Goal: Task Accomplishment & Management: Manage account settings

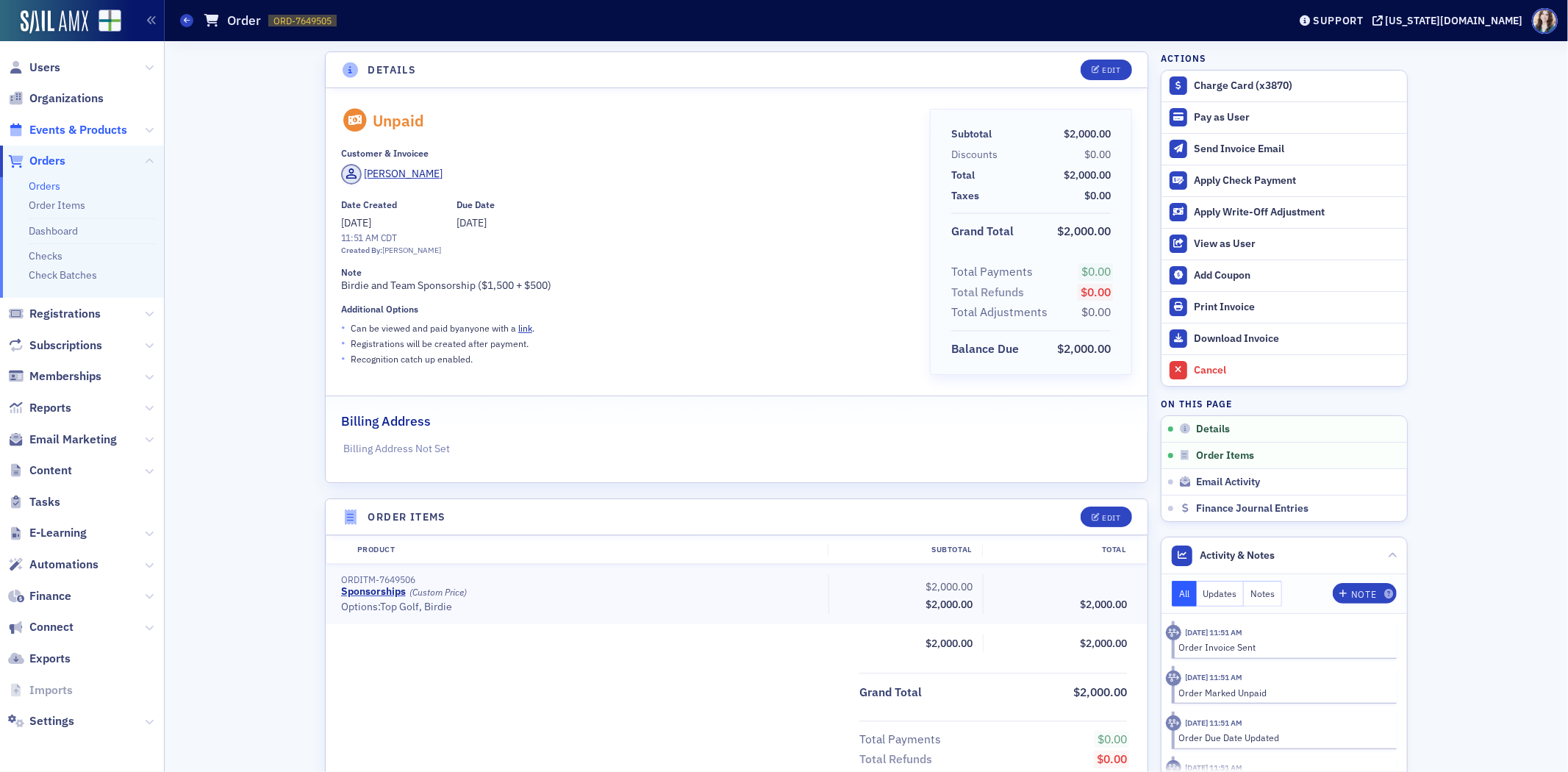
click at [56, 123] on span "Events & Products" at bounding box center [78, 130] width 98 height 16
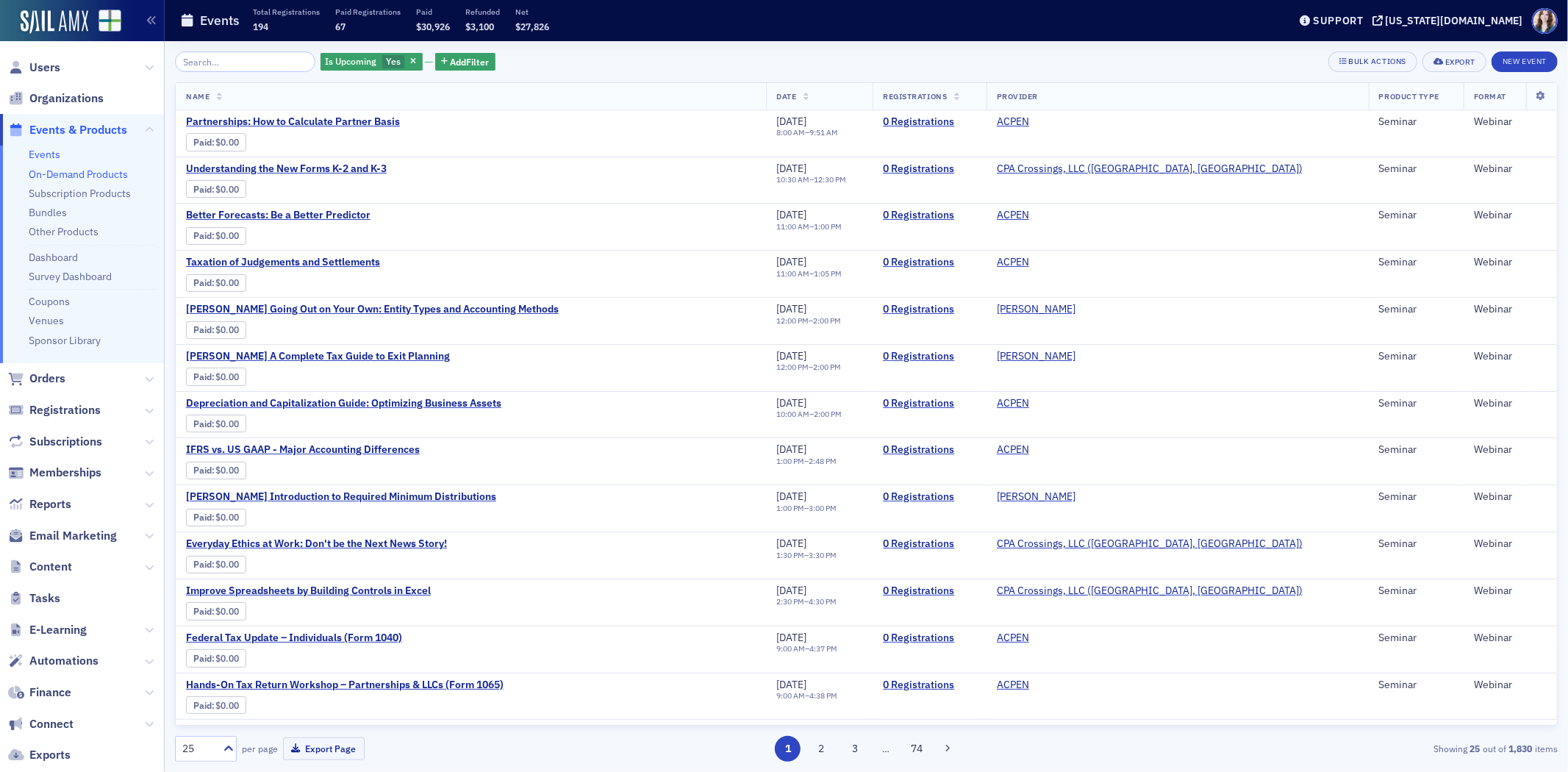
click at [54, 177] on link "On-Demand Products" at bounding box center [78, 174] width 99 height 13
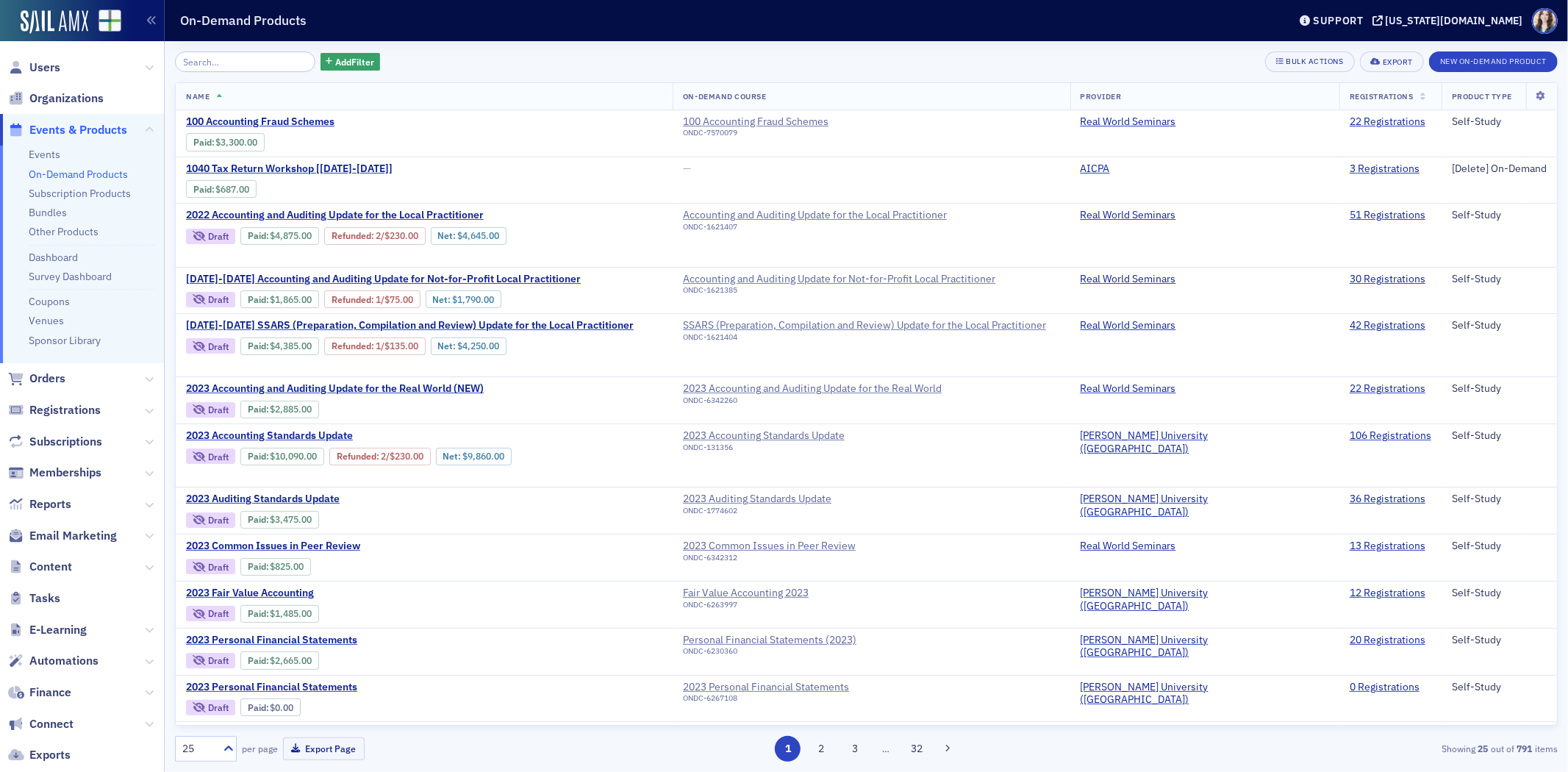
click at [252, 52] on input "search" at bounding box center [245, 61] width 140 height 20
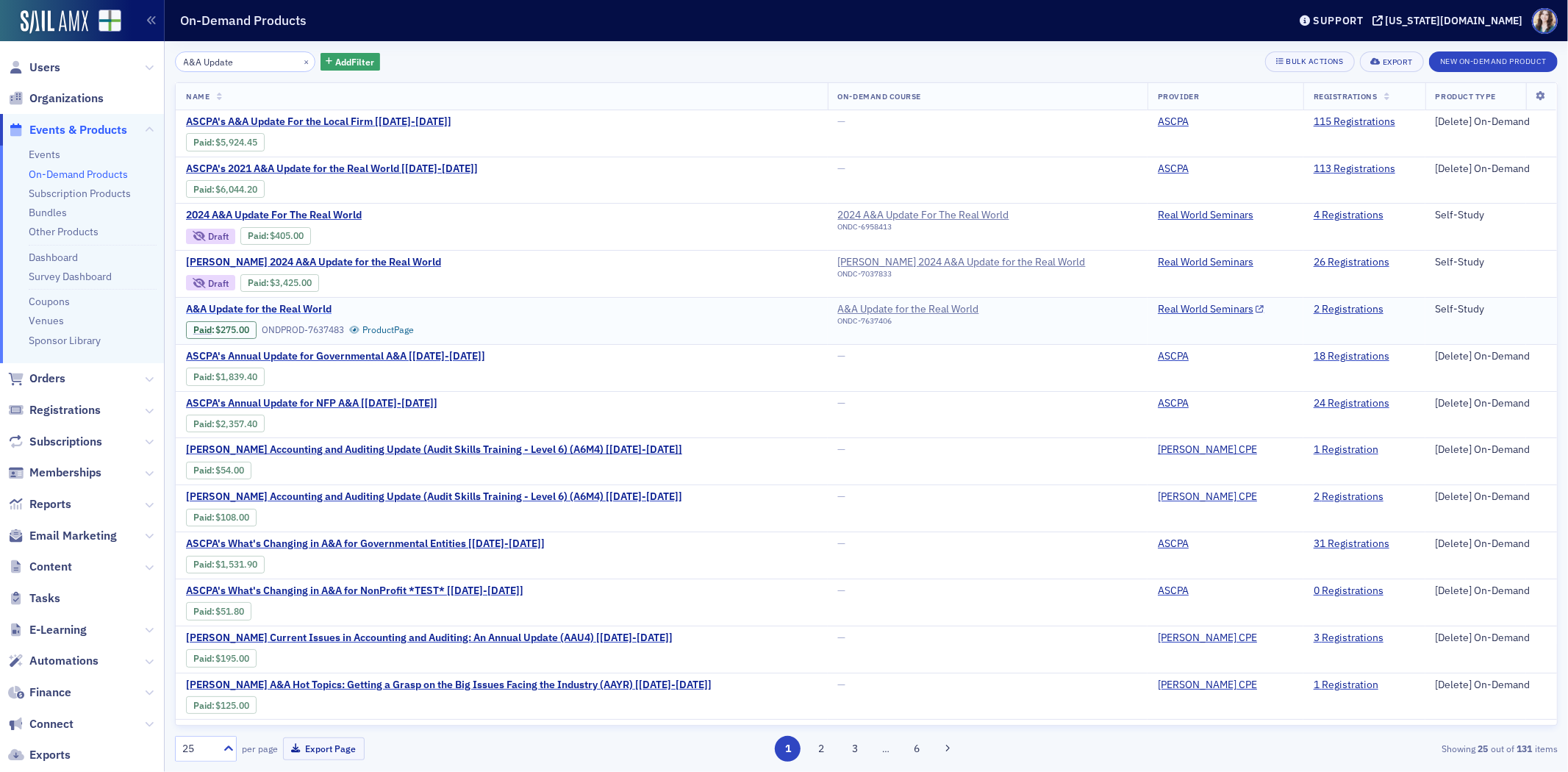
type input "A&A Update"
click at [319, 308] on span "A&A Update for the Real World" at bounding box center [310, 310] width 247 height 13
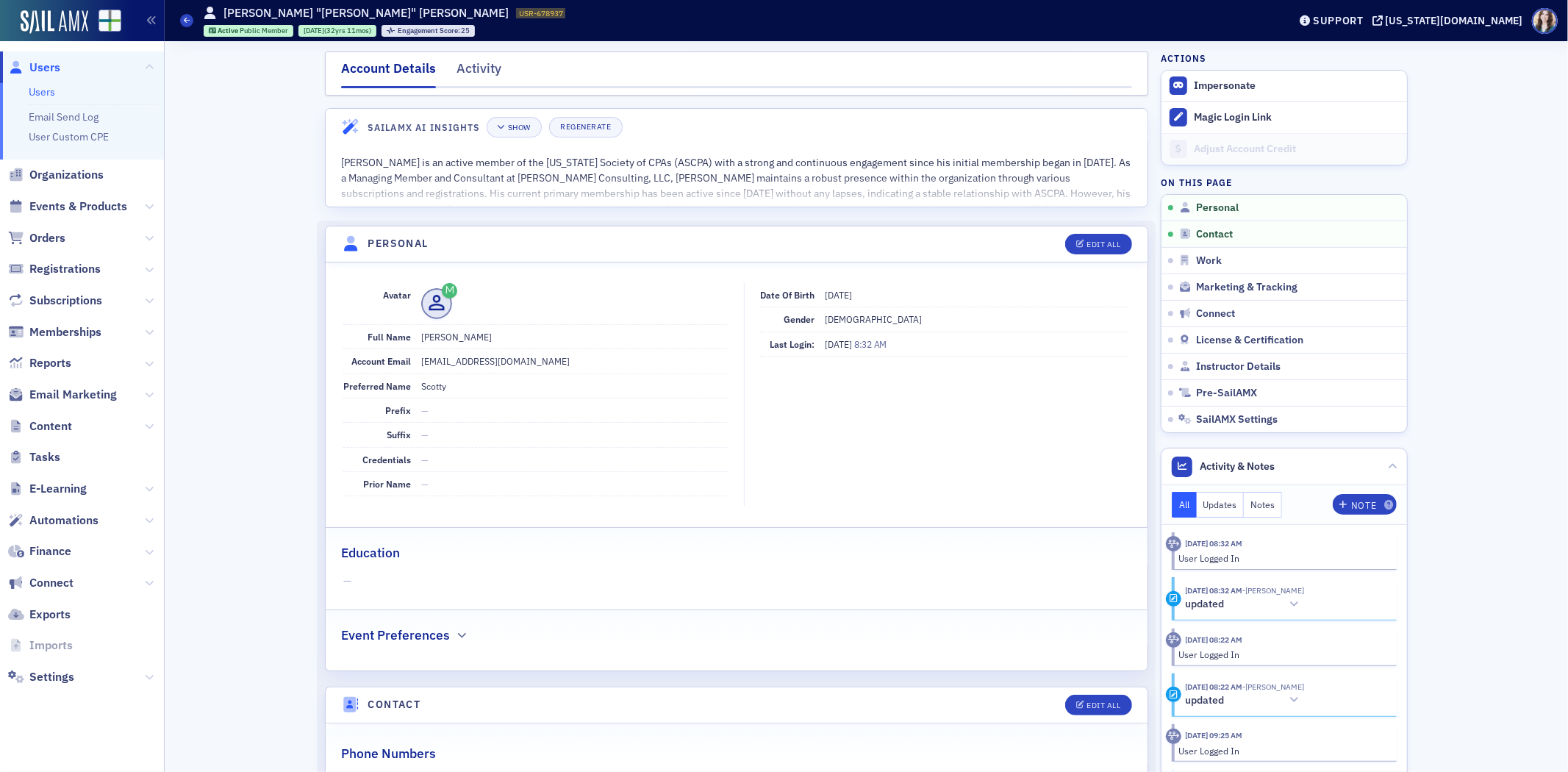
click at [52, 70] on span "Users" at bounding box center [44, 67] width 31 height 16
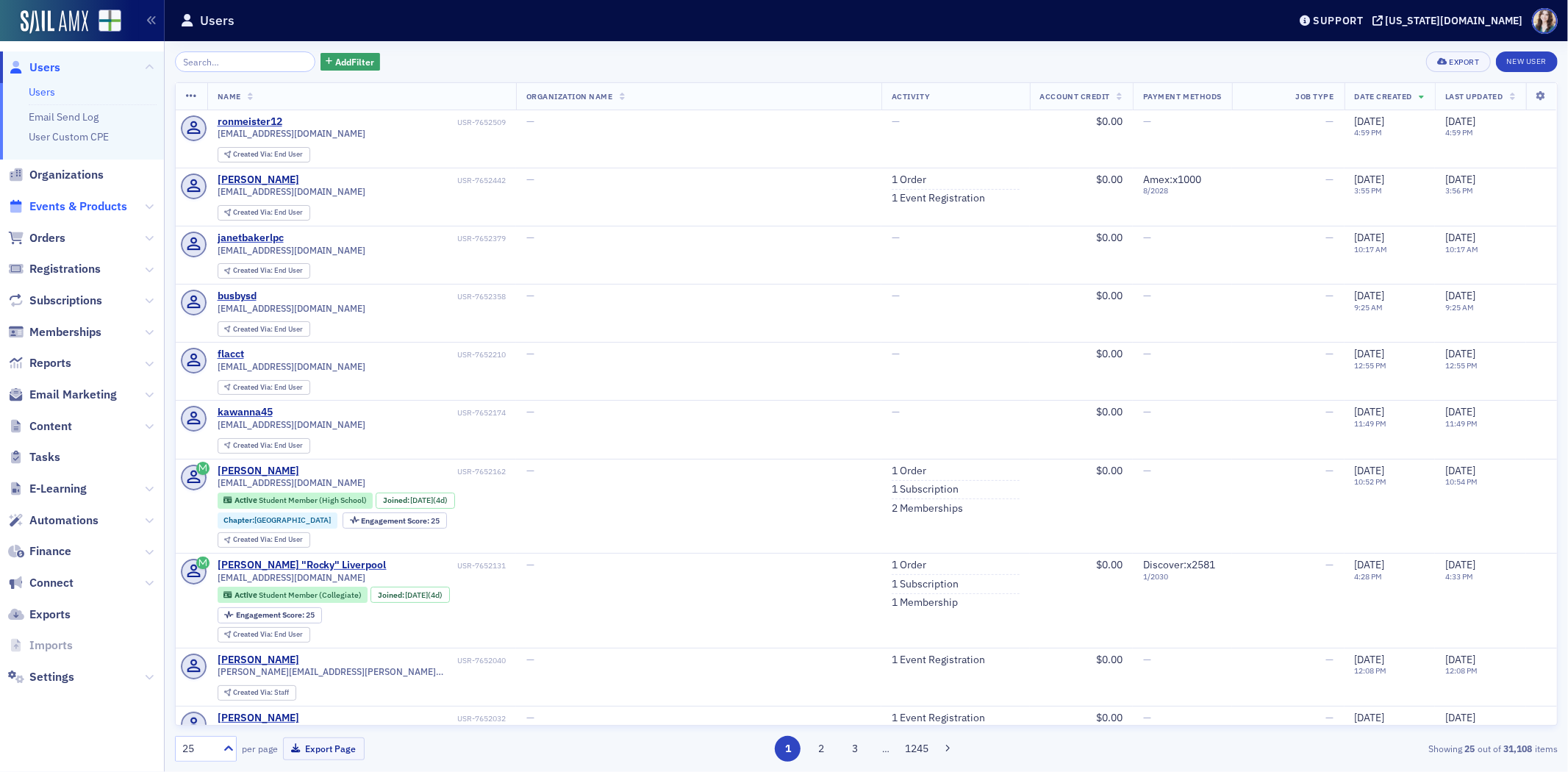
click at [71, 207] on span "Events & Products" at bounding box center [78, 207] width 98 height 16
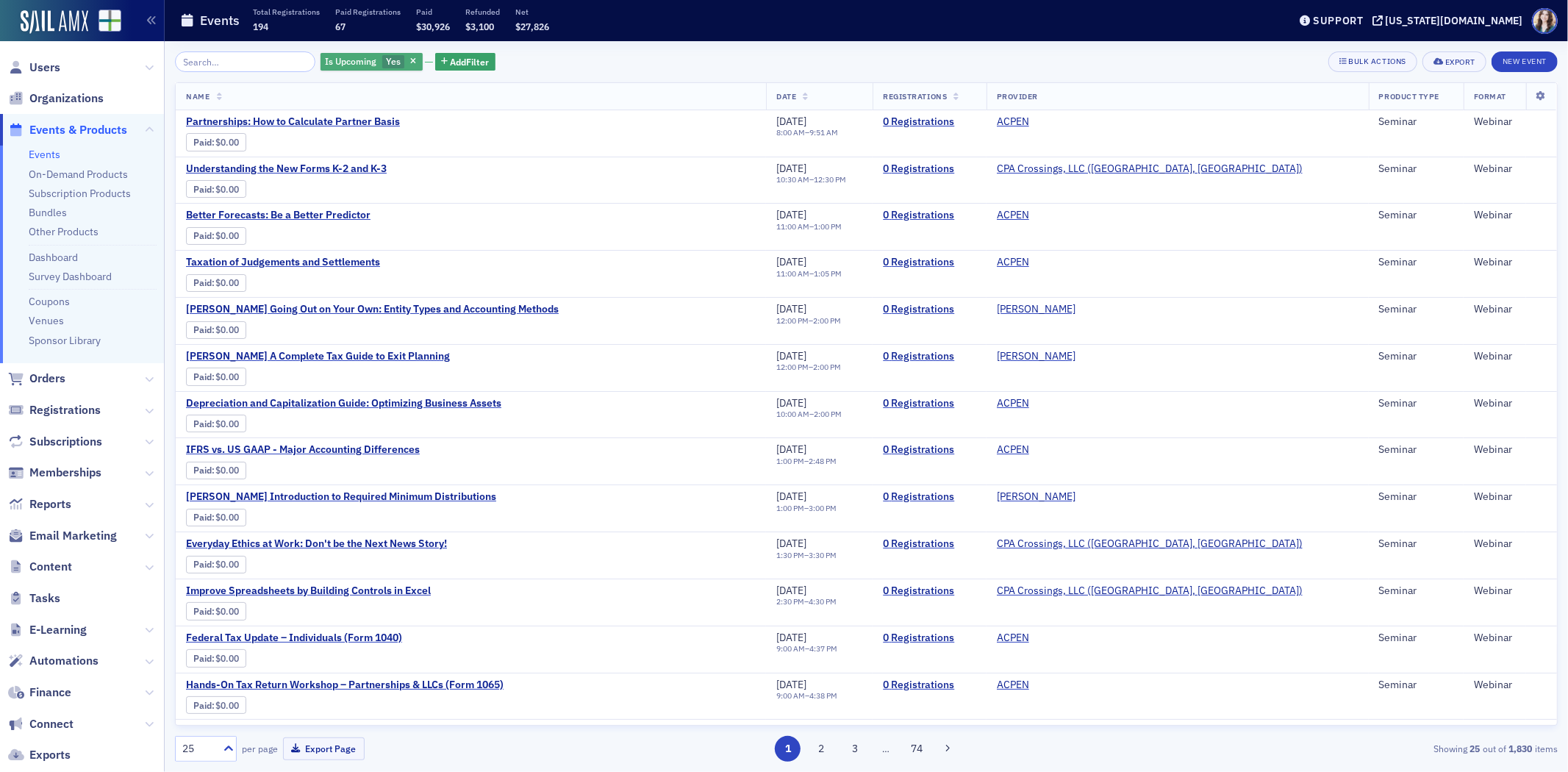
click at [386, 62] on span "Yes" at bounding box center [393, 60] width 15 height 12
click at [462, 58] on input "No" at bounding box center [468, 61] width 13 height 13
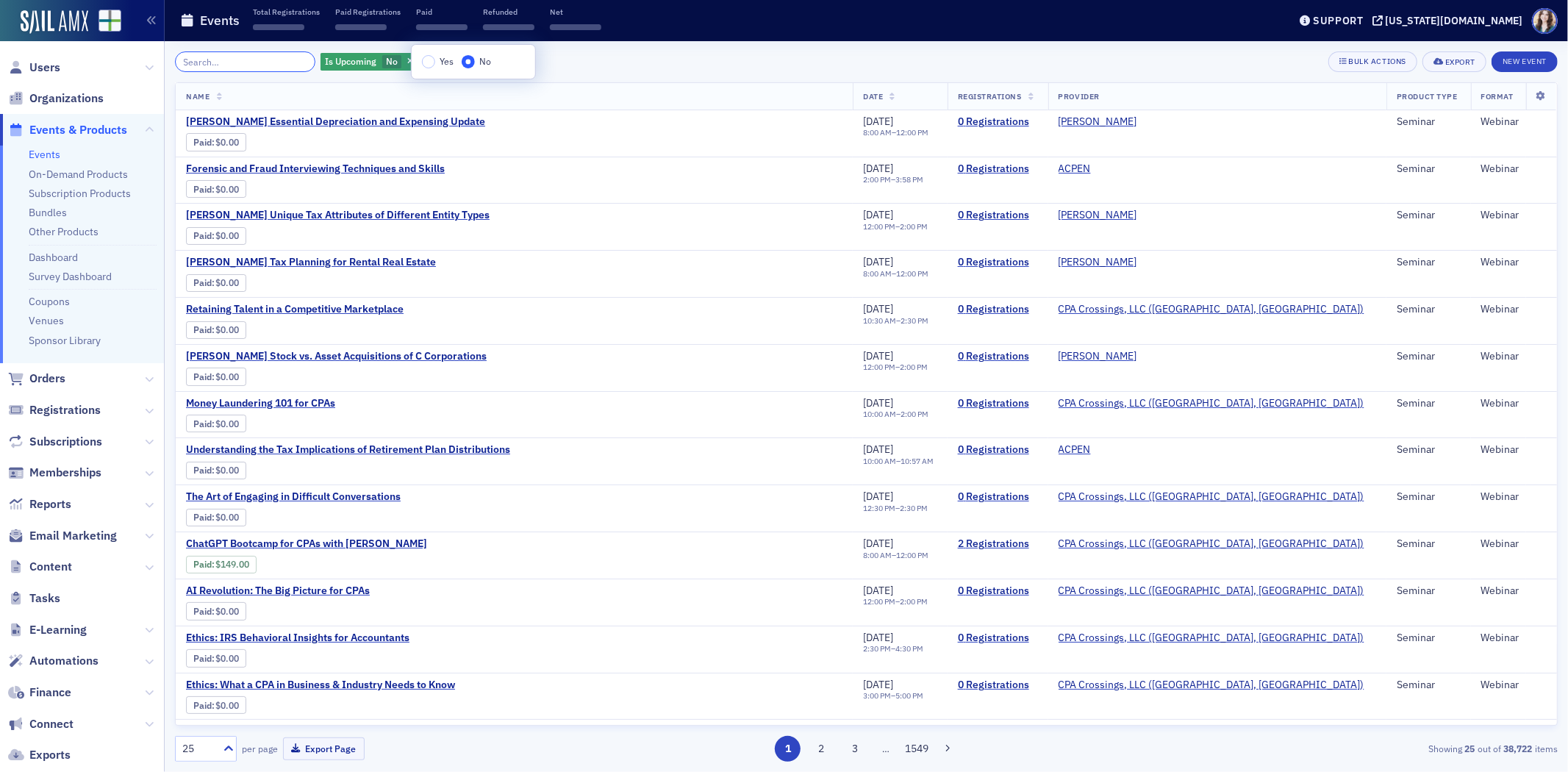
click at [281, 56] on input "search" at bounding box center [245, 61] width 140 height 20
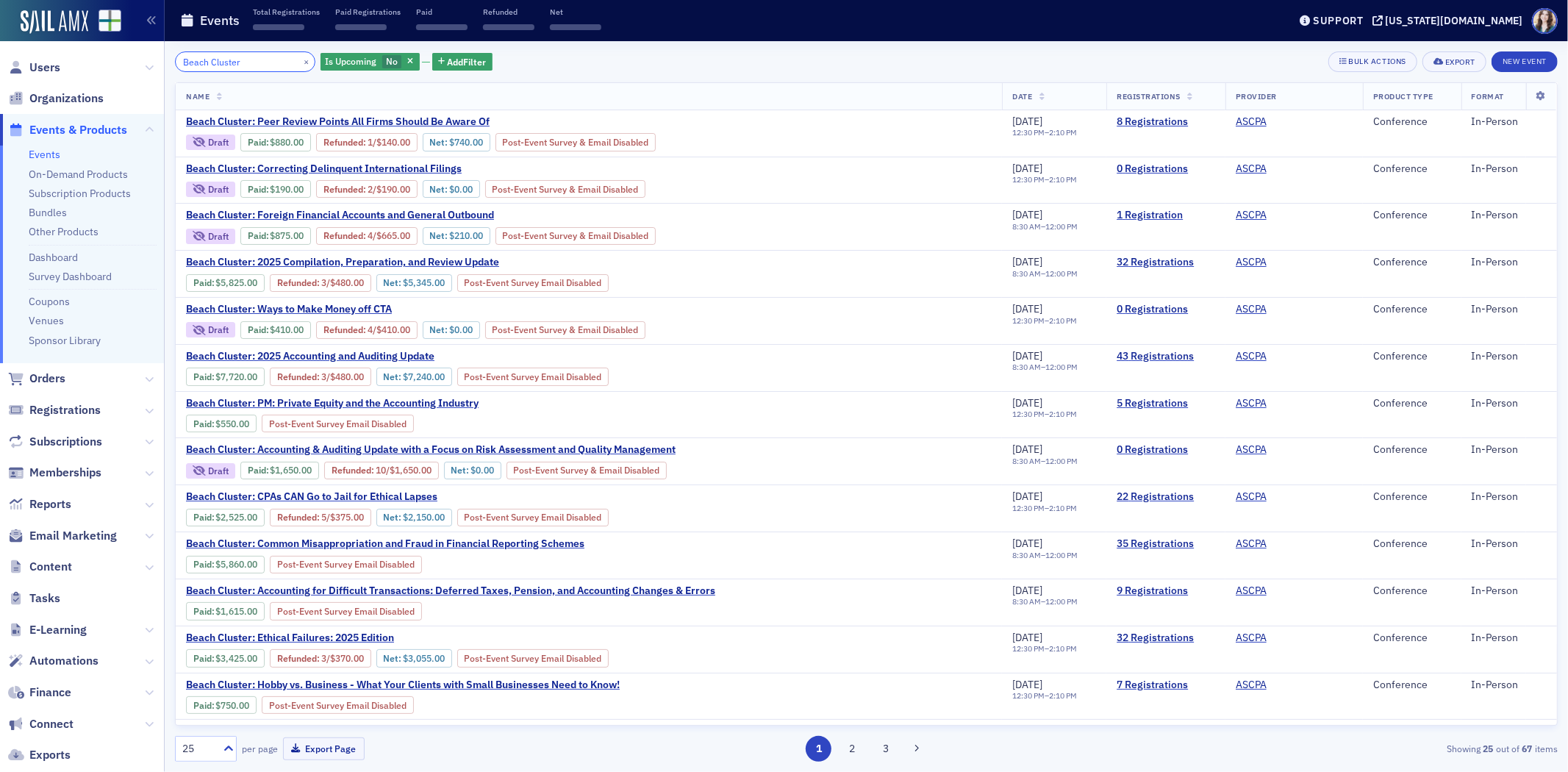
type input "Beach Cluster"
click at [702, 62] on div "Beach Cluster × Is Upcoming No Add Filter Bulk Actions Export New Event" at bounding box center [866, 61] width 1383 height 20
click at [591, 50] on div "Beach Cluster × Is Upcoming No Add Filter Bulk Actions Export New Event Name Da…" at bounding box center [866, 406] width 1383 height 731
click at [62, 177] on link "On-Demand Products" at bounding box center [78, 174] width 99 height 13
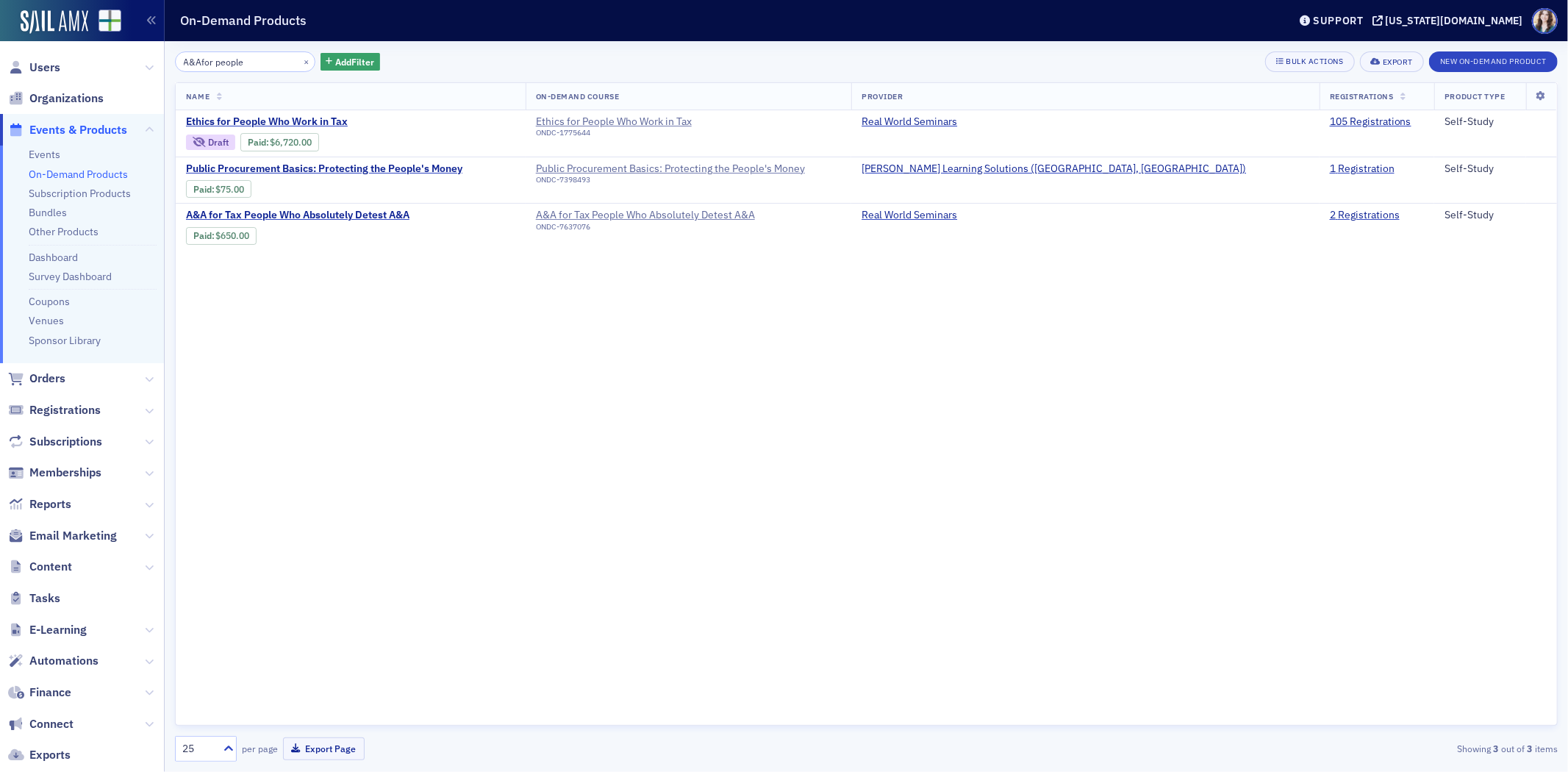
type input "A&Afor people"
click at [982, 346] on div "Name On-Demand Course Provider Registrations Product Type Ethics for People Who…" at bounding box center [866, 404] width 1383 height 643
click at [54, 151] on link "Events" at bounding box center [44, 154] width 32 height 13
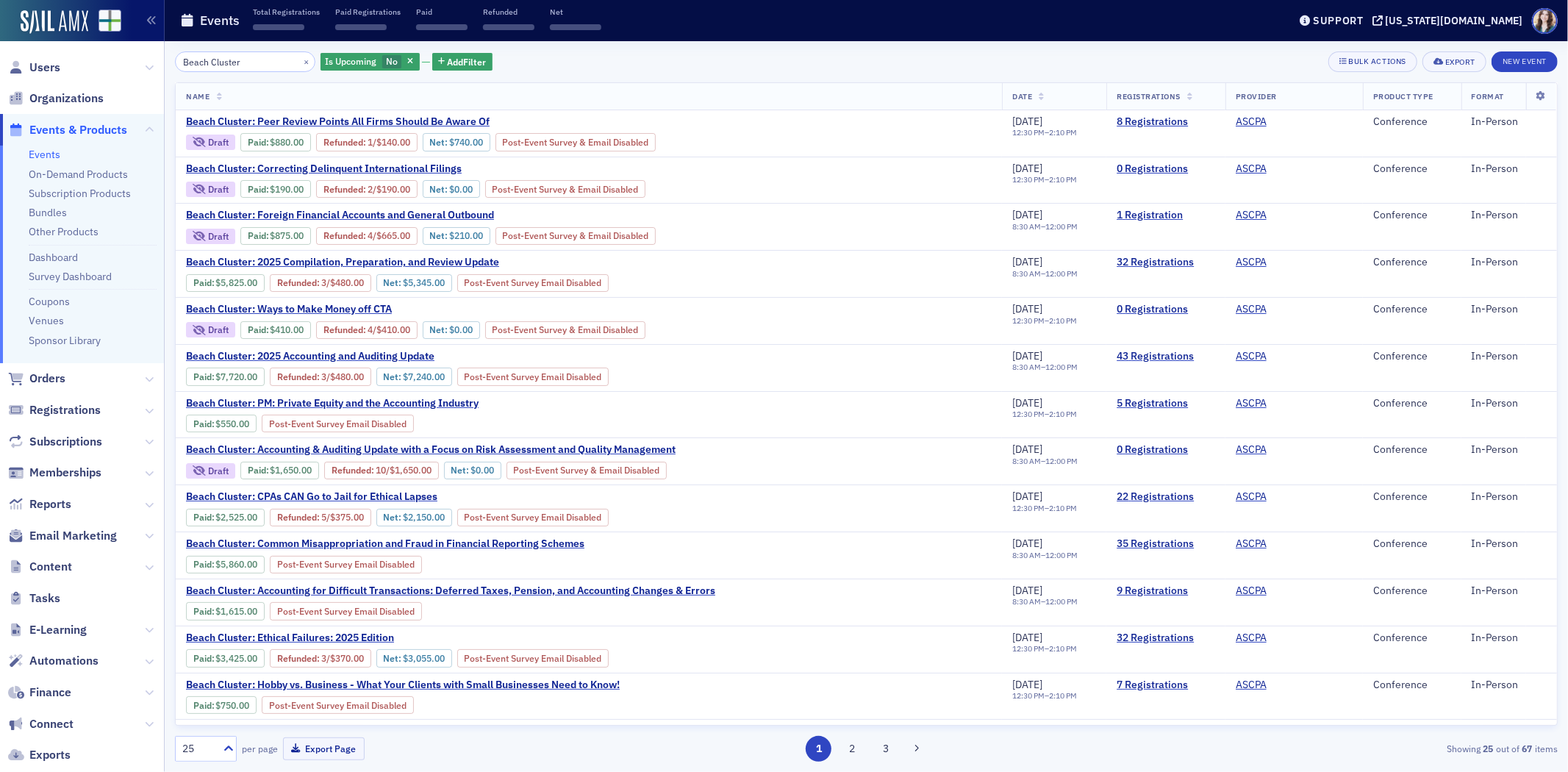
drag, startPoint x: 255, startPoint y: 59, endPoint x: 157, endPoint y: 68, distance: 98.4
click at [157, 68] on div "Users Organizations Events & Products Events On-Demand Products Subscription Pr…" at bounding box center [784, 386] width 1568 height 772
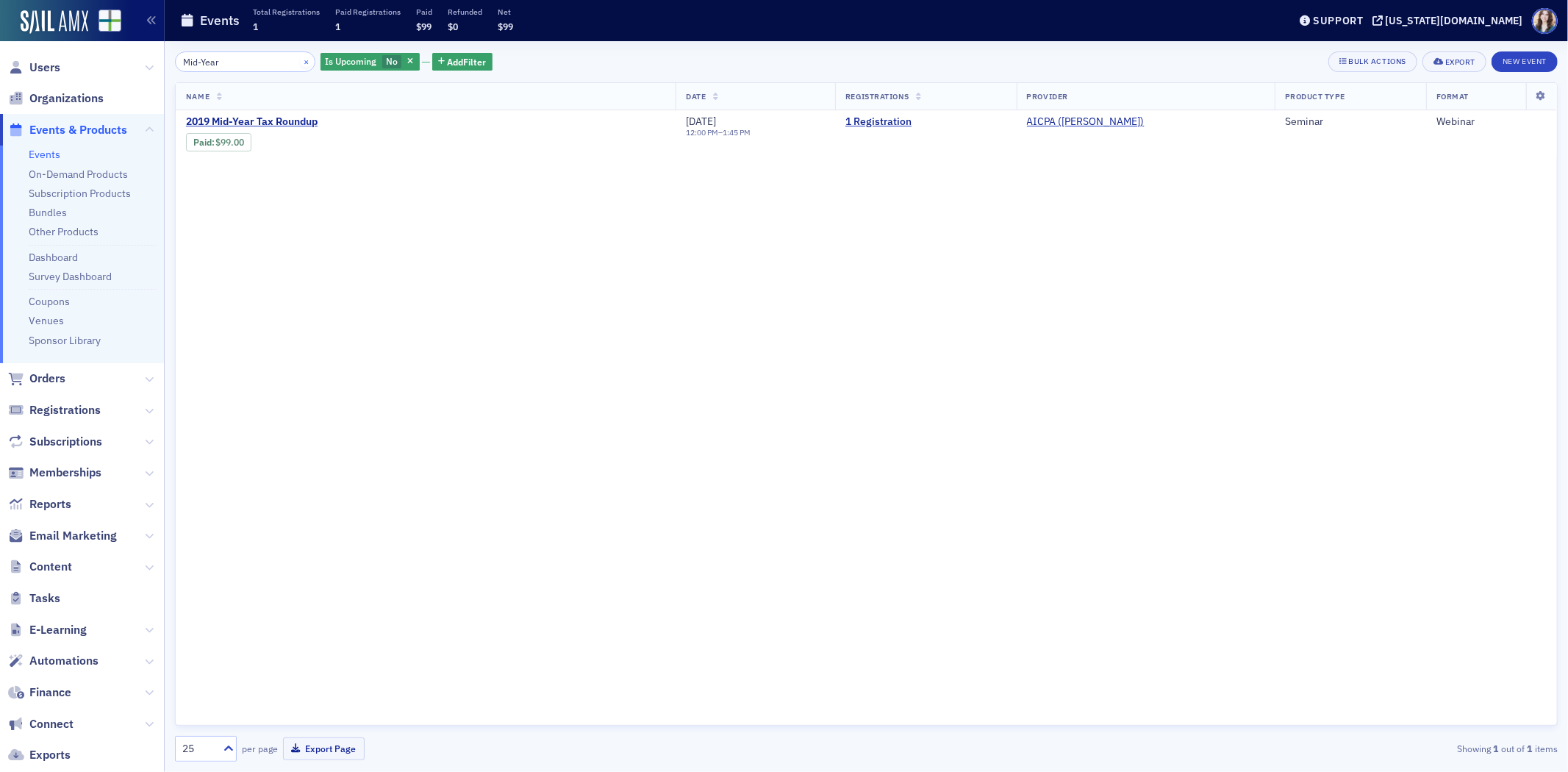
type input "Mid-Year"
click at [300, 55] on button "×" at bounding box center [306, 60] width 13 height 13
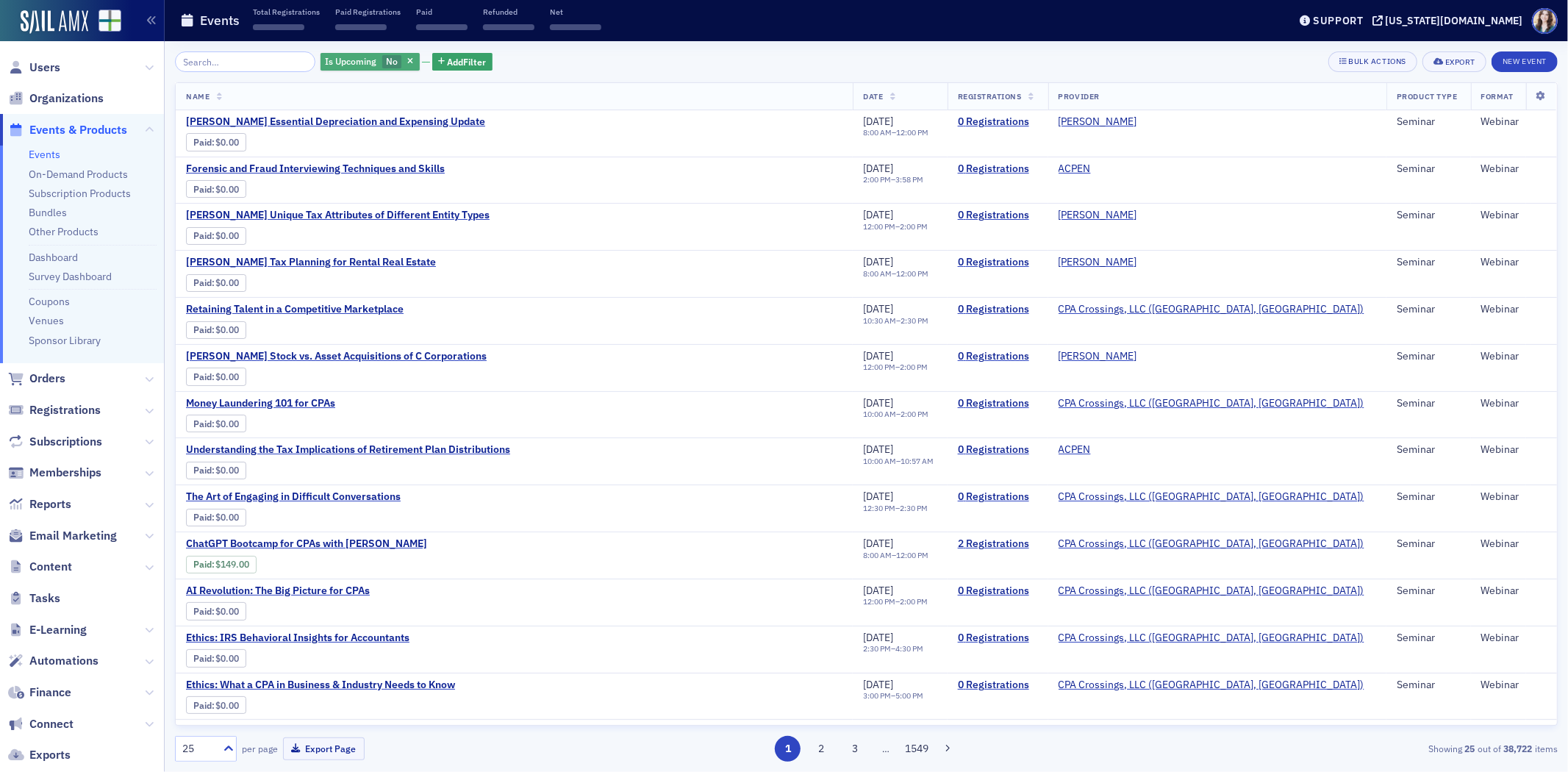
click at [386, 56] on span "No" at bounding box center [391, 60] width 12 height 12
click at [420, 62] on input "Yes" at bounding box center [425, 61] width 13 height 13
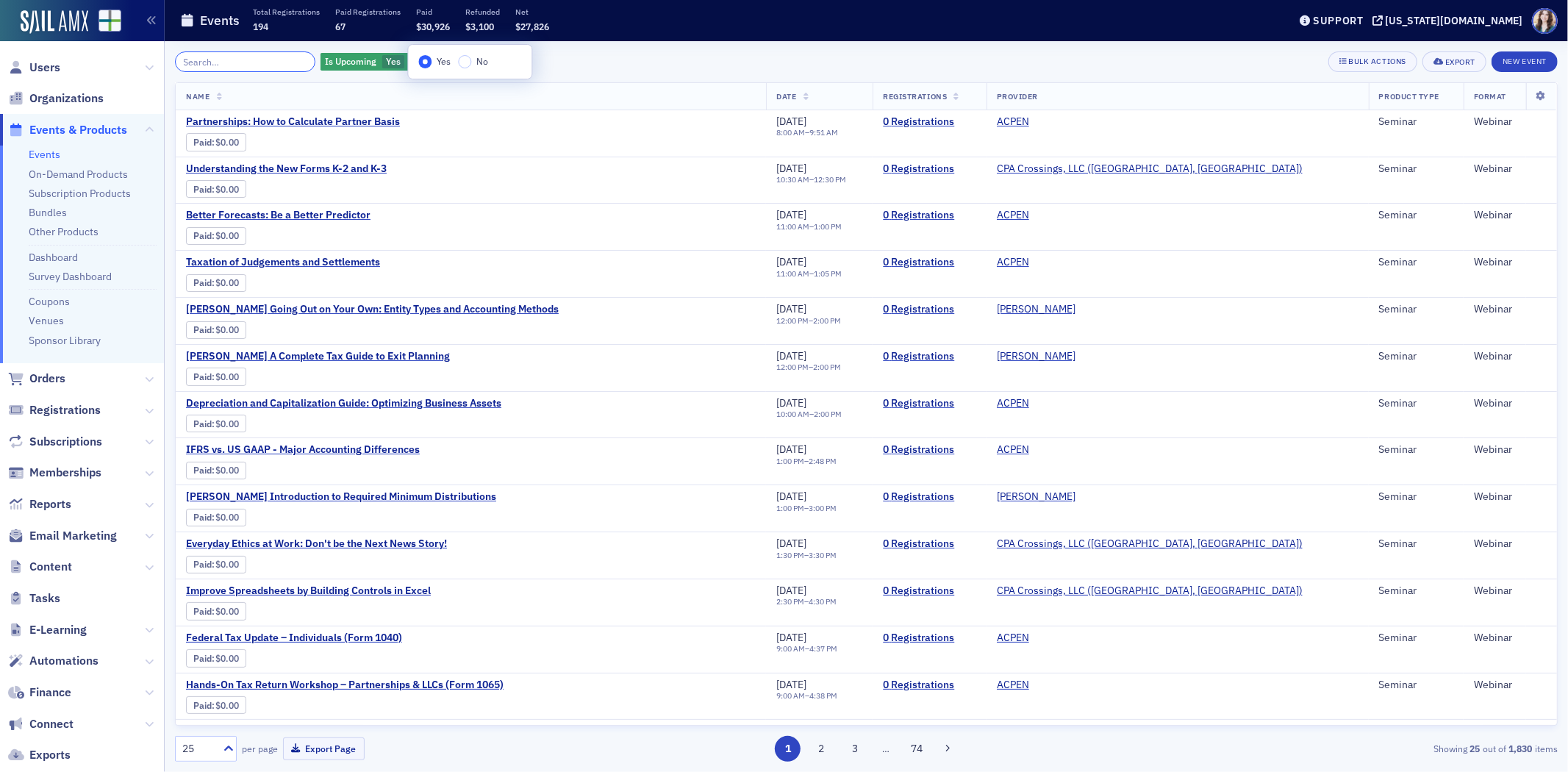
click at [252, 59] on input "search" at bounding box center [245, 61] width 140 height 20
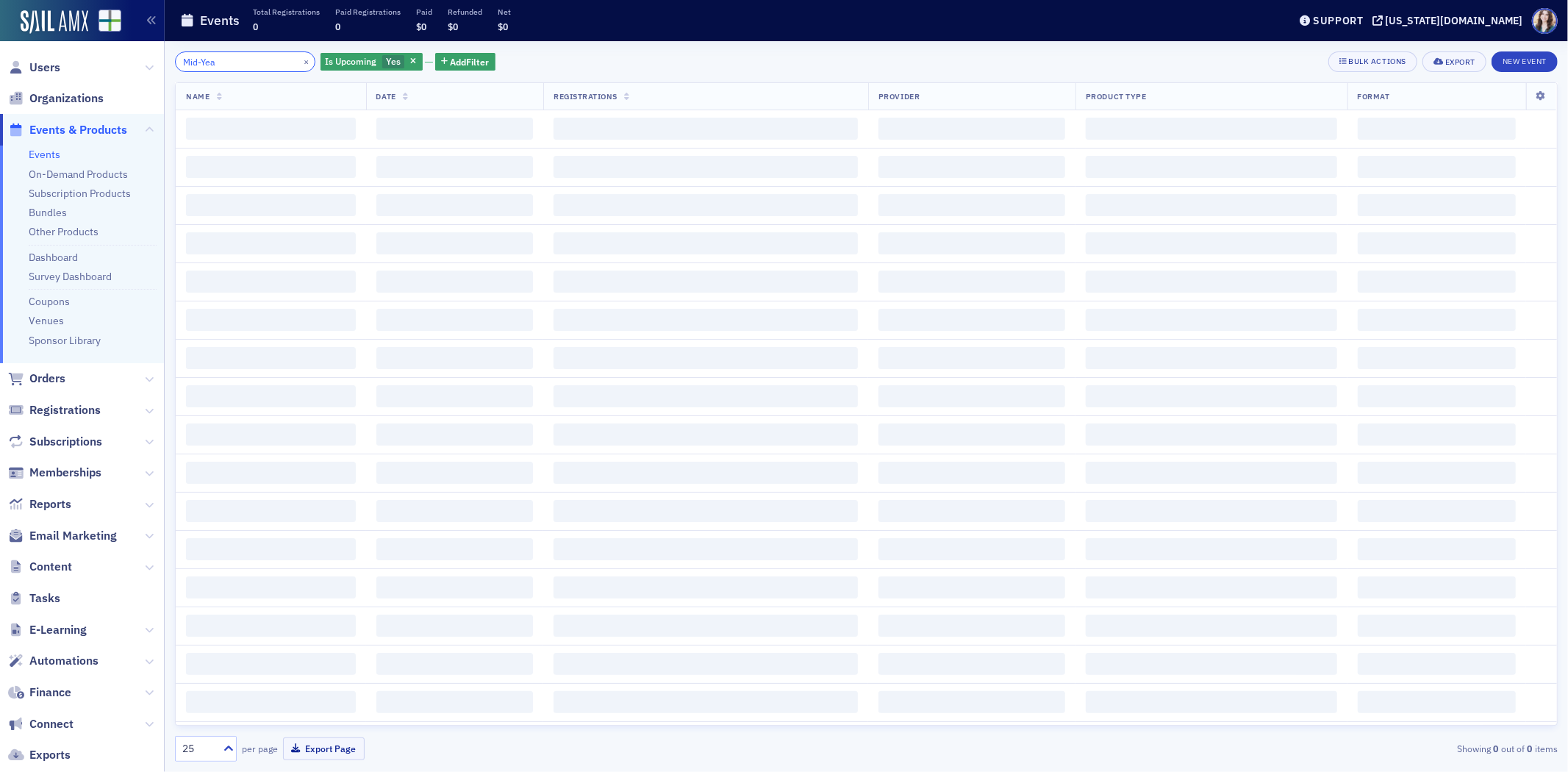
type input "Mid-Year"
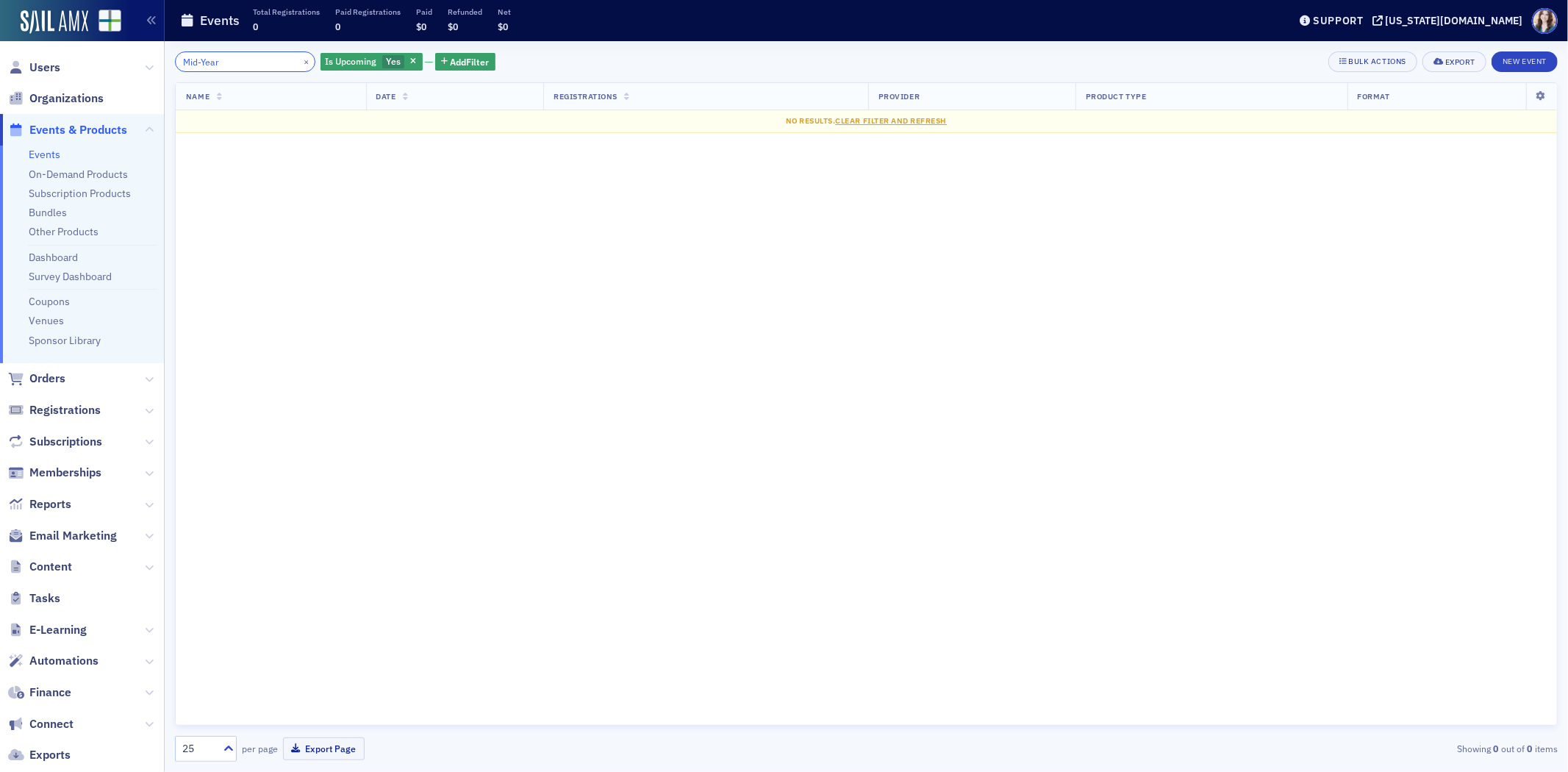
drag, startPoint x: 252, startPoint y: 59, endPoint x: 177, endPoint y: 67, distance: 75.4
click at [177, 67] on input "Mid-Year" at bounding box center [245, 61] width 140 height 20
type input "2"
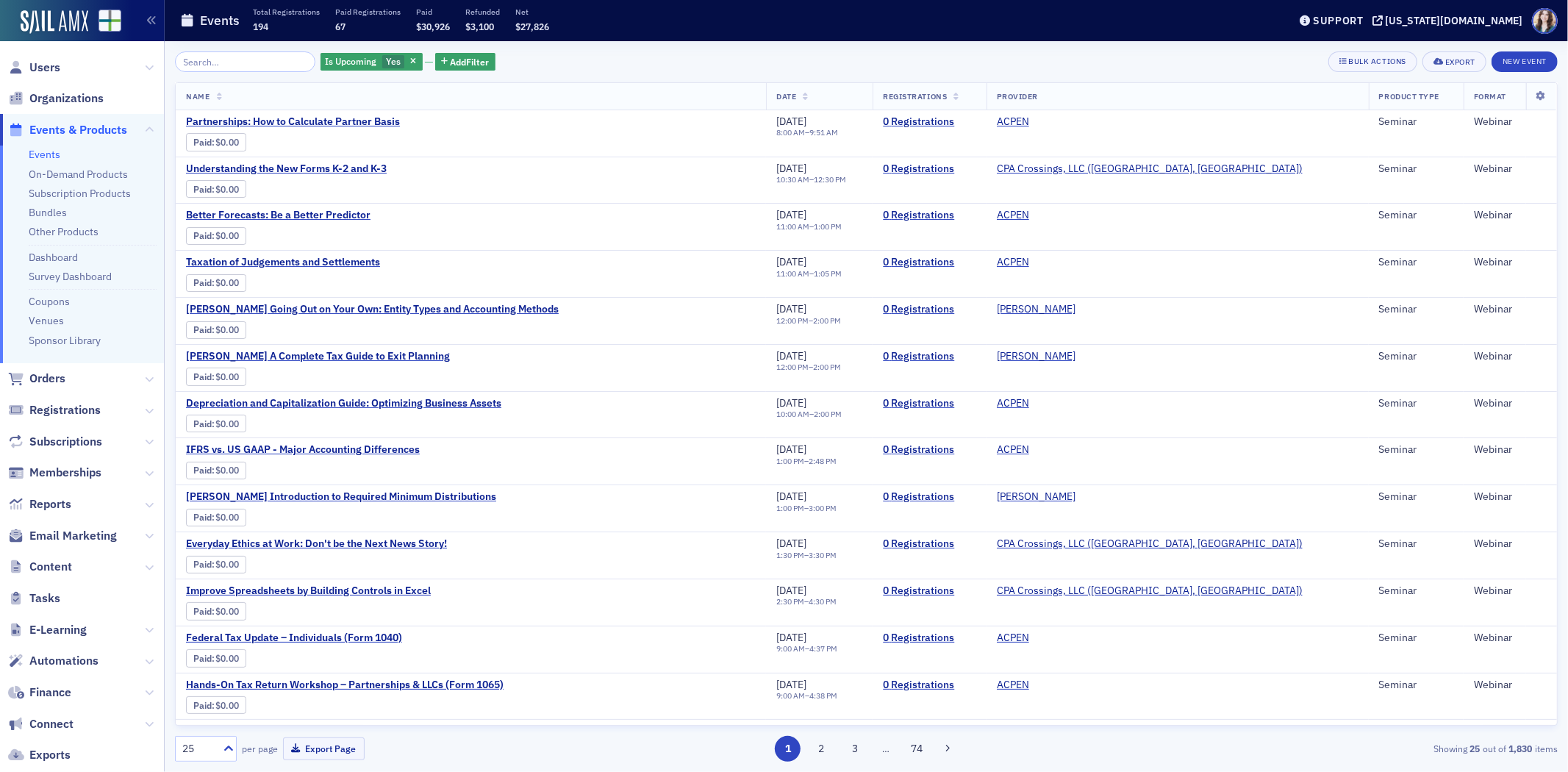
click at [598, 59] on div "Is Upcoming Yes Add Filter Bulk Actions Export New Event" at bounding box center [866, 61] width 1383 height 20
click at [451, 59] on span "Add Filter" at bounding box center [470, 61] width 39 height 13
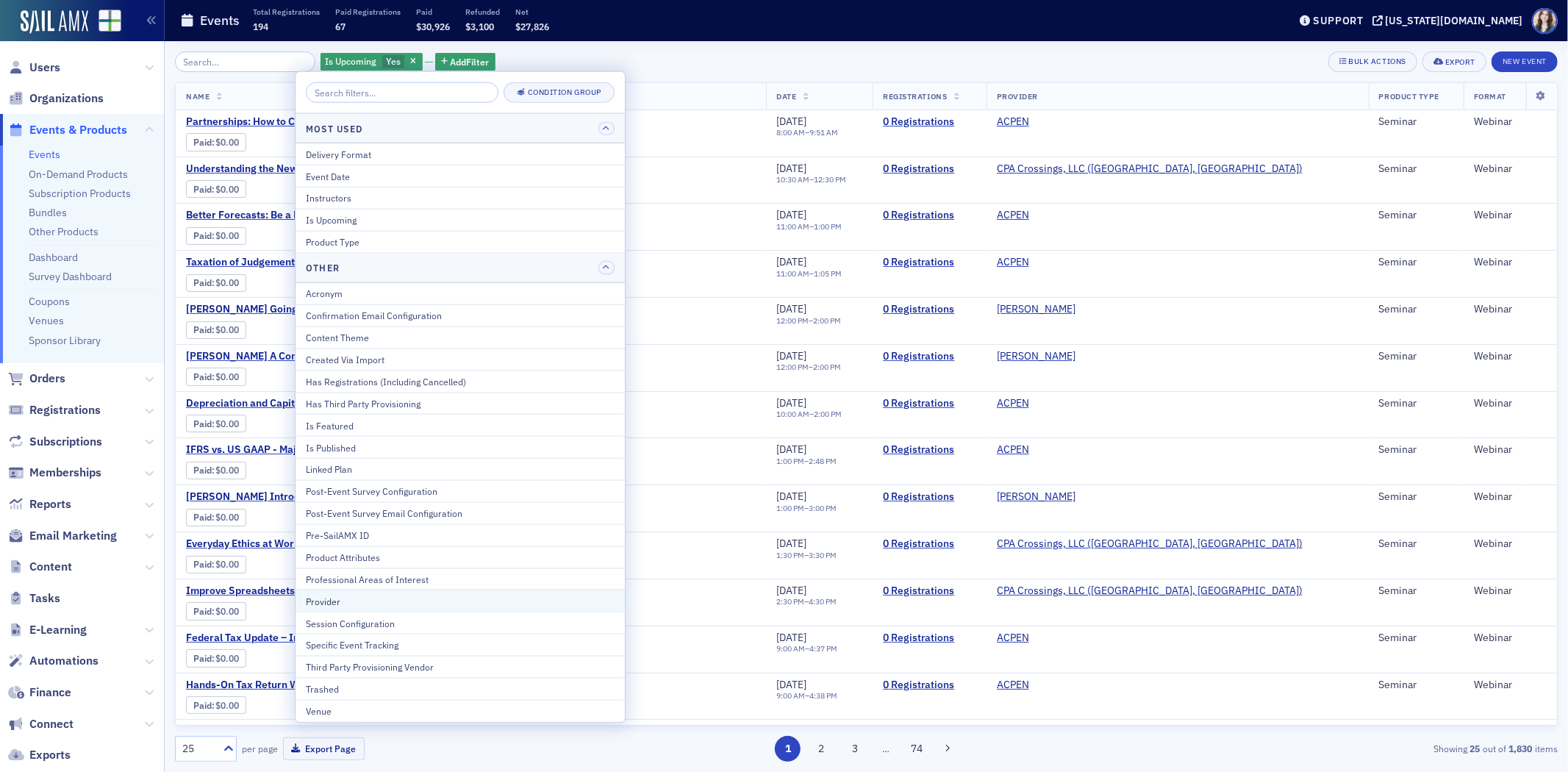
click at [407, 604] on div "Provider" at bounding box center [460, 601] width 309 height 13
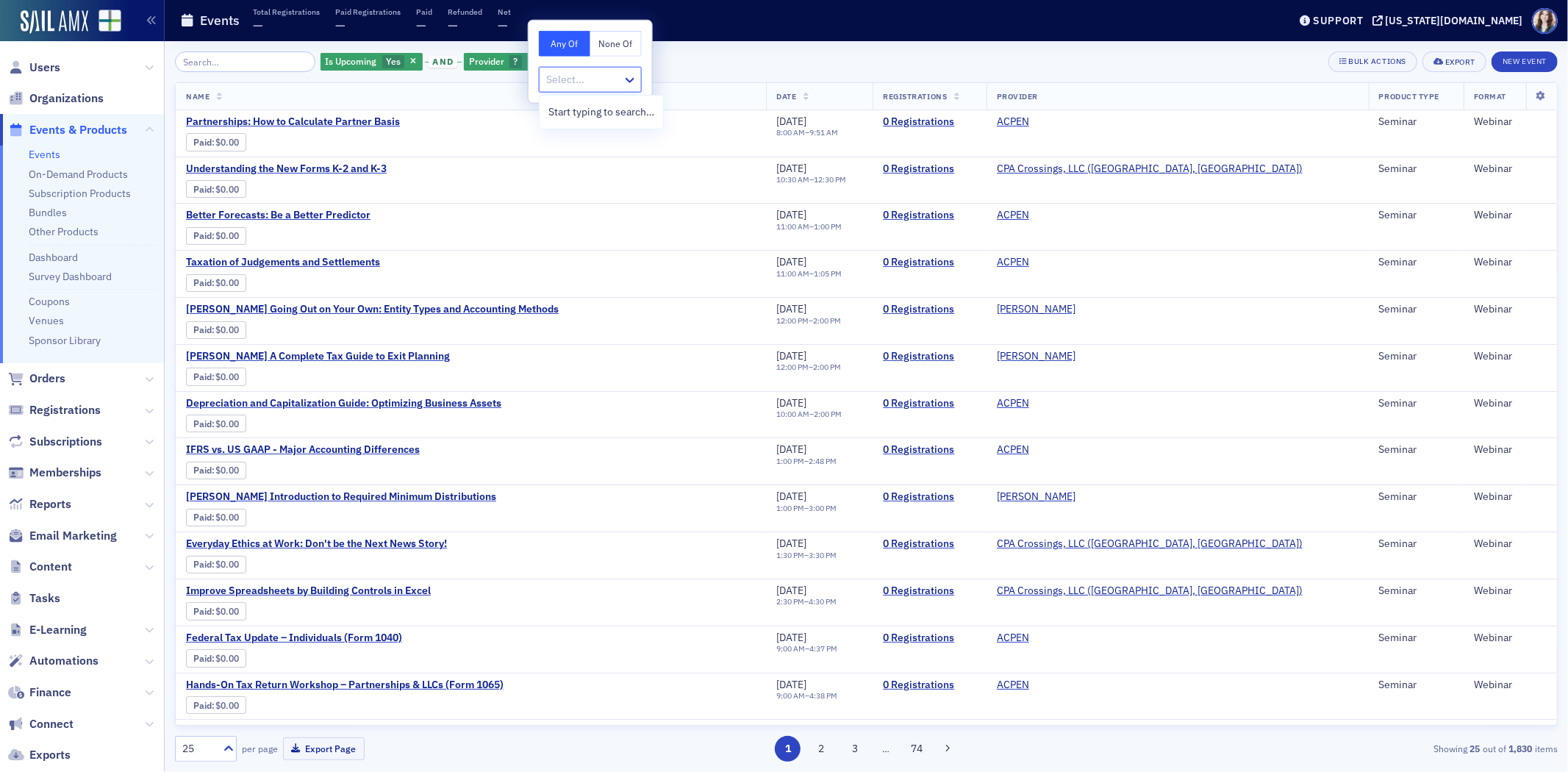
click at [606, 79] on div at bounding box center [583, 80] width 76 height 19
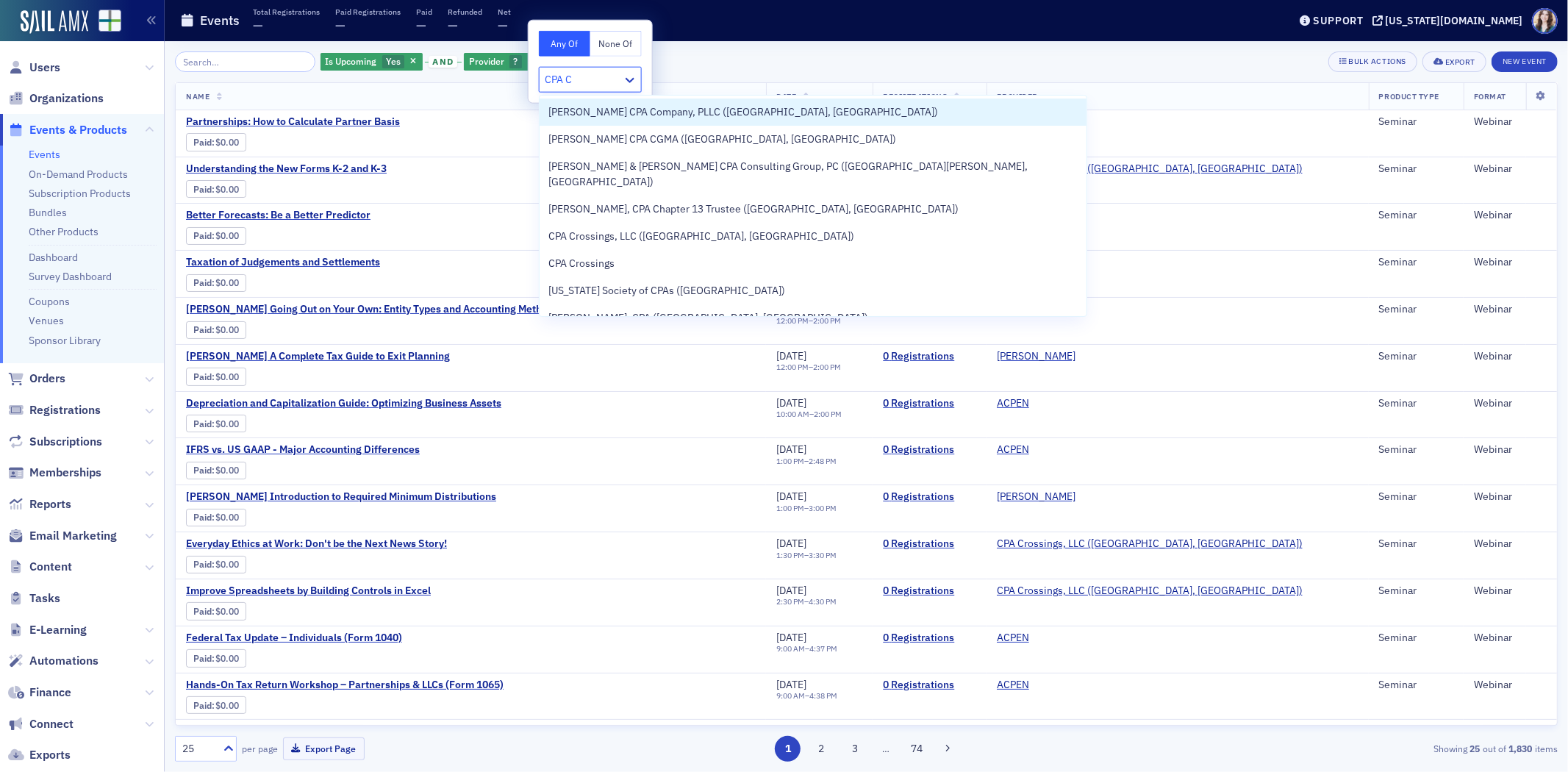
type input "CPA Cr"
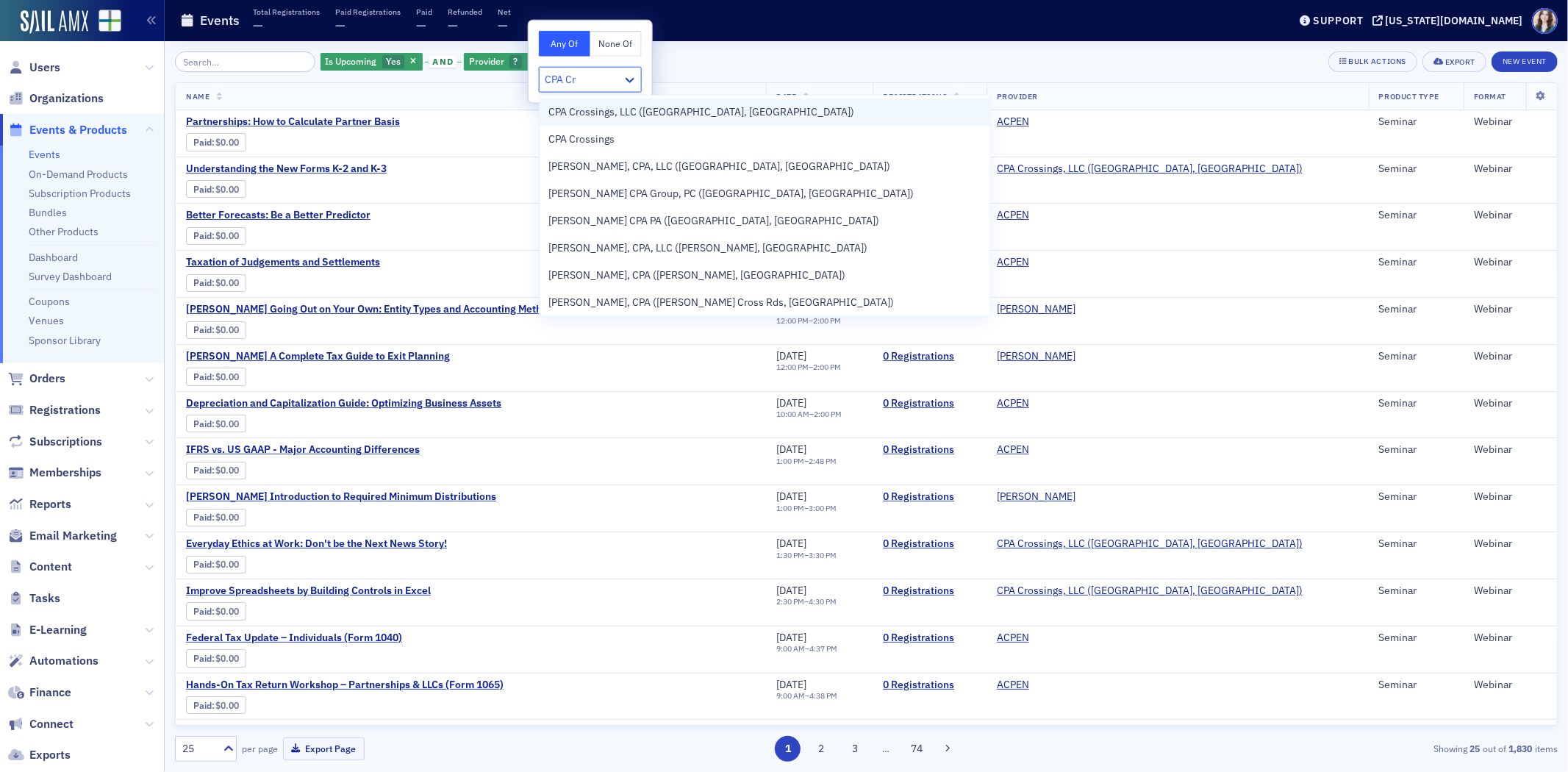
click at [651, 118] on span "CPA Crossings, LLC (Rochester, MI)" at bounding box center [701, 112] width 306 height 15
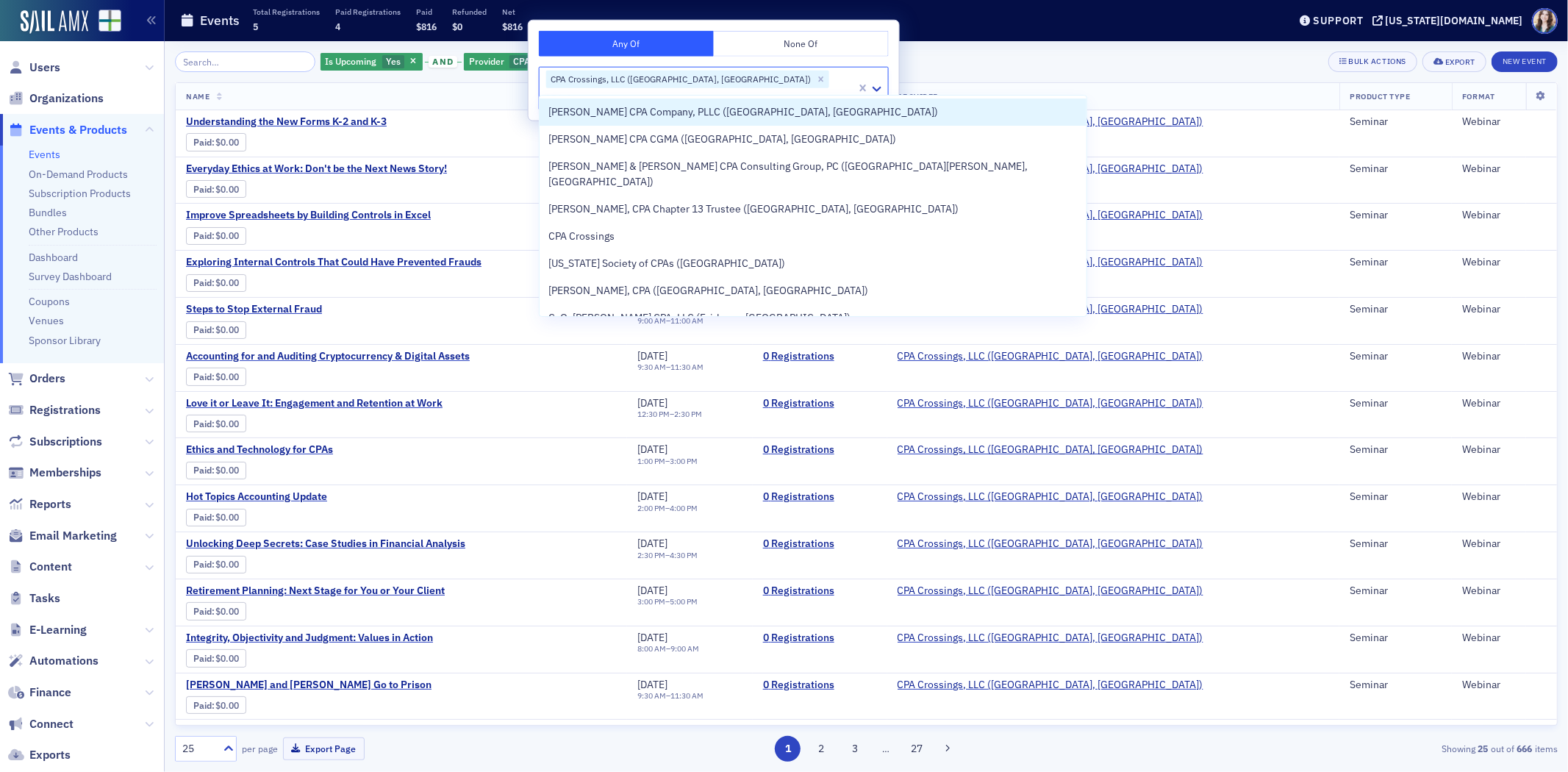
type input "CPA Cr"
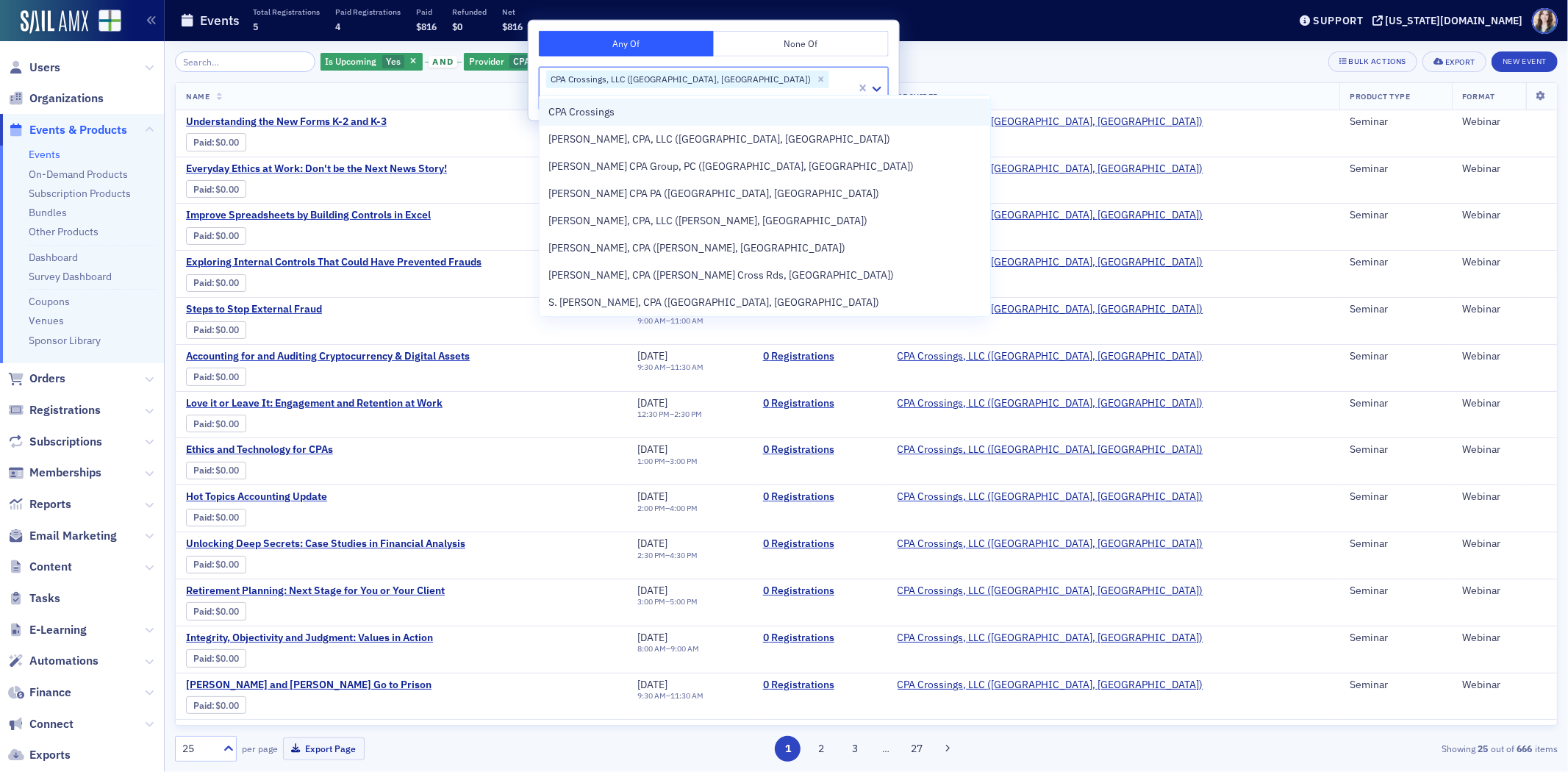
click at [736, 108] on div "CPA Crossings" at bounding box center [764, 112] width 433 height 15
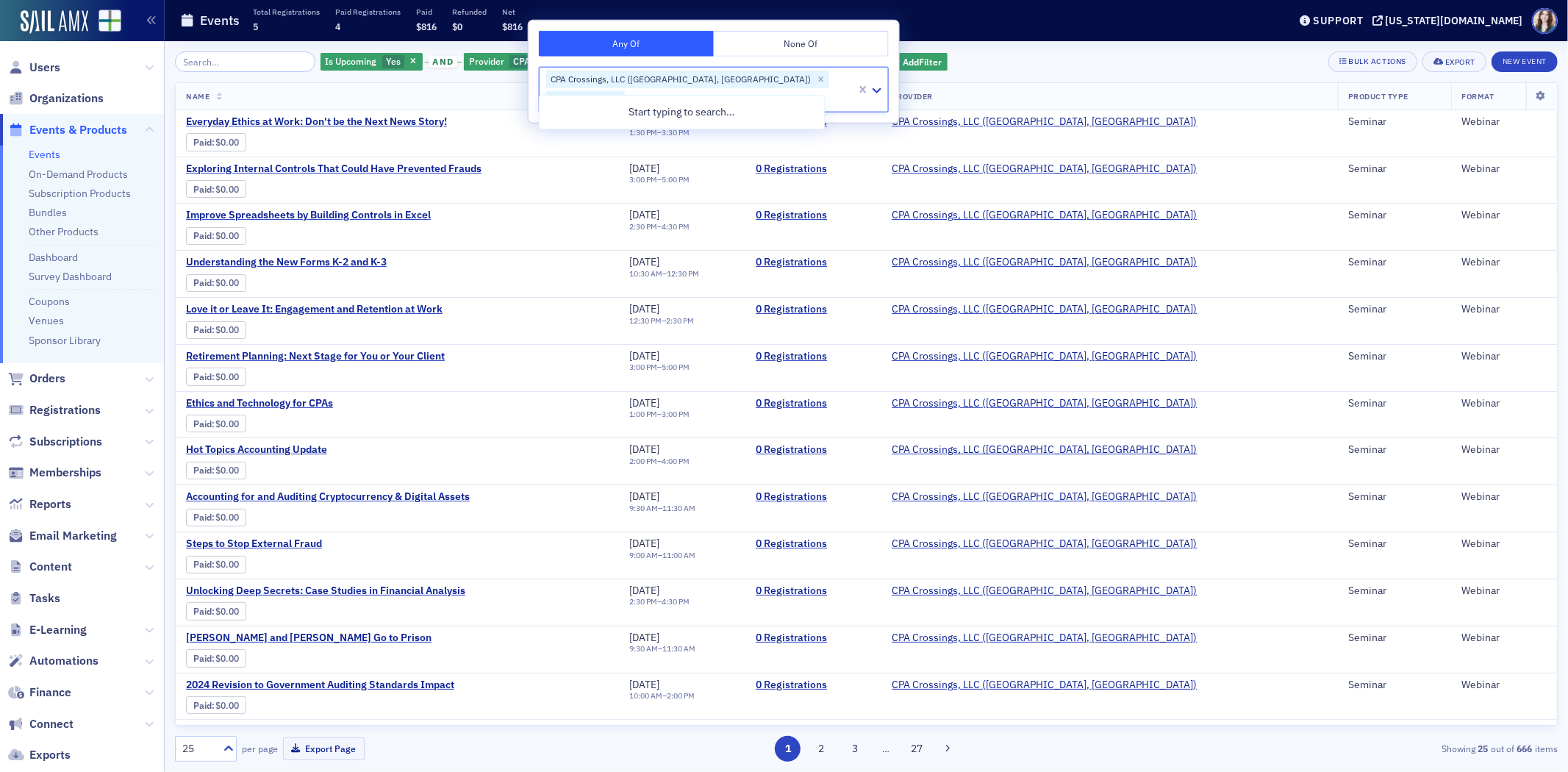
click at [954, 41] on div "Is Upcoming Yes and Provider CPA Crossings, LLC (Rochester, MI), CPA Crossings …" at bounding box center [866, 406] width 1383 height 731
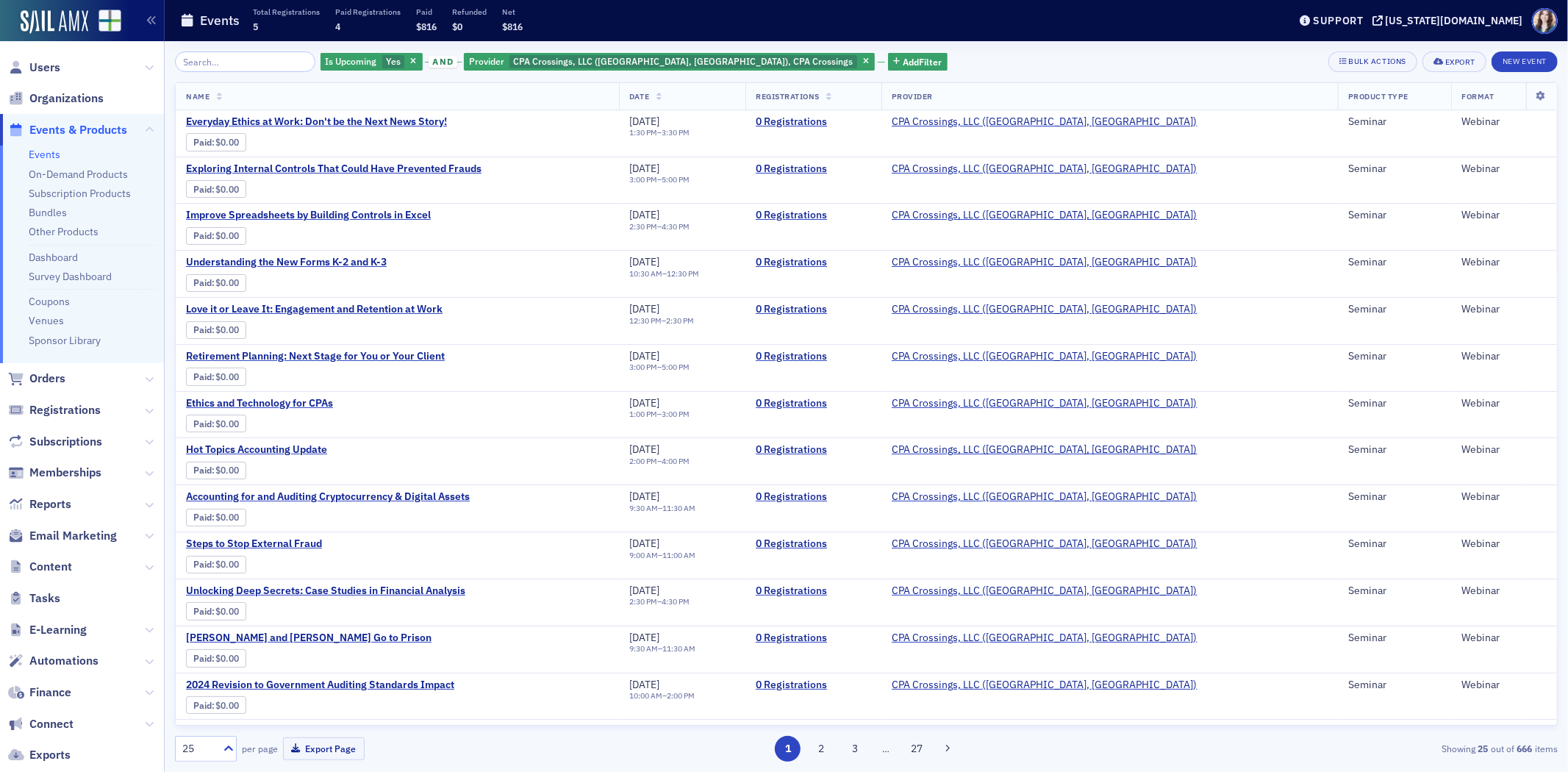
click at [954, 41] on div "Is Upcoming Yes and Provider CPA Crossings, LLC (Rochester, MI), CPA Crossings …" at bounding box center [866, 406] width 1383 height 731
click at [826, 745] on button "2" at bounding box center [821, 749] width 26 height 26
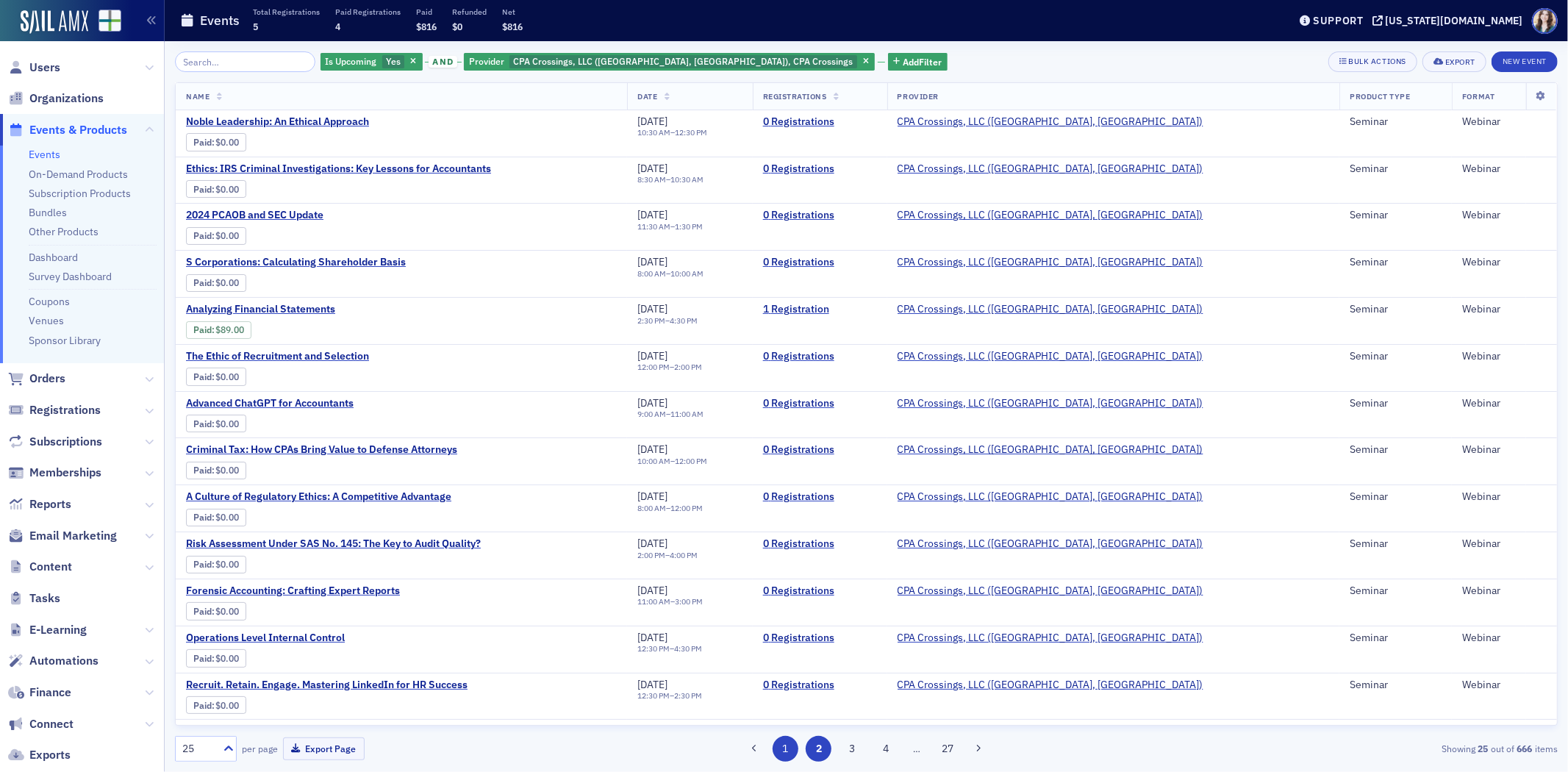
click at [788, 749] on button "1" at bounding box center [785, 749] width 26 height 26
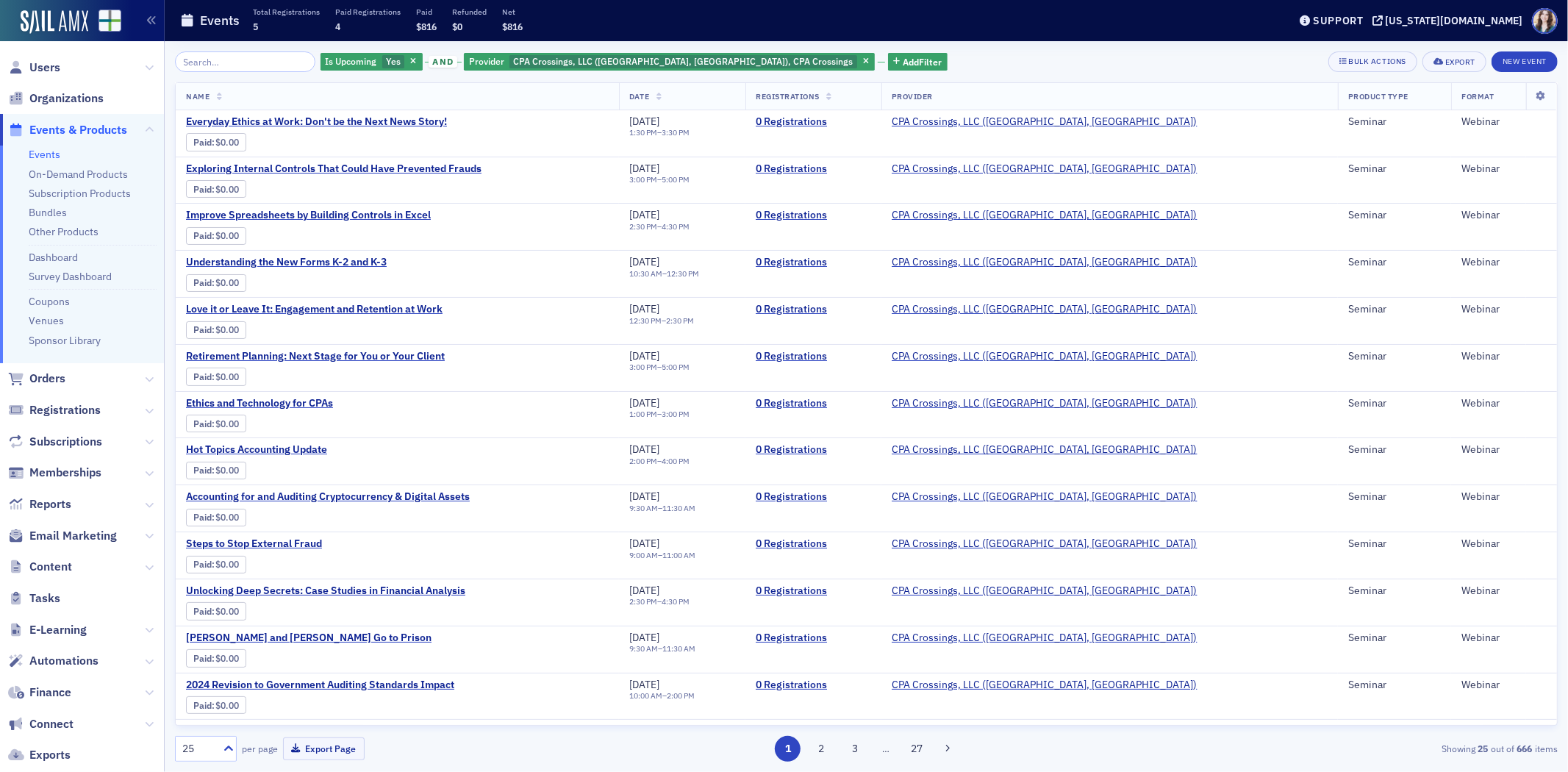
click at [629, 746] on div "25 per page Export Page 1 2 3 … 27 Showing 25 out of 666 items" at bounding box center [866, 749] width 1383 height 26
click at [254, 63] on input "search" at bounding box center [245, 61] width 140 height 20
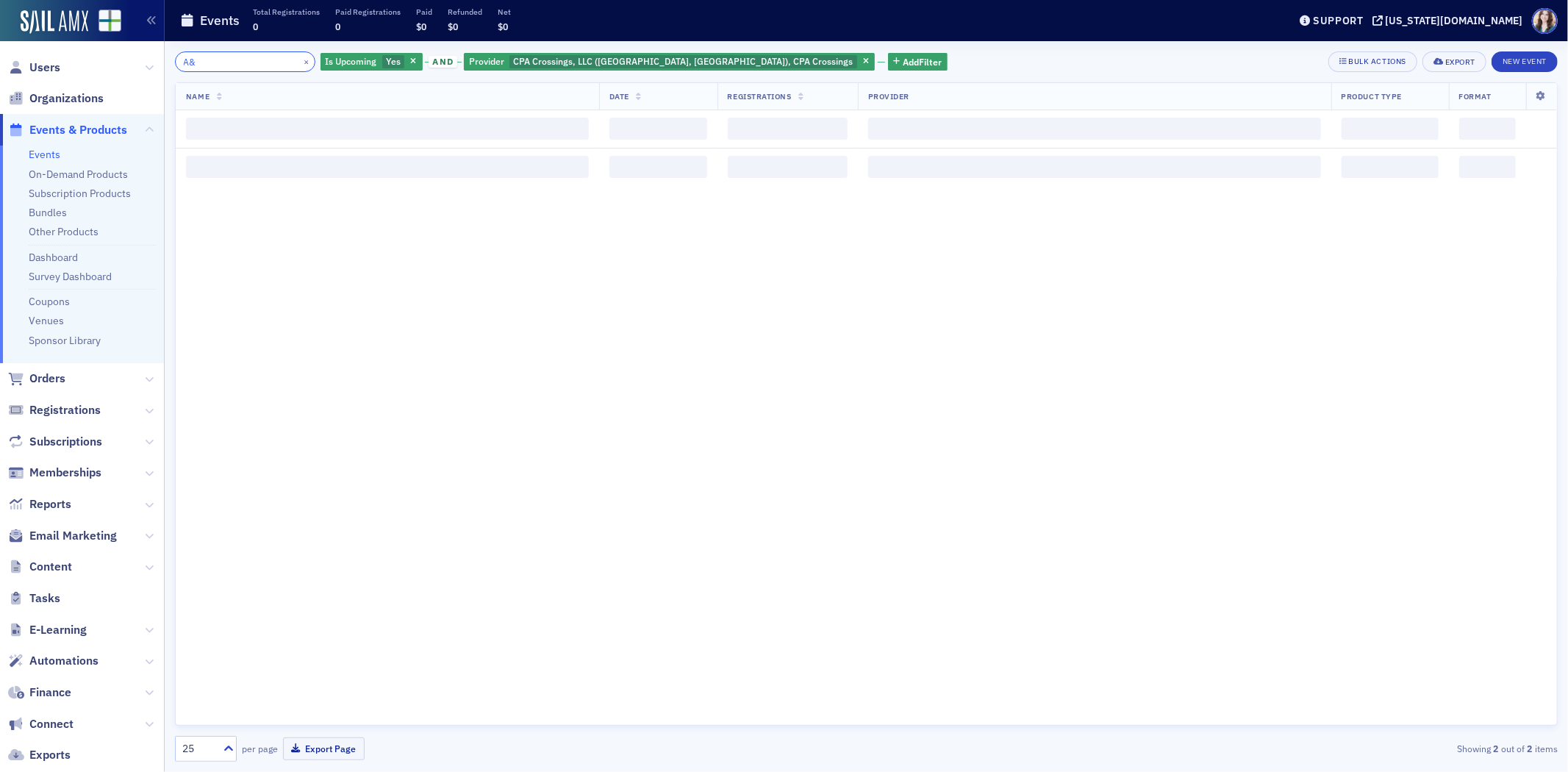
type input "A"
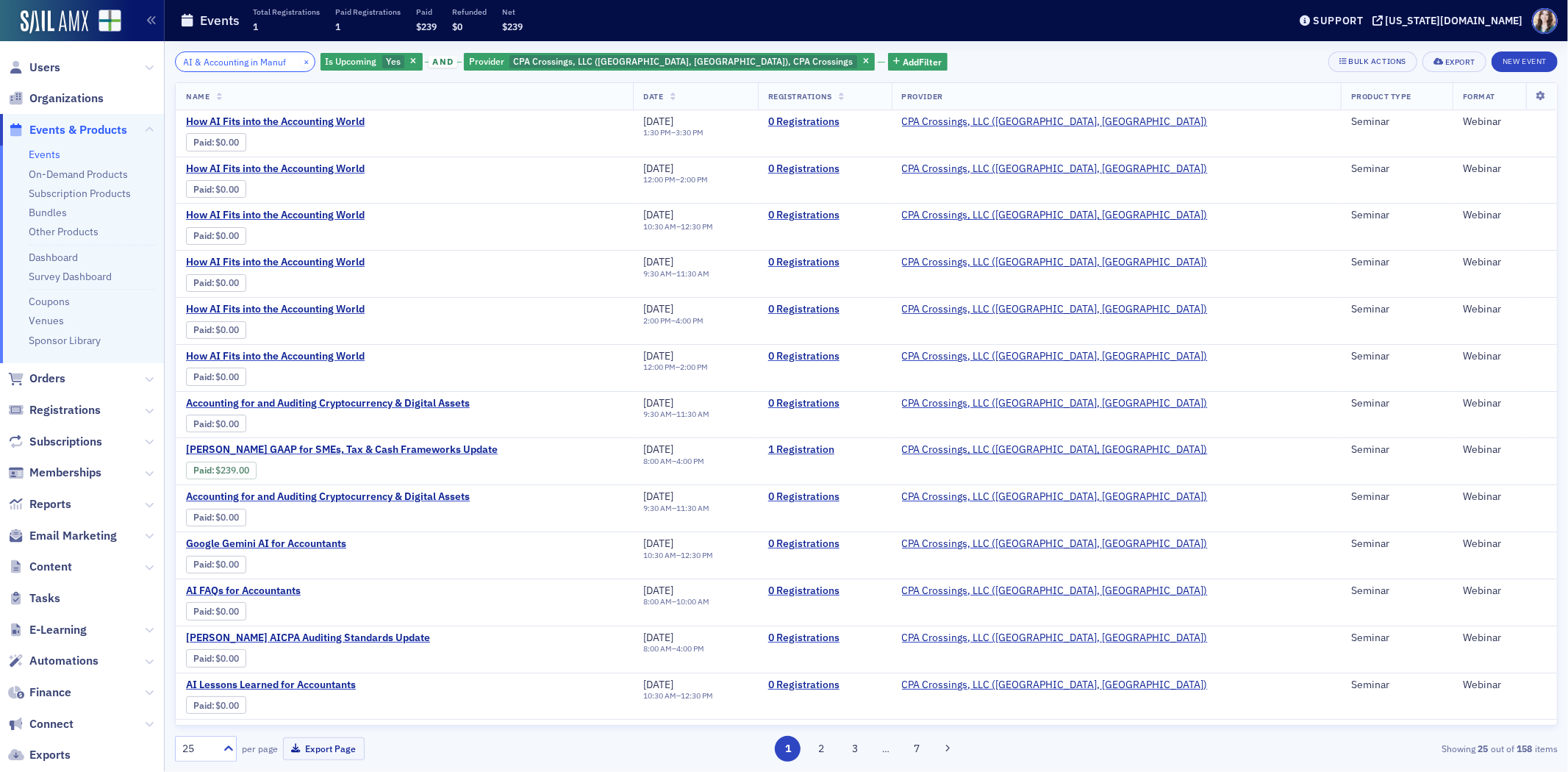
type input "AI & Accounting in Manuf"
click at [300, 58] on button "×" at bounding box center [306, 60] width 13 height 13
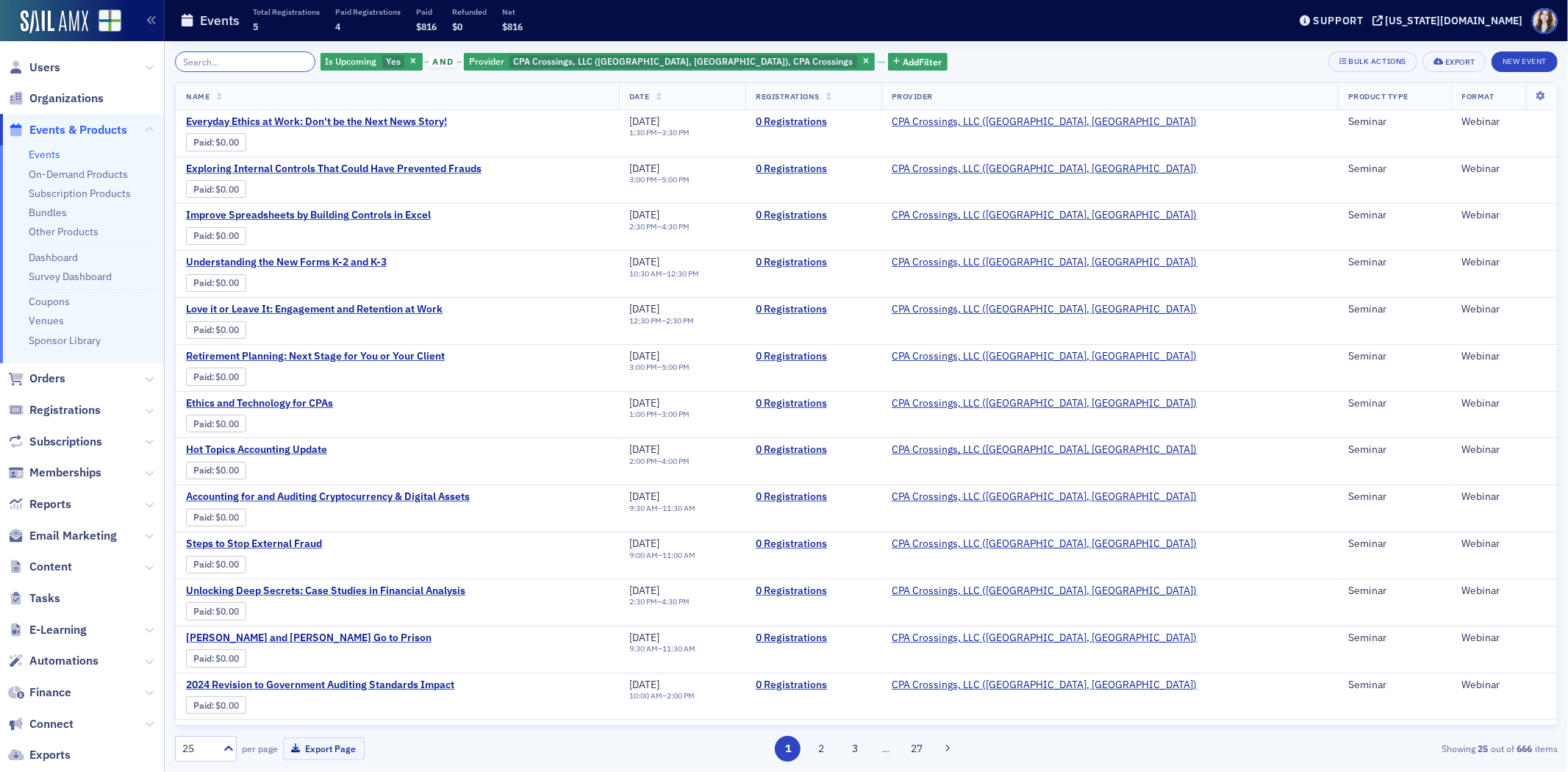
click at [283, 60] on input "search" at bounding box center [245, 61] width 140 height 20
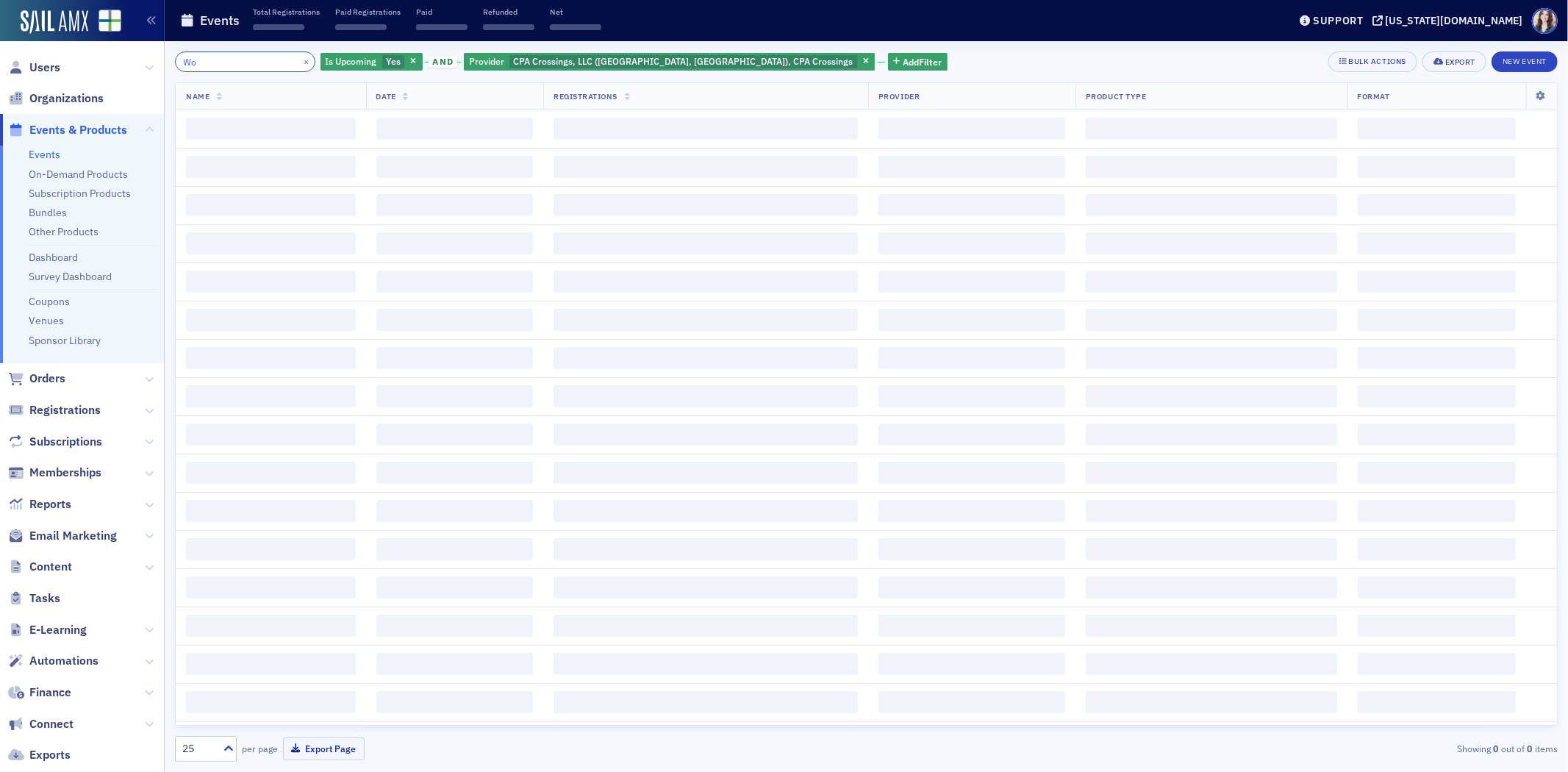
type input "W"
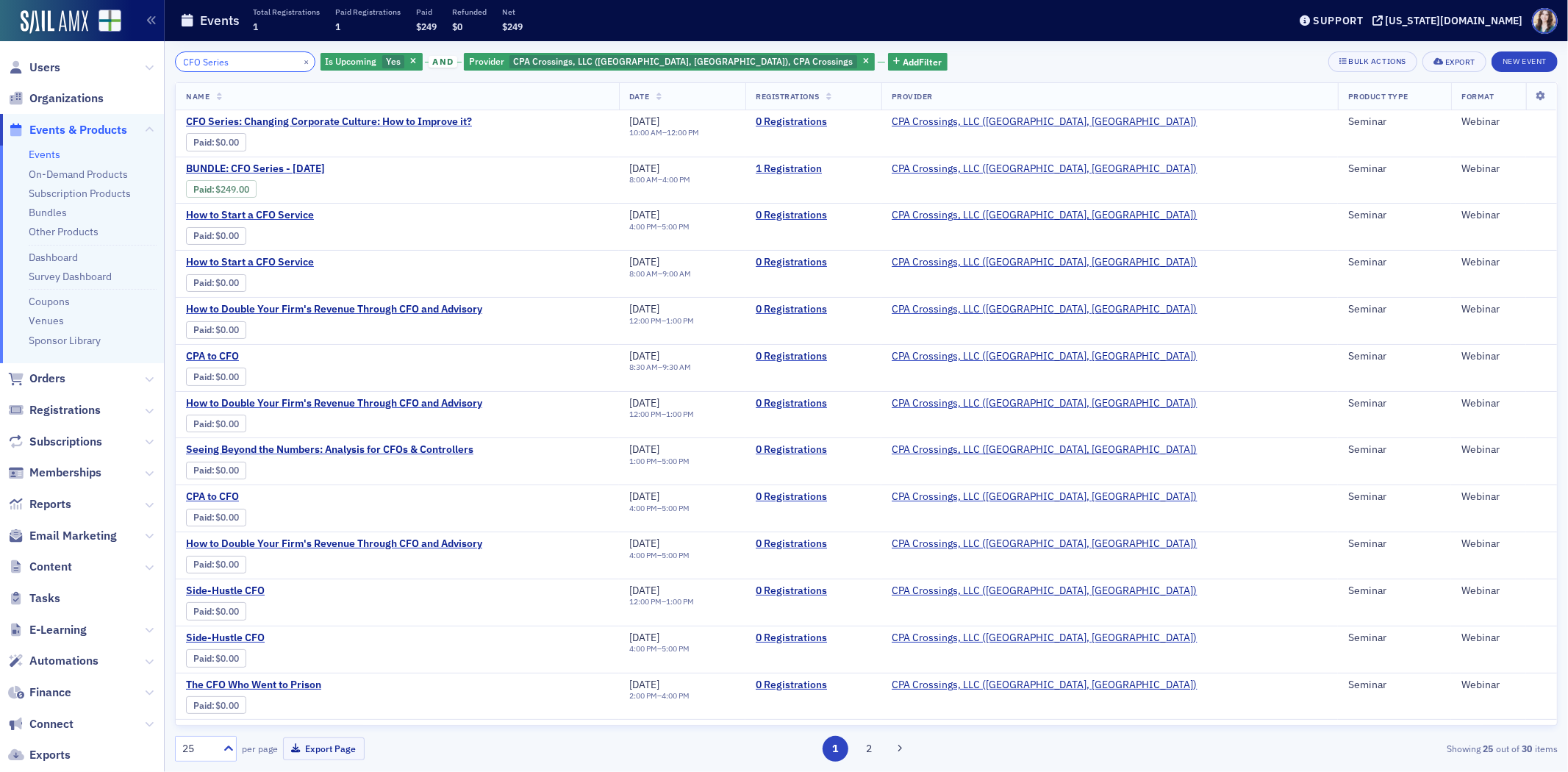
type input "CFO Series"
click at [300, 59] on button "×" at bounding box center [306, 60] width 13 height 13
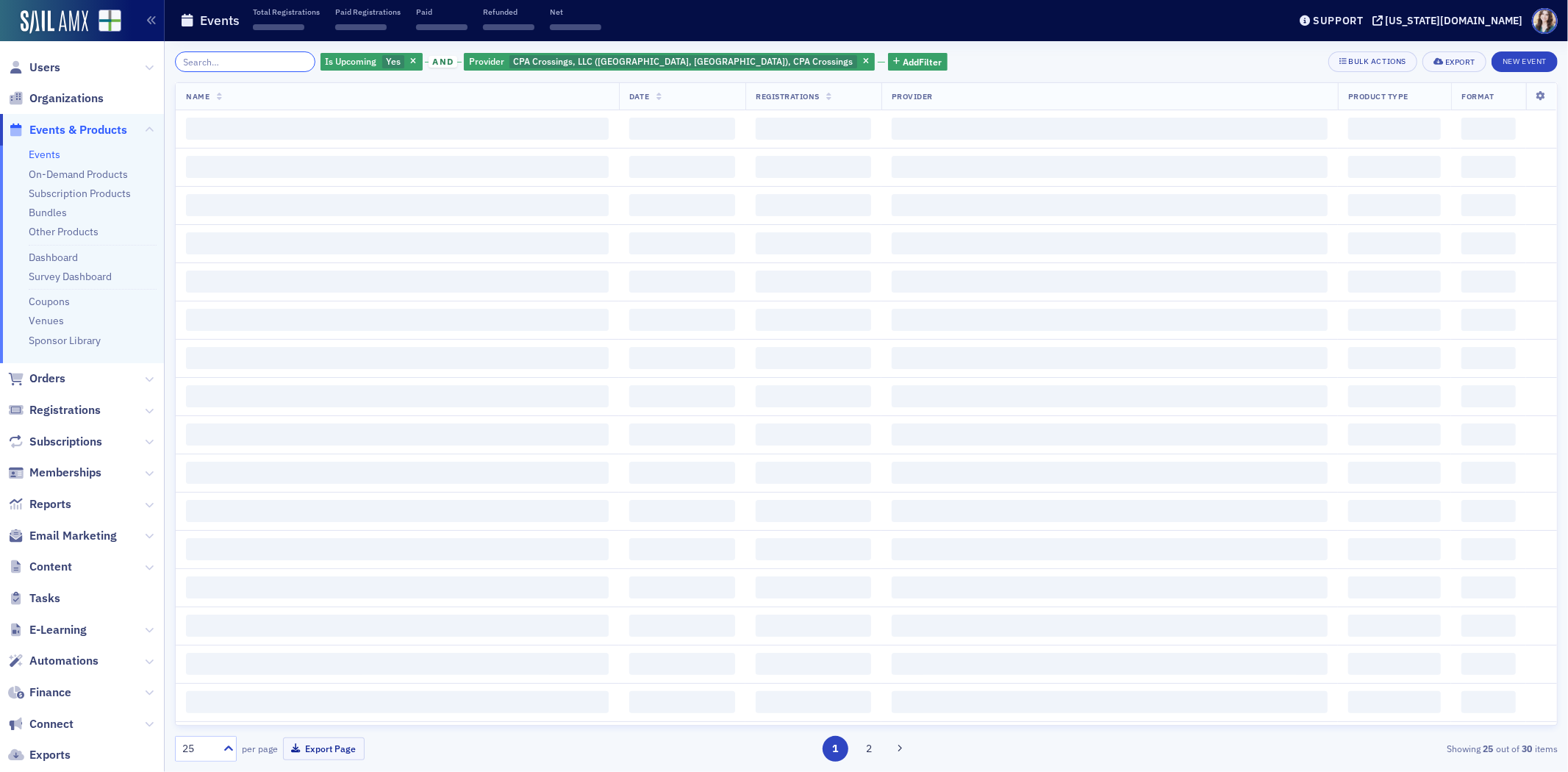
click at [294, 59] on input "search" at bounding box center [245, 61] width 140 height 20
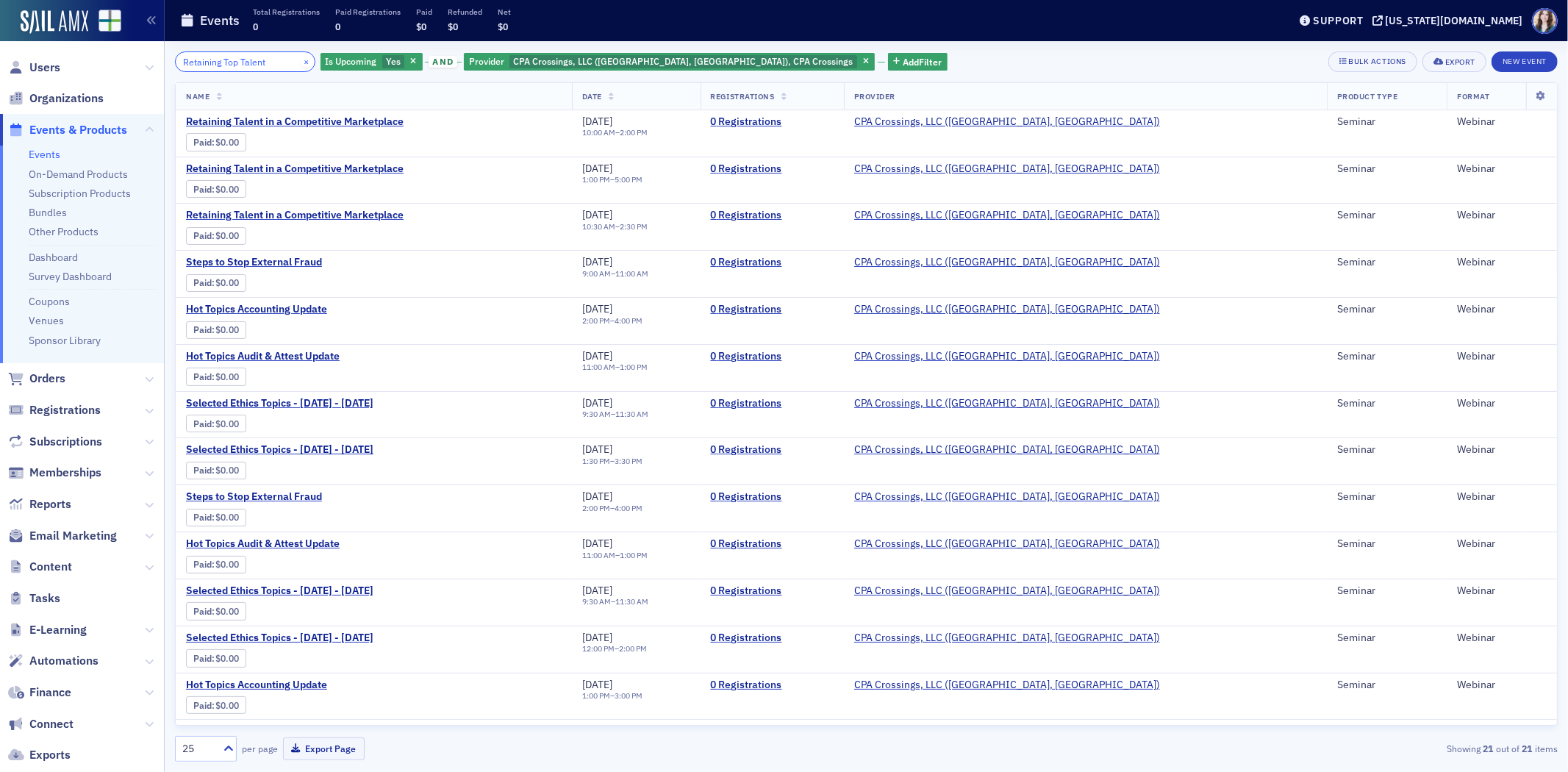
type input "Retaining Top Talent"
click at [300, 60] on button "×" at bounding box center [306, 60] width 13 height 13
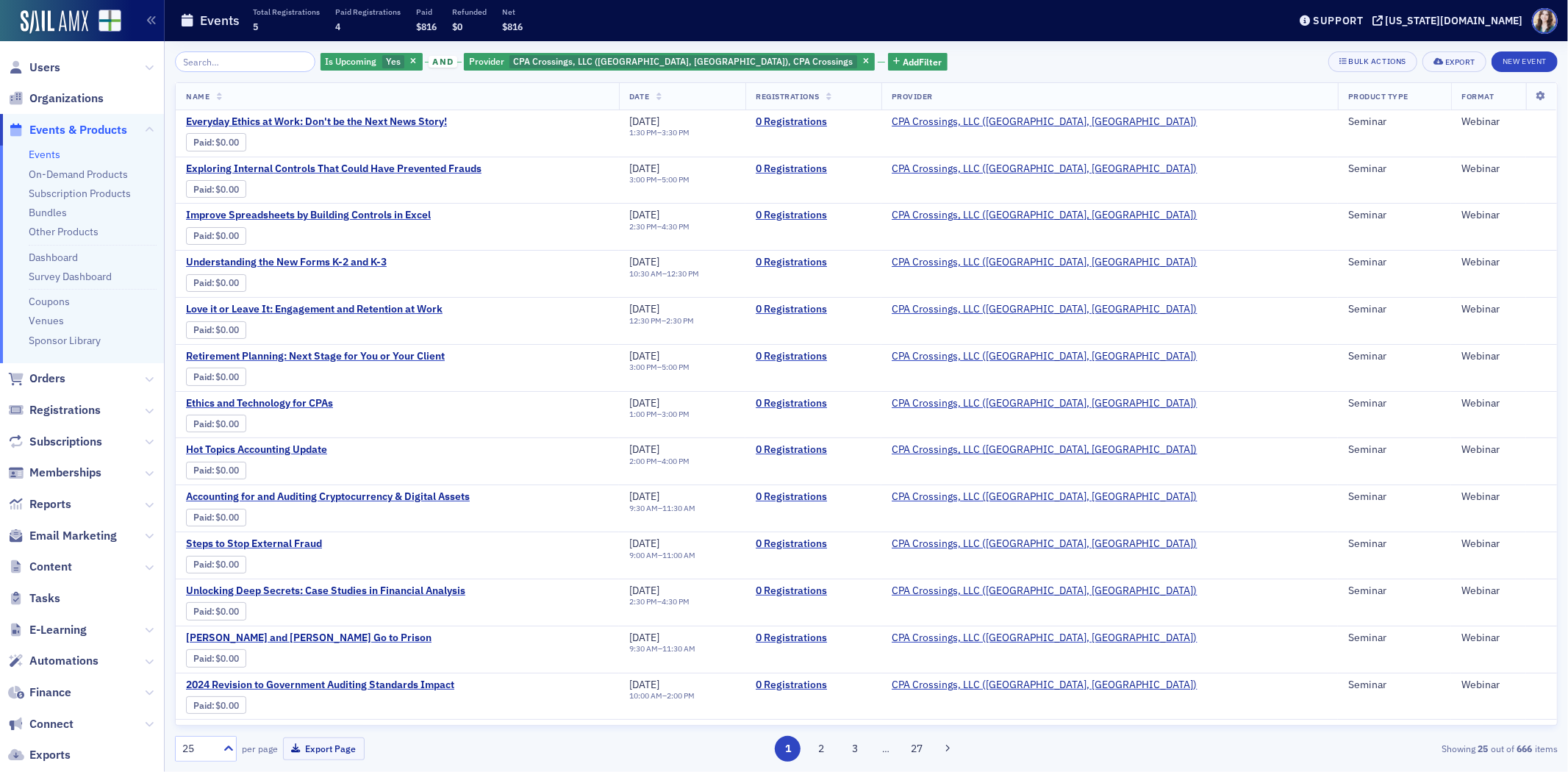
click at [724, 92] on th "Date" at bounding box center [682, 97] width 127 height 28
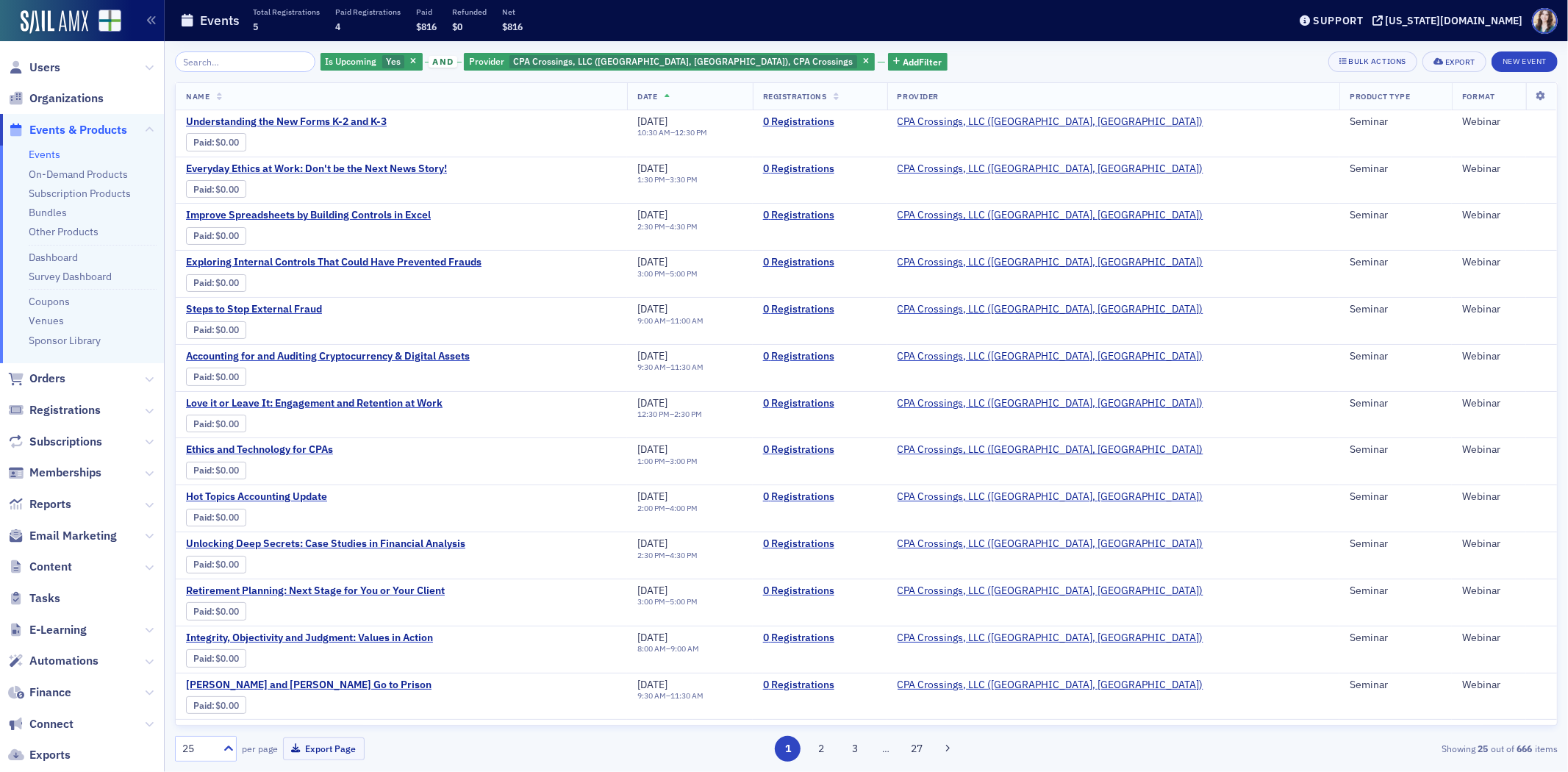
click at [657, 92] on span "Date" at bounding box center [647, 97] width 20 height 11
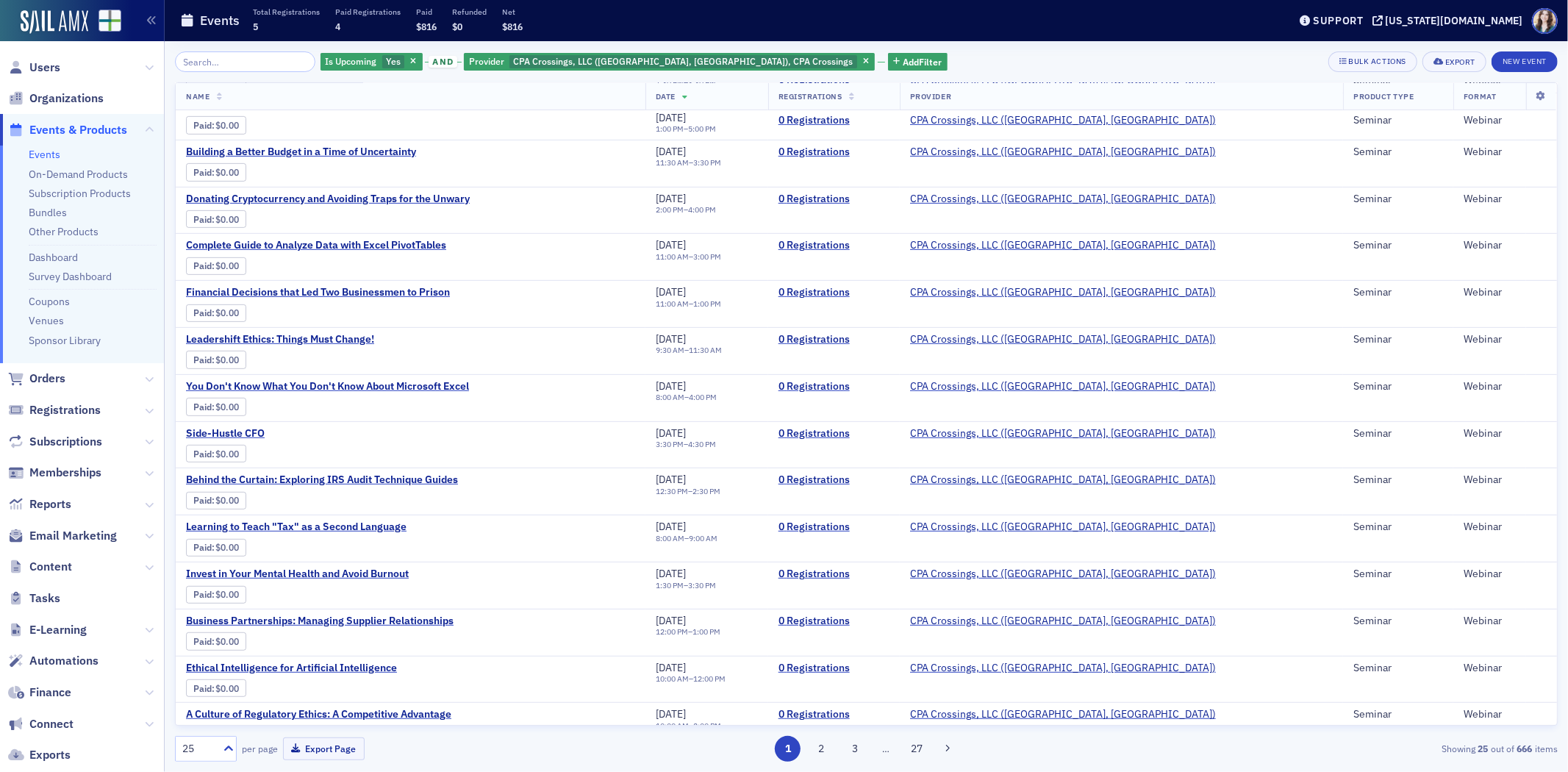
scroll to position [490, 0]
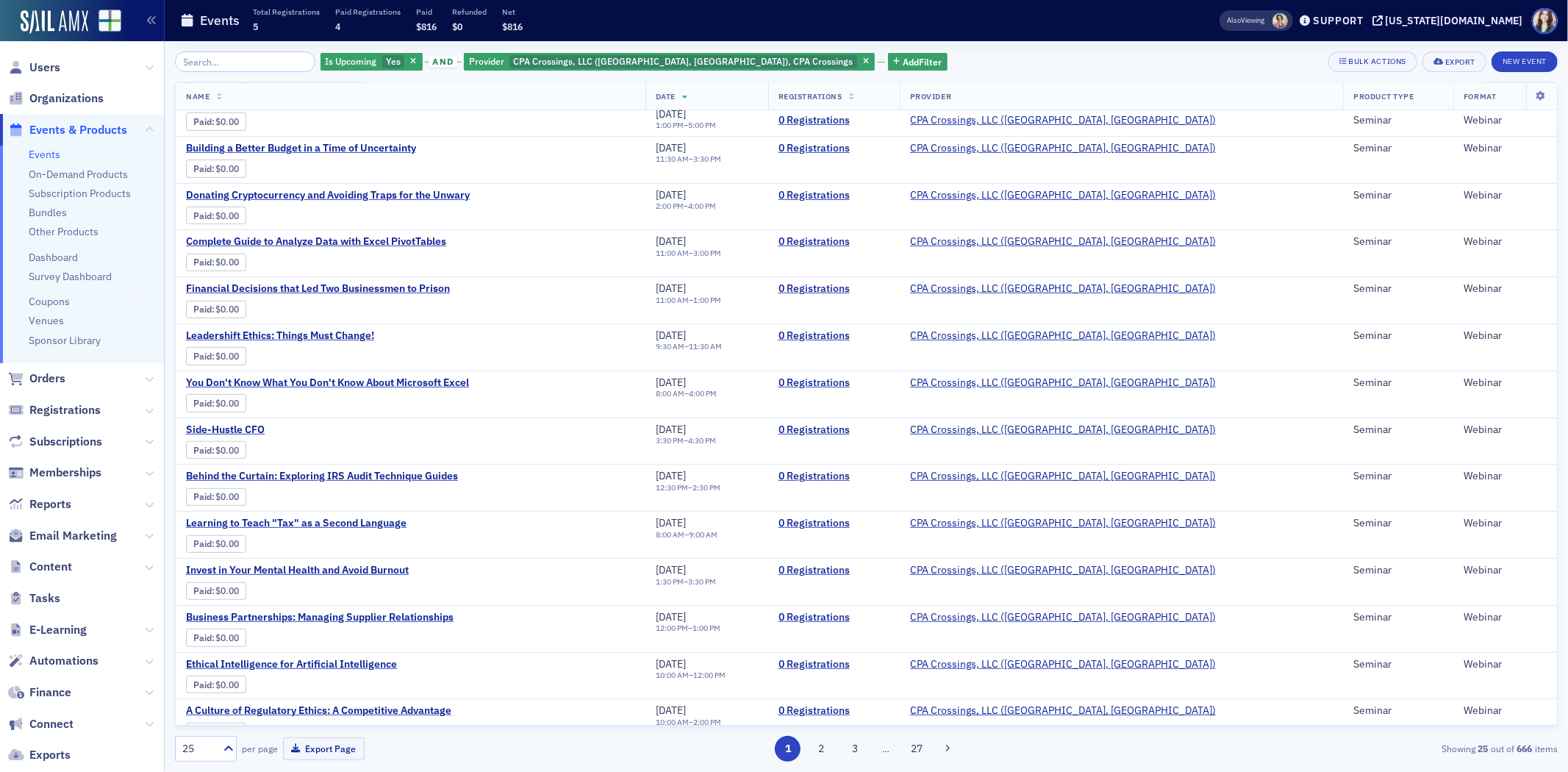
click at [1035, 52] on div "Is Upcoming Yes and Provider CPA Crossings, LLC (Rochester, MI), CPA Crossings …" at bounding box center [866, 61] width 1383 height 20
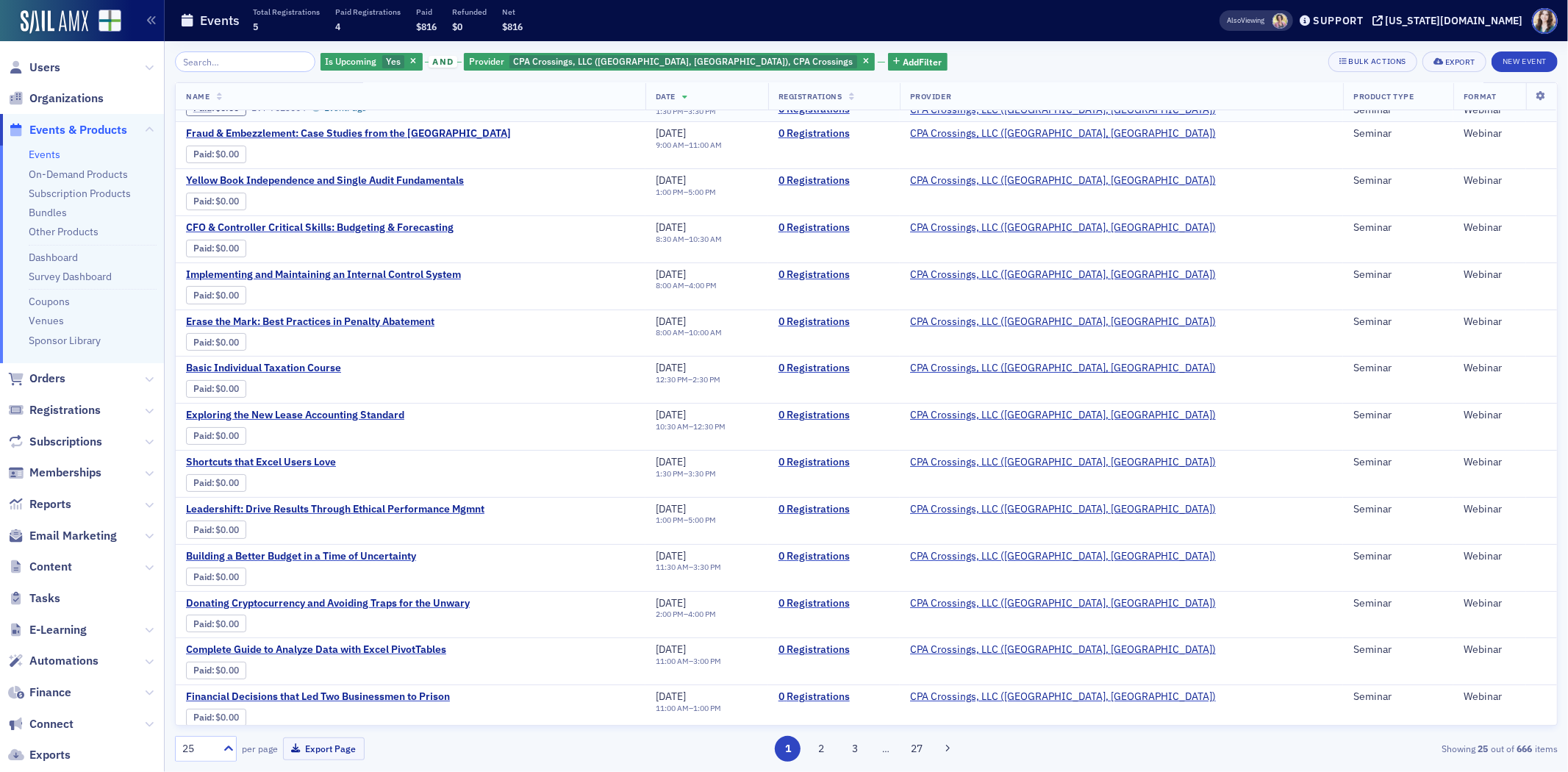
scroll to position [0, 0]
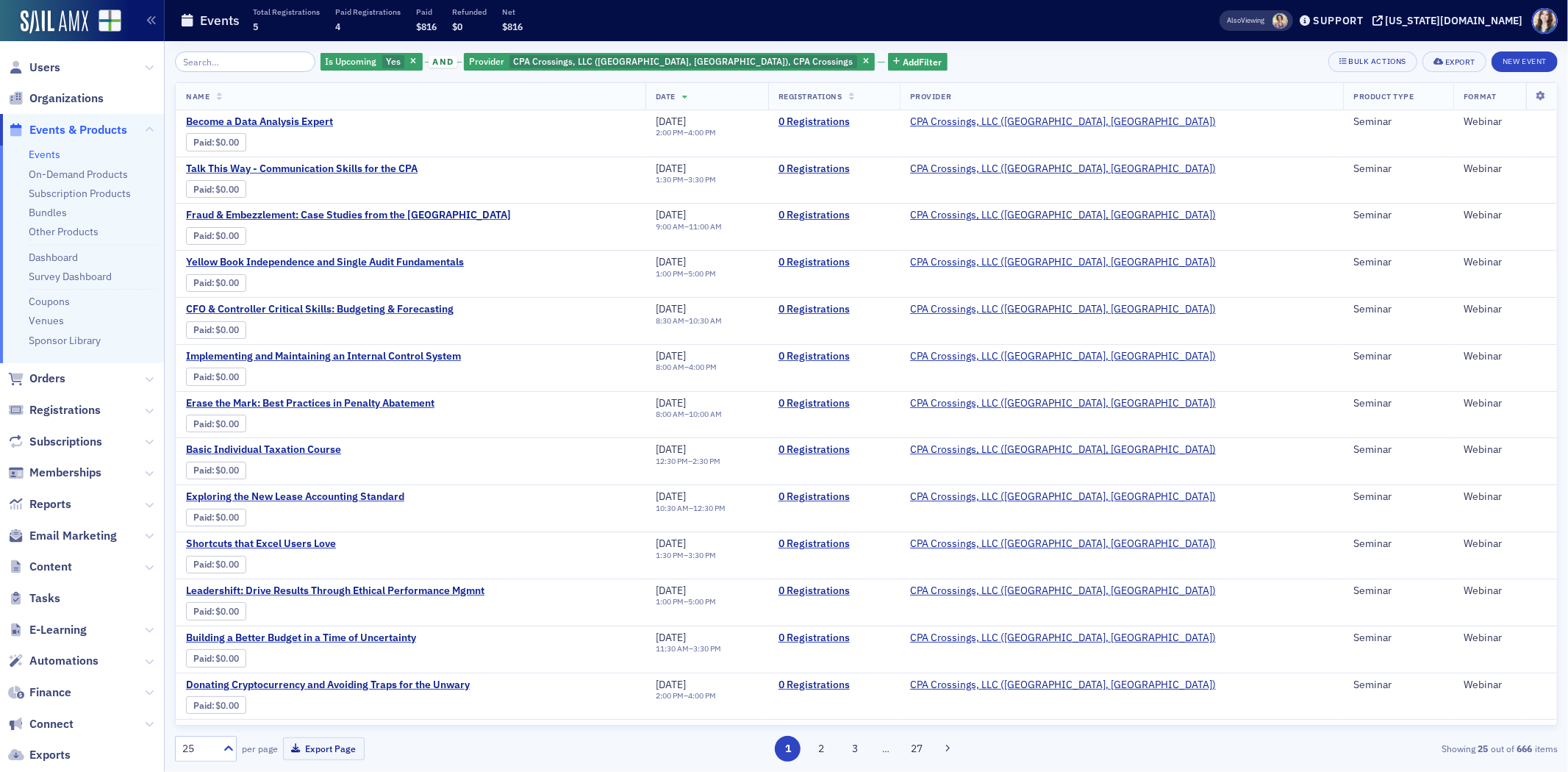
click at [676, 94] on span "Date" at bounding box center [665, 97] width 20 height 11
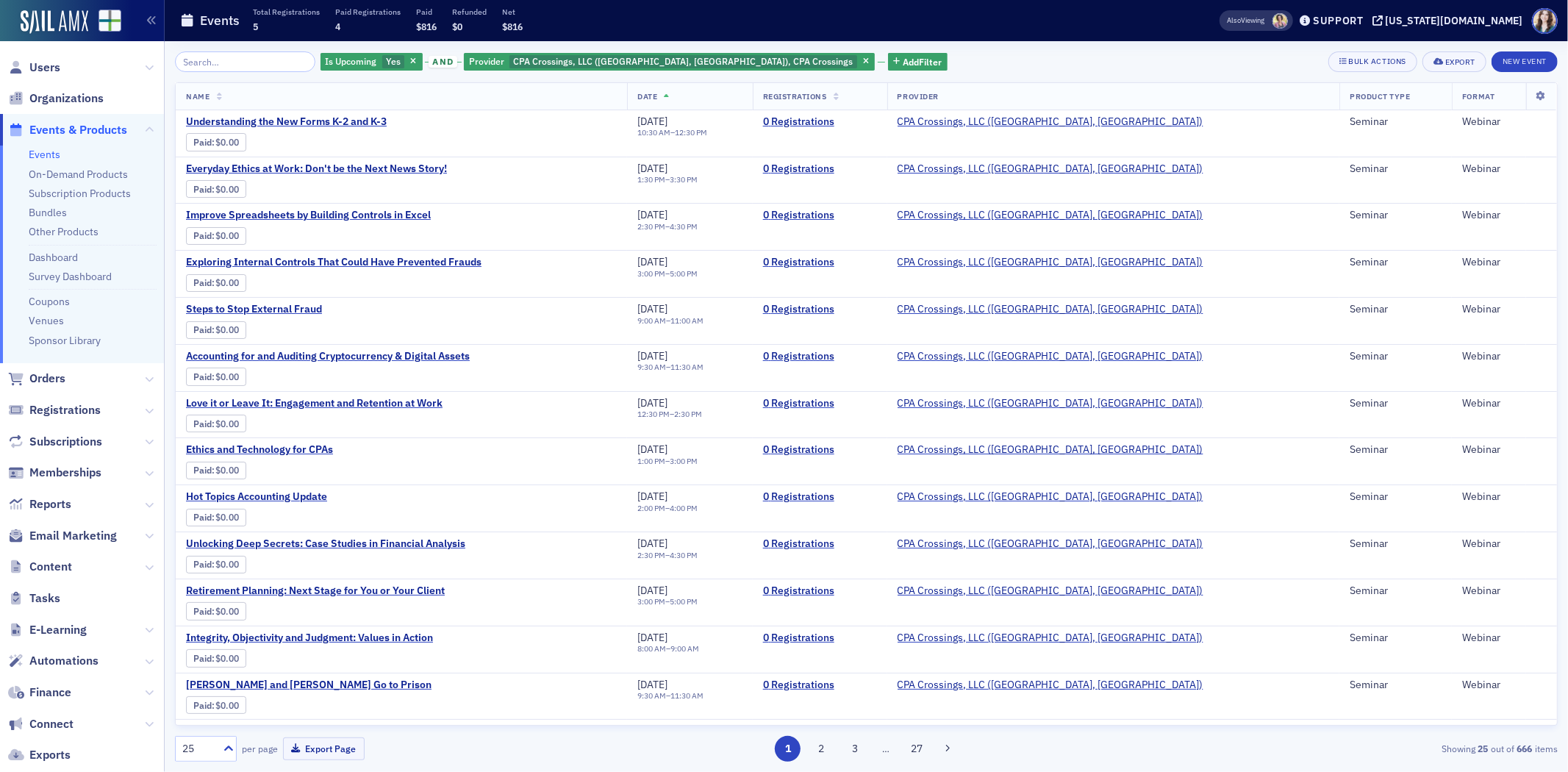
click at [891, 55] on div "Is Upcoming Yes and Provider CPA Crossings, LLC (Rochester, MI), CPA Crossings …" at bounding box center [866, 61] width 1383 height 20
click at [258, 63] on input "search" at bounding box center [245, 61] width 140 height 20
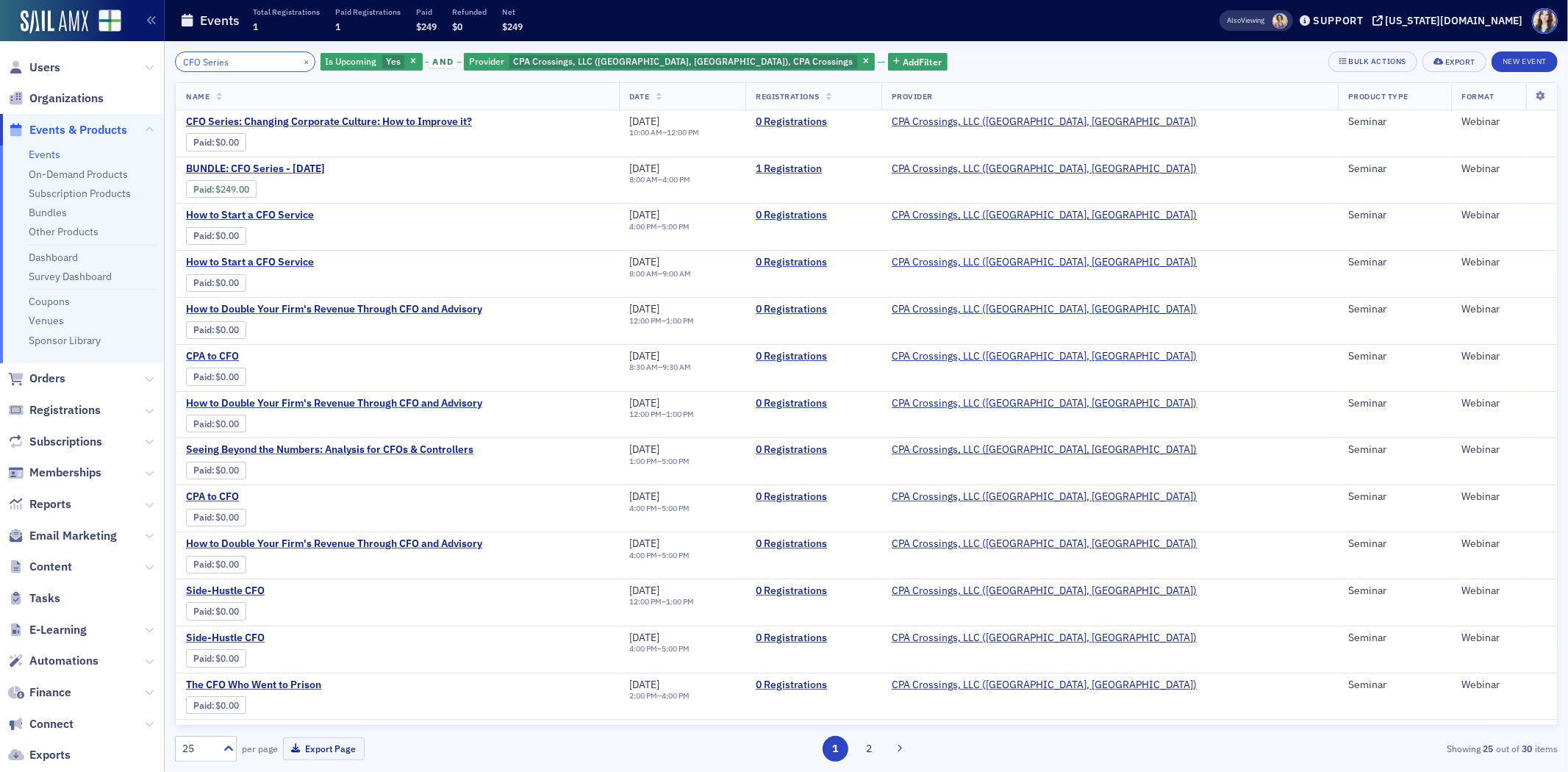
type input "CFO Series"
click at [662, 97] on icon at bounding box center [659, 97] width 6 height 8
click at [300, 57] on button "×" at bounding box center [306, 60] width 13 height 13
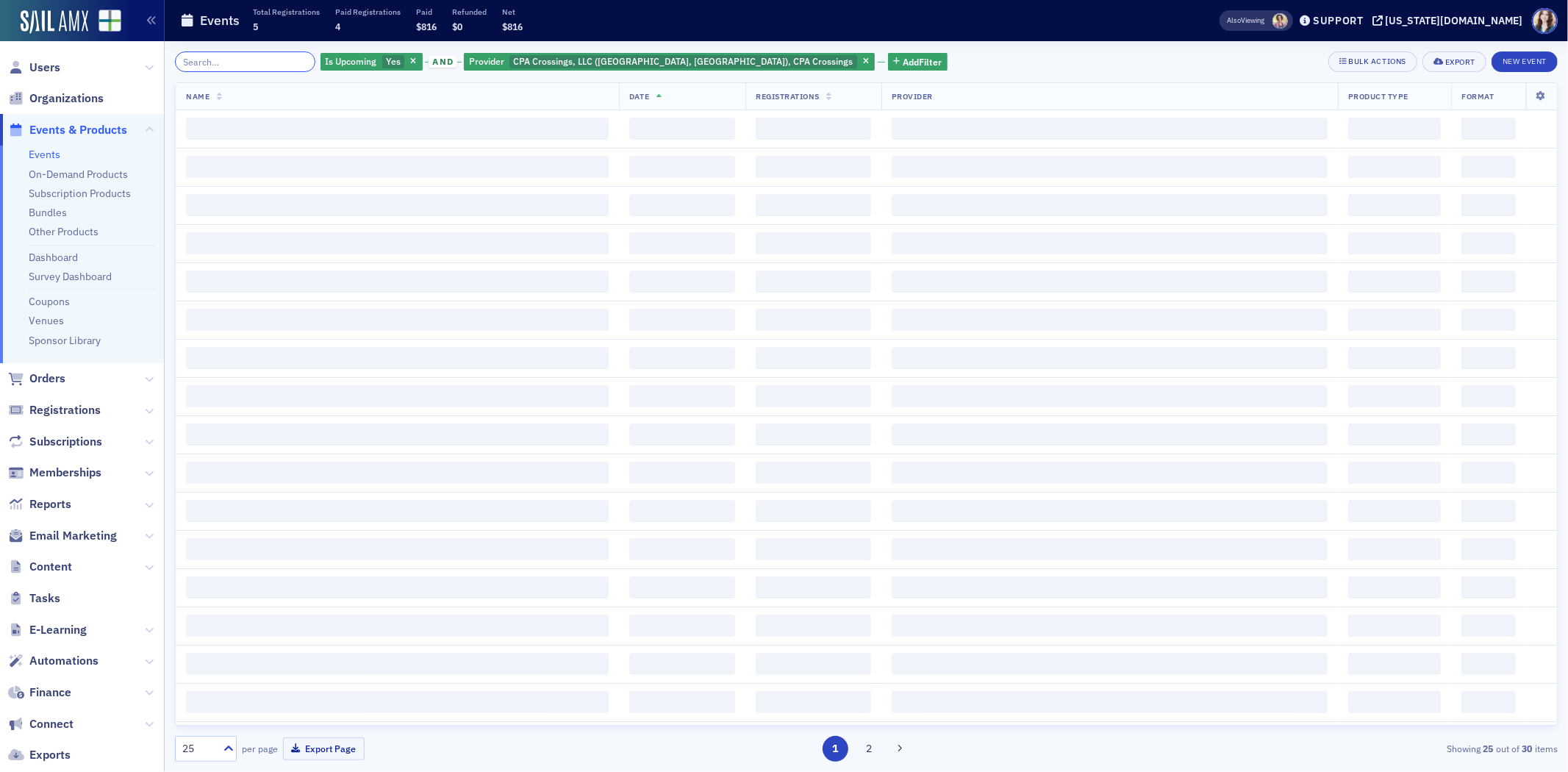
click at [294, 57] on input "search" at bounding box center [245, 61] width 140 height 20
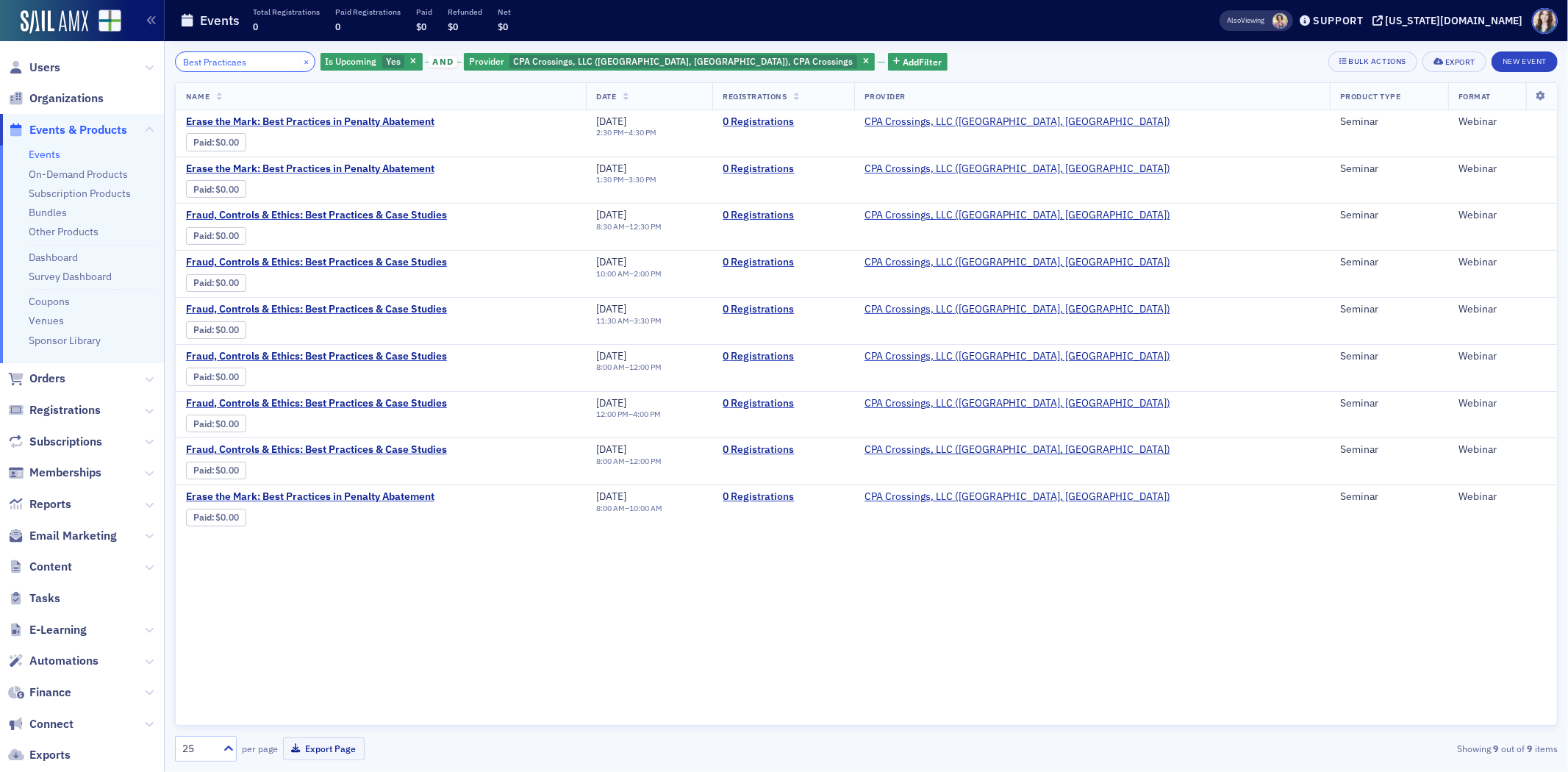
type input "Best Practicaes"
click at [300, 58] on button "×" at bounding box center [306, 60] width 13 height 13
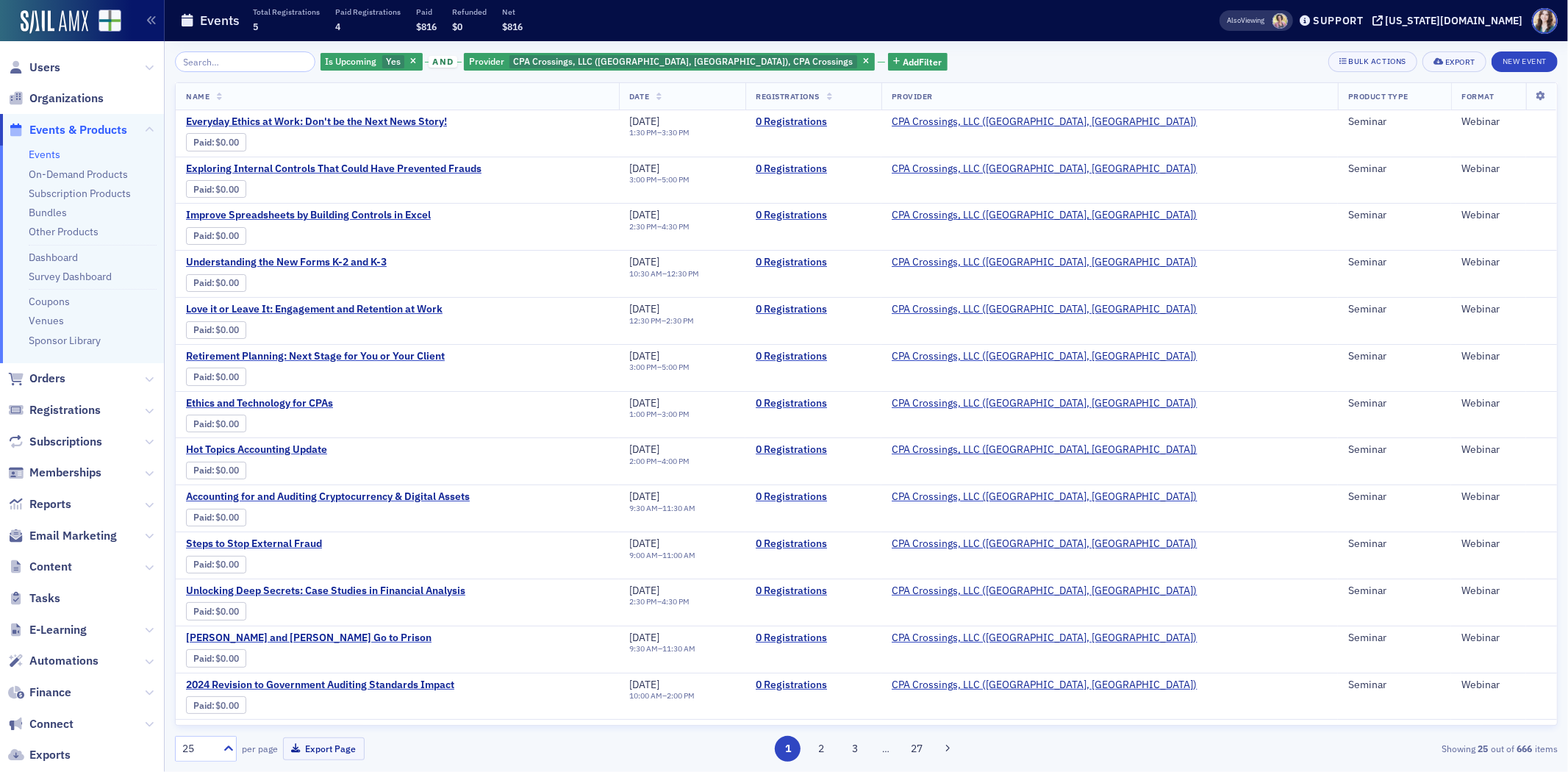
click at [932, 57] on div "Is Upcoming Yes and Provider CPA Crossings, LLC (Rochester, MI), CPA Crossings …" at bounding box center [866, 61] width 1383 height 20
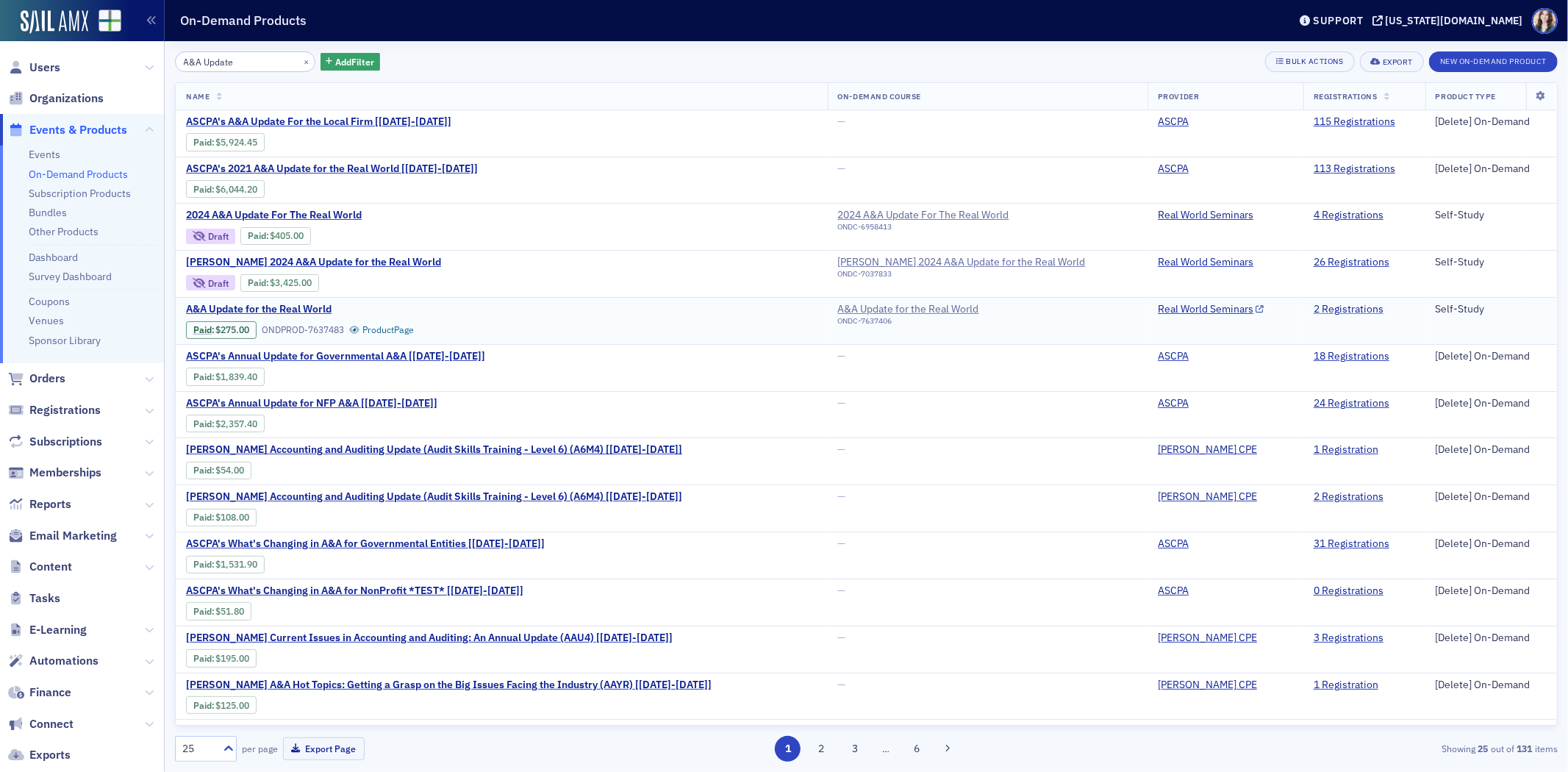
click at [1317, 311] on link "2 Registrations" at bounding box center [1348, 310] width 70 height 13
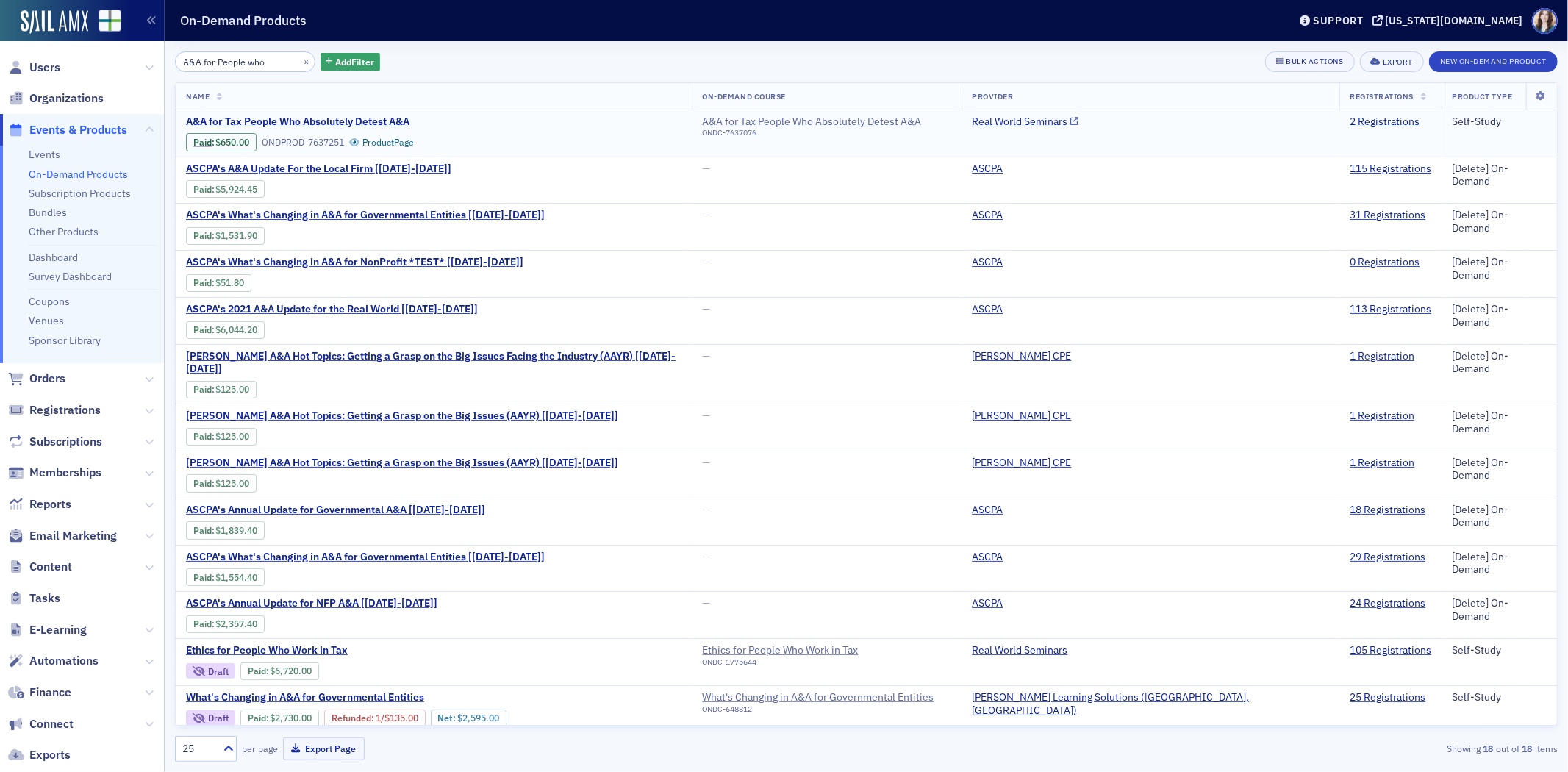
type input "A&A for People who"
click at [1352, 118] on link "2 Registrations" at bounding box center [1384, 122] width 70 height 13
click at [385, 115] on span "A&A for Tax People Who Absolutely Detest A&A" at bounding box center [310, 122] width 247 height 13
click at [300, 62] on button "×" at bounding box center [306, 60] width 13 height 13
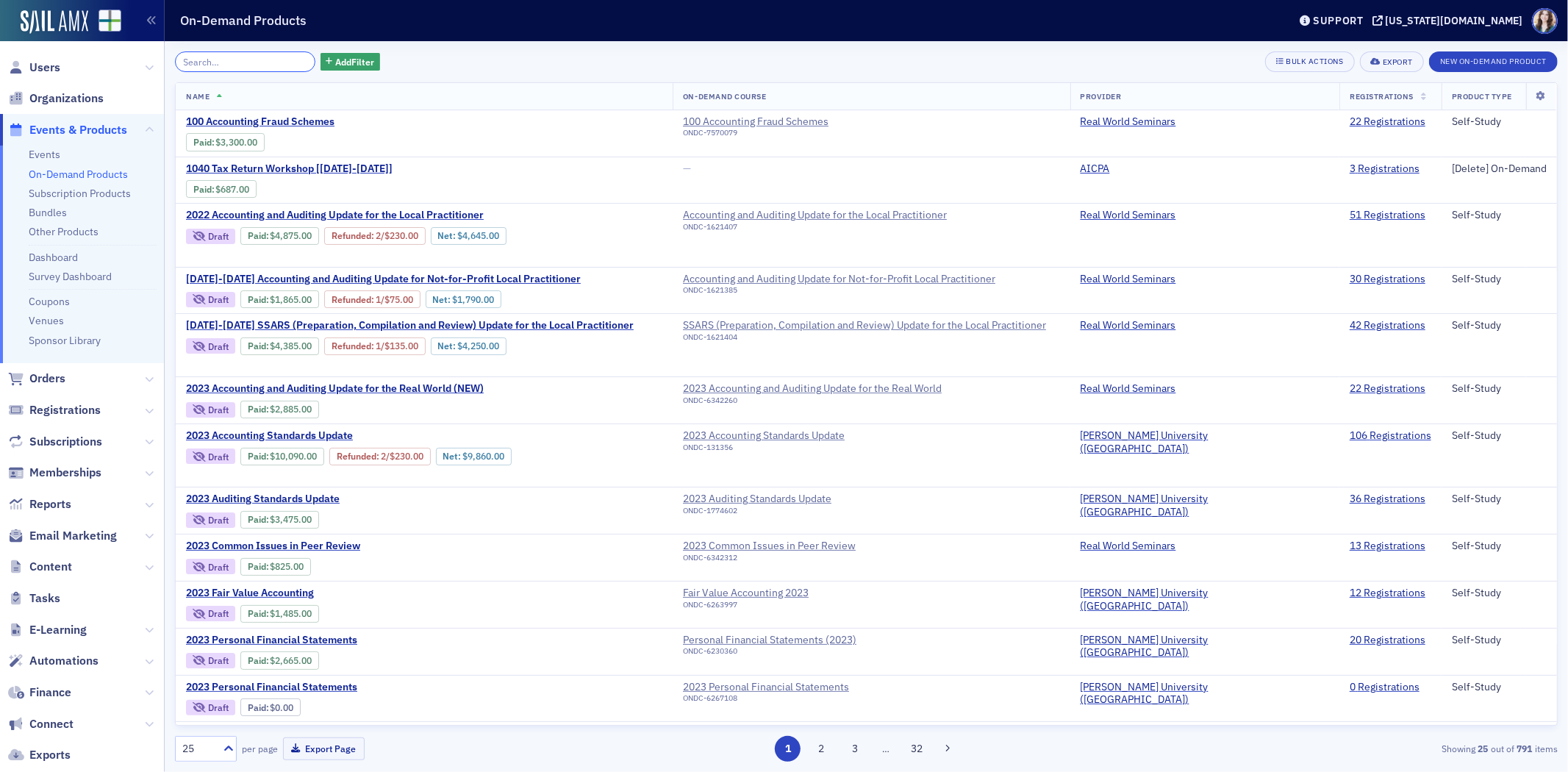
click at [294, 62] on input "search" at bounding box center [245, 61] width 140 height 20
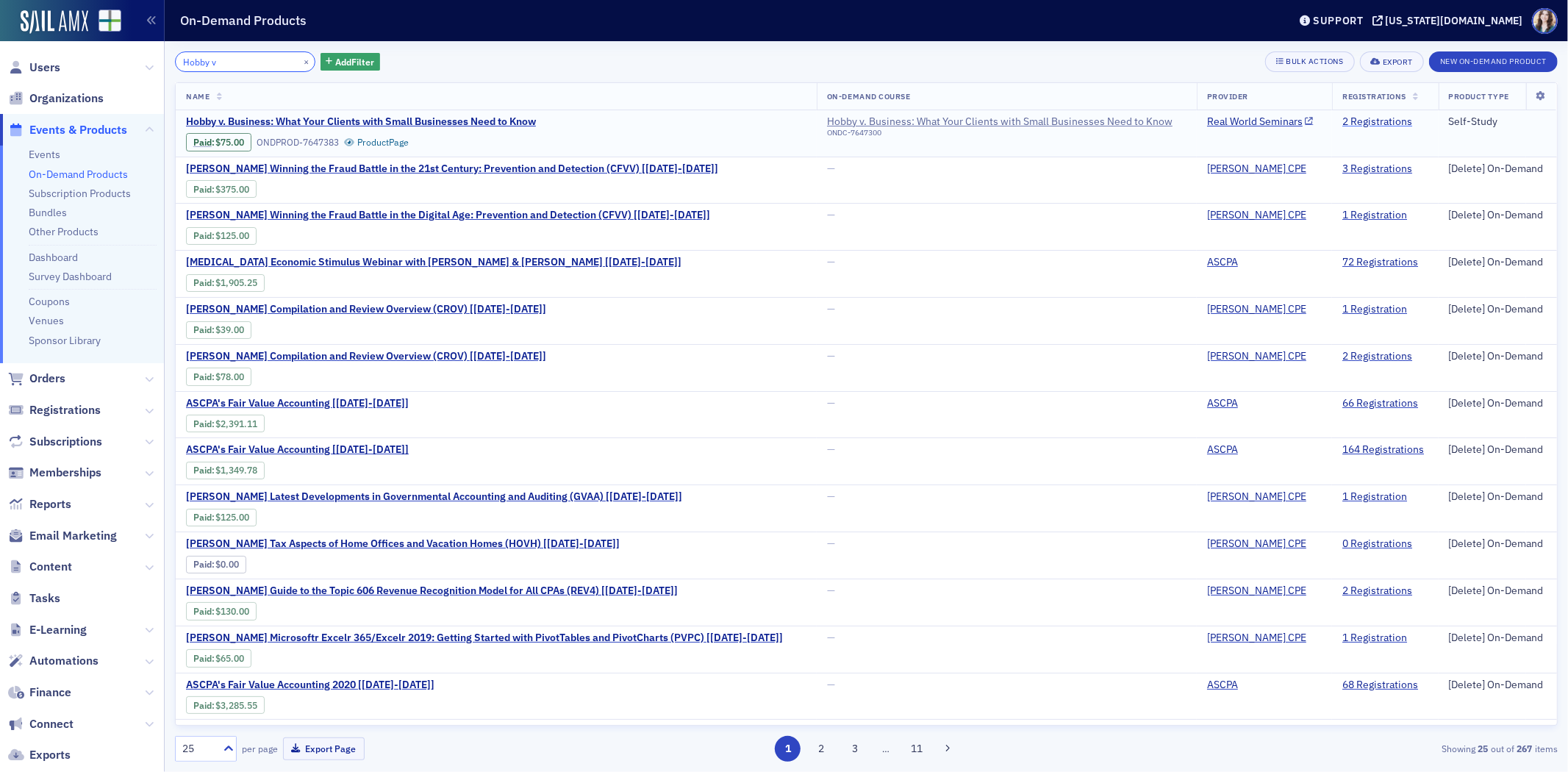
type input "Hobby v"
click at [1360, 122] on link "2 Registrations" at bounding box center [1377, 122] width 70 height 13
click at [1343, 118] on link "2 Registrations" at bounding box center [1377, 122] width 70 height 13
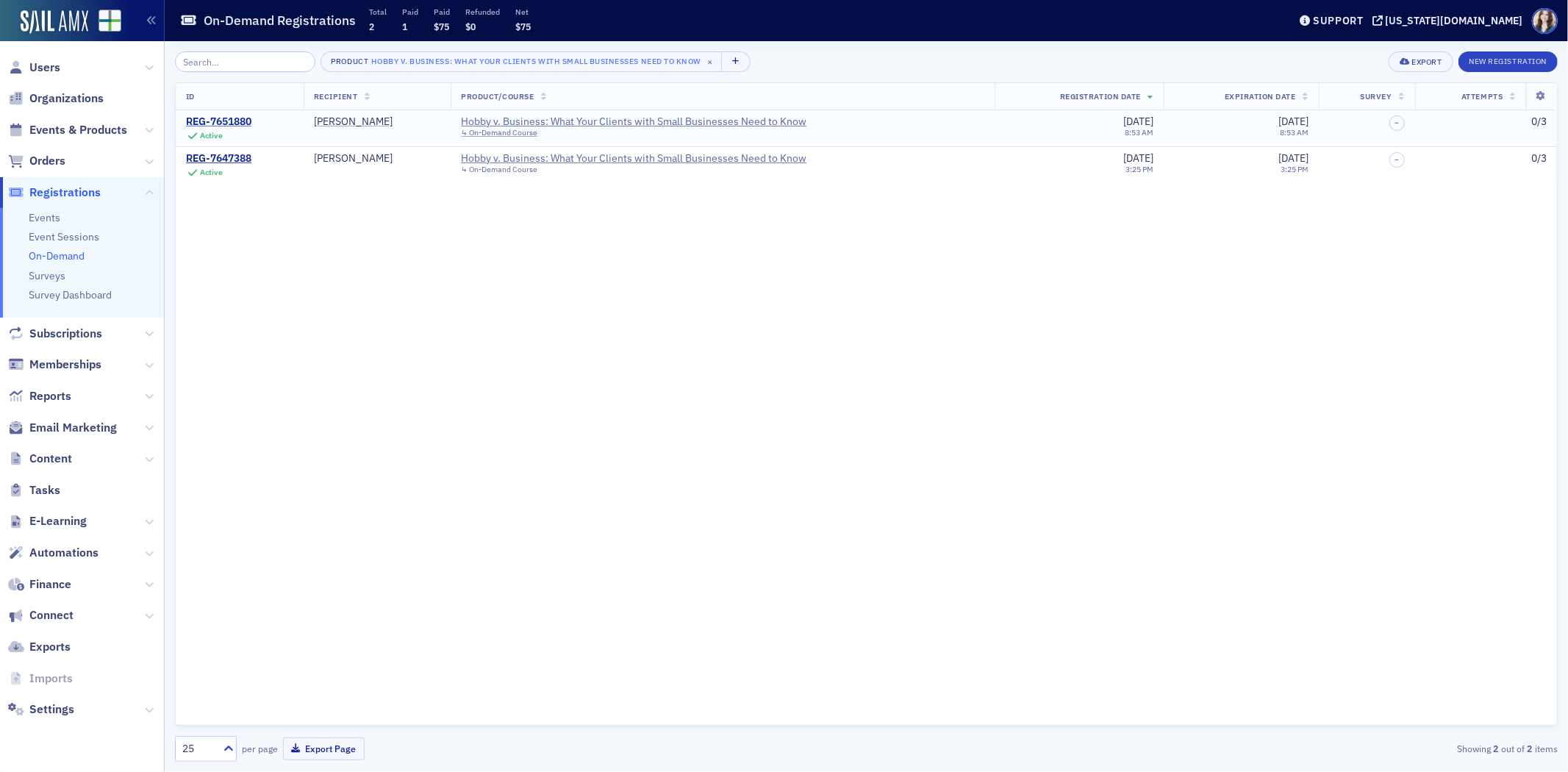
click at [226, 122] on div "REG-7651880" at bounding box center [219, 122] width 66 height 13
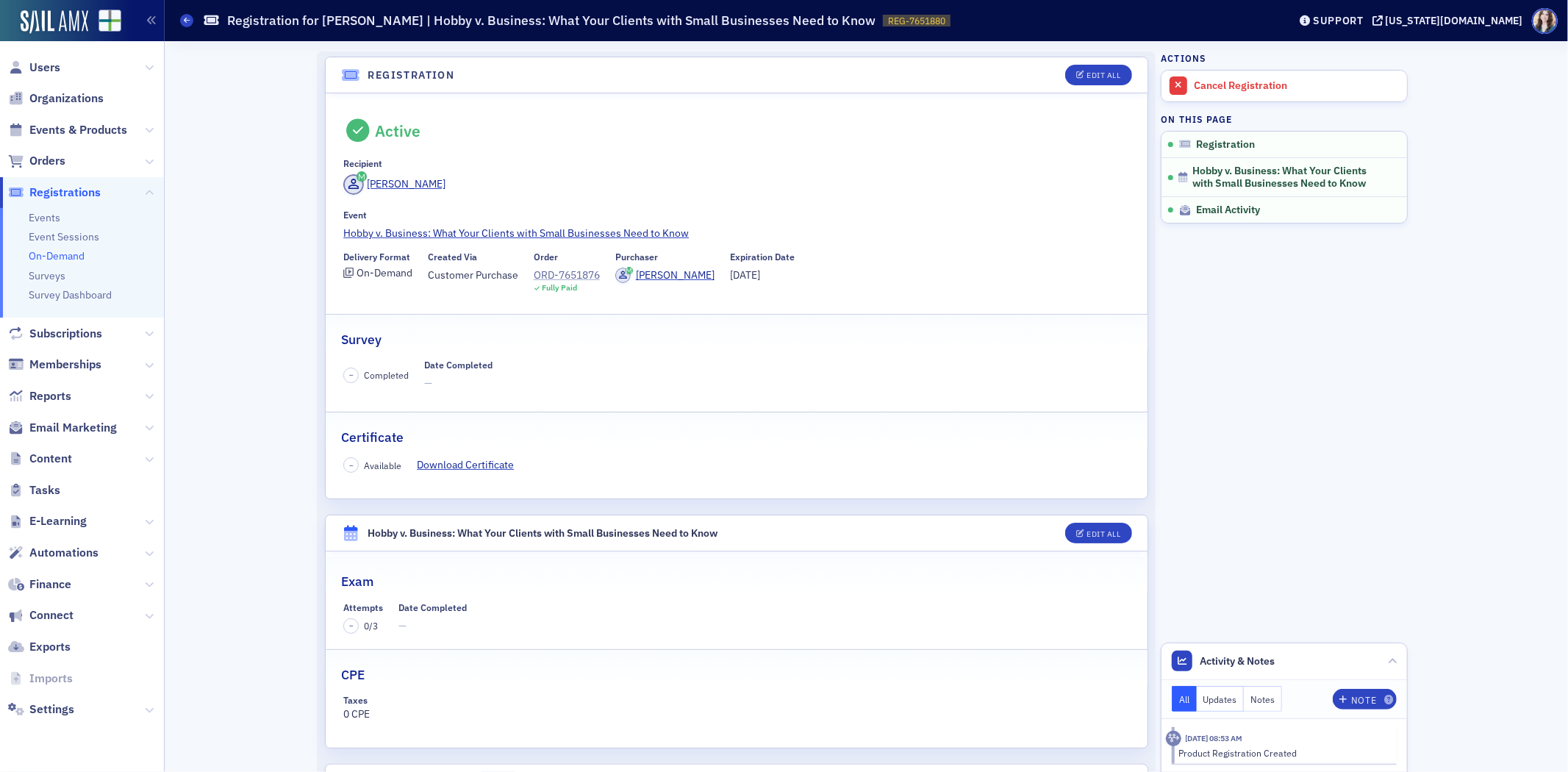
click at [574, 273] on div "ORD-7651876" at bounding box center [567, 275] width 67 height 15
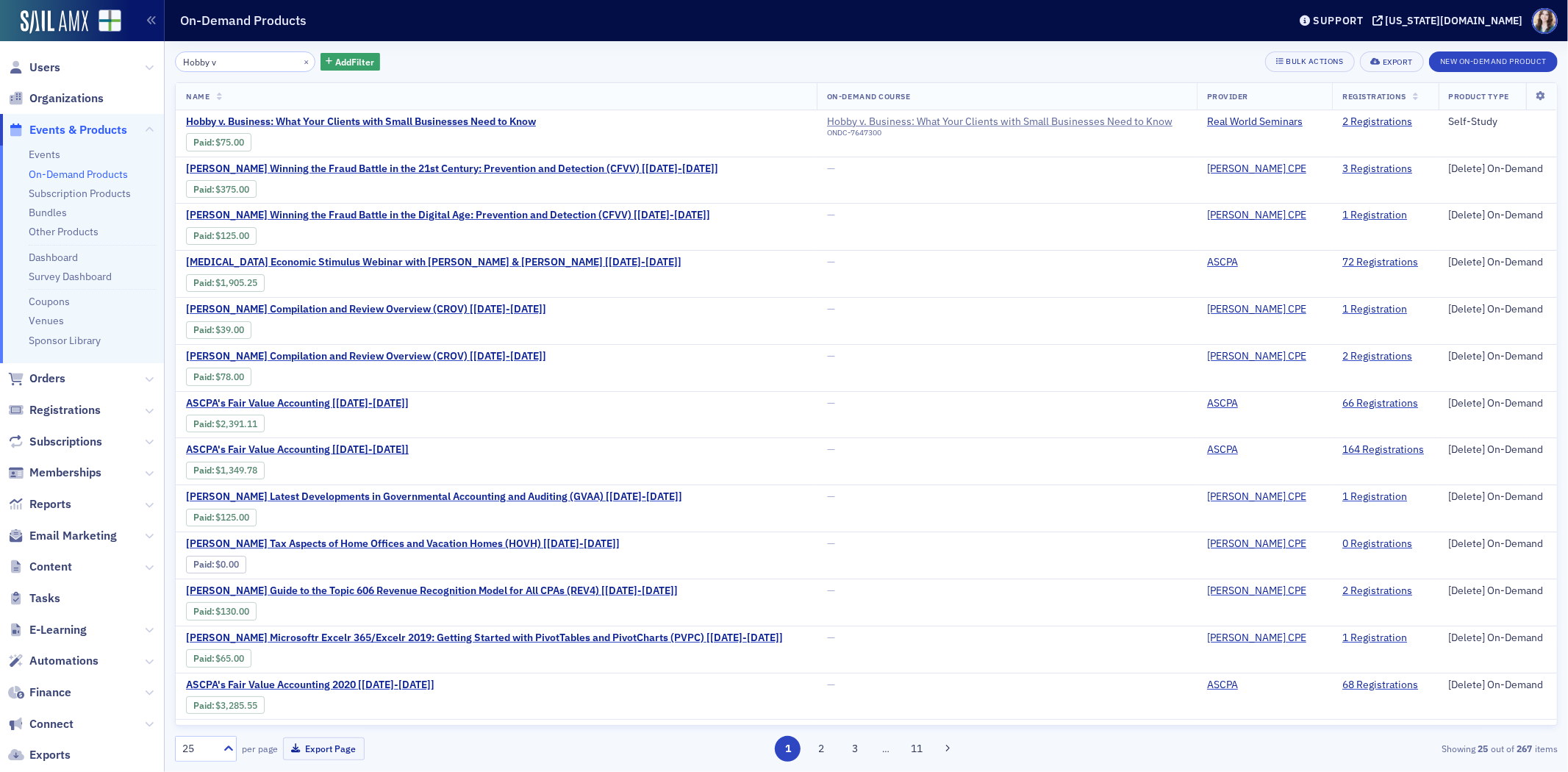
click at [459, 51] on div "Hobby v × Add Filter Bulk Actions Export New On-Demand Product" at bounding box center [866, 61] width 1383 height 20
click at [300, 61] on button "×" at bounding box center [306, 60] width 13 height 13
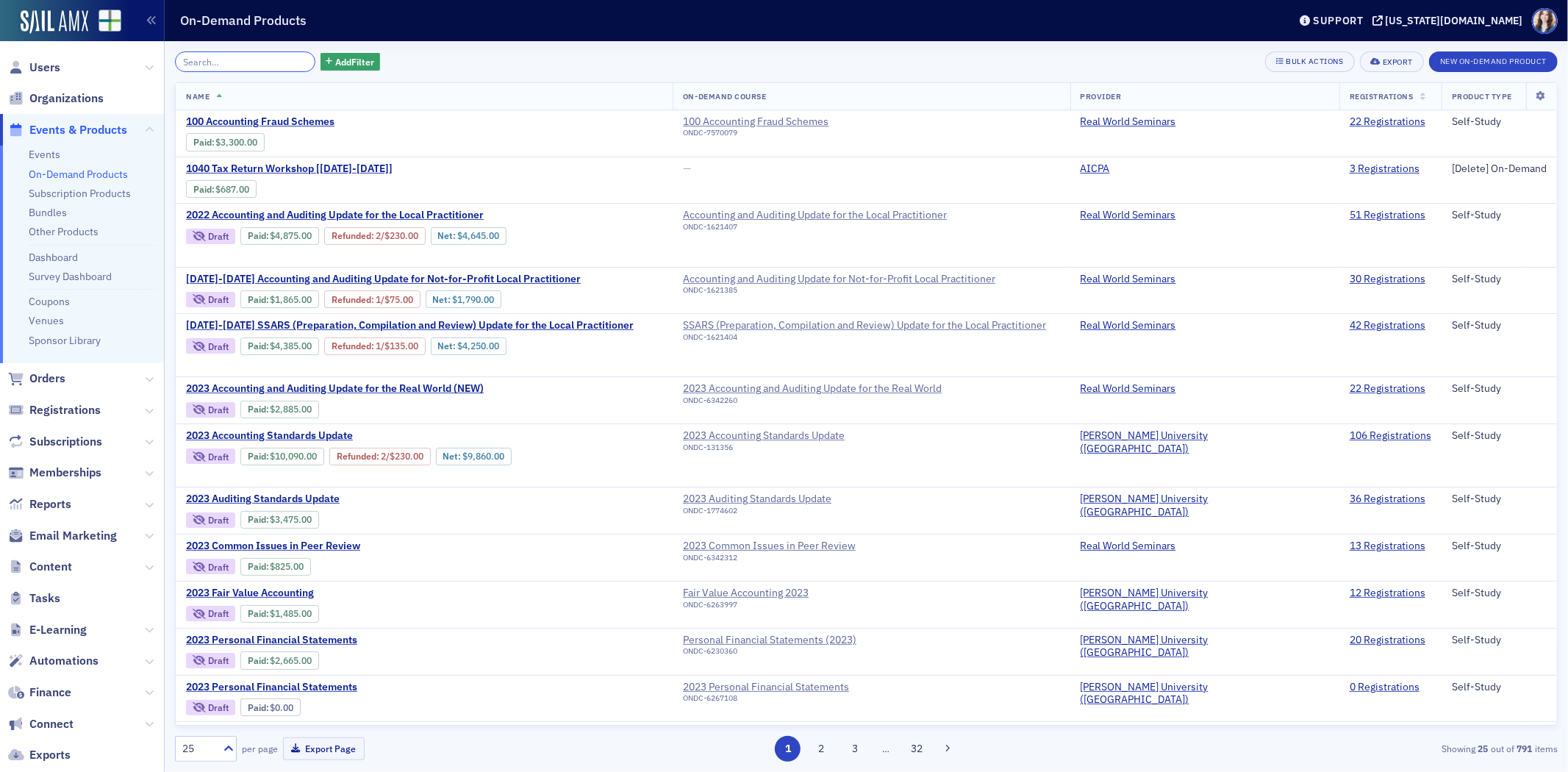
click at [290, 61] on input "search" at bounding box center [245, 61] width 140 height 20
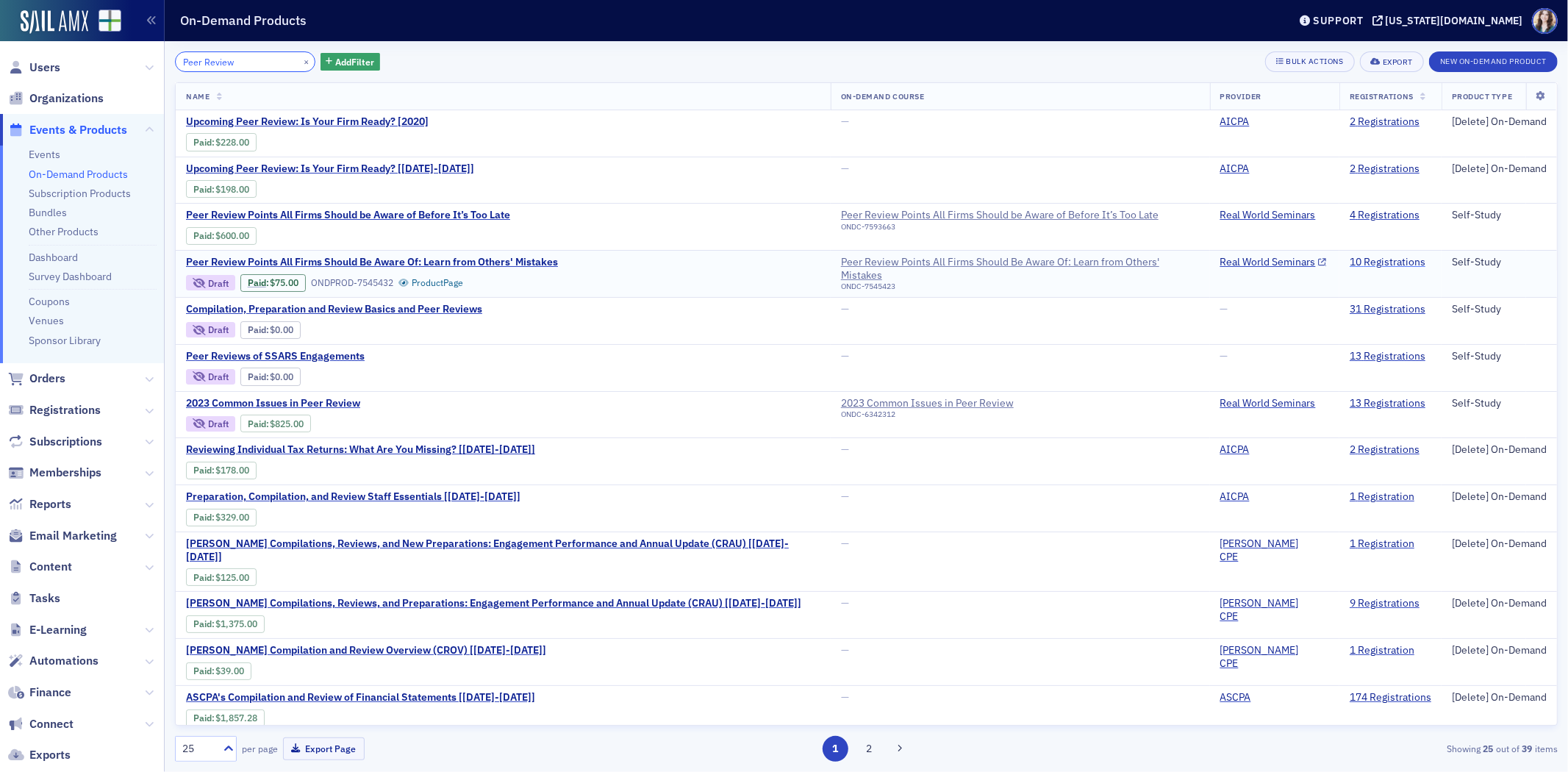
type input "Peer Review"
click at [1353, 260] on link "10 Registrations" at bounding box center [1387, 262] width 75 height 13
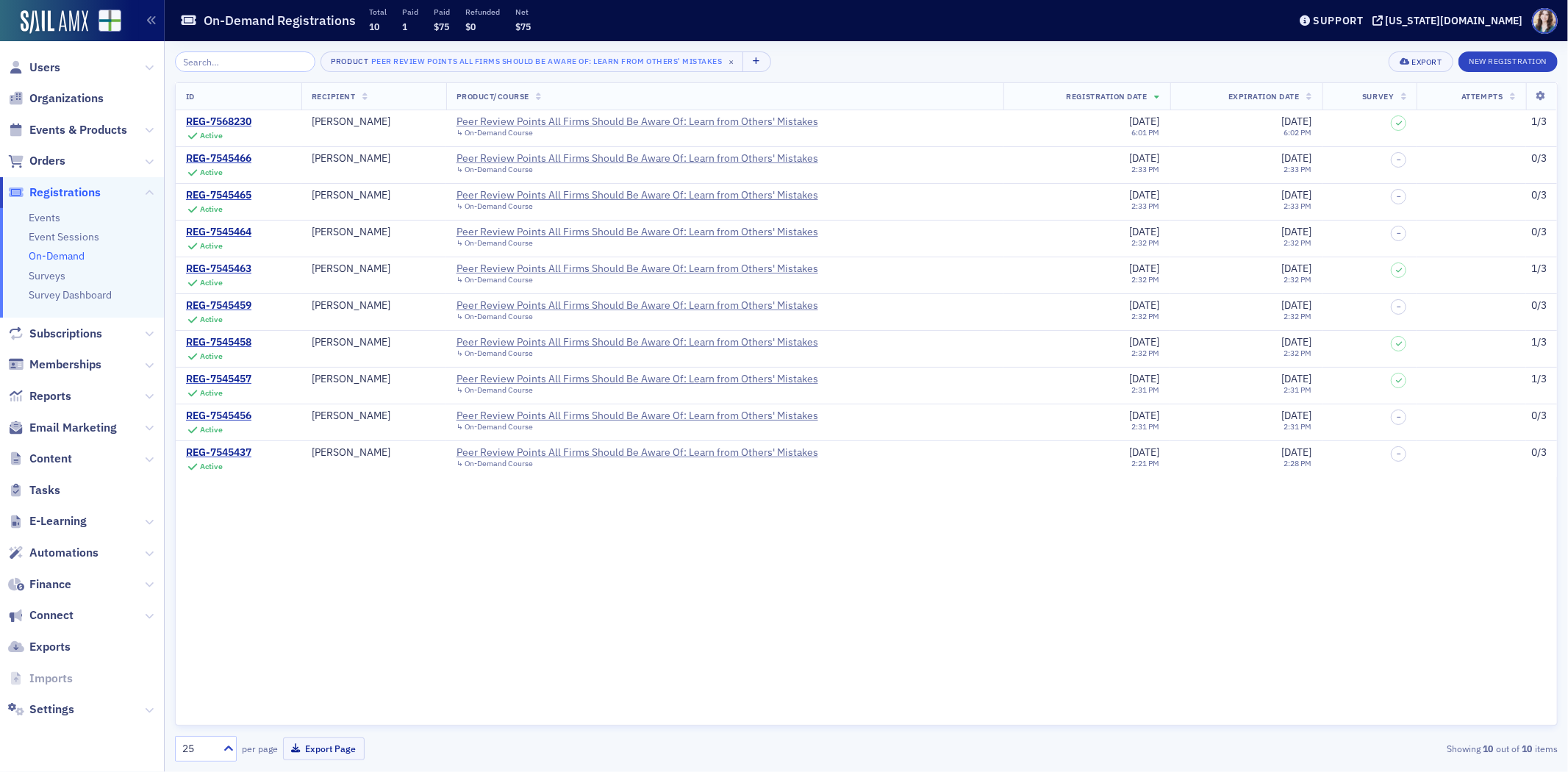
click at [865, 61] on div "Product Peer Review Points All Firms Should Be Aware Of: Learn from Others' Mis…" at bounding box center [866, 61] width 1383 height 20
click at [856, 579] on div "ID Recipient Product/Course Registration Date Expiration Date Survey Attempts R…" at bounding box center [866, 404] width 1383 height 643
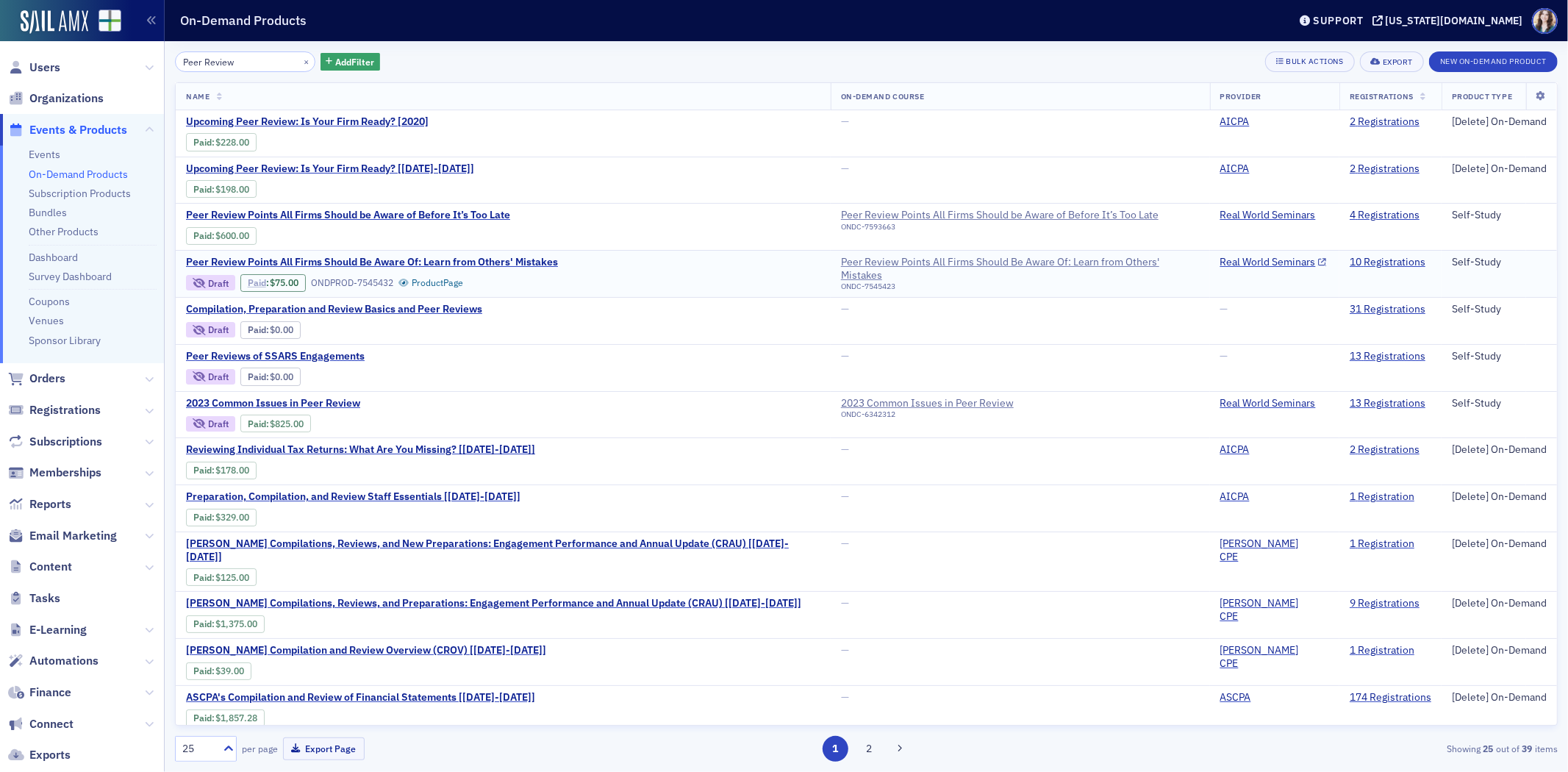
click at [257, 282] on link "Paid" at bounding box center [256, 283] width 19 height 11
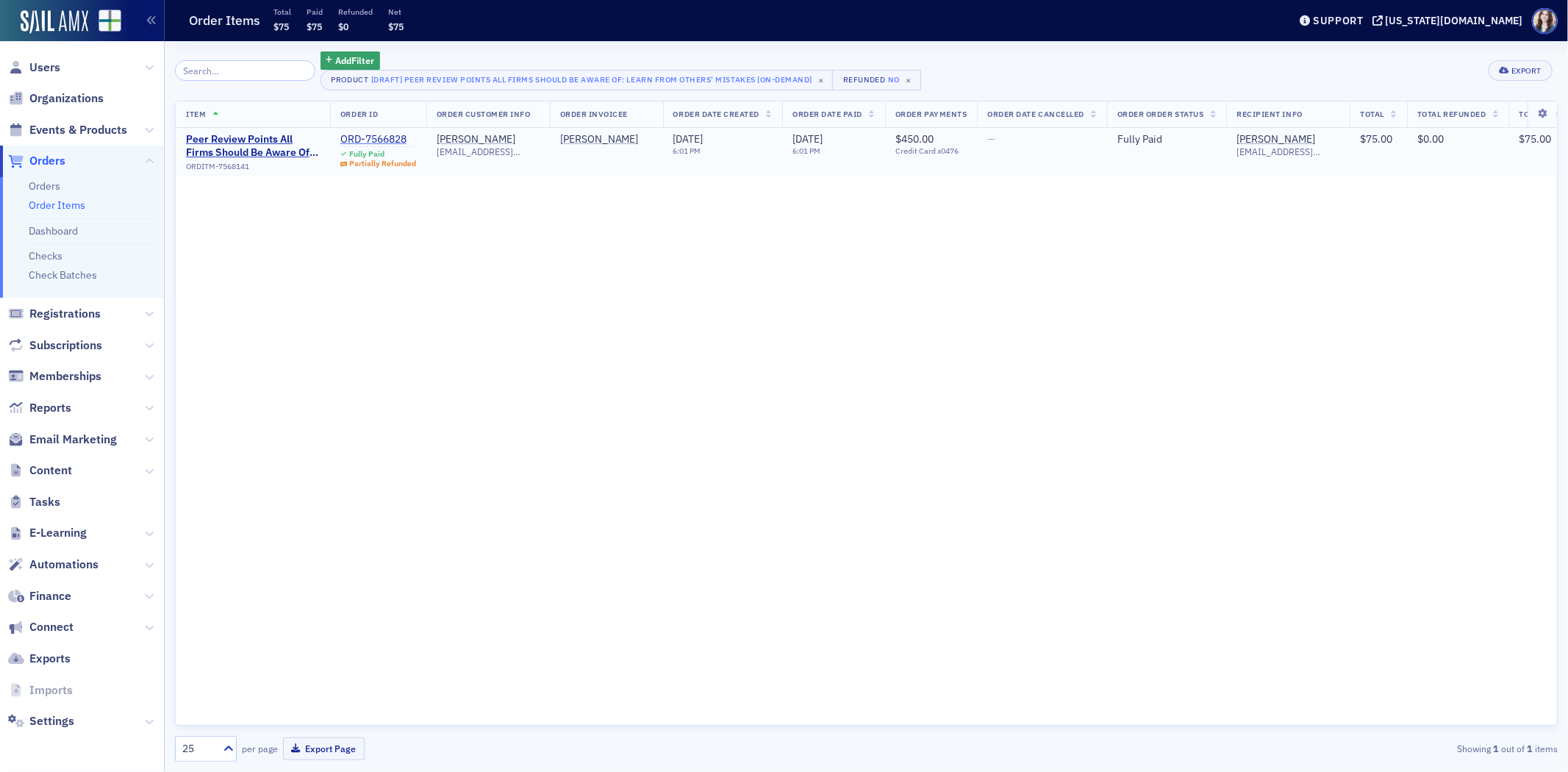
click at [364, 134] on div "ORD-7566828" at bounding box center [378, 139] width 75 height 13
click at [1000, 59] on div "Add Filter Product [Draft] Peer Review Points All Firms Should Be Aware Of: Lea…" at bounding box center [866, 71] width 1383 height 39
click at [913, 595] on div "Item Order ID Order Customer Info Order Invoicee Order Date Created Order Date …" at bounding box center [866, 414] width 1383 height 626
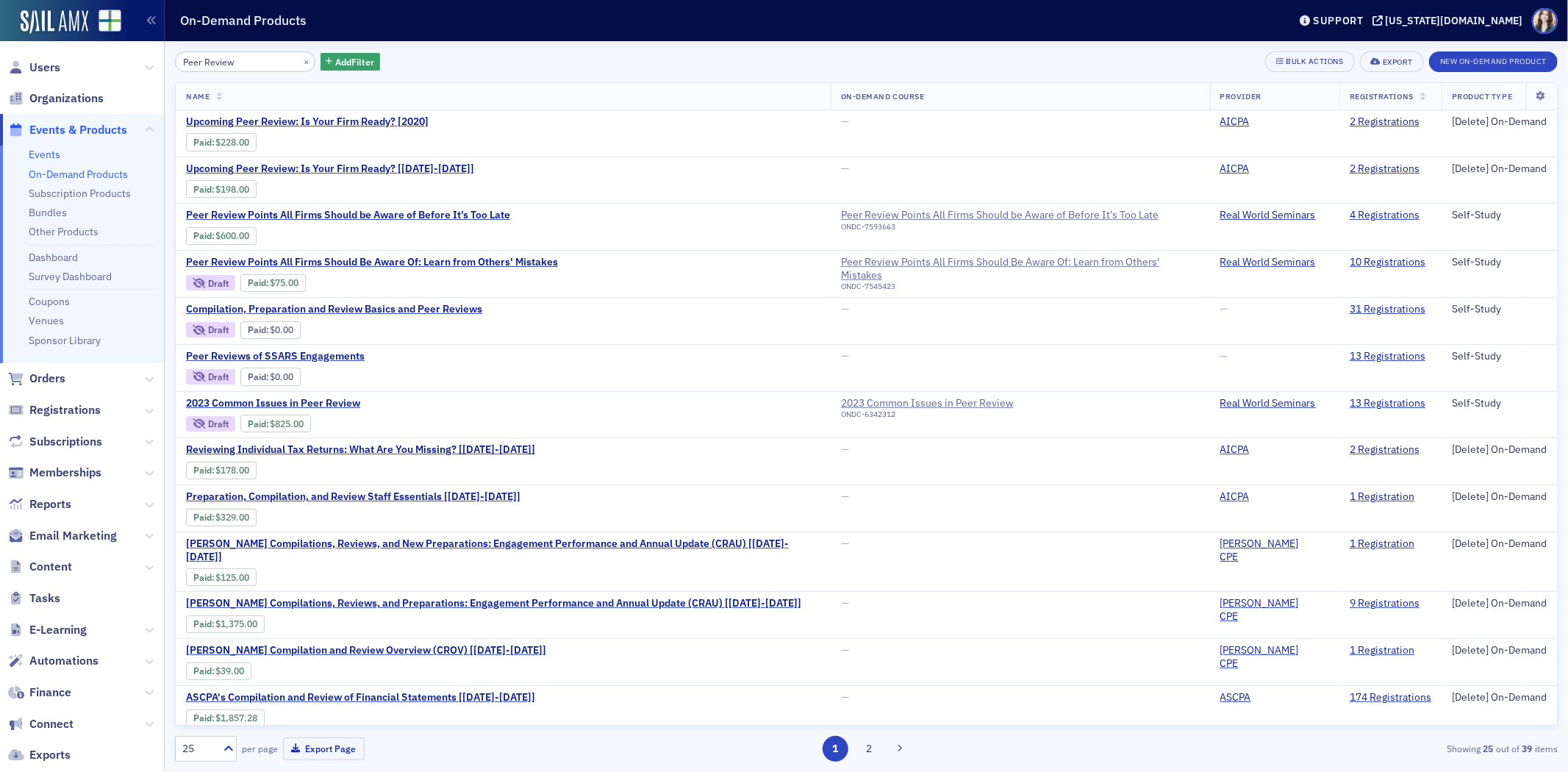
click at [47, 153] on link "Events" at bounding box center [44, 154] width 32 height 13
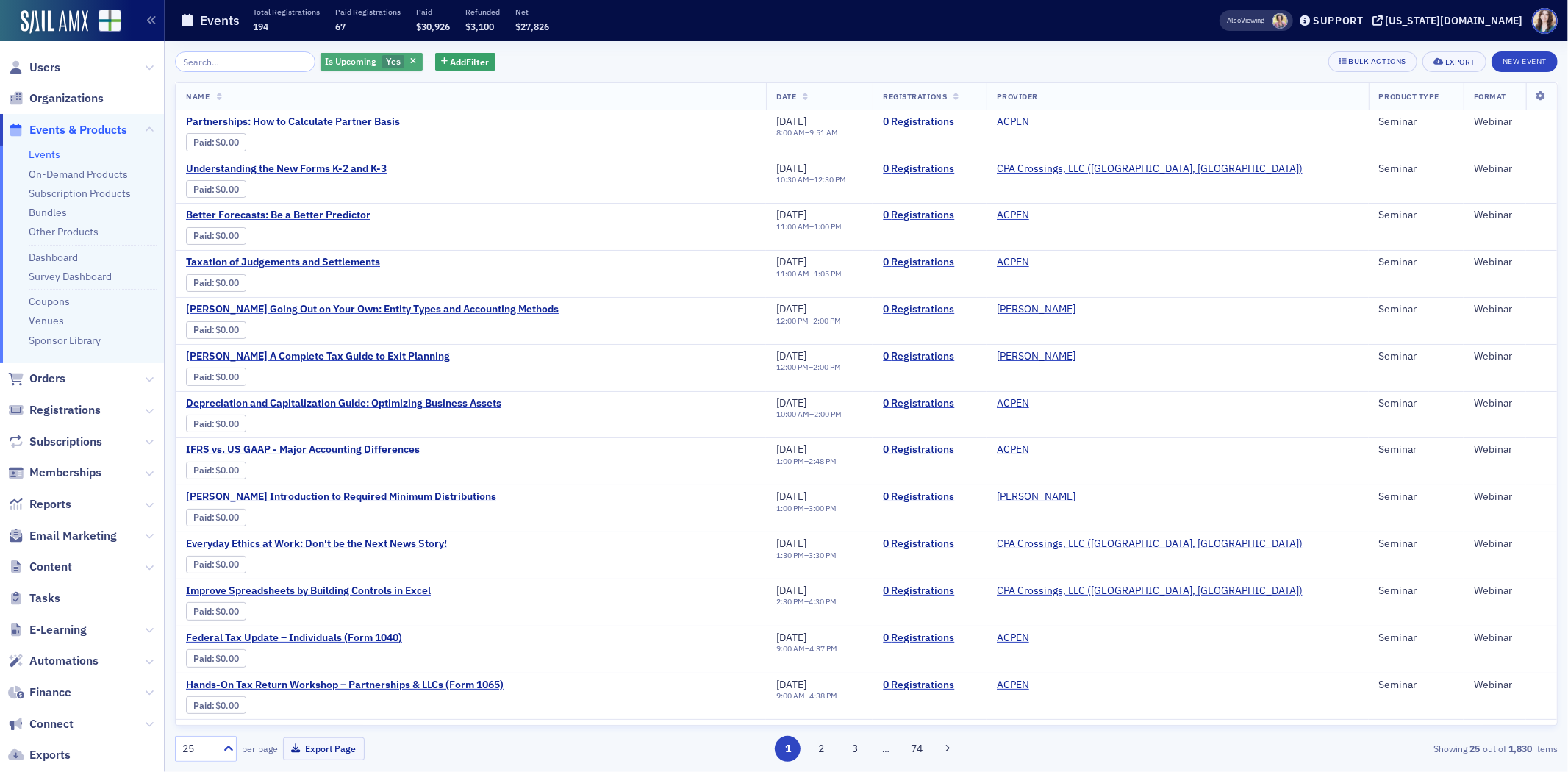
click at [386, 55] on span "Yes" at bounding box center [393, 60] width 15 height 12
click at [472, 60] on input "No" at bounding box center [468, 61] width 13 height 13
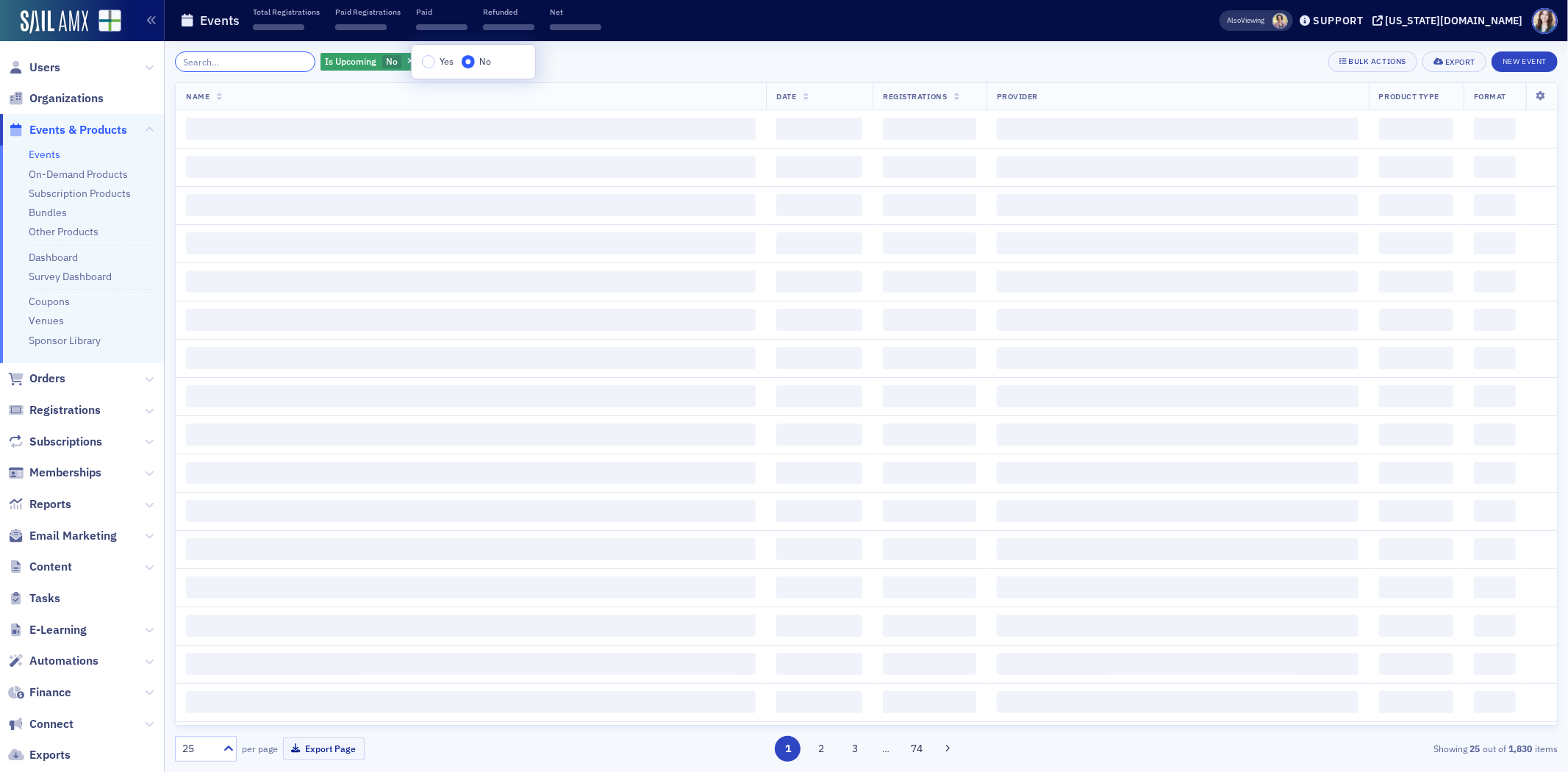
click at [243, 62] on input "search" at bounding box center [245, 61] width 140 height 20
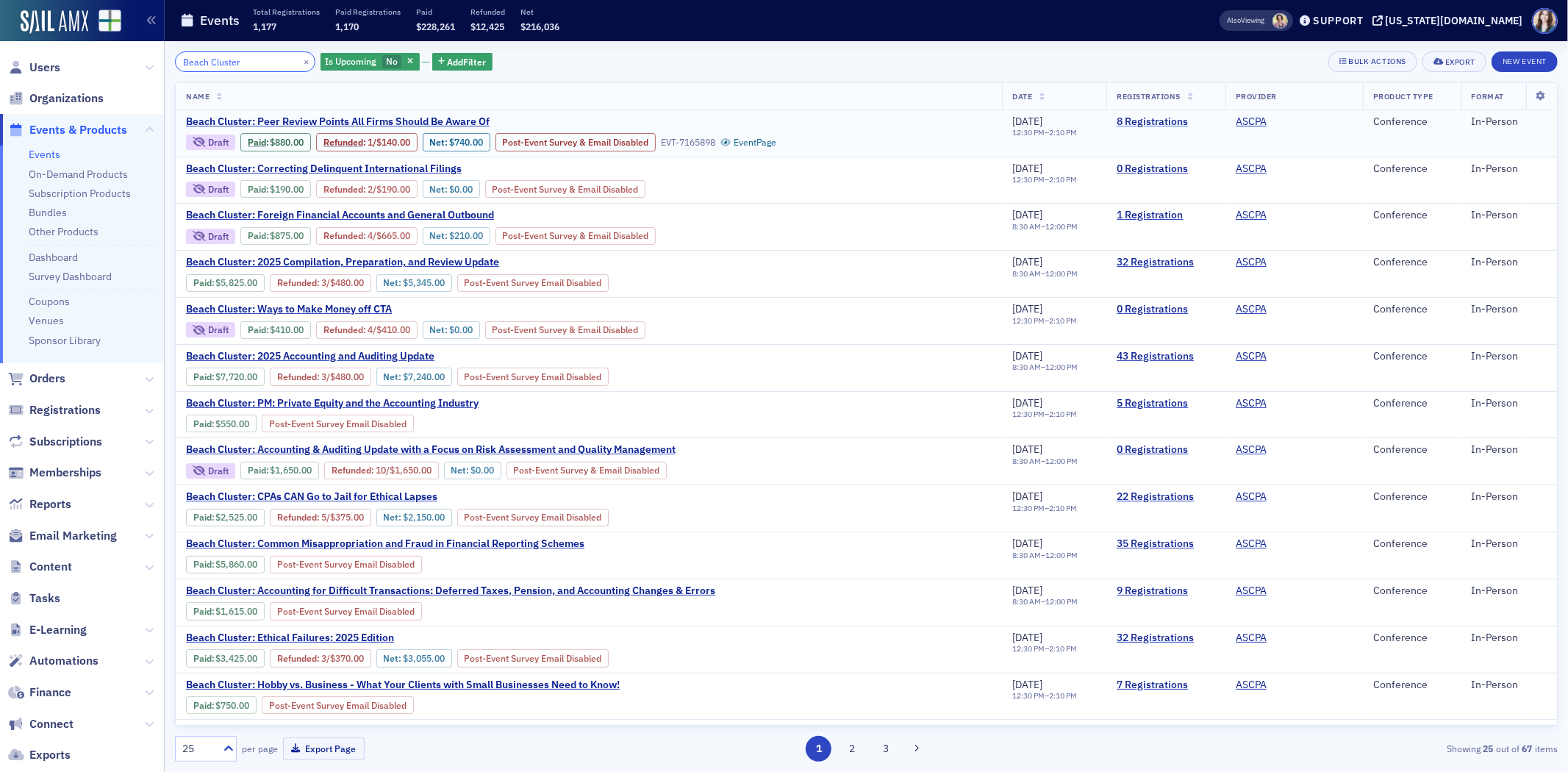
type input "Beach Cluster"
click at [1117, 118] on link "8 Registrations" at bounding box center [1165, 122] width 98 height 13
click at [261, 138] on link "Paid" at bounding box center [256, 142] width 19 height 11
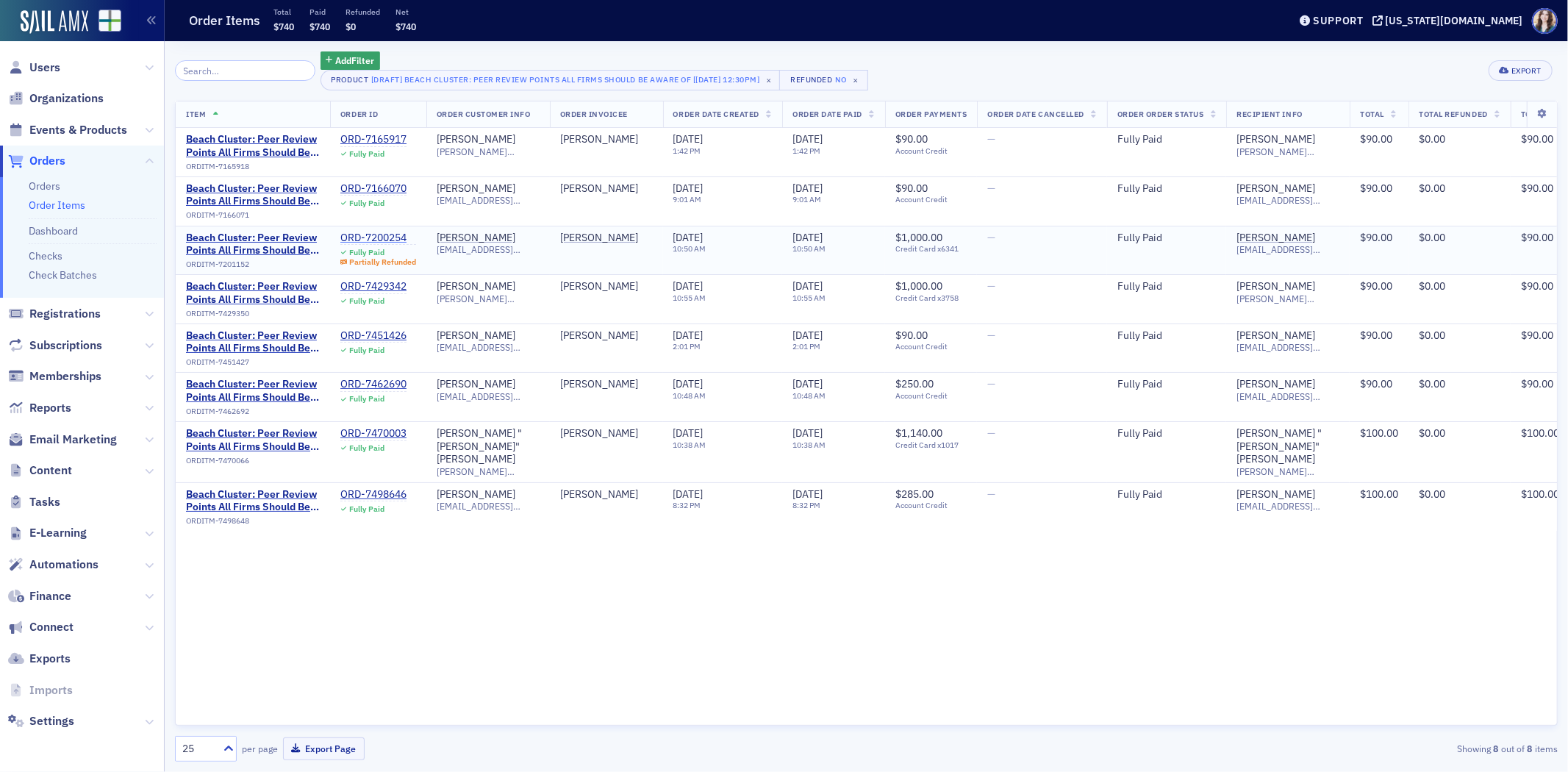
click at [368, 236] on div "ORD-7200254" at bounding box center [378, 238] width 75 height 13
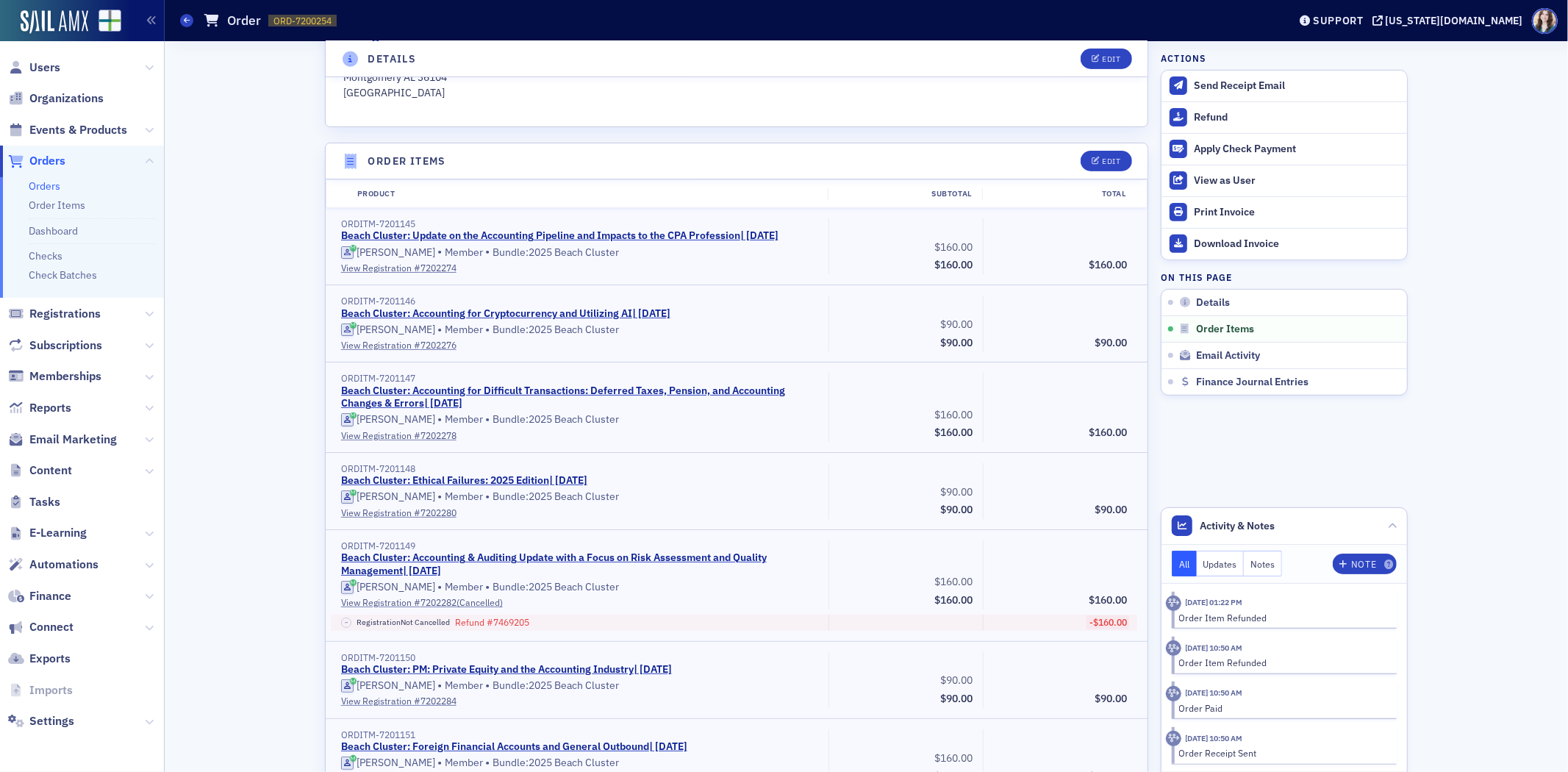
scroll to position [653, 0]
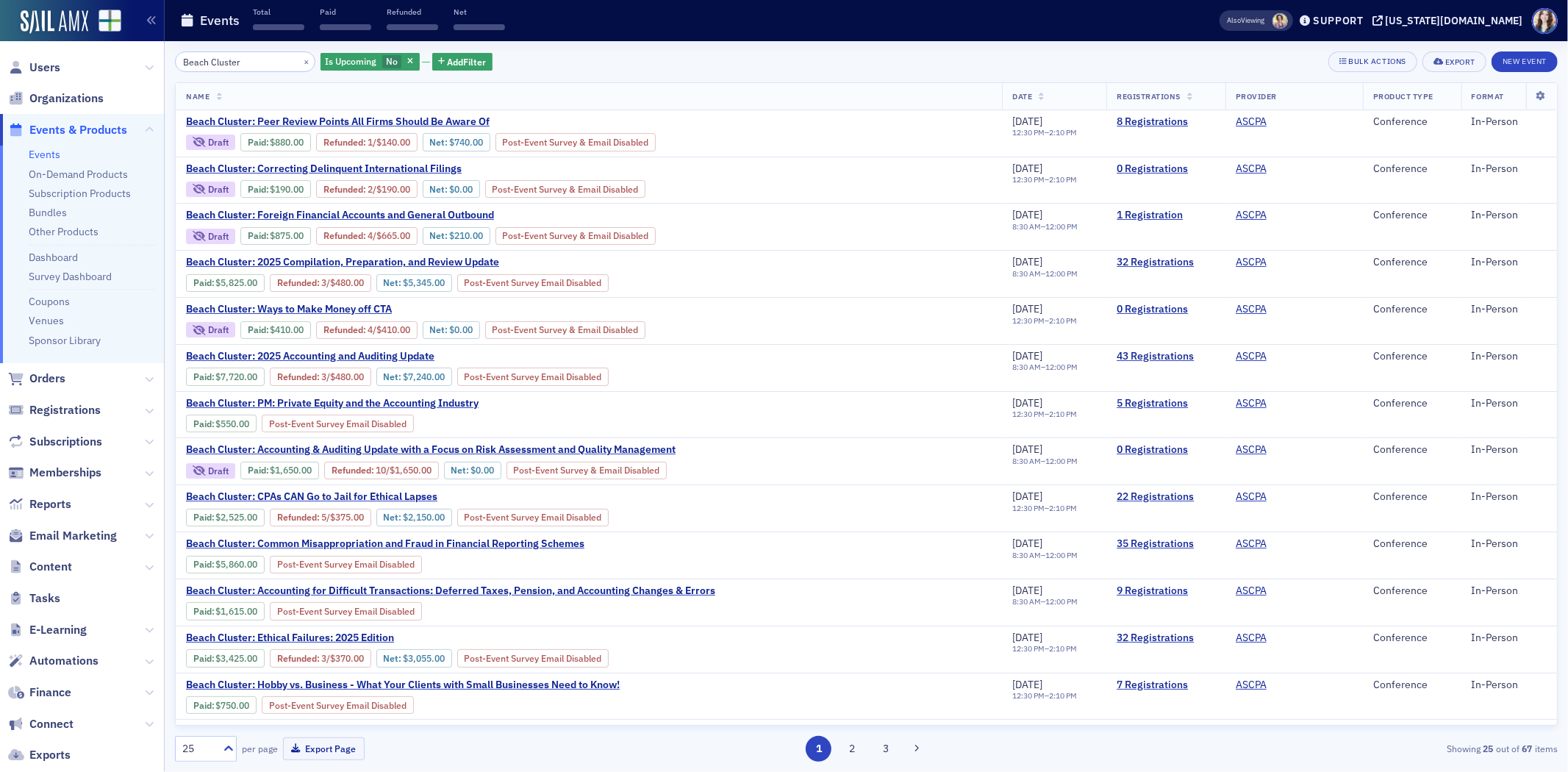
click at [520, 54] on div "Beach Cluster × Is Upcoming No Add Filter Bulk Actions Export New Event" at bounding box center [866, 61] width 1383 height 20
click at [527, 59] on div "Beach Cluster × Is Upcoming No Add Filter Bulk Actions Export New Event" at bounding box center [866, 61] width 1383 height 20
click at [485, 53] on div "Beach Cluster × Is Upcoming No Add Filter Bulk Actions Export New Event" at bounding box center [866, 61] width 1383 height 20
click at [349, 138] on link "Refunded" at bounding box center [343, 142] width 40 height 11
click at [531, 54] on div "Beach Cluster × Is Upcoming No Add Filter Bulk Actions Export New Event" at bounding box center [866, 61] width 1383 height 20
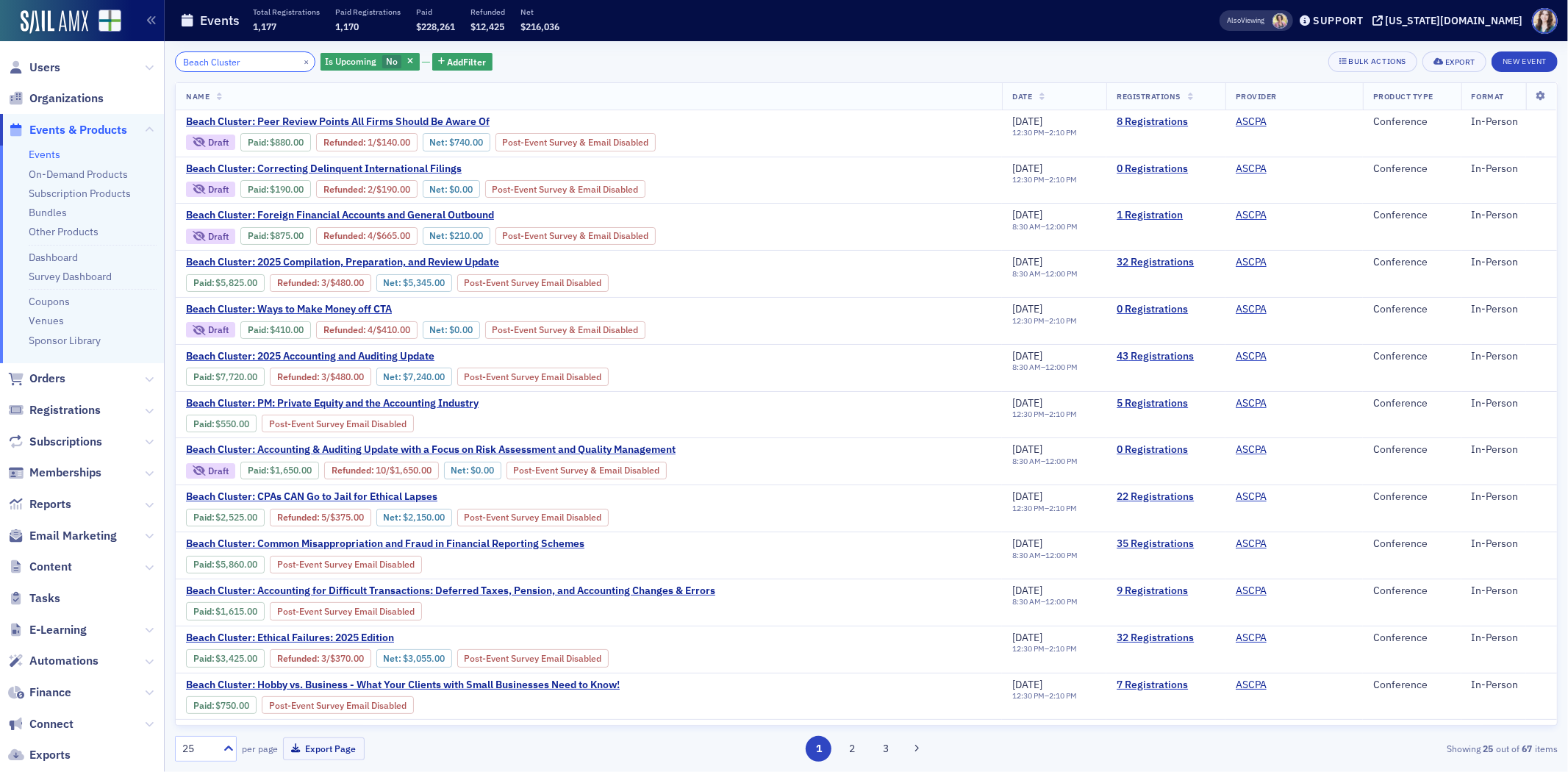
click at [250, 64] on input "Beach Cluster" at bounding box center [245, 61] width 140 height 20
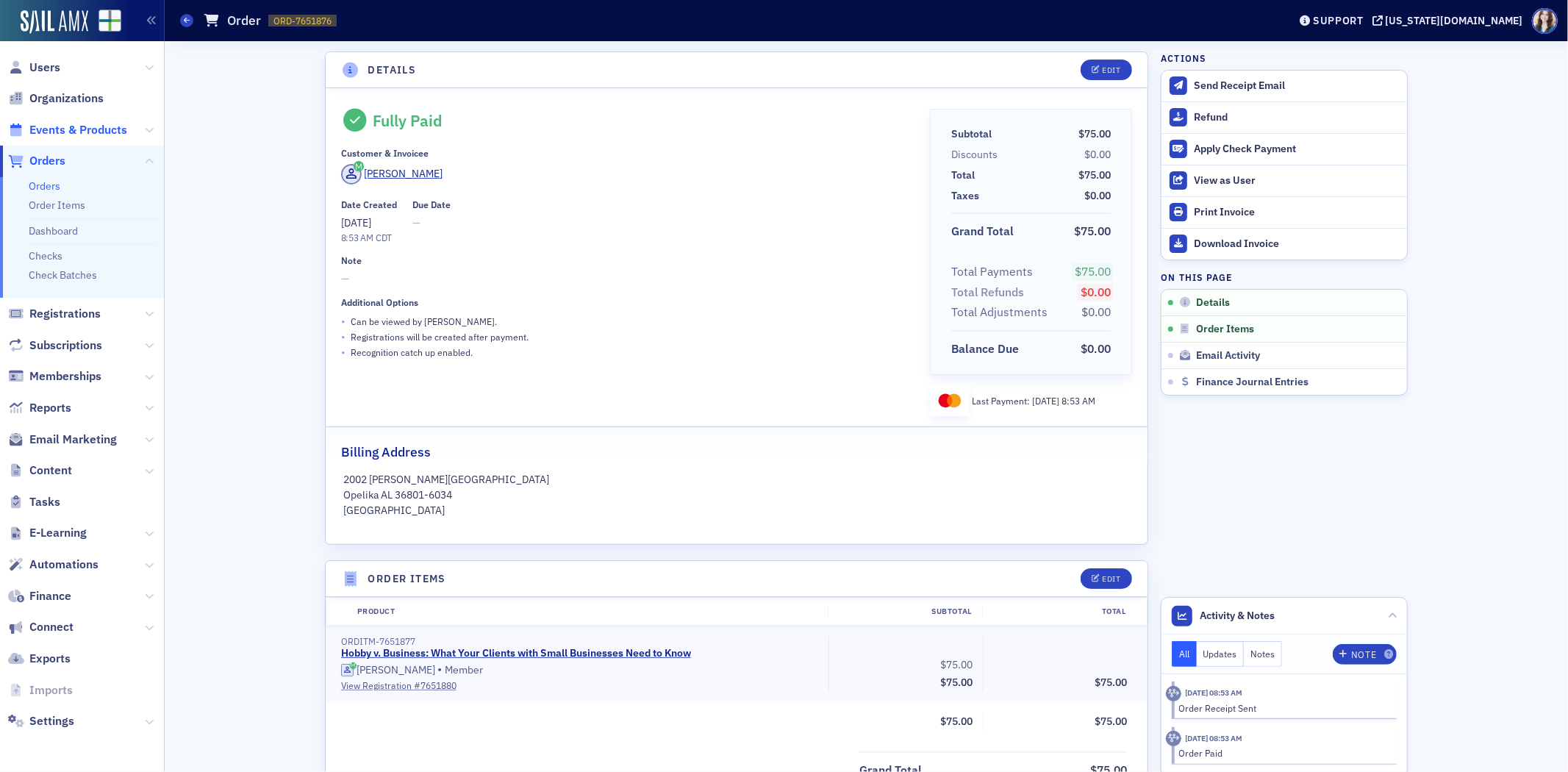
click at [64, 130] on span "Events & Products" at bounding box center [78, 130] width 98 height 16
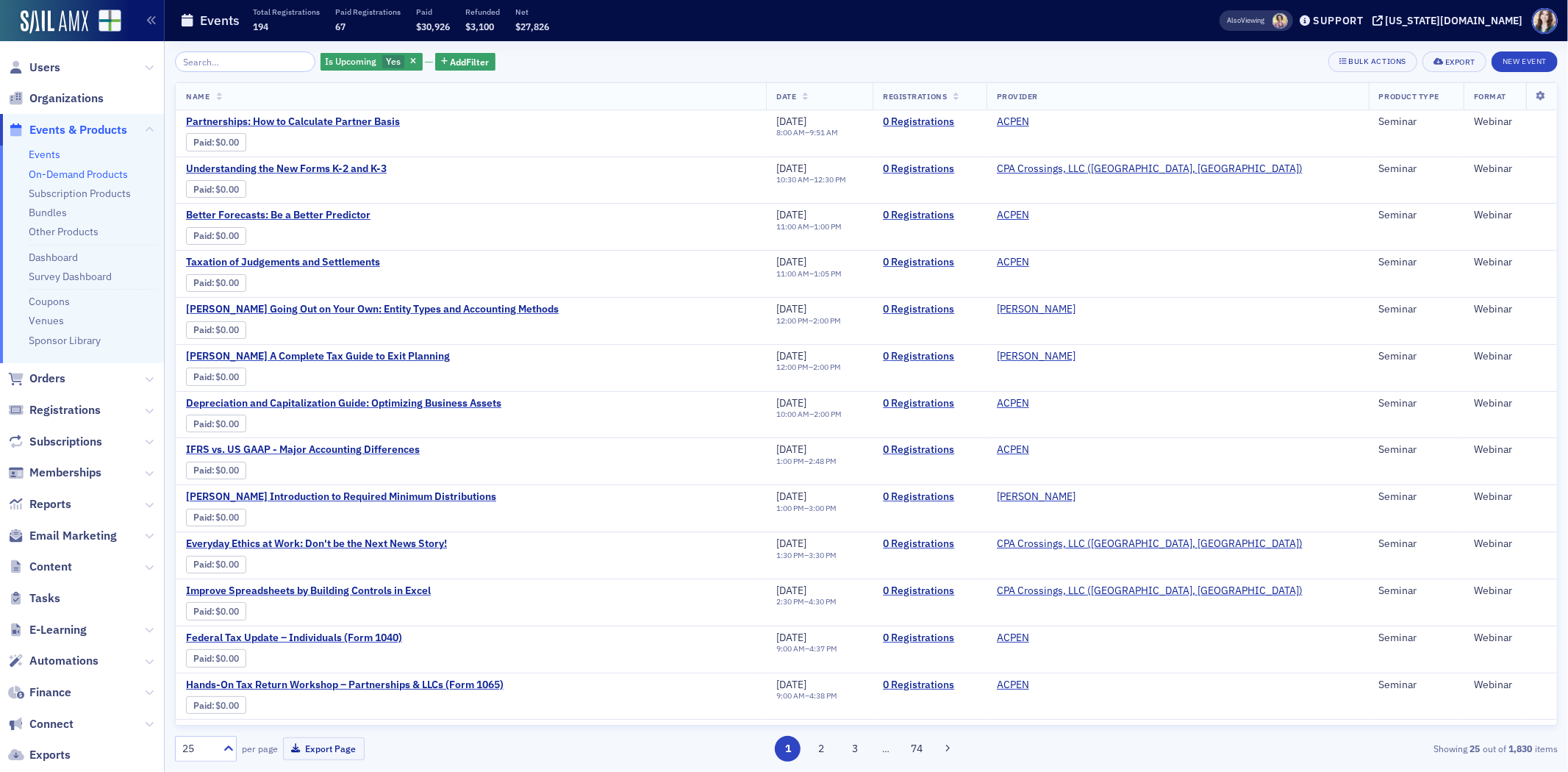
click at [74, 175] on link "On-Demand Products" at bounding box center [78, 174] width 99 height 13
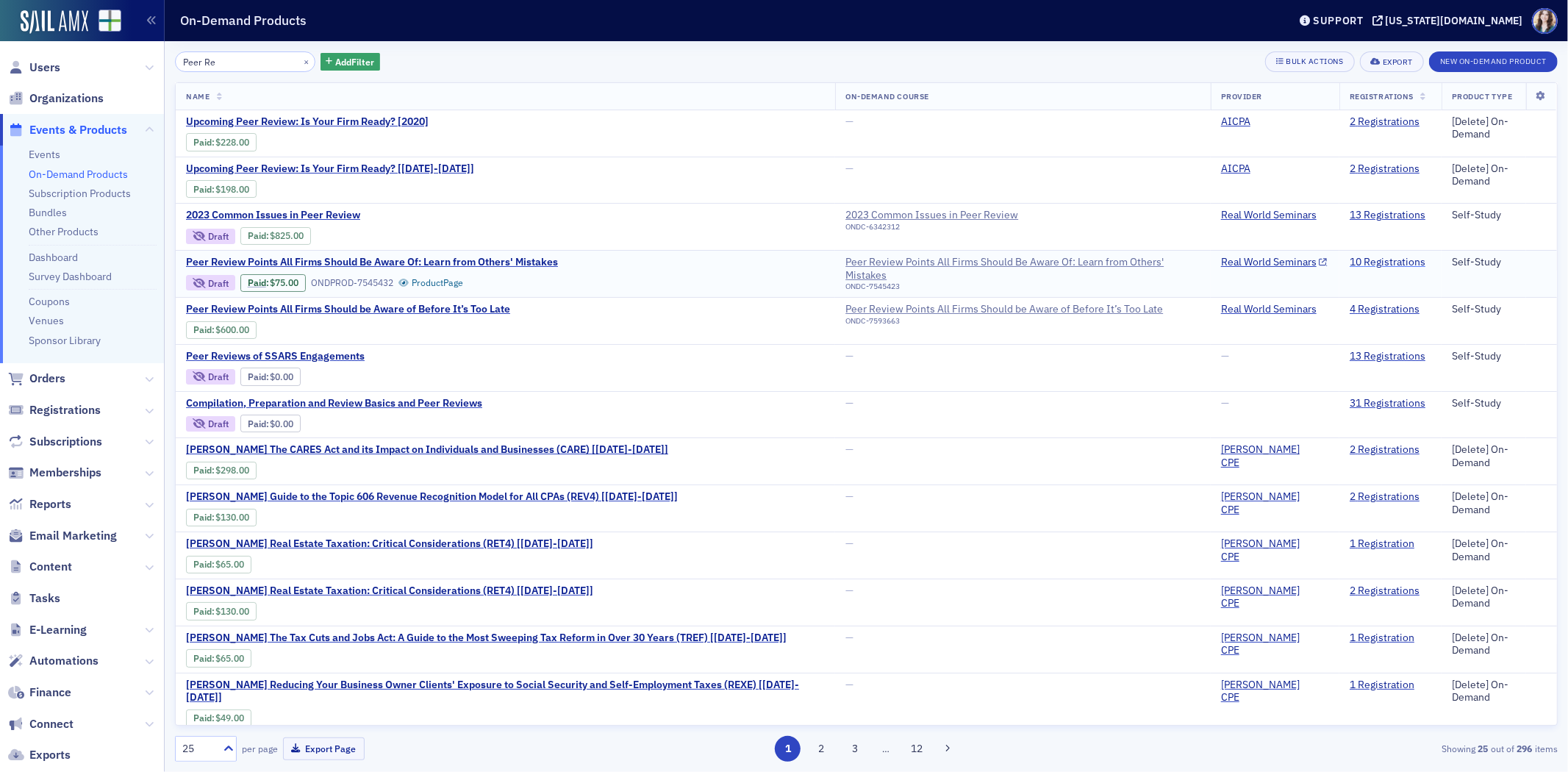
type input "Peer Re"
click at [1381, 268] on link "10 Registrations" at bounding box center [1387, 262] width 75 height 13
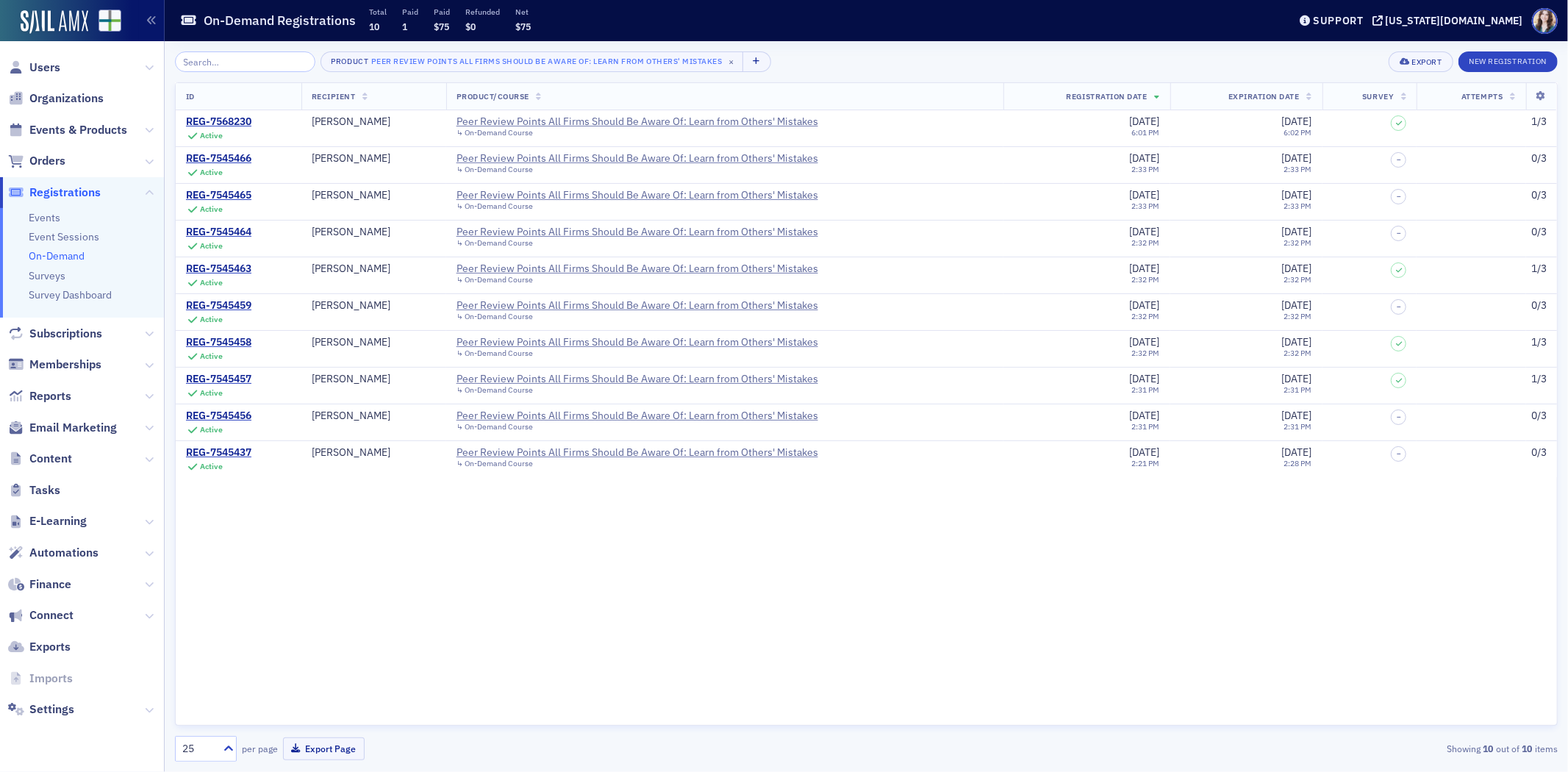
click at [809, 58] on div "Product Peer Review Points All Firms Should Be Aware Of: Learn from Others' Mis…" at bounding box center [866, 61] width 1383 height 20
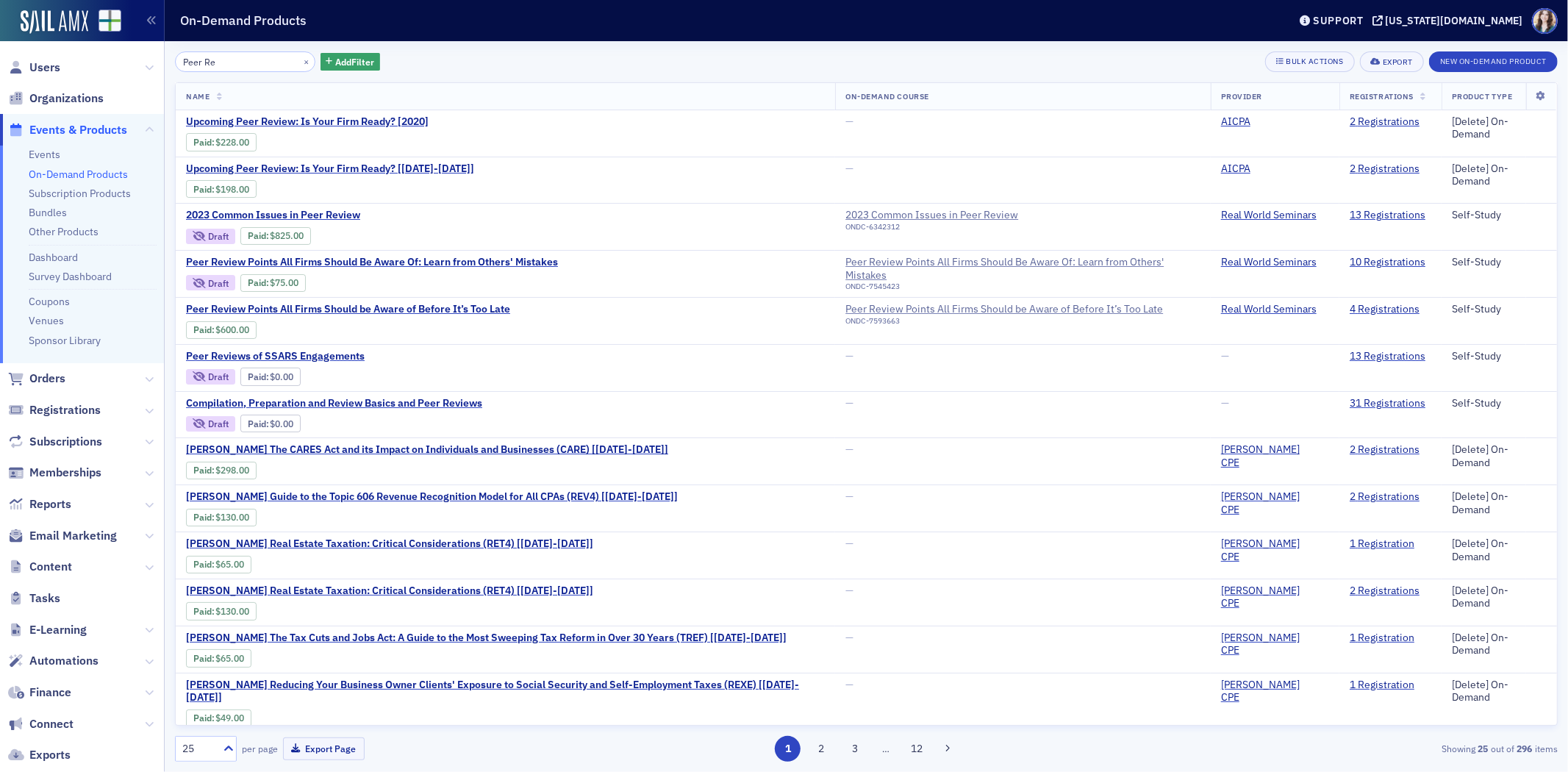
drag, startPoint x: 239, startPoint y: 59, endPoint x: 166, endPoint y: 75, distance: 74.7
click at [166, 75] on div "Peer Re × Add Filter Bulk Actions Export New On-Demand Product Name On-Demand C…" at bounding box center [866, 406] width 1403 height 731
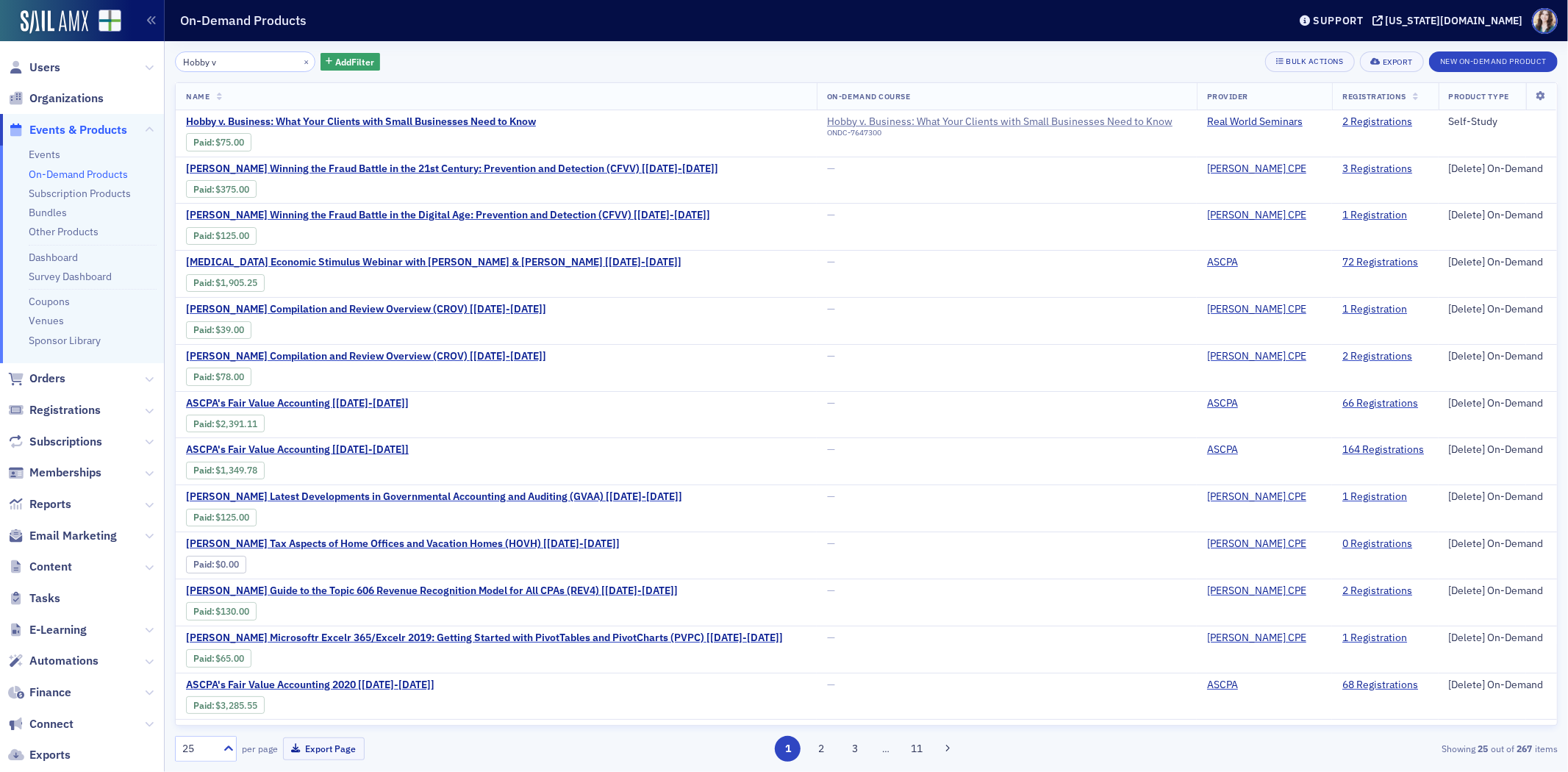
type input "Hobby v"
click at [612, 63] on div "Hobby v × Add Filter Bulk Actions Export New On-Demand Product" at bounding box center [866, 61] width 1383 height 20
click at [208, 140] on link "Paid" at bounding box center [202, 142] width 19 height 11
click at [1343, 120] on link "2 Registrations" at bounding box center [1377, 122] width 70 height 13
click at [758, 48] on div "Hobby v × Add Filter Bulk Actions Export New On-Demand Product Name On-Demand C…" at bounding box center [866, 406] width 1383 height 731
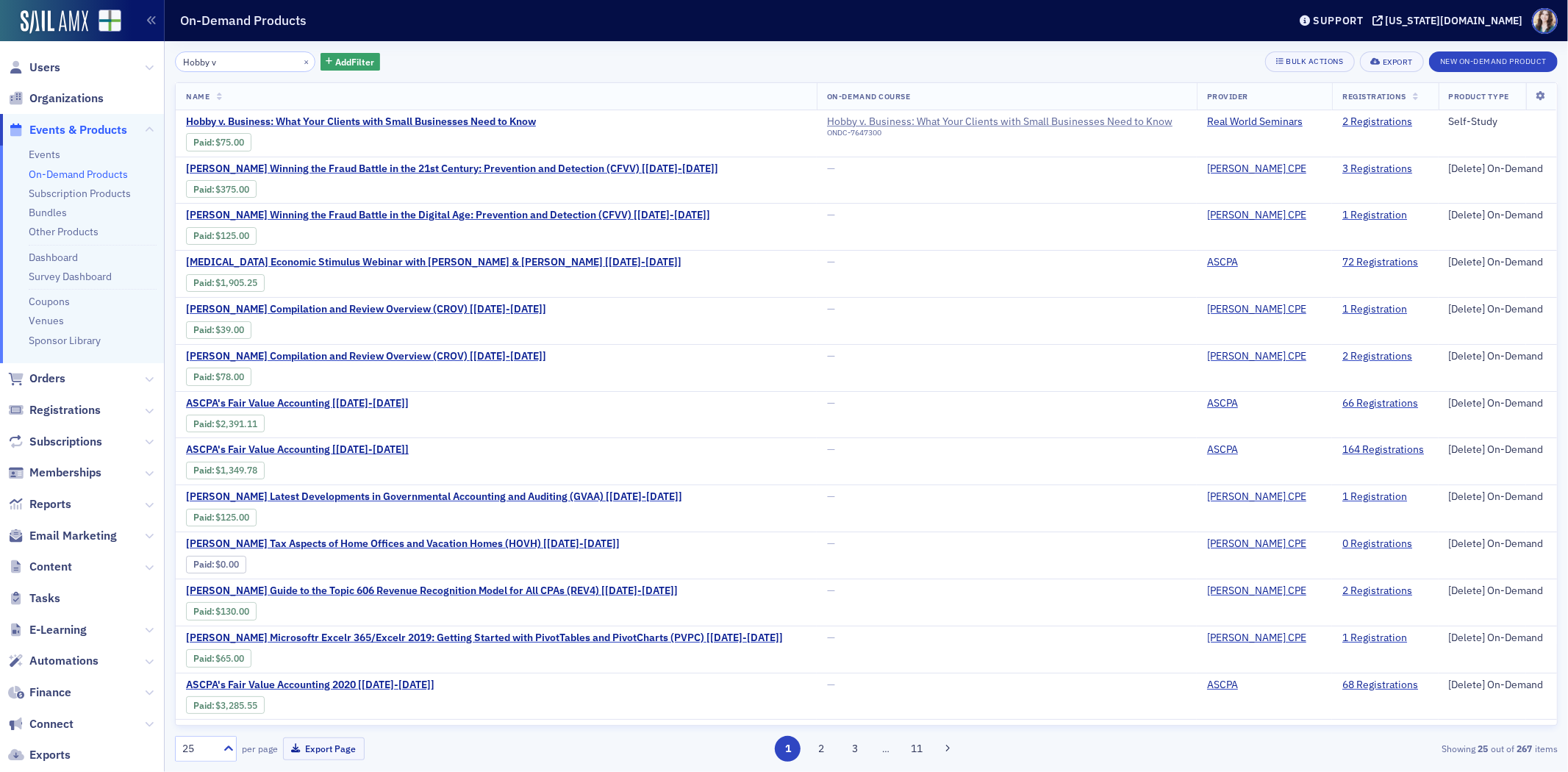
click at [796, 76] on div "Hobby v × Add Filter Bulk Actions Export New On-Demand Product Name On-Demand C…" at bounding box center [866, 406] width 1383 height 711
click at [883, 83] on th "On-Demand Course" at bounding box center [1007, 97] width 380 height 28
click at [796, 55] on div "Hobby v × Add Filter Bulk Actions Export New On-Demand Product" at bounding box center [866, 61] width 1383 height 20
drag, startPoint x: 217, startPoint y: 67, endPoint x: 164, endPoint y: 72, distance: 53.2
click at [164, 72] on div "Users Organizations Events & Products Events On-Demand Products Subscription Pr…" at bounding box center [784, 386] width 1568 height 772
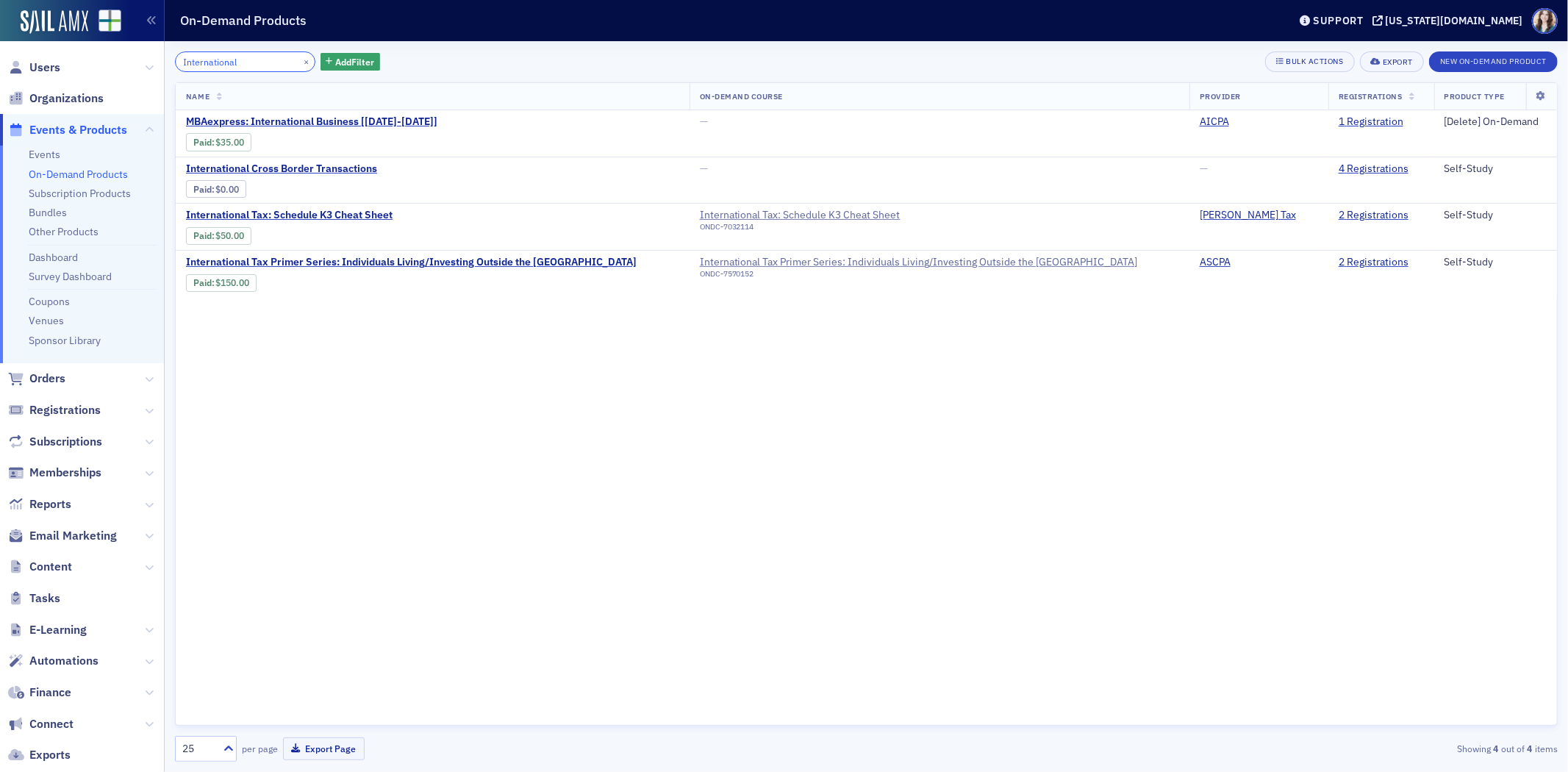
drag, startPoint x: 254, startPoint y: 55, endPoint x: 161, endPoint y: 68, distance: 93.9
click at [161, 68] on div "Users Organizations Events & Products Events On-Demand Products Subscription Pr…" at bounding box center [784, 386] width 1568 height 772
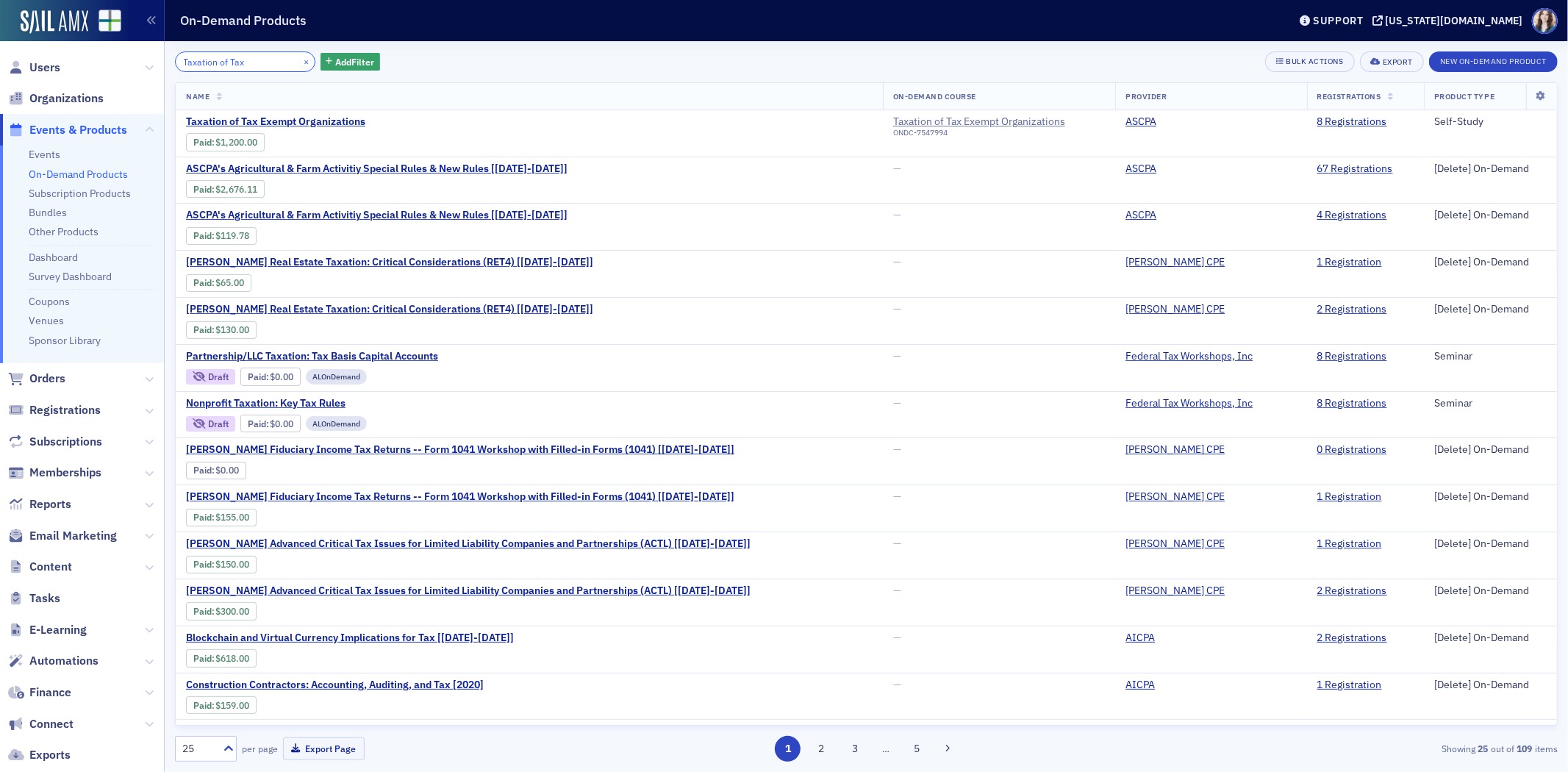
type input "Taxation of Tax"
click at [300, 61] on button "×" at bounding box center [306, 60] width 13 height 13
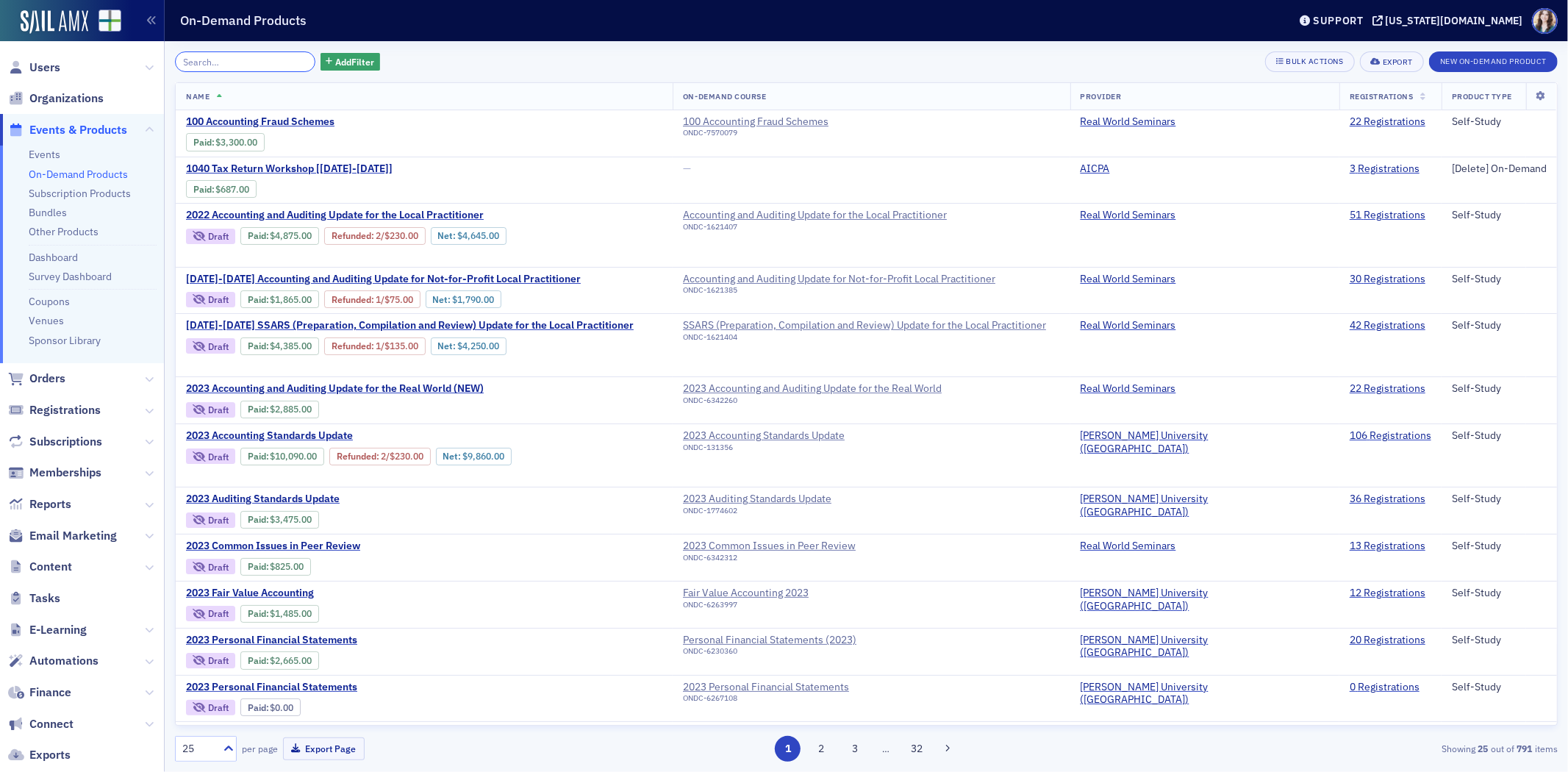
click at [289, 61] on input "search" at bounding box center [245, 61] width 140 height 20
click at [252, 61] on input "search" at bounding box center [245, 61] width 140 height 20
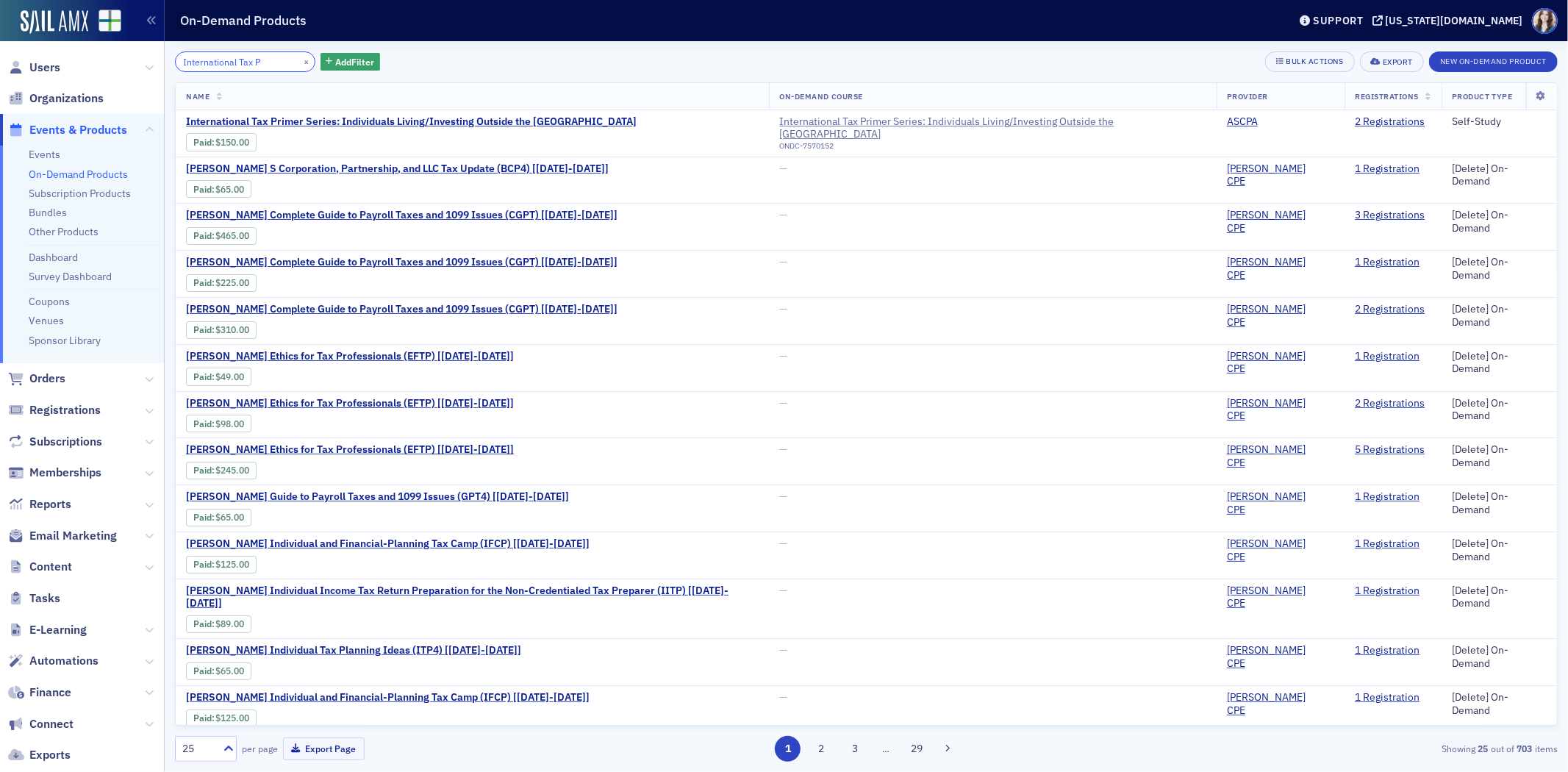
type input "International Tax P"
click at [300, 62] on button "×" at bounding box center [306, 60] width 13 height 13
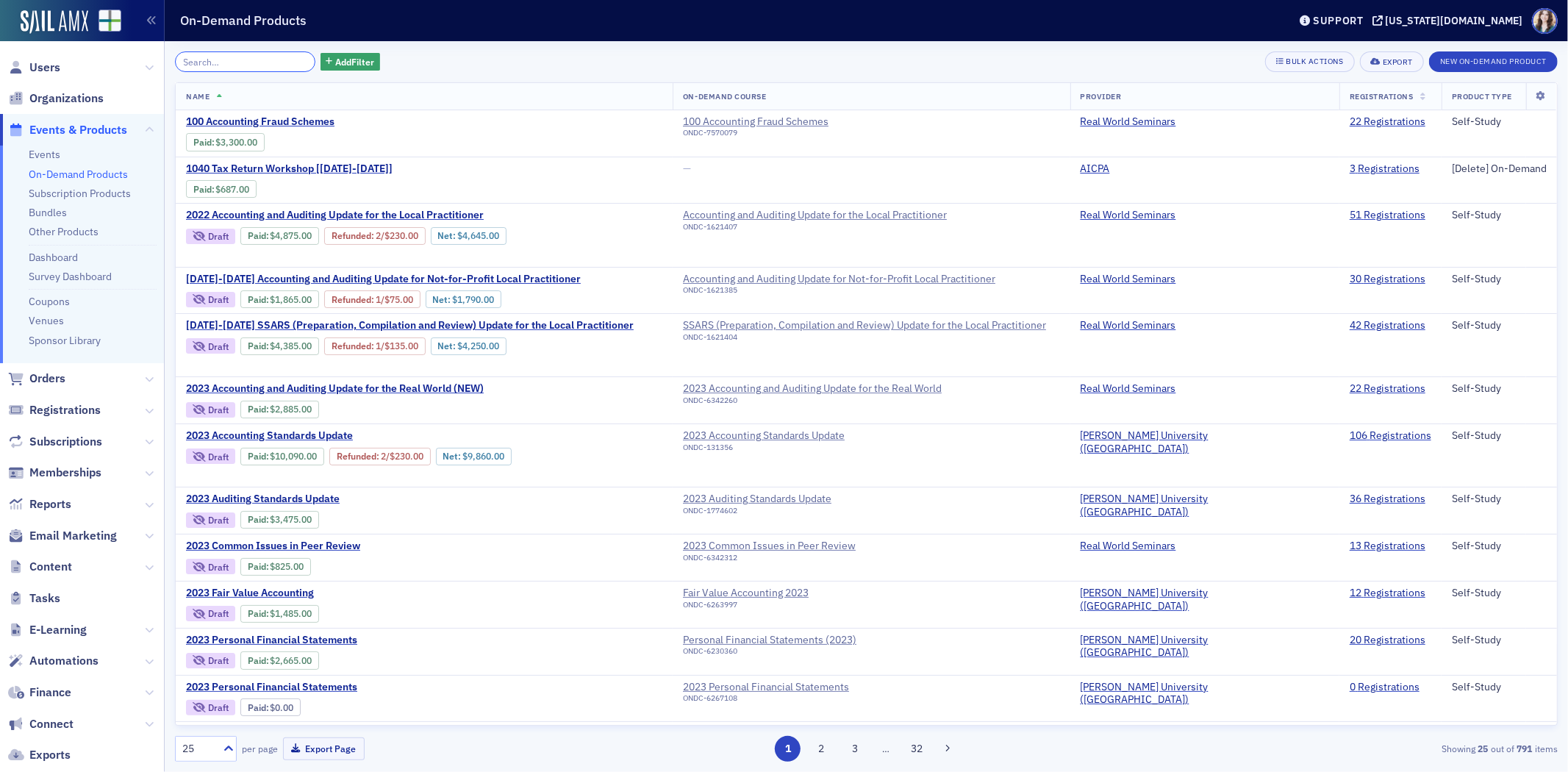
click at [284, 62] on input "search" at bounding box center [245, 61] width 140 height 20
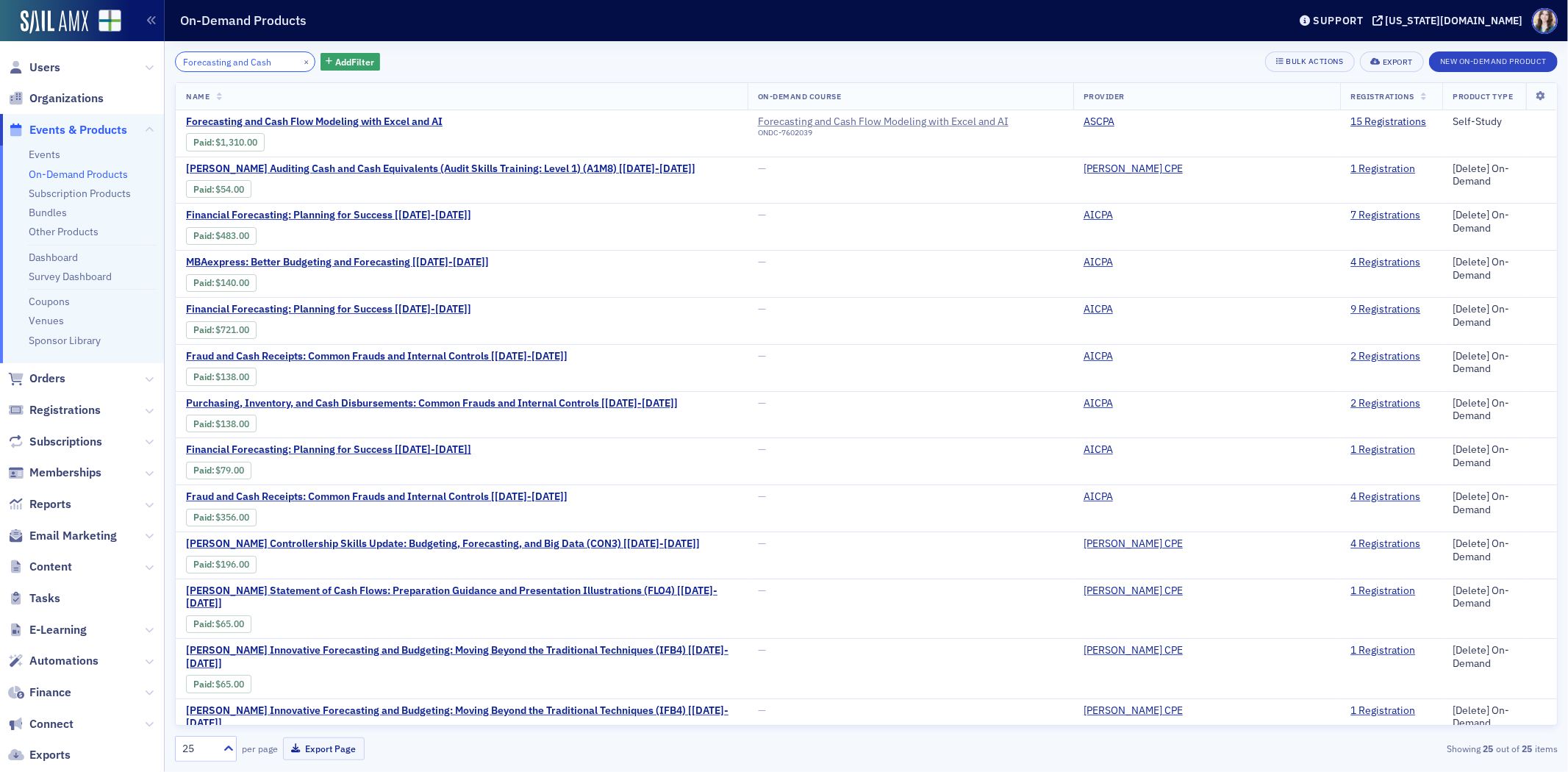
type input "Forecasting and Cash"
click at [473, 62] on div "Forecasting and Cash × Add Filter Bulk Actions Export New On-Demand Product" at bounding box center [866, 61] width 1383 height 20
click at [300, 60] on button "×" at bounding box center [306, 60] width 13 height 13
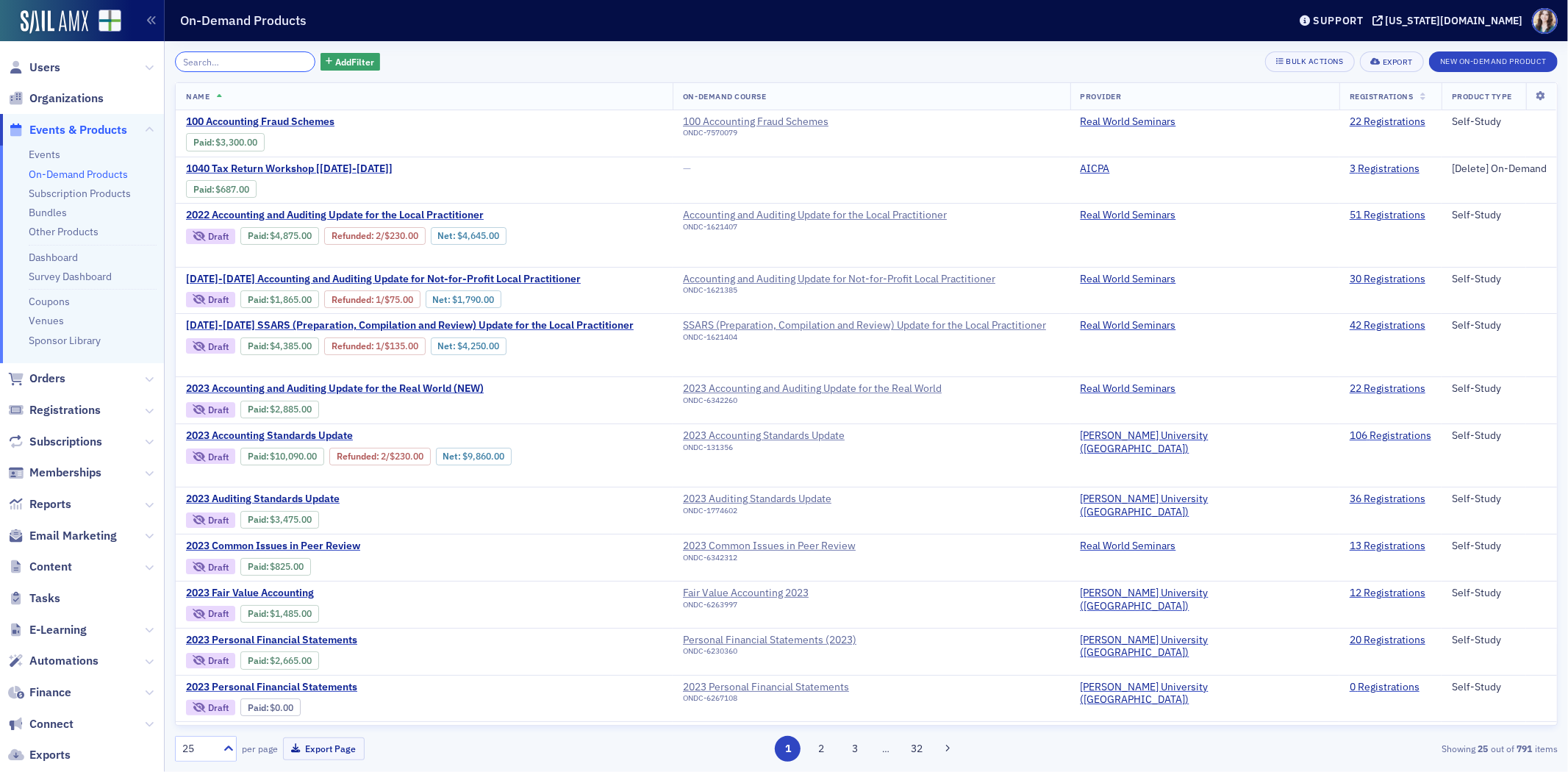
click at [234, 56] on input "search" at bounding box center [245, 61] width 140 height 20
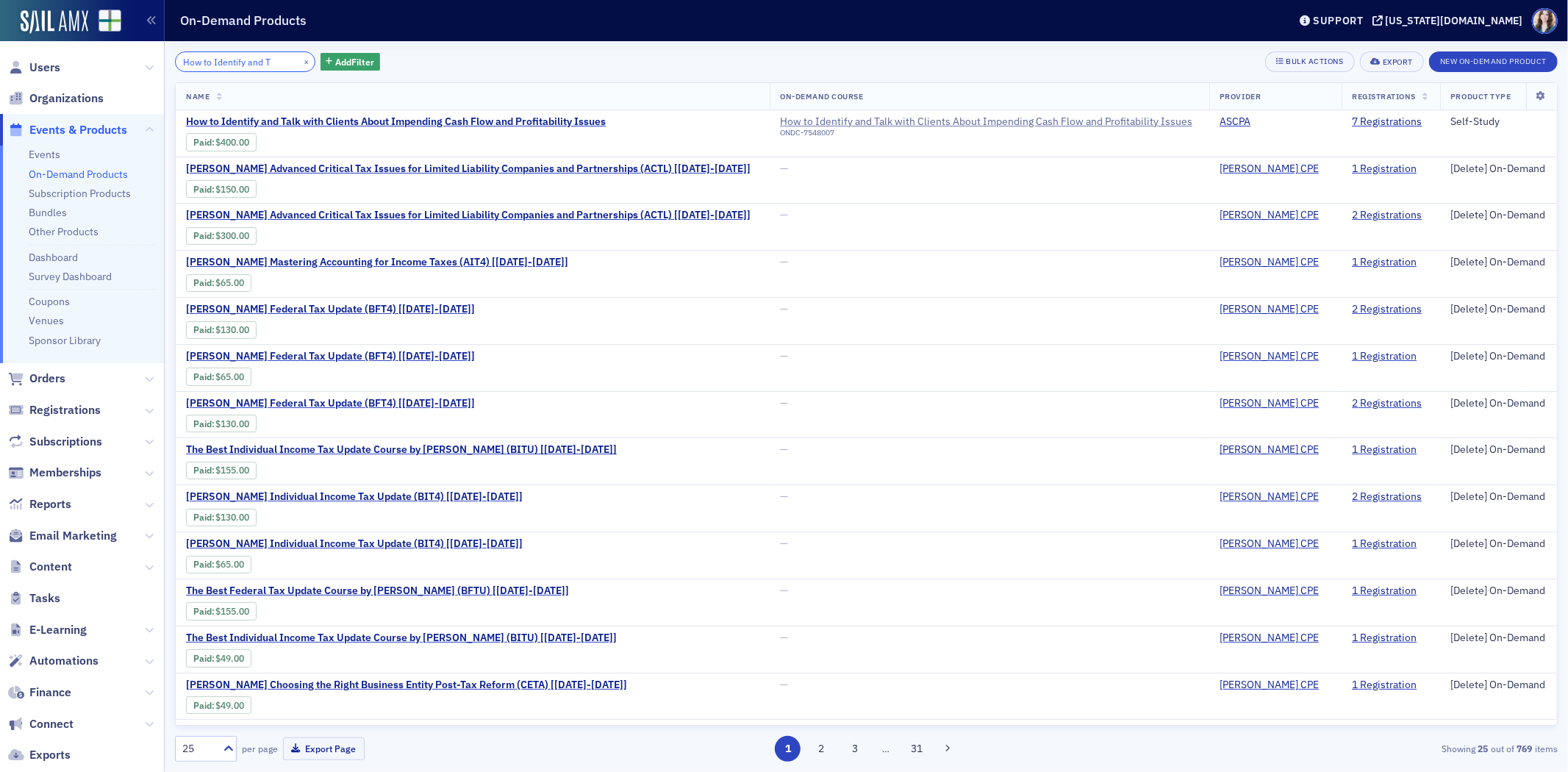
type input "How to Identify and T"
click at [475, 60] on div "How to Identify and T × Add Filter Bulk Actions Export New On-Demand Product" at bounding box center [866, 61] width 1383 height 20
click at [300, 54] on button "×" at bounding box center [306, 60] width 13 height 13
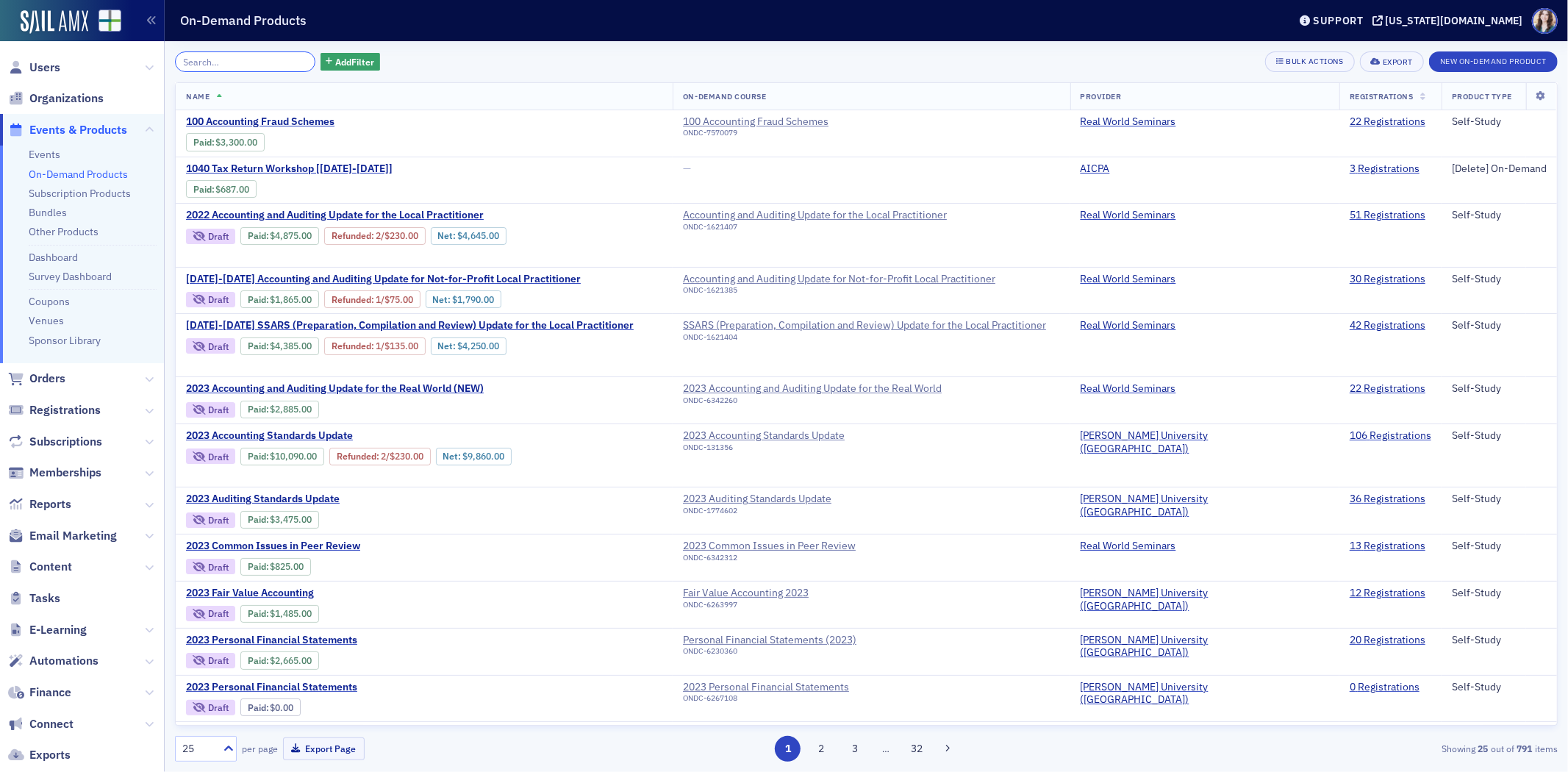
click at [281, 59] on input "search" at bounding box center [245, 61] width 140 height 20
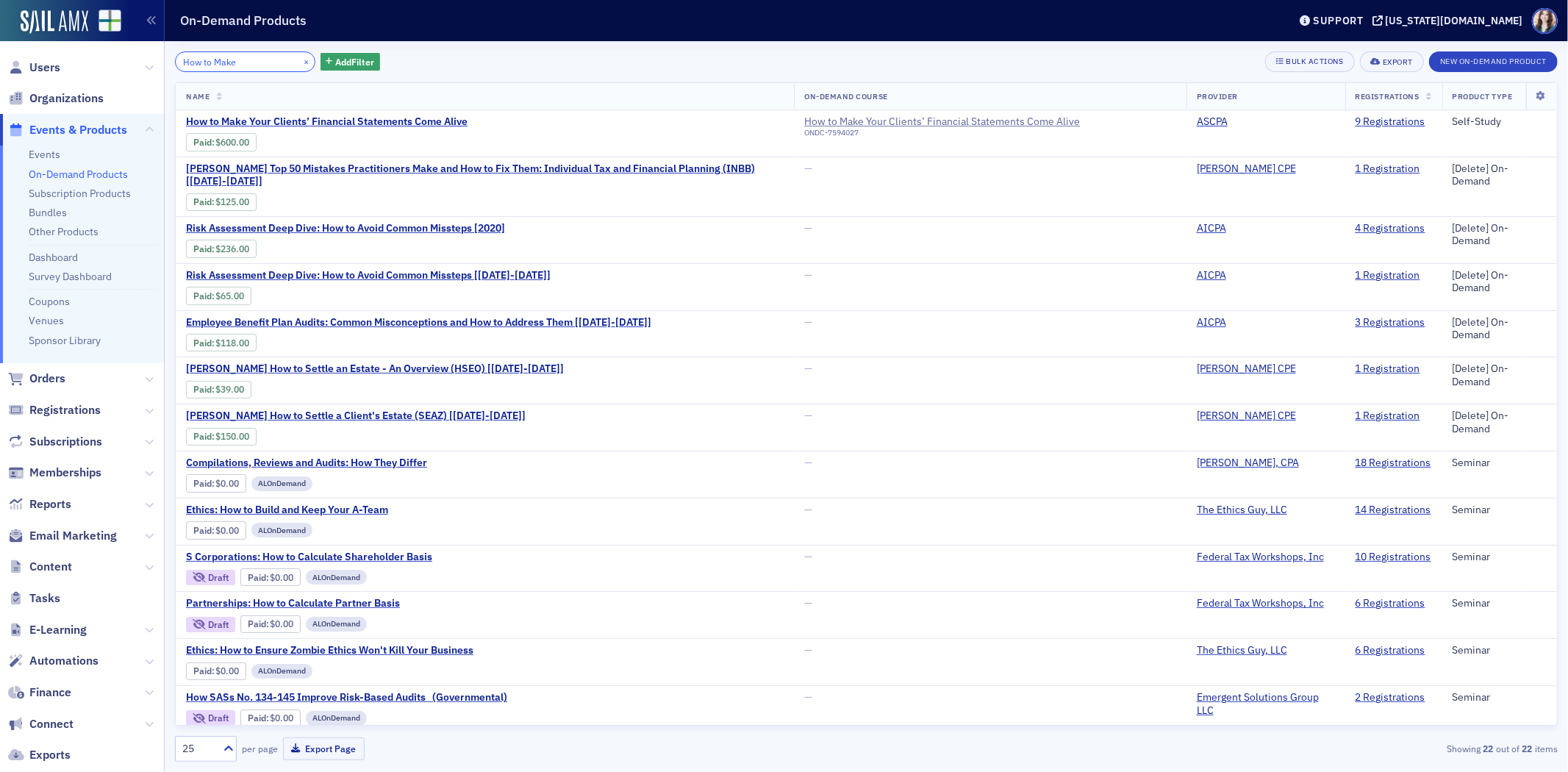
type input "How to Make"
click at [300, 57] on button "×" at bounding box center [306, 60] width 13 height 13
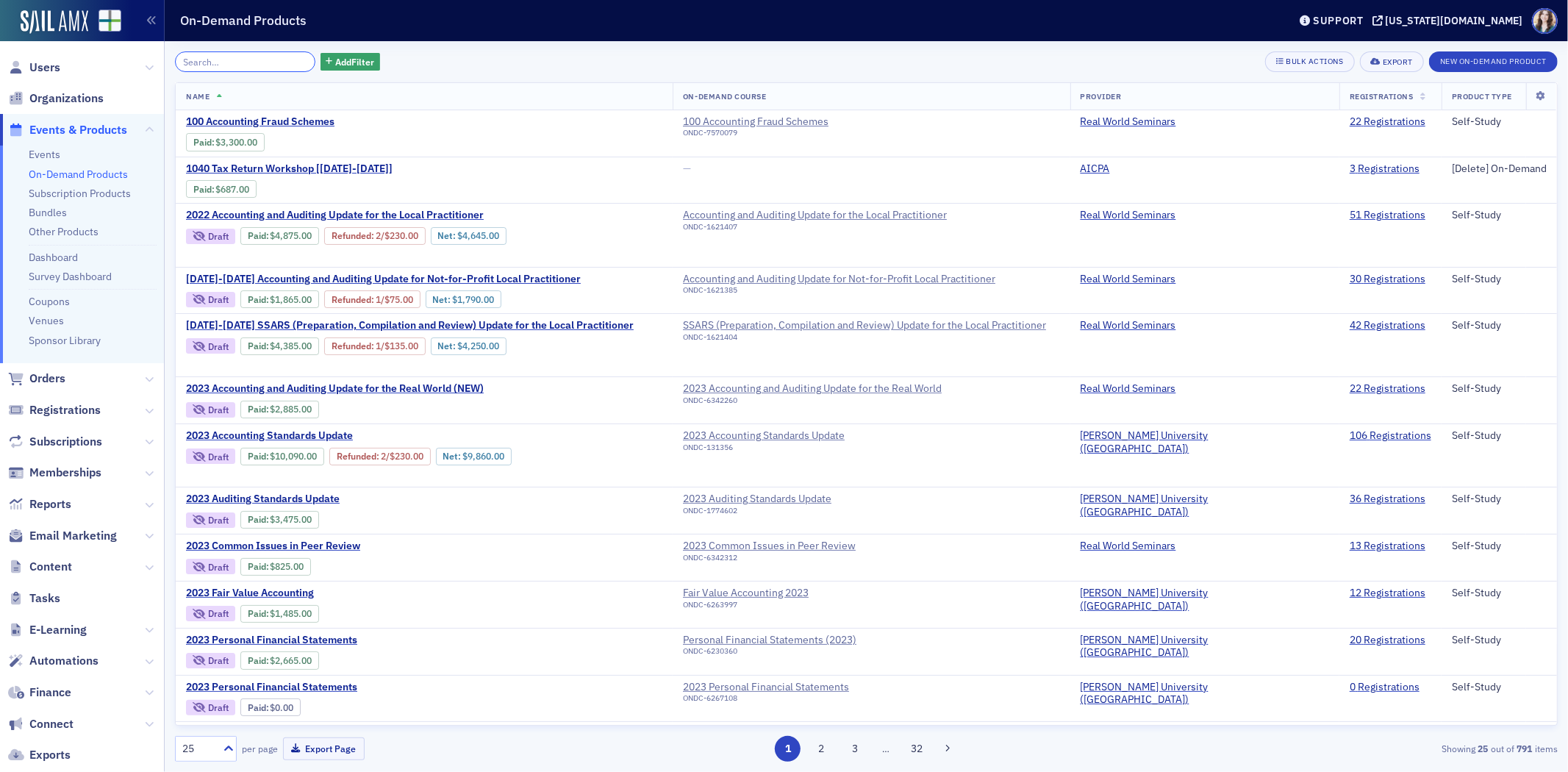
click at [279, 62] on input "search" at bounding box center [245, 61] width 140 height 20
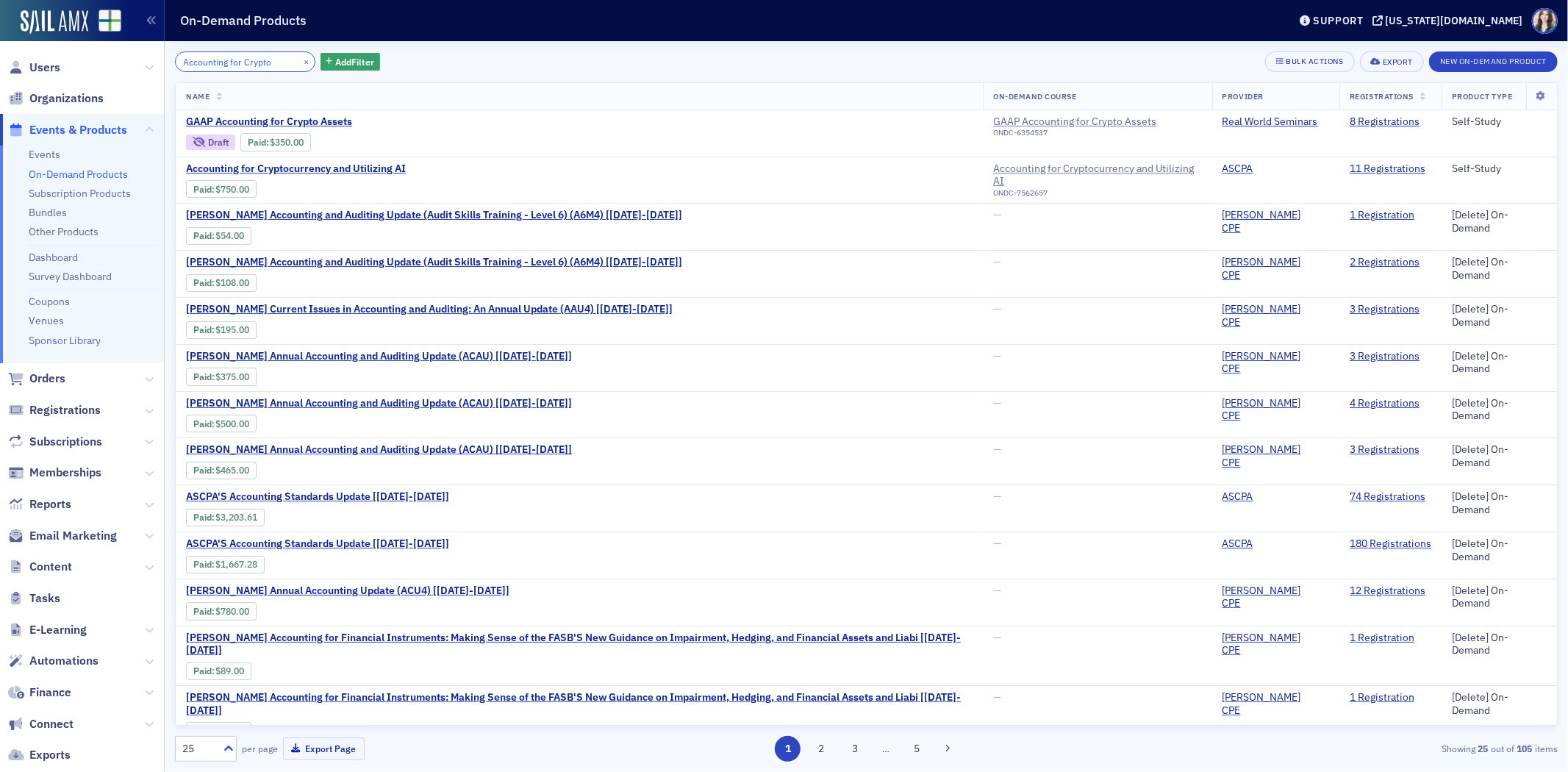
type input "Accounting for Crypto"
click at [410, 47] on div "Accounting for Crypto × Add Filter Bulk Actions Export New On-Demand Product Na…" at bounding box center [866, 406] width 1383 height 731
click at [300, 61] on button "×" at bounding box center [306, 60] width 13 height 13
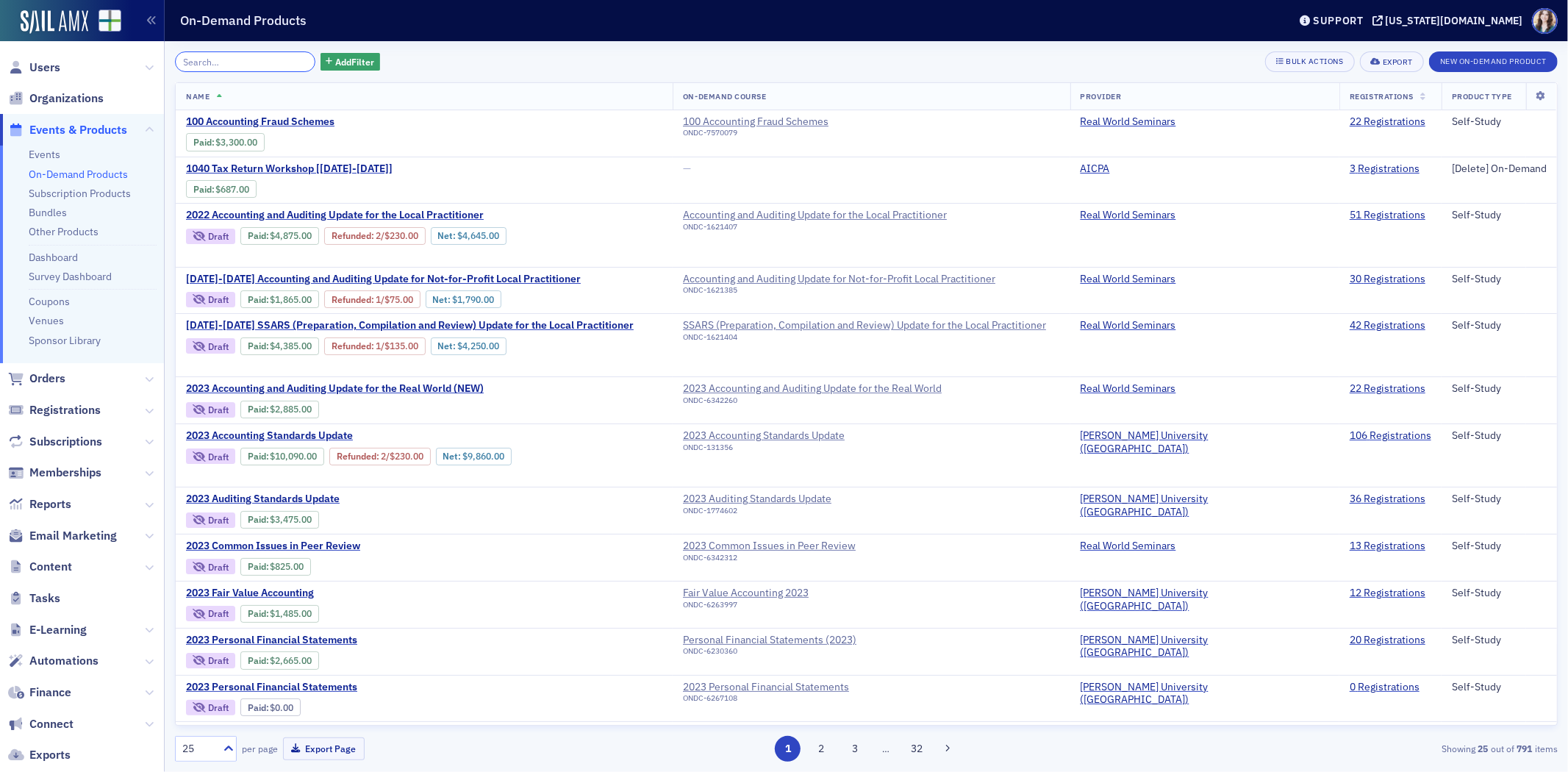
click at [294, 61] on input "search" at bounding box center [245, 61] width 140 height 20
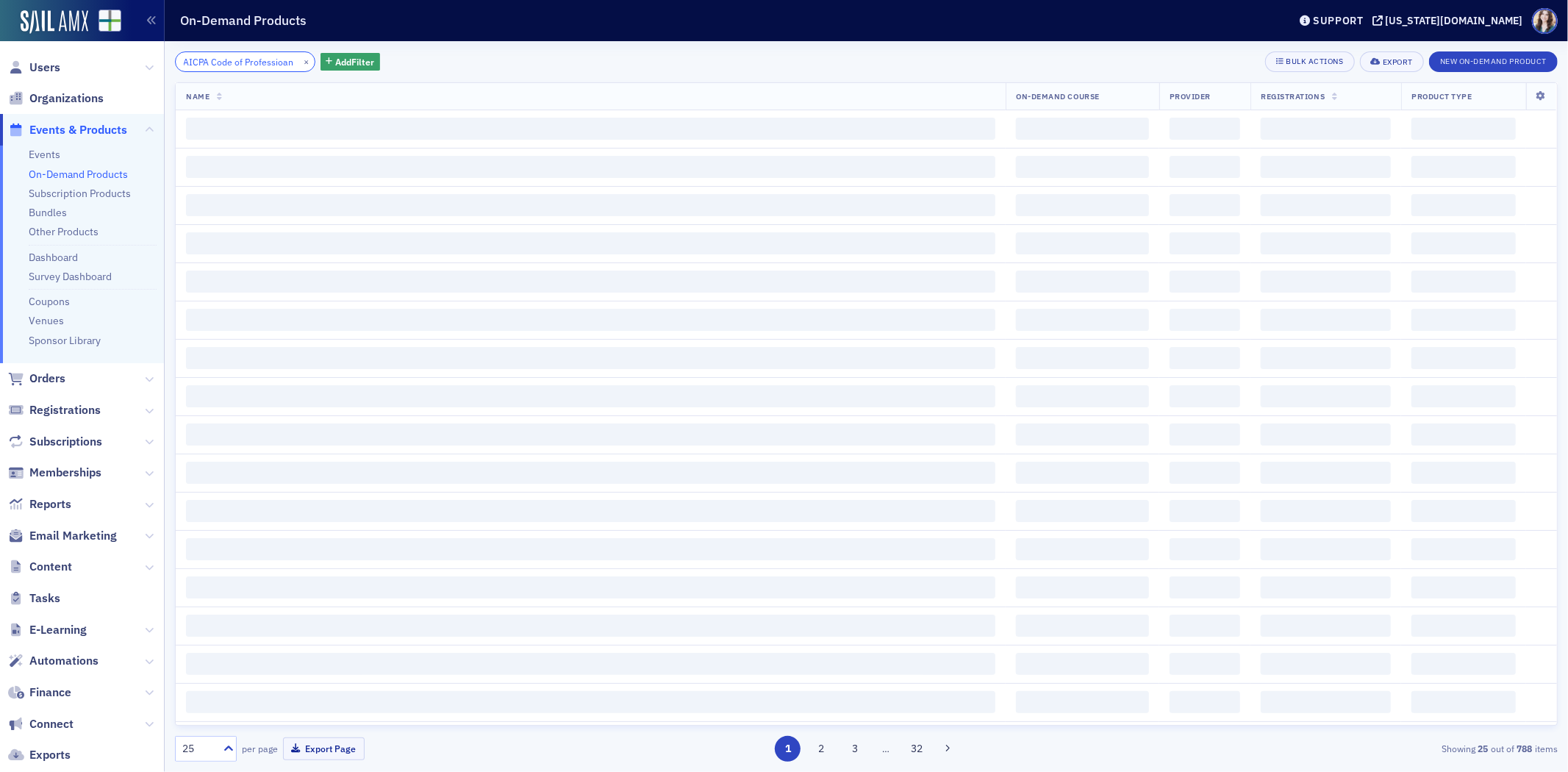
scroll to position [0, 4]
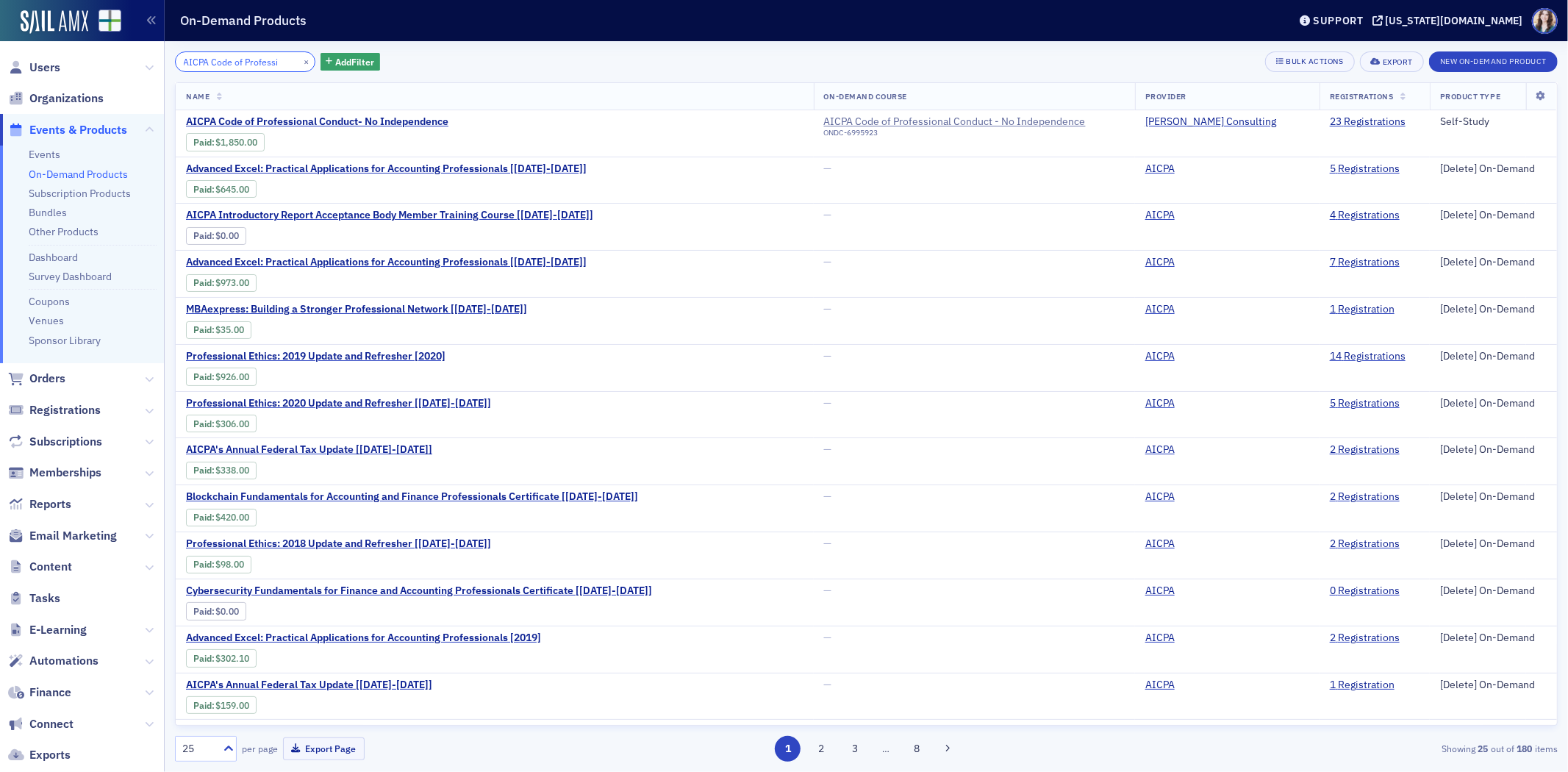
type input "AICPA Code of Professi"
click at [457, 53] on div "AICPA Code of Professi × Add Filter Bulk Actions Export New On-Demand Product" at bounding box center [866, 61] width 1383 height 20
click at [300, 56] on button "×" at bounding box center [306, 60] width 13 height 13
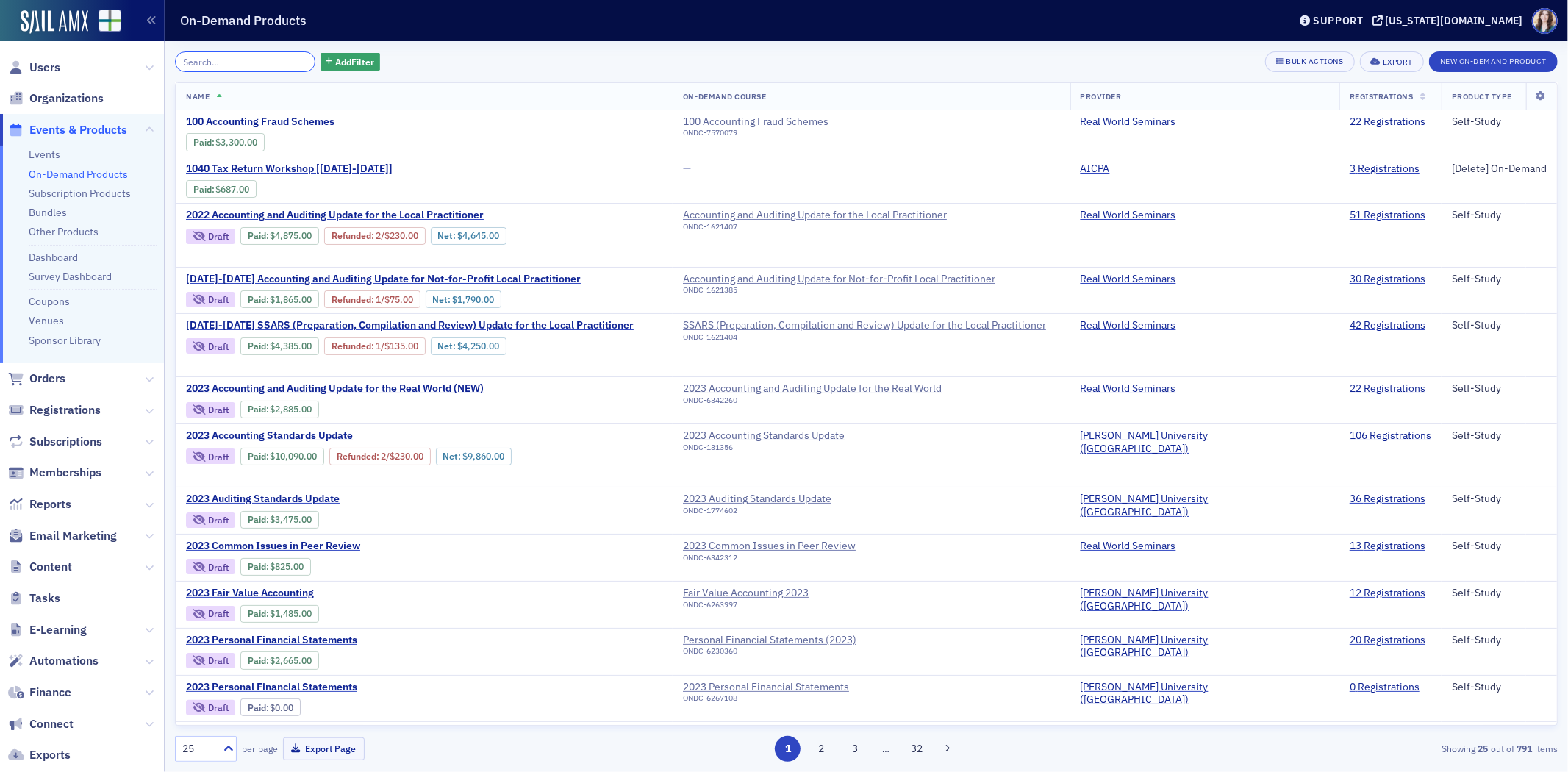
click at [289, 62] on input "search" at bounding box center [245, 61] width 140 height 20
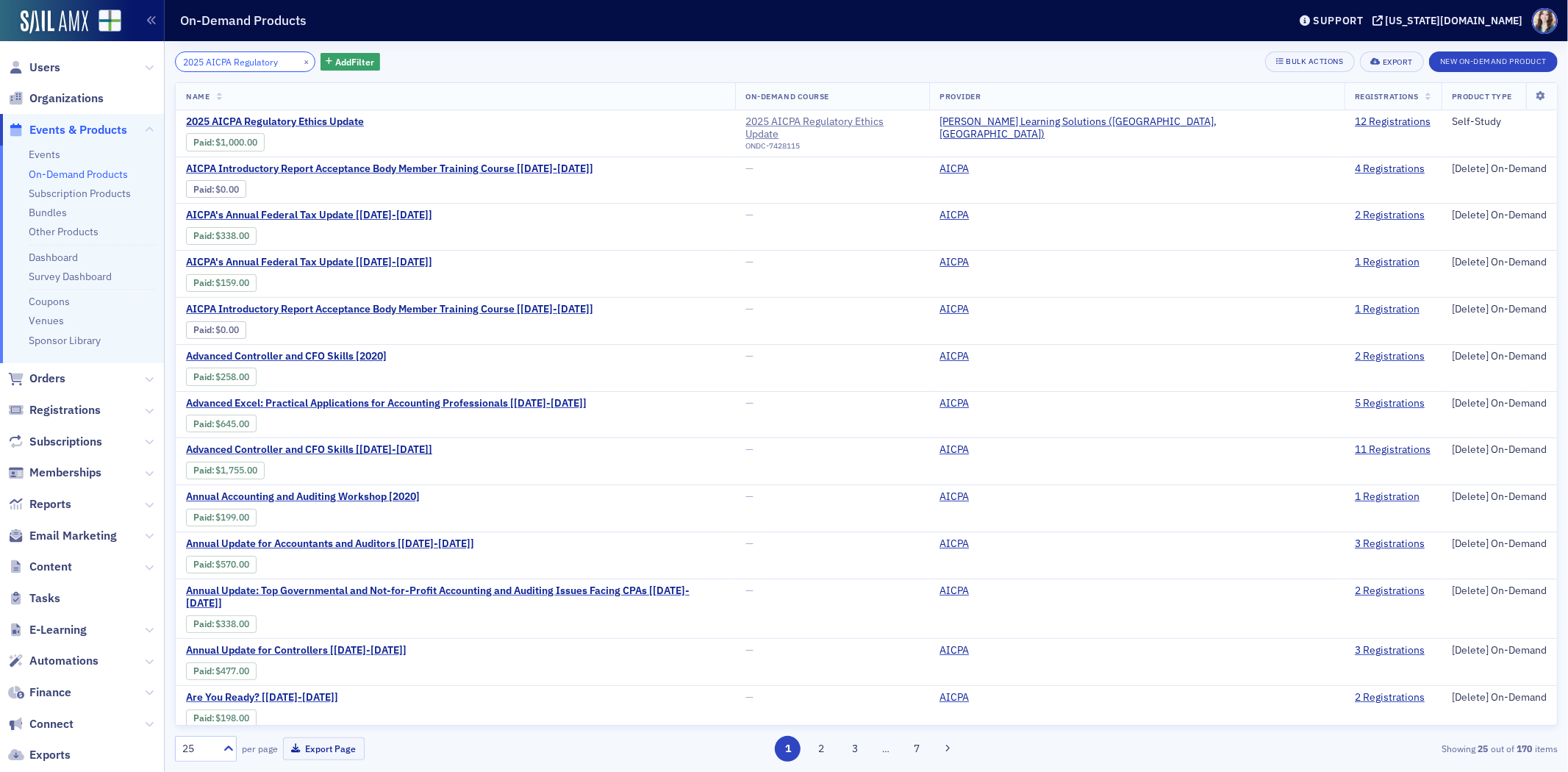
type input "2025 AICPA Regulatory"
click at [491, 35] on header "On-Demand Products Support alabama.cpa" at bounding box center [866, 20] width 1403 height 41
click at [300, 62] on button "×" at bounding box center [306, 60] width 13 height 13
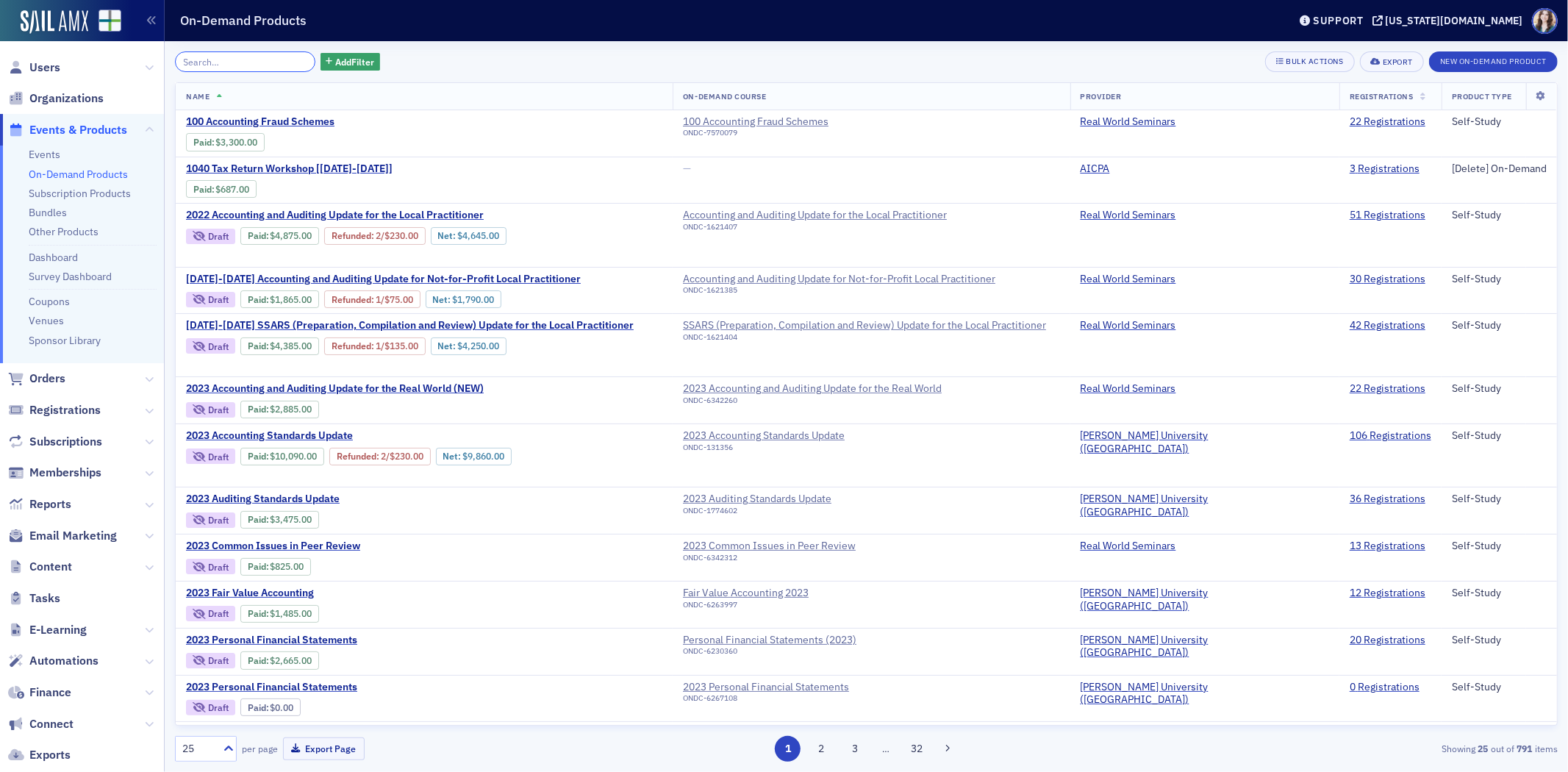
click at [286, 62] on input "search" at bounding box center [245, 61] width 140 height 20
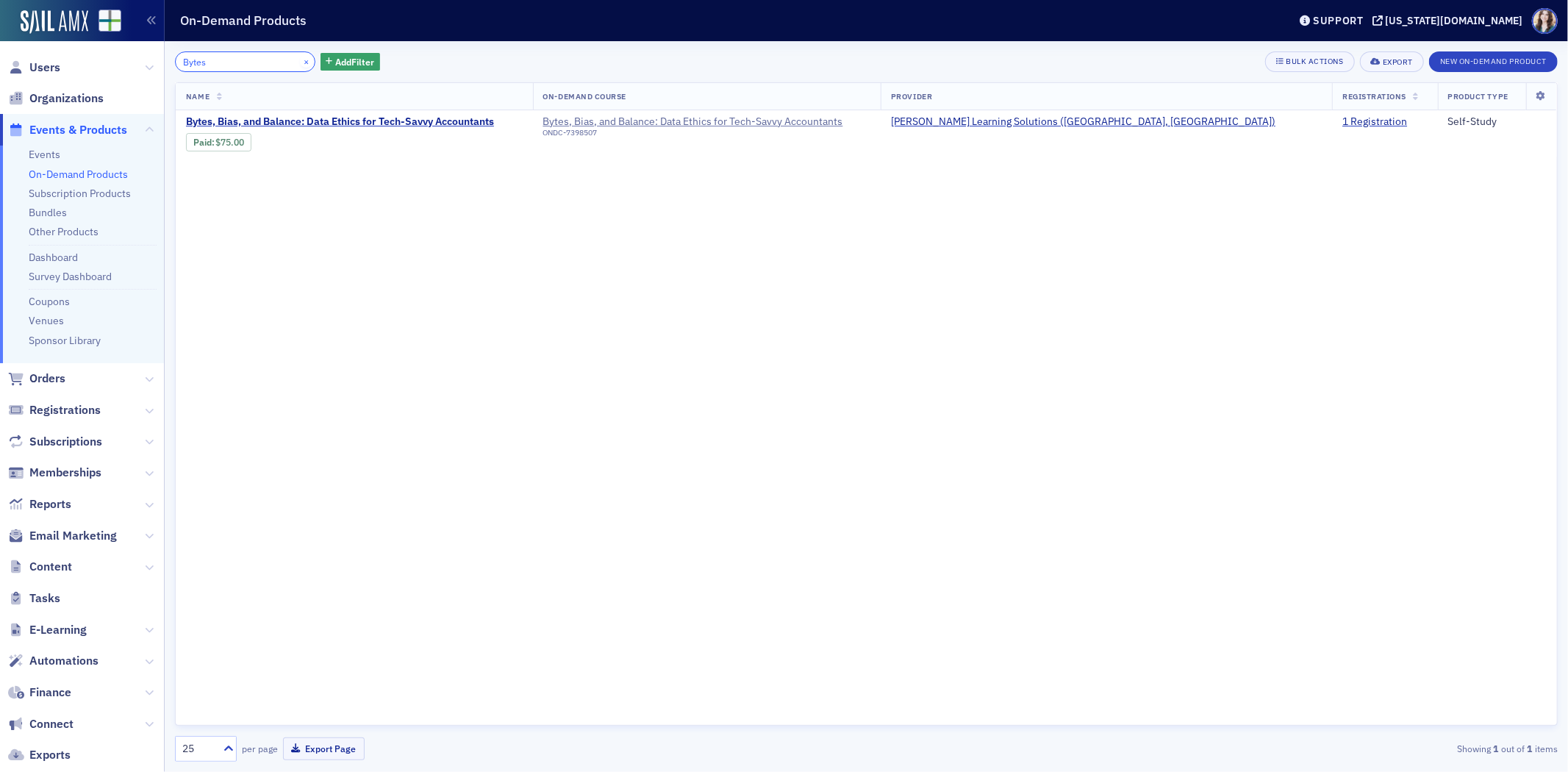
type input "Bytes"
click at [300, 61] on button "×" at bounding box center [306, 60] width 13 height 13
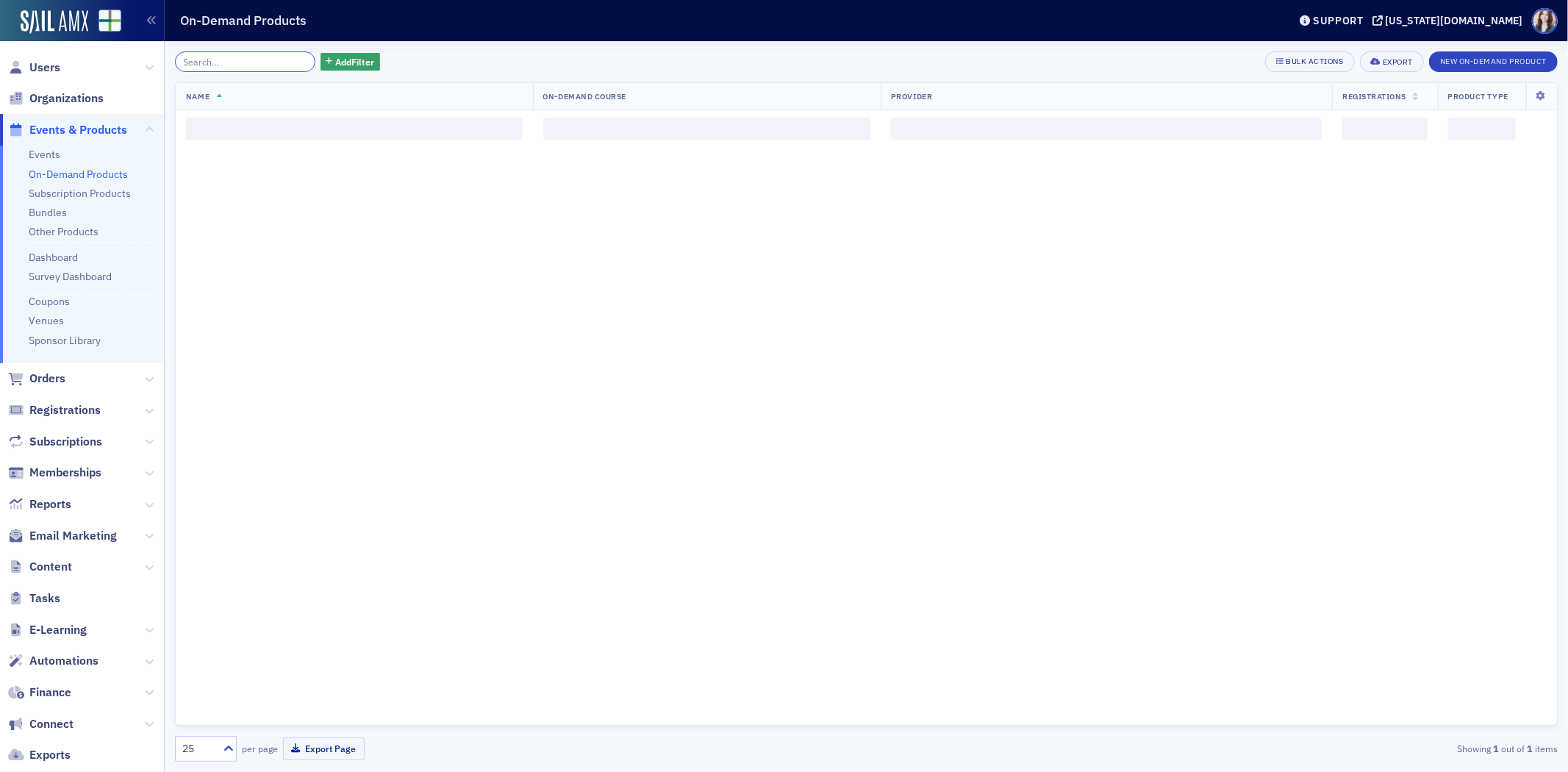
click at [278, 62] on input "search" at bounding box center [245, 61] width 140 height 20
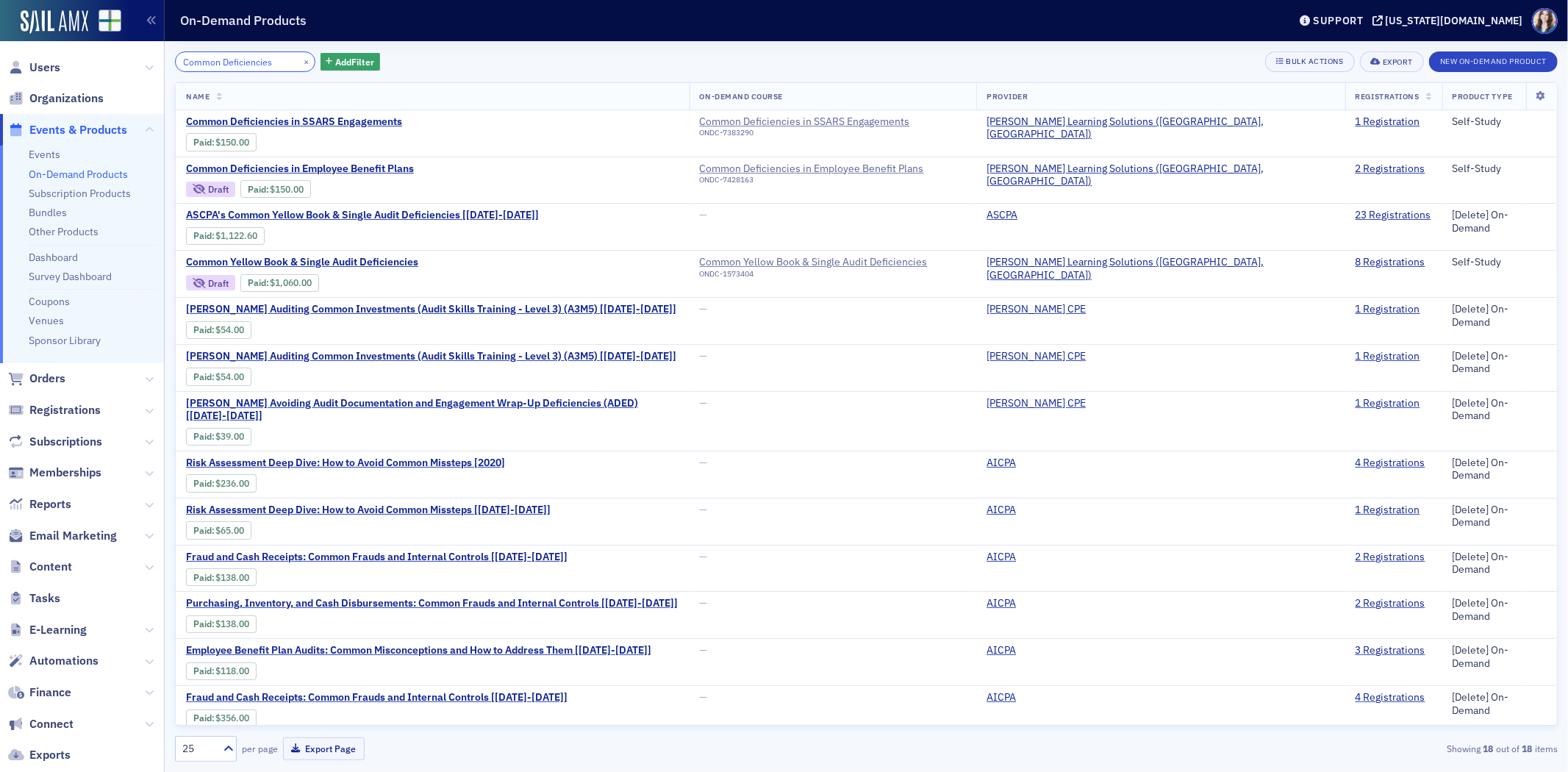
type input "Common Deficiencies"
click at [437, 50] on div "Common Deficiencies × Add Filter Bulk Actions Export New On-Demand Product Name…" at bounding box center [866, 406] width 1383 height 731
click at [300, 54] on div "×" at bounding box center [307, 61] width 15 height 19
click at [300, 59] on button "×" at bounding box center [306, 60] width 13 height 13
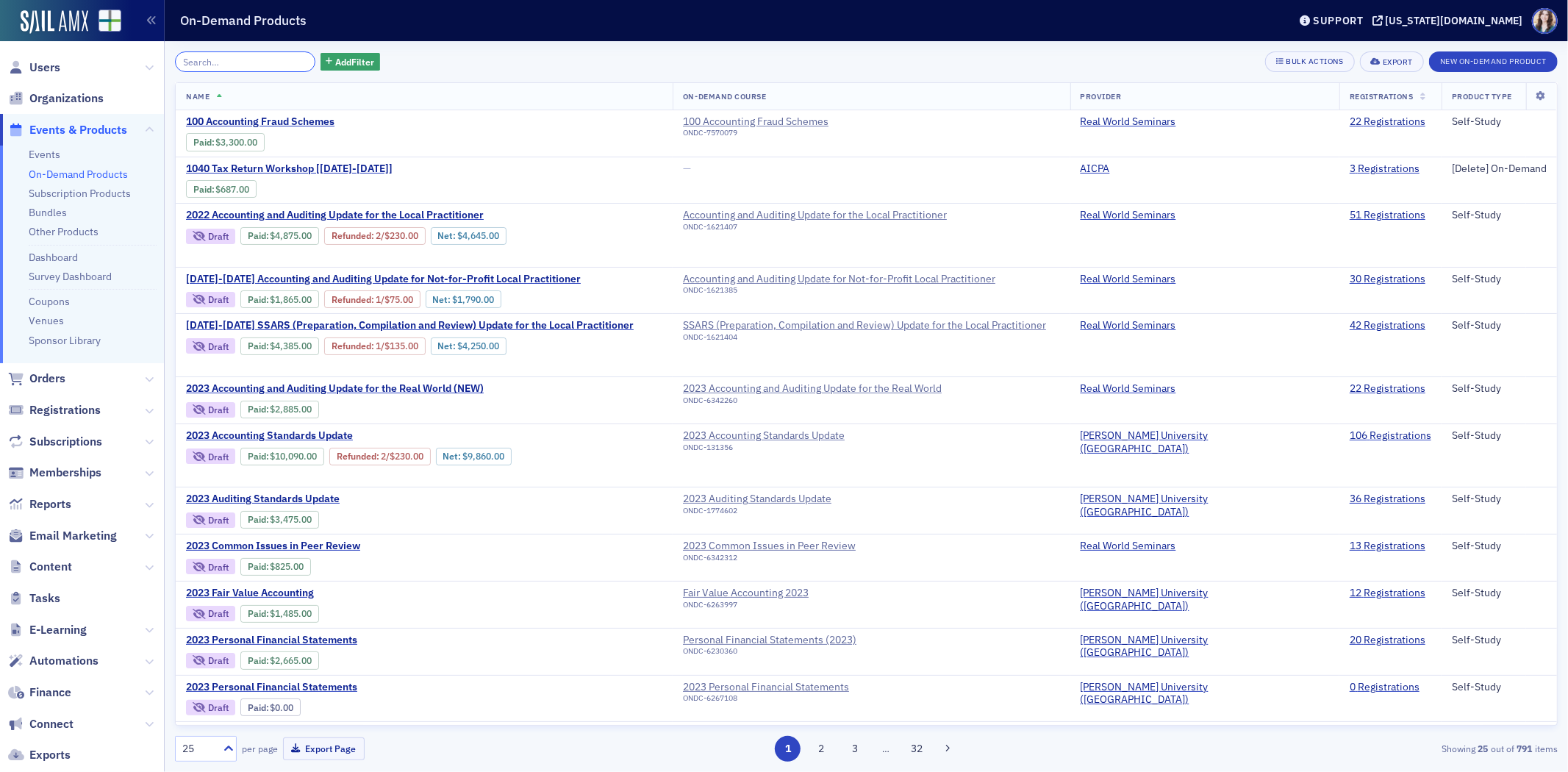
click at [290, 59] on input "search" at bounding box center [245, 61] width 140 height 20
type input "X"
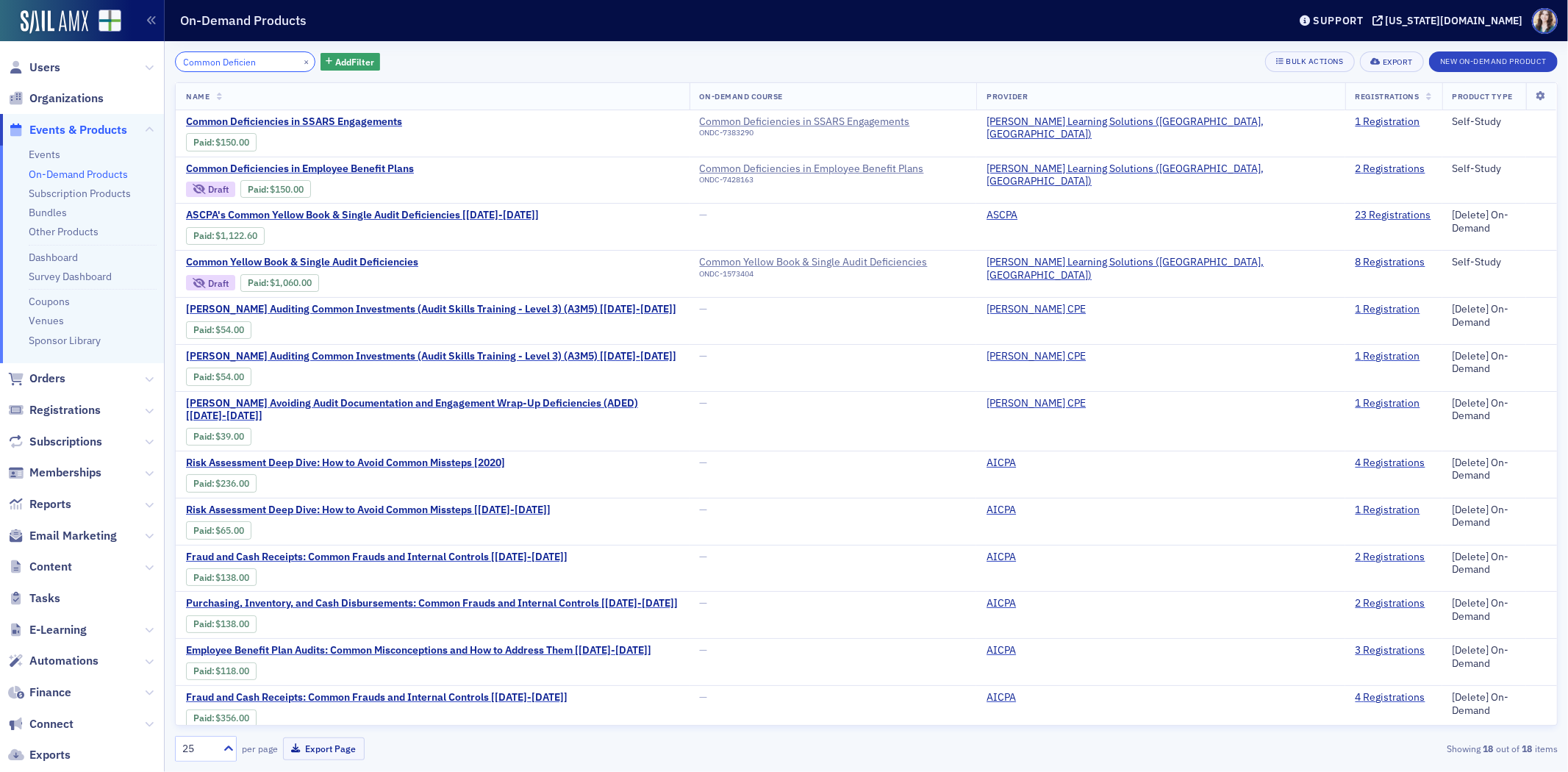
drag, startPoint x: 224, startPoint y: 64, endPoint x: 261, endPoint y: 61, distance: 37.1
click at [261, 61] on input "Common Deficien" at bounding box center [245, 61] width 140 height 20
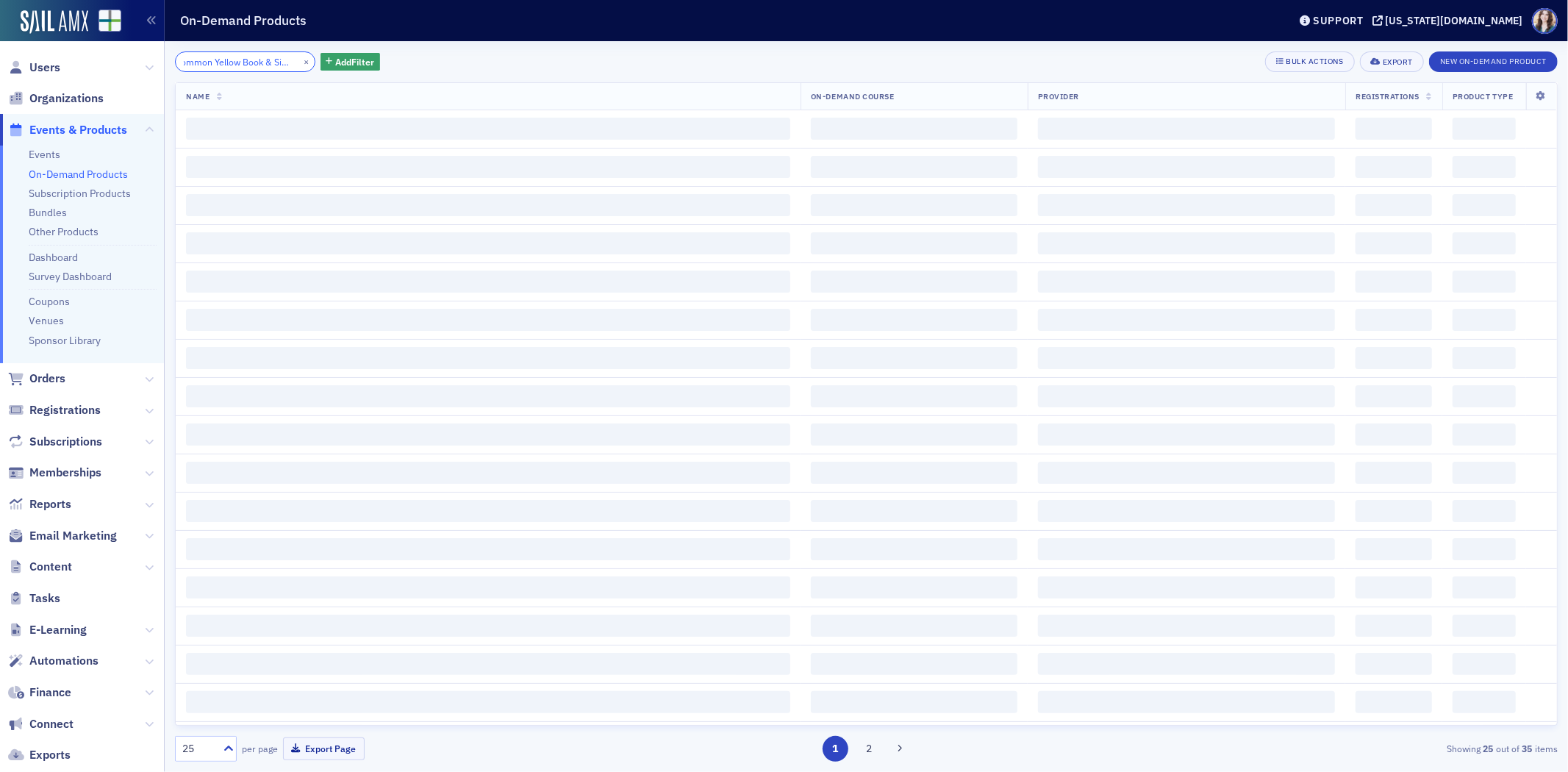
scroll to position [0, 19]
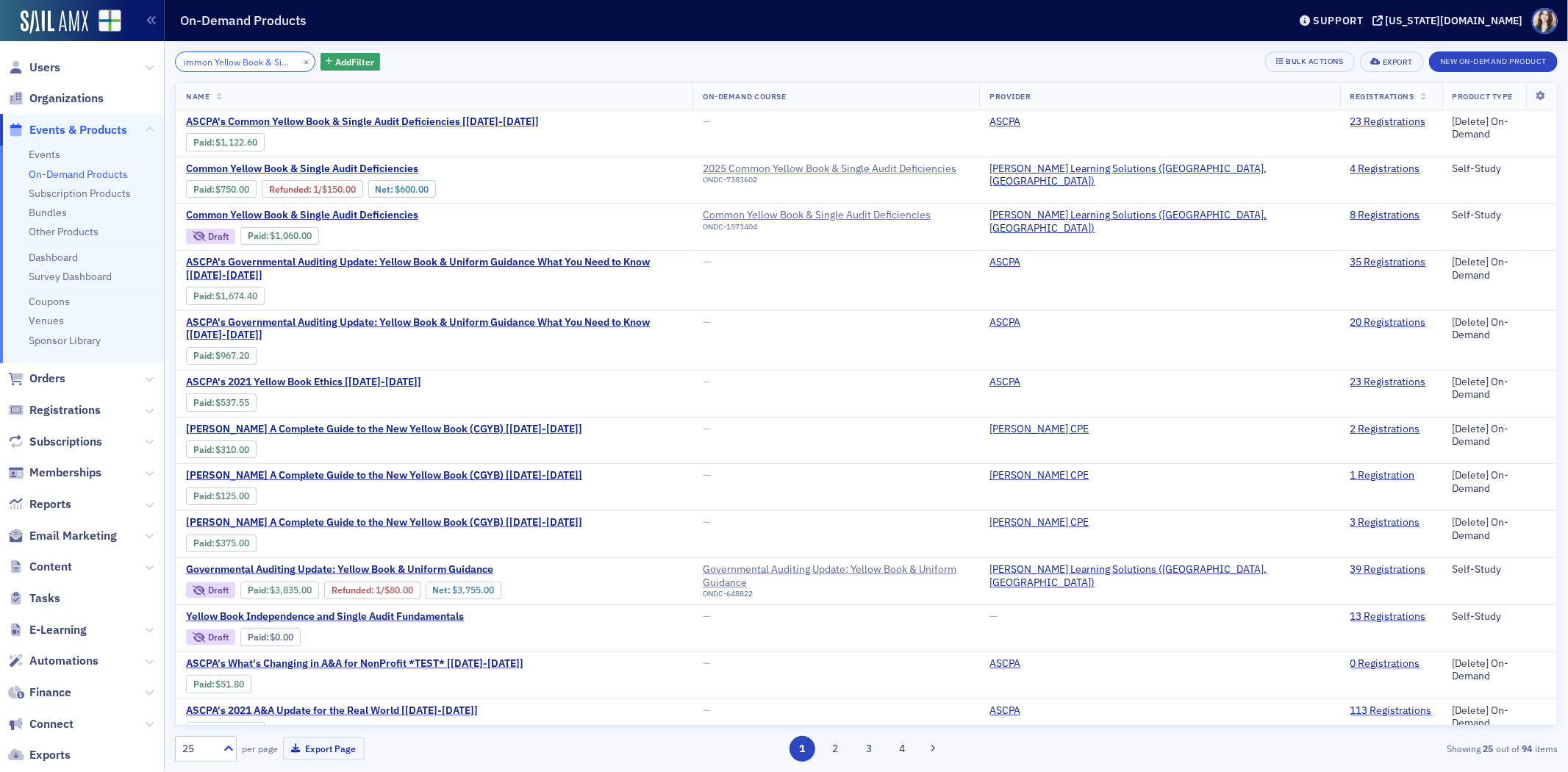
type input "Common Yellow Book & Single"
click at [413, 69] on div "Common Yellow Book & Single × Add Filter Bulk Actions Export New On-Demand Prod…" at bounding box center [866, 61] width 1383 height 20
click at [300, 61] on button "×" at bounding box center [306, 60] width 13 height 13
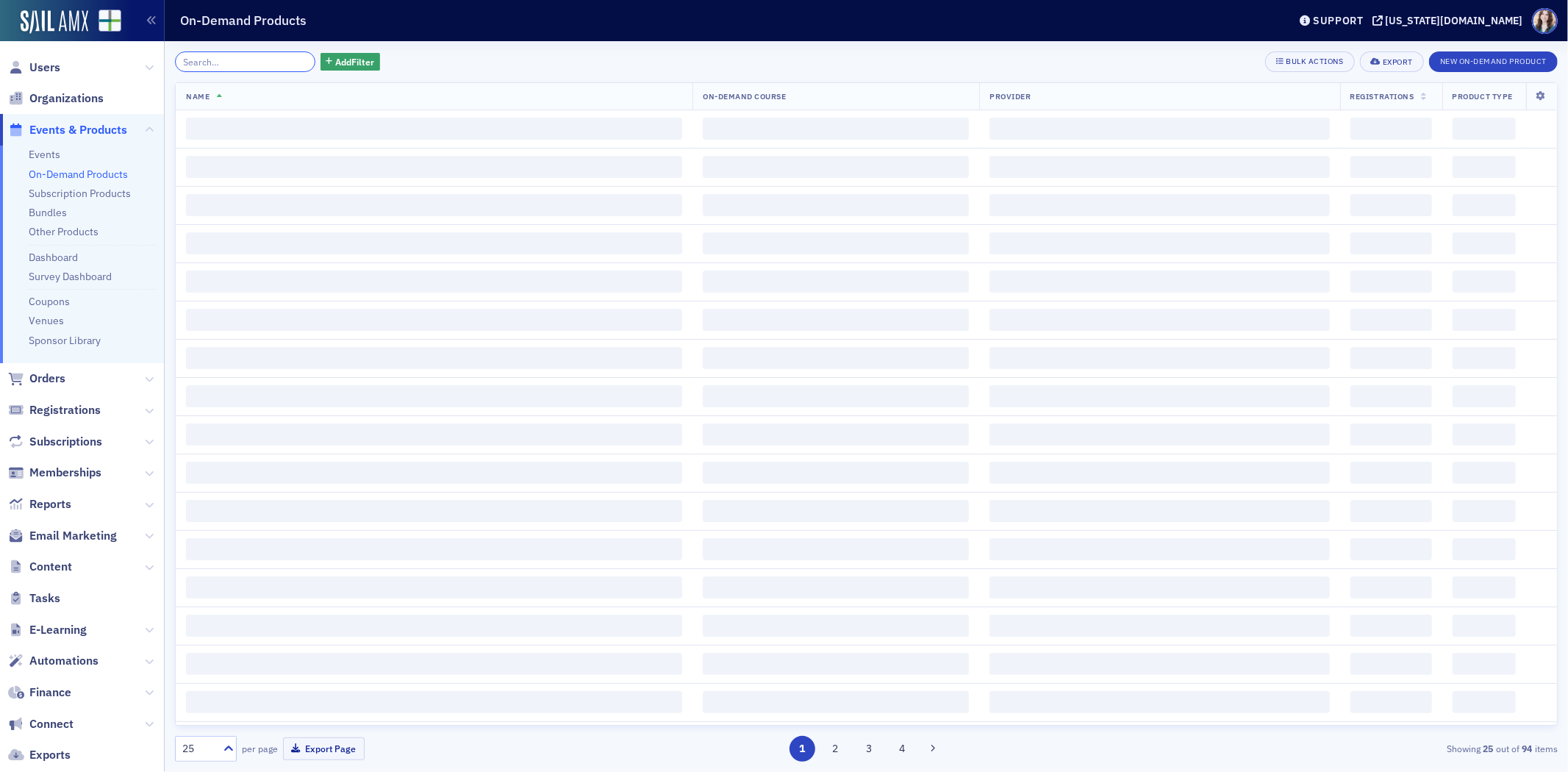
click at [281, 62] on input "search" at bounding box center [245, 61] width 140 height 20
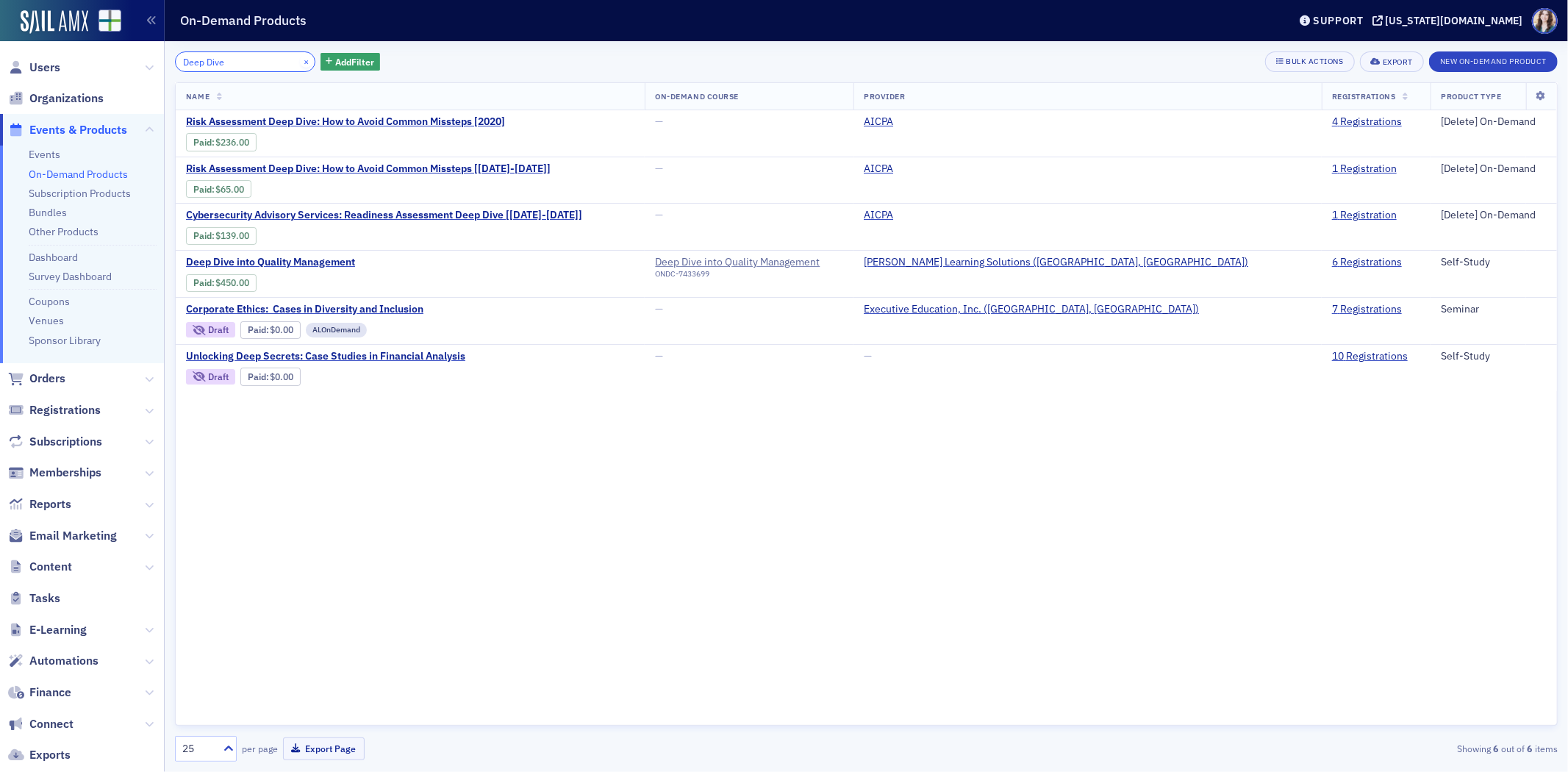
type input "Deep Dive"
click at [300, 62] on button "×" at bounding box center [306, 60] width 13 height 13
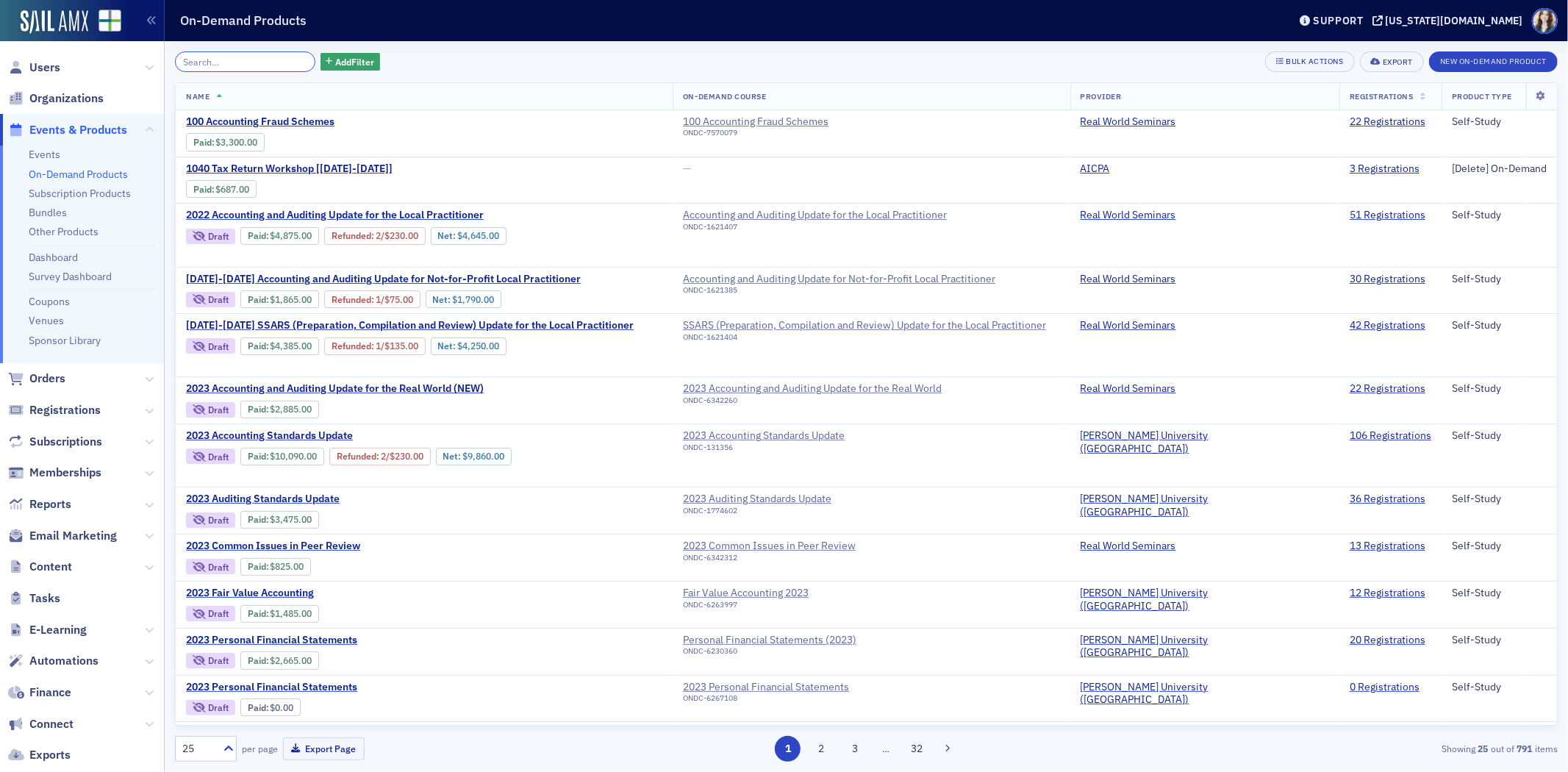
click at [281, 54] on input "search" at bounding box center [245, 61] width 140 height 20
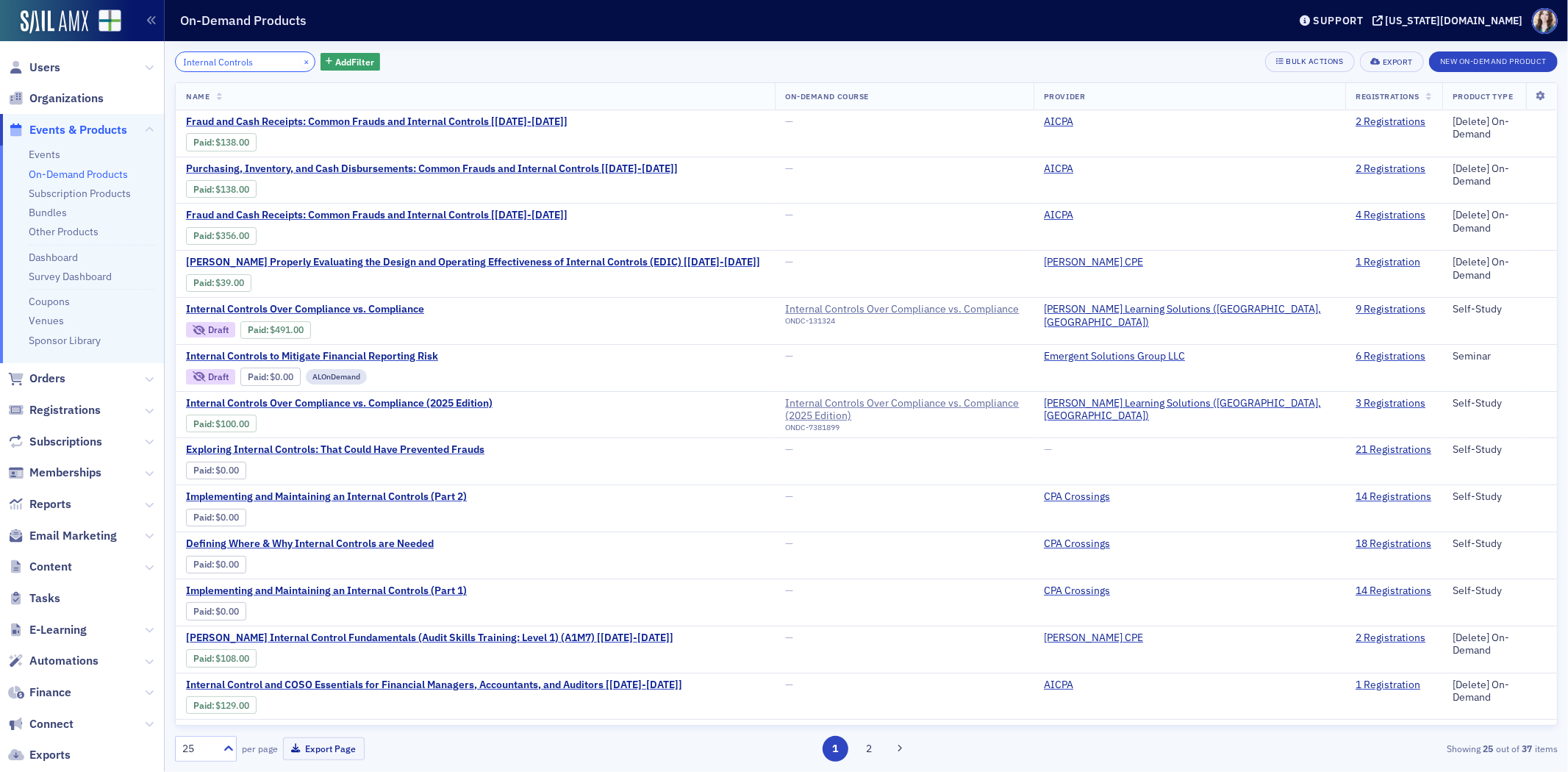
type input "Internal Controls"
click at [300, 61] on button "×" at bounding box center [306, 60] width 13 height 13
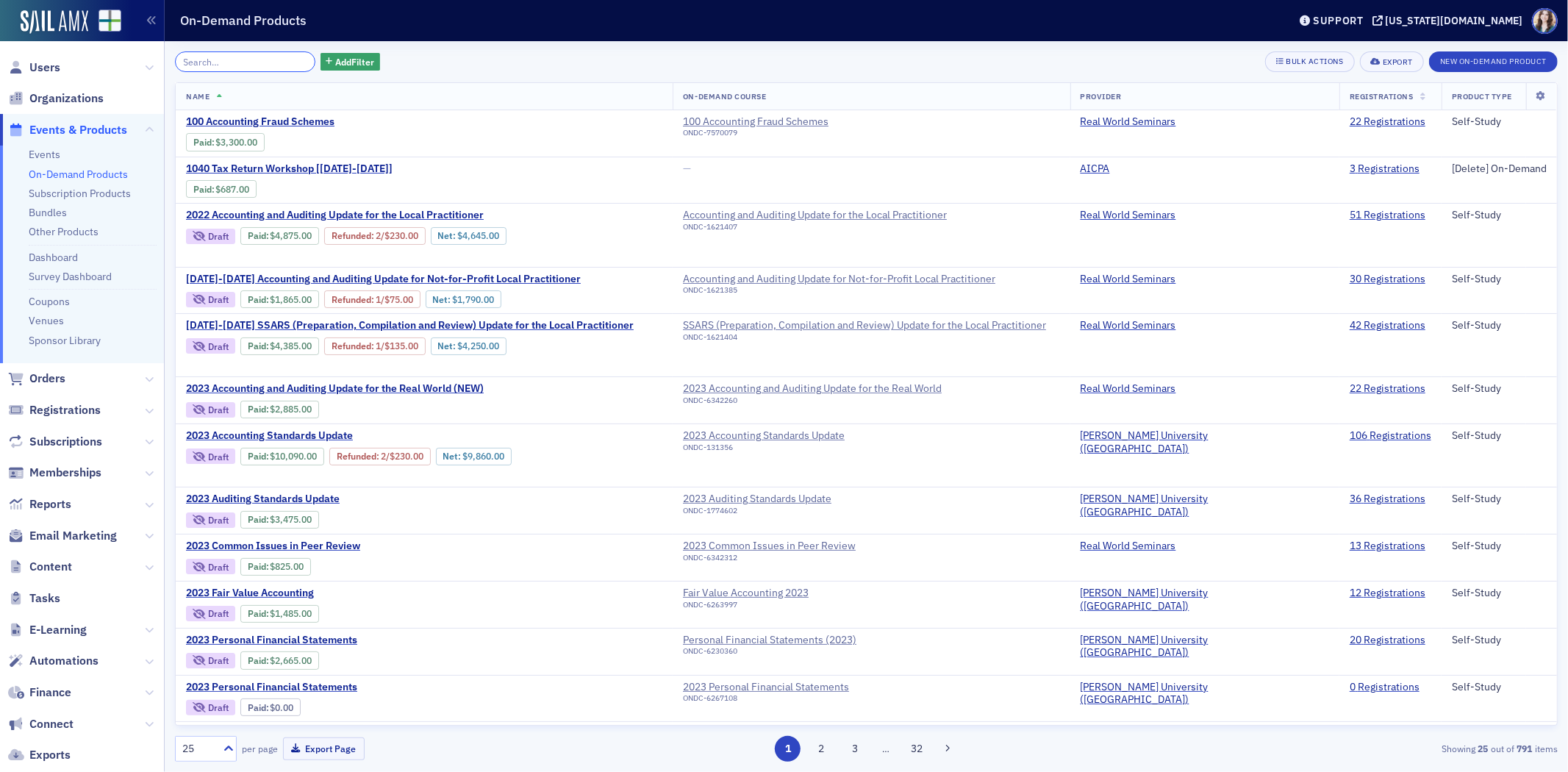
click at [279, 63] on input "search" at bounding box center [245, 61] width 140 height 20
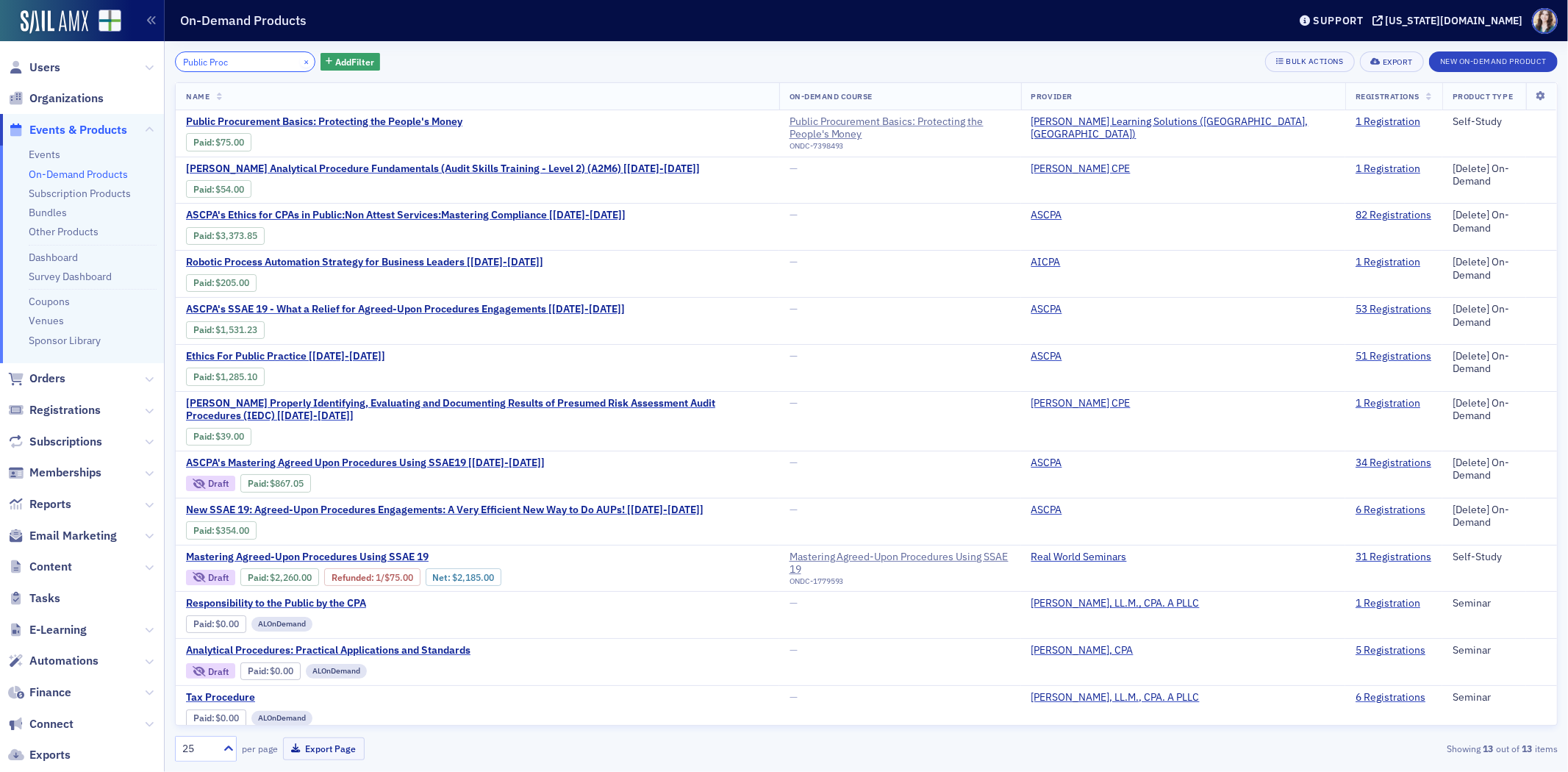
type input "Public Proc"
click at [300, 59] on button "×" at bounding box center [306, 60] width 13 height 13
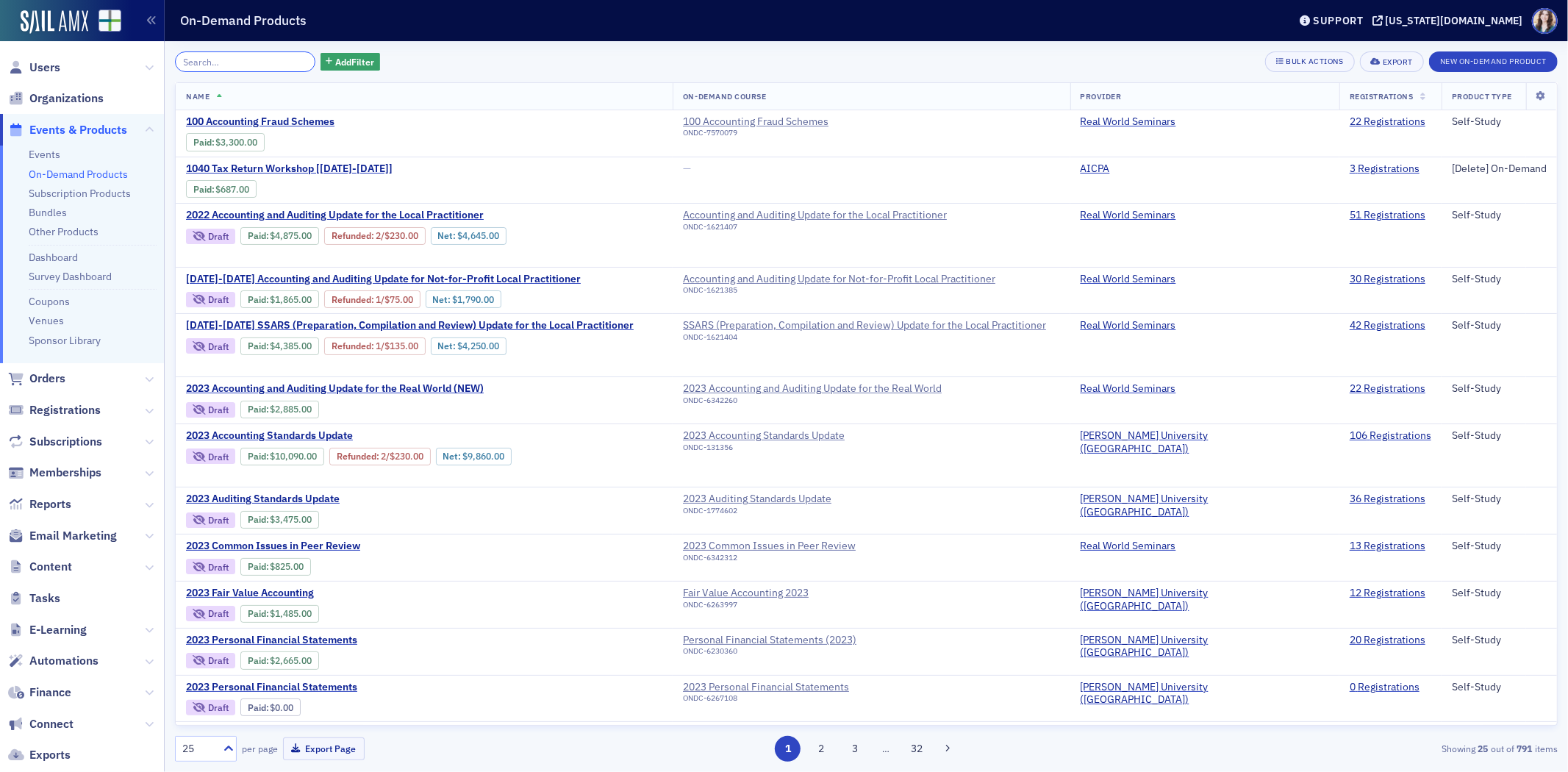
click at [290, 59] on input "search" at bounding box center [245, 61] width 140 height 20
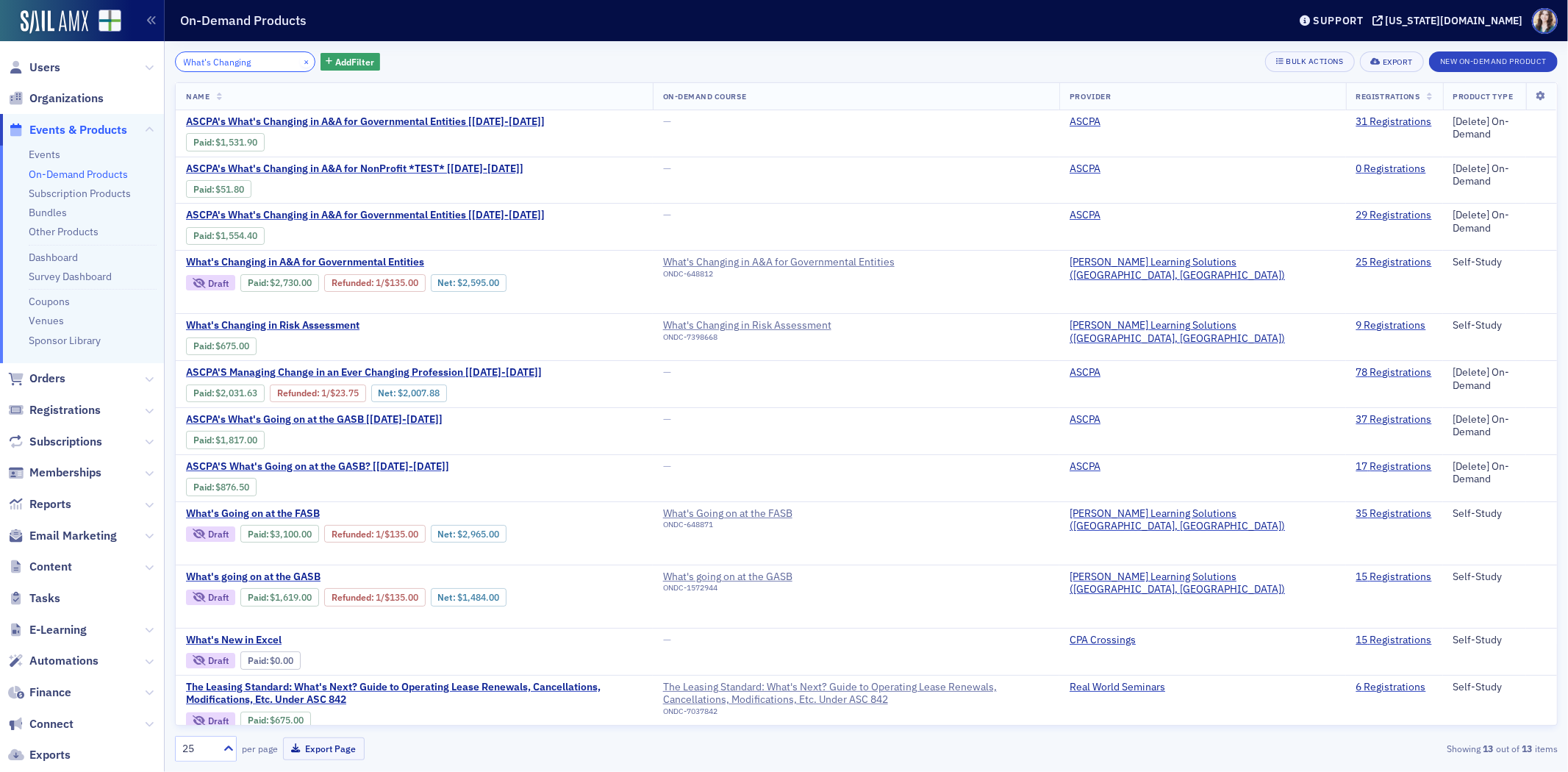
type input "What's Changing"
click at [300, 62] on button "×" at bounding box center [306, 60] width 13 height 13
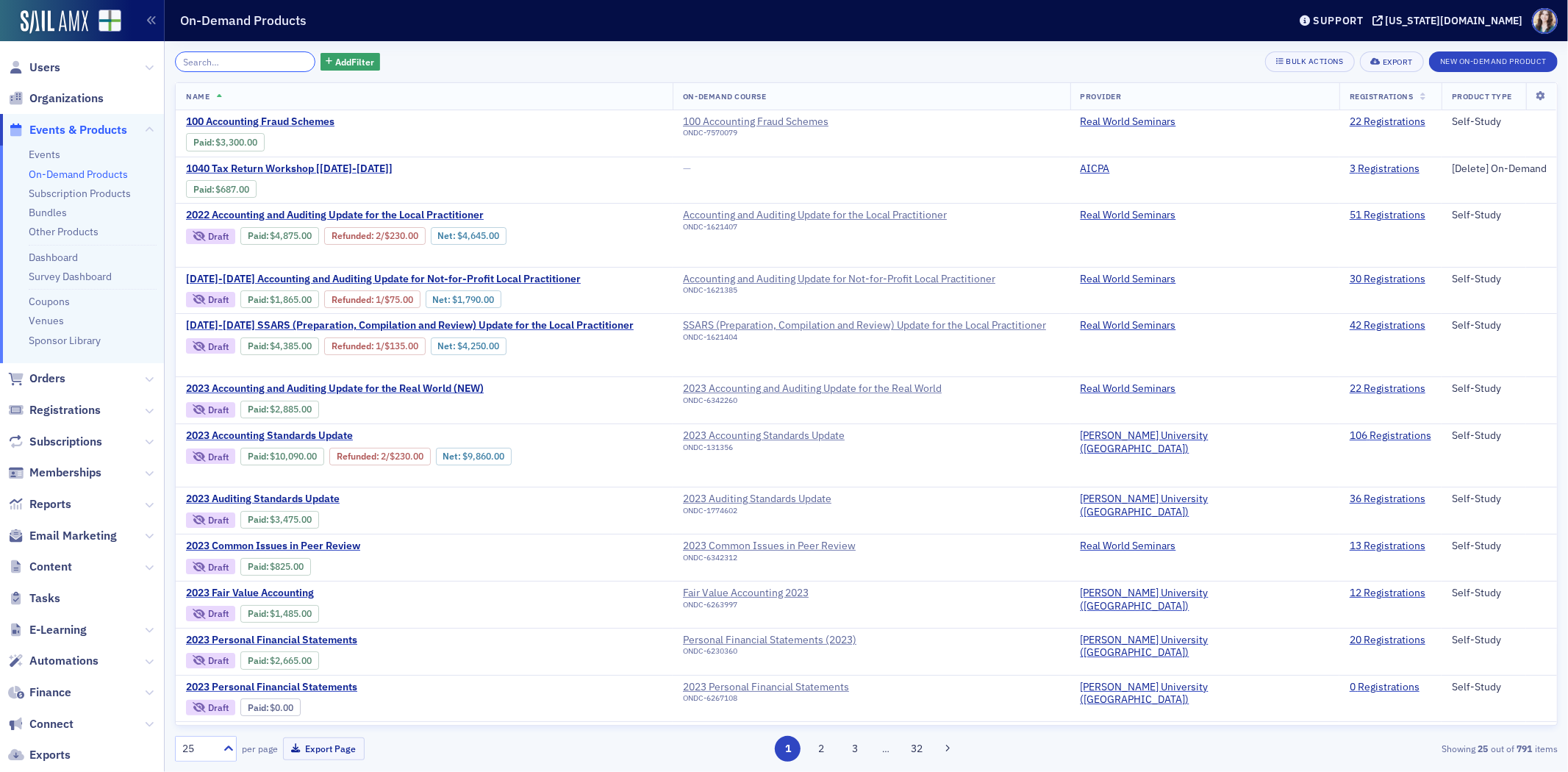
click at [285, 62] on input "search" at bounding box center [245, 61] width 140 height 20
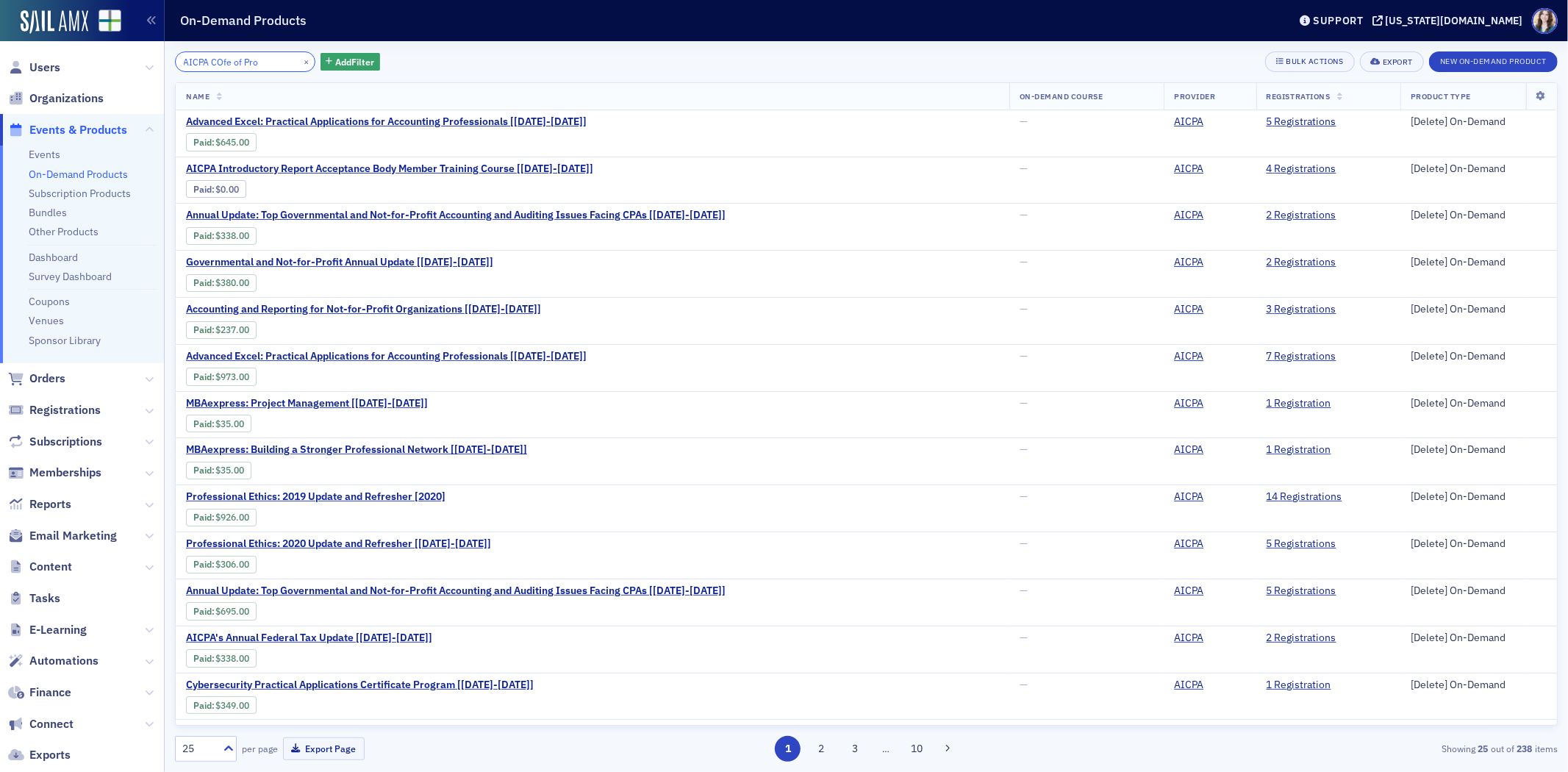
click at [225, 62] on input "AICPA COfe of Pro" at bounding box center [245, 61] width 140 height 20
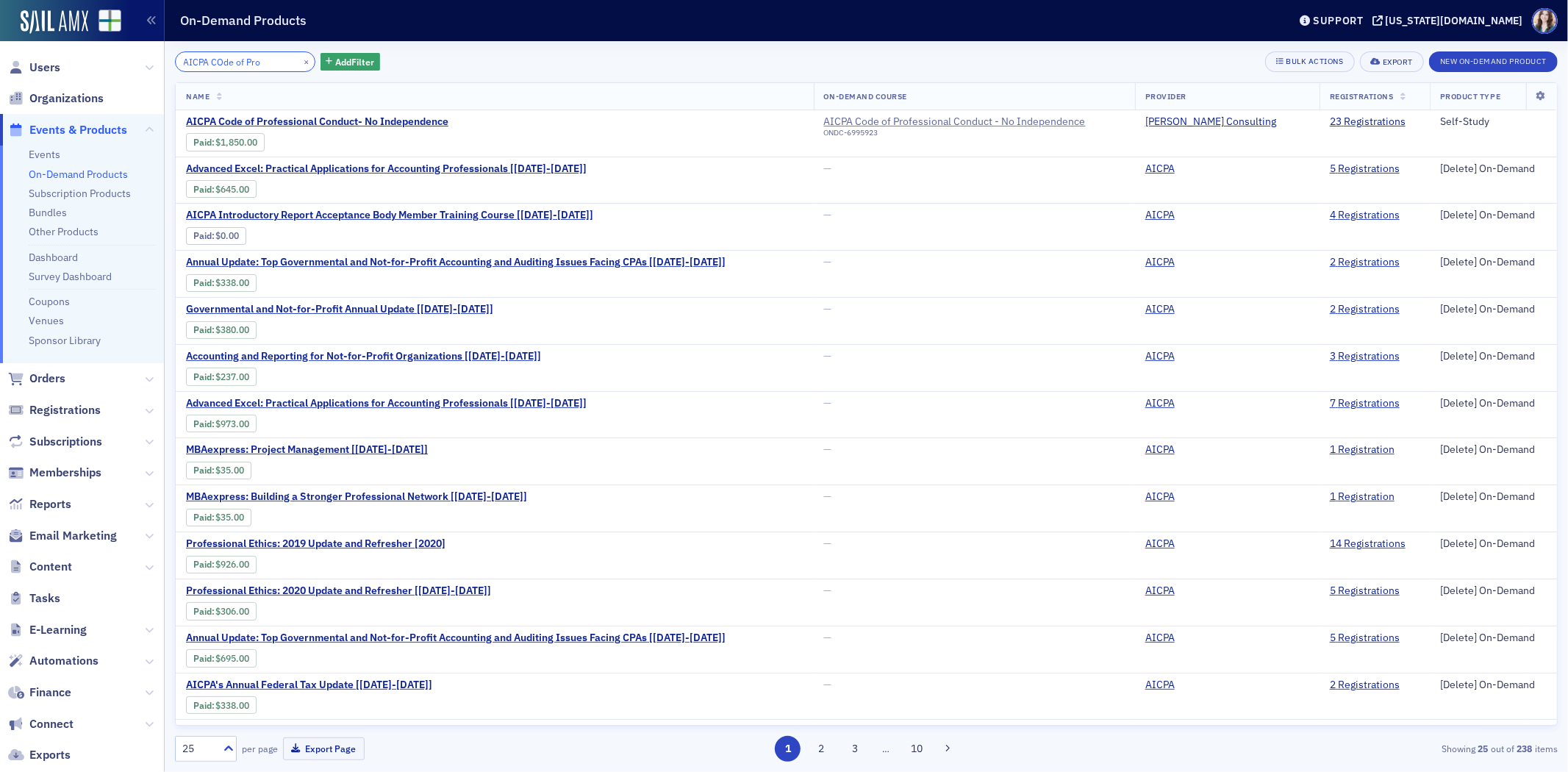
type input "AICPA COde of Pro"
click at [443, 44] on div "AICPA COde of Pro × Add Filter Bulk Actions Export New On-Demand Product Name O…" at bounding box center [866, 406] width 1383 height 731
click at [300, 63] on button "×" at bounding box center [306, 60] width 13 height 13
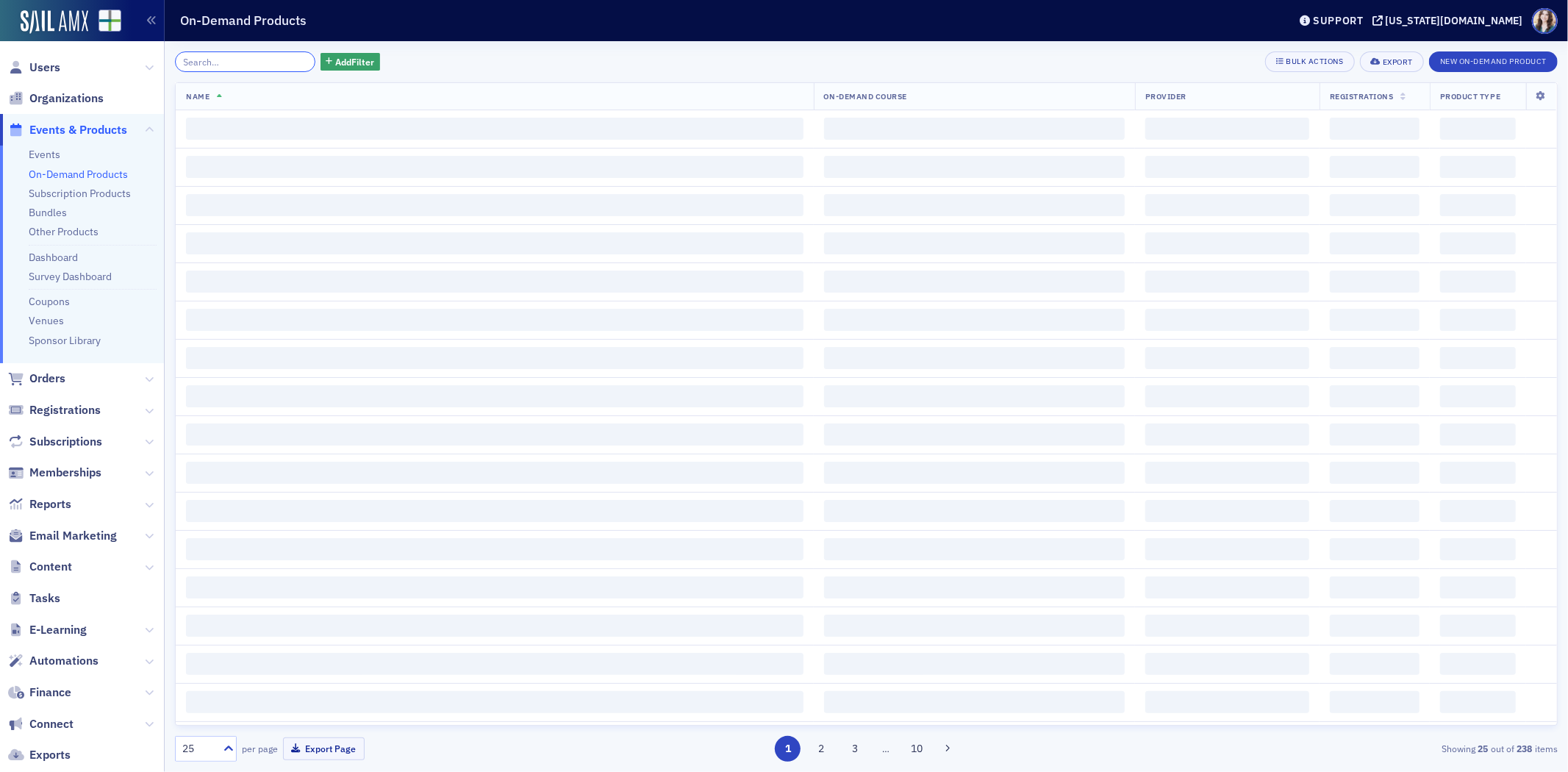
click at [290, 62] on input "search" at bounding box center [245, 61] width 140 height 20
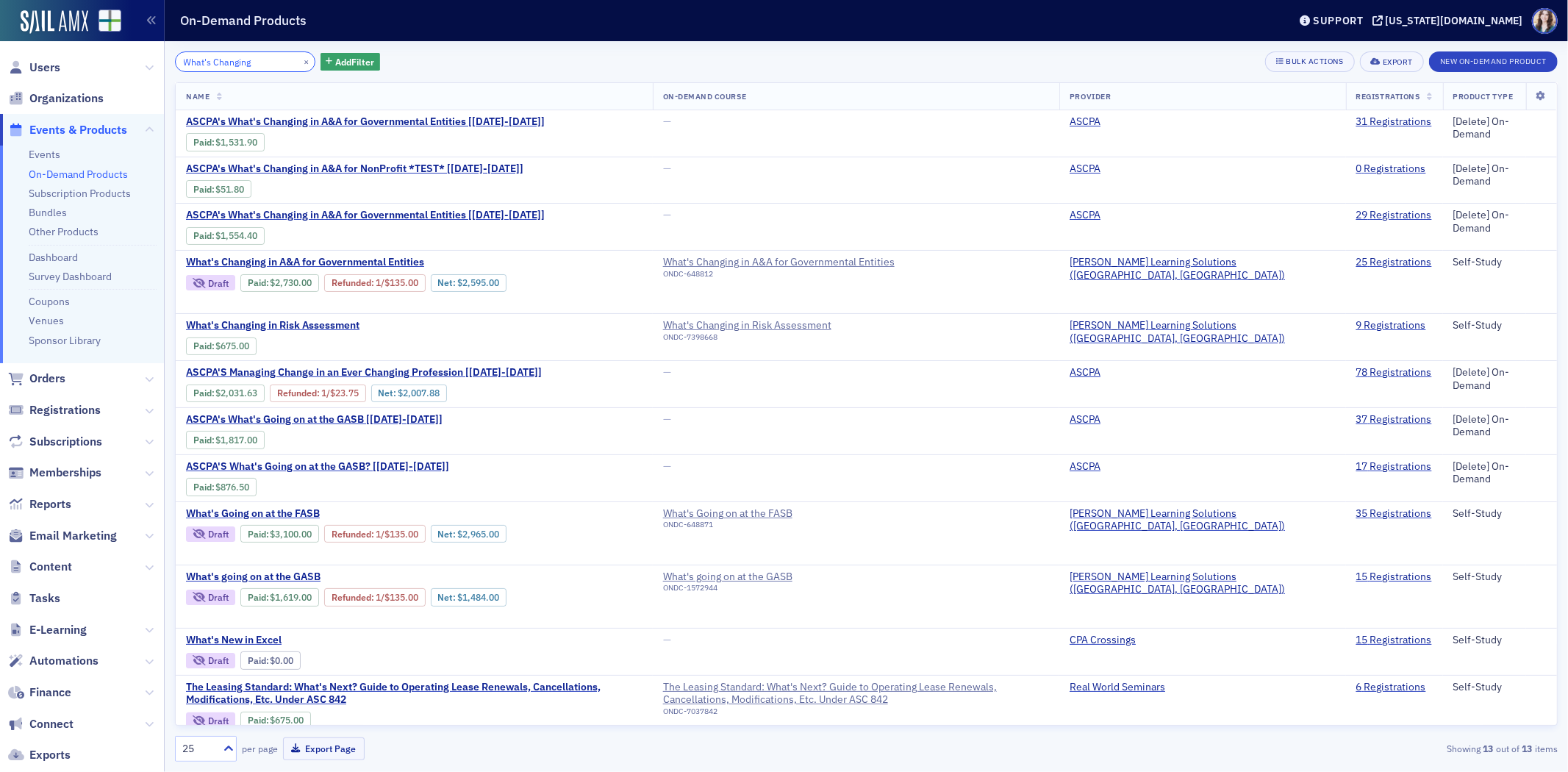
type input "What's Changing"
click at [488, 29] on div "On-Demand Products" at bounding box center [723, 20] width 1086 height 28
click at [1356, 319] on link "9 Registrations" at bounding box center [1391, 326] width 70 height 13
click at [300, 62] on button "×" at bounding box center [306, 60] width 13 height 13
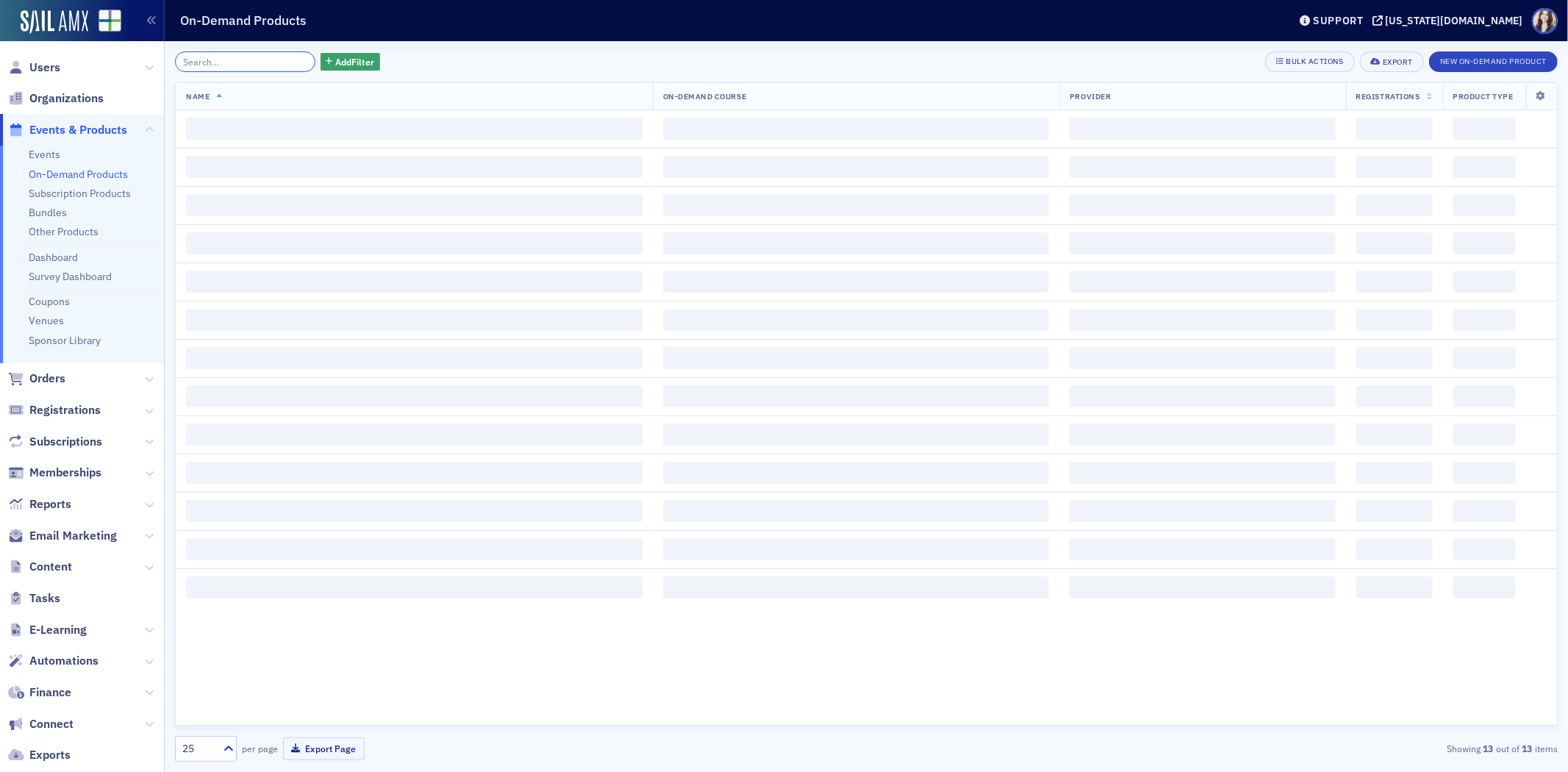
click at [292, 62] on input "search" at bounding box center [245, 61] width 140 height 20
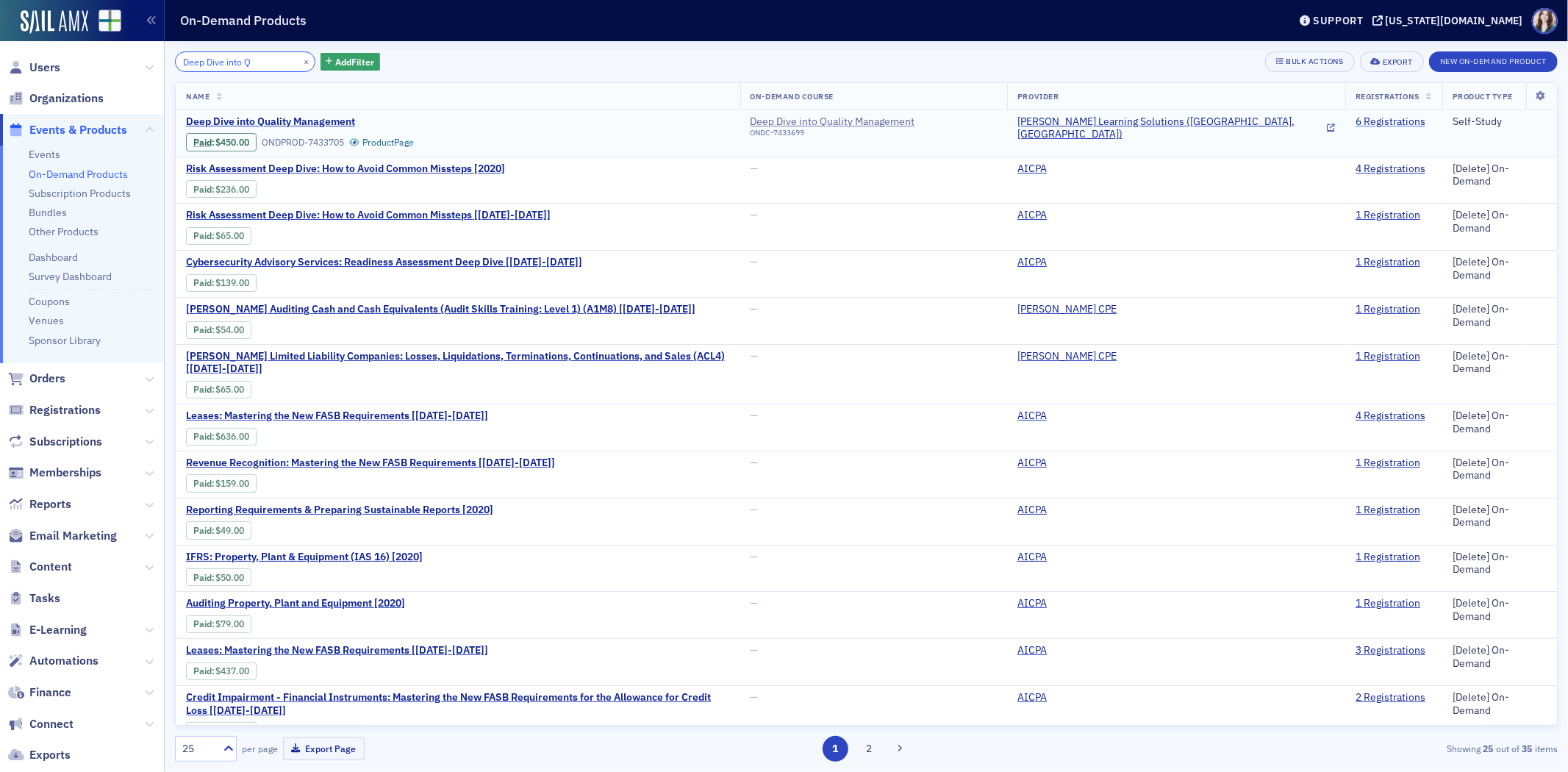
type input "Deep Dive into Q"
click at [1356, 120] on link "6 Registrations" at bounding box center [1391, 122] width 70 height 13
click at [300, 59] on button "×" at bounding box center [306, 60] width 13 height 13
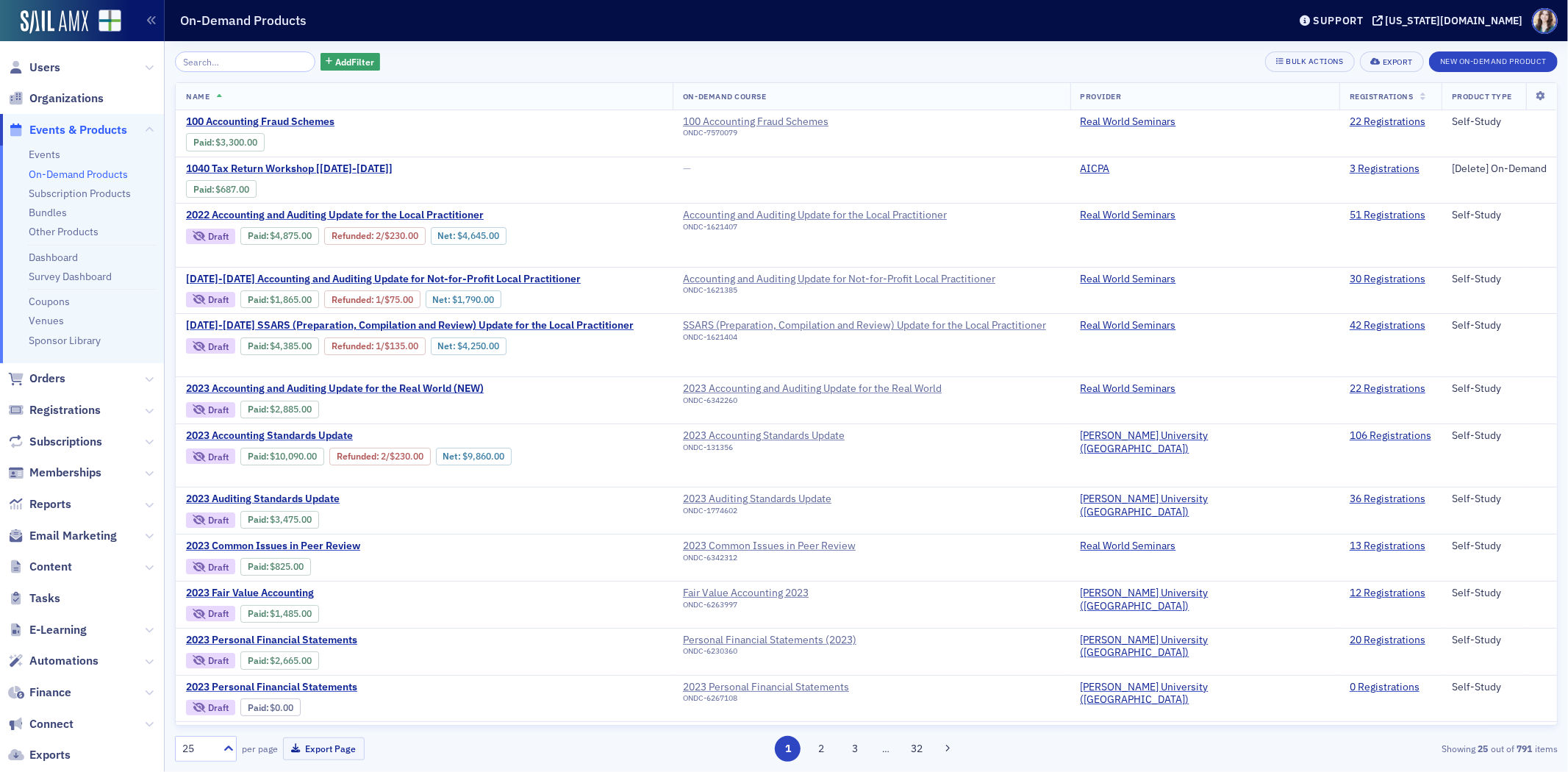
click at [497, 58] on div "Add Filter Bulk Actions Export New On-Demand Product" at bounding box center [866, 61] width 1383 height 20
click at [243, 64] on input "search" at bounding box center [245, 61] width 140 height 20
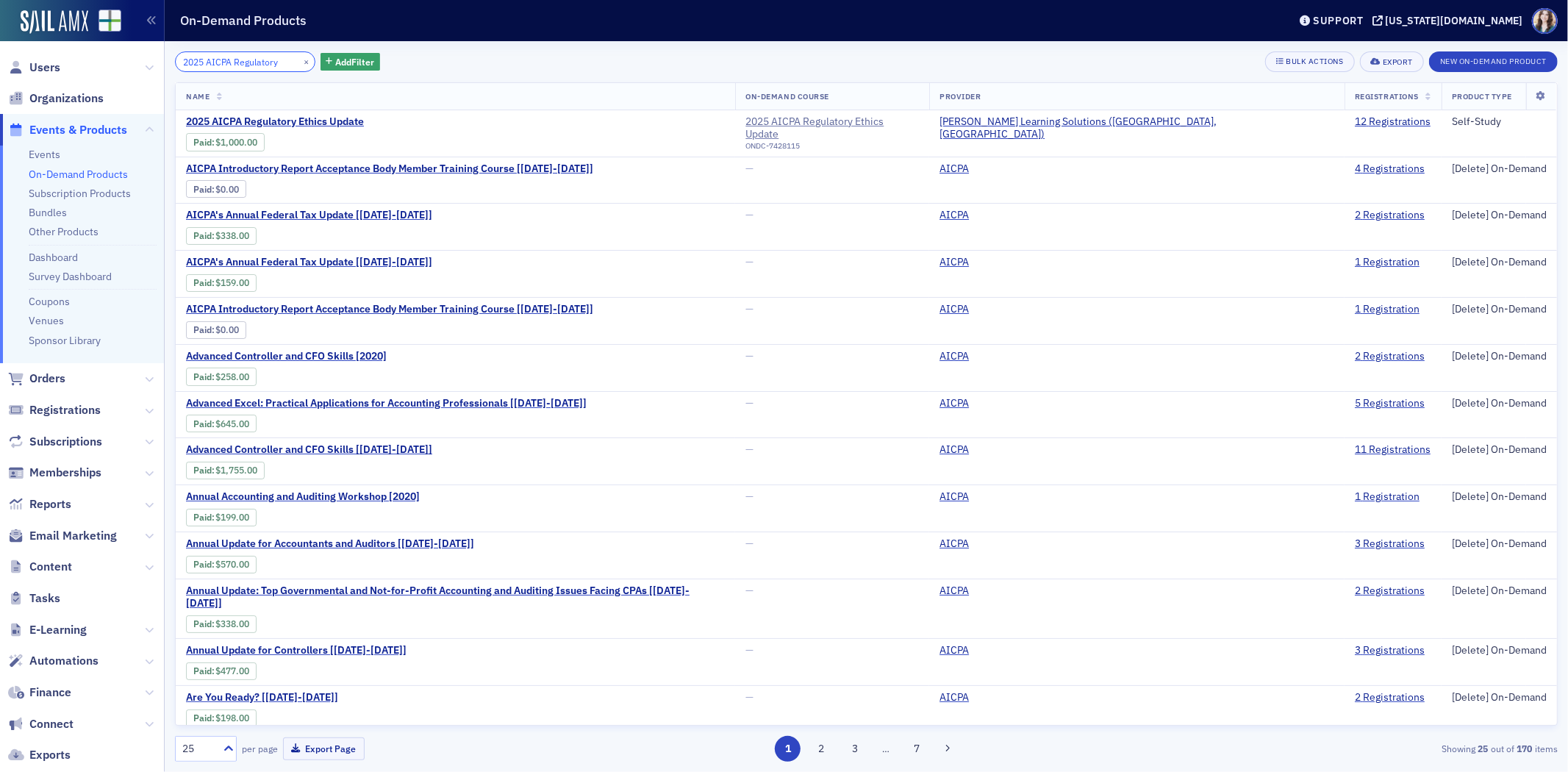
type input "2025 AICPA Regulatory"
click at [450, 65] on div "2025 AICPA Regulatory × Add Filter Bulk Actions Export New On-Demand Product" at bounding box center [866, 61] width 1383 height 20
click at [1355, 118] on link "12 Registrations" at bounding box center [1392, 122] width 75 height 13
click at [300, 60] on button "×" at bounding box center [306, 60] width 13 height 13
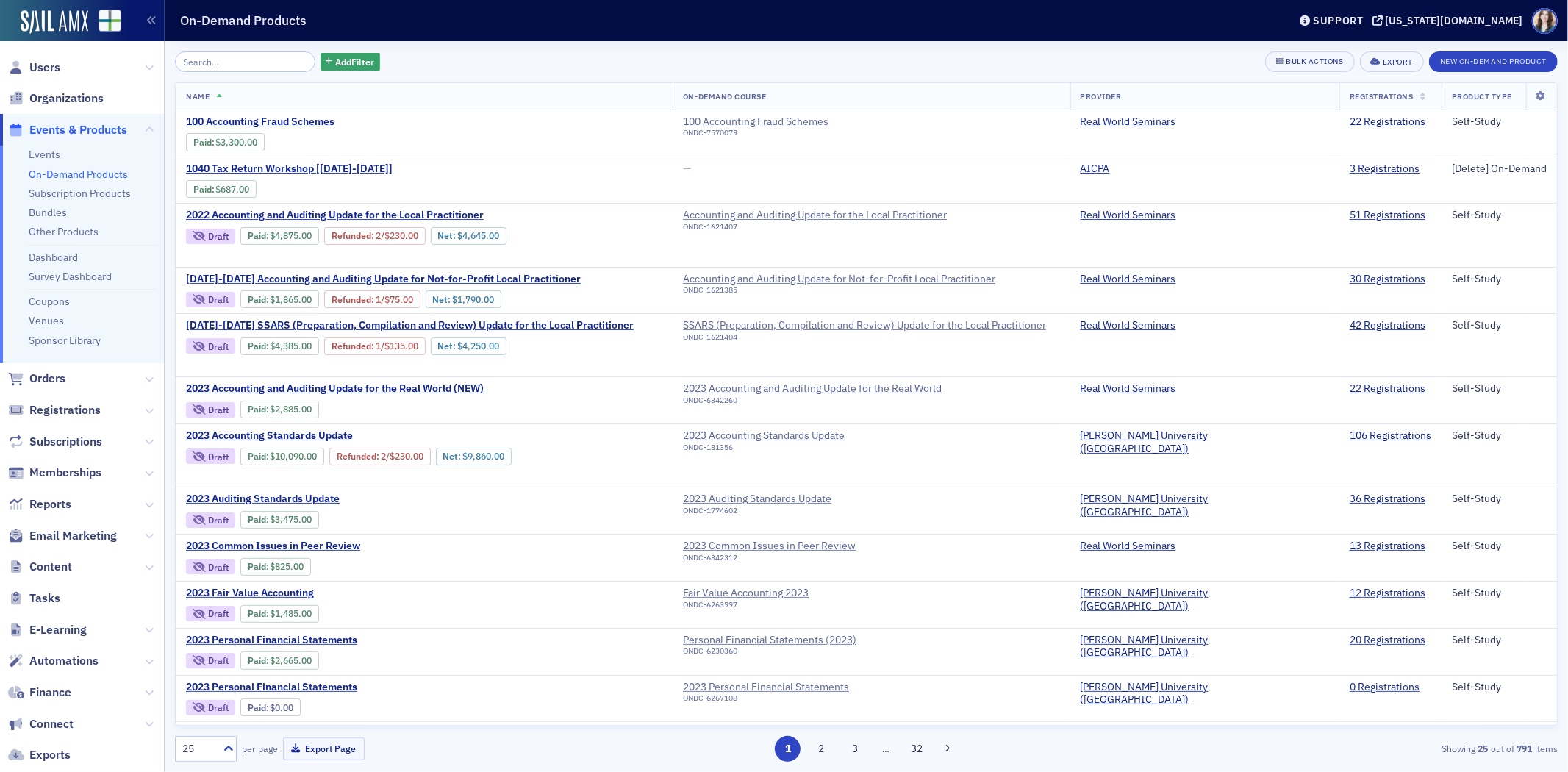
click at [467, 70] on div "Add Filter Bulk Actions Export New On-Demand Product" at bounding box center [866, 61] width 1383 height 20
click at [200, 62] on input "search" at bounding box center [245, 61] width 140 height 20
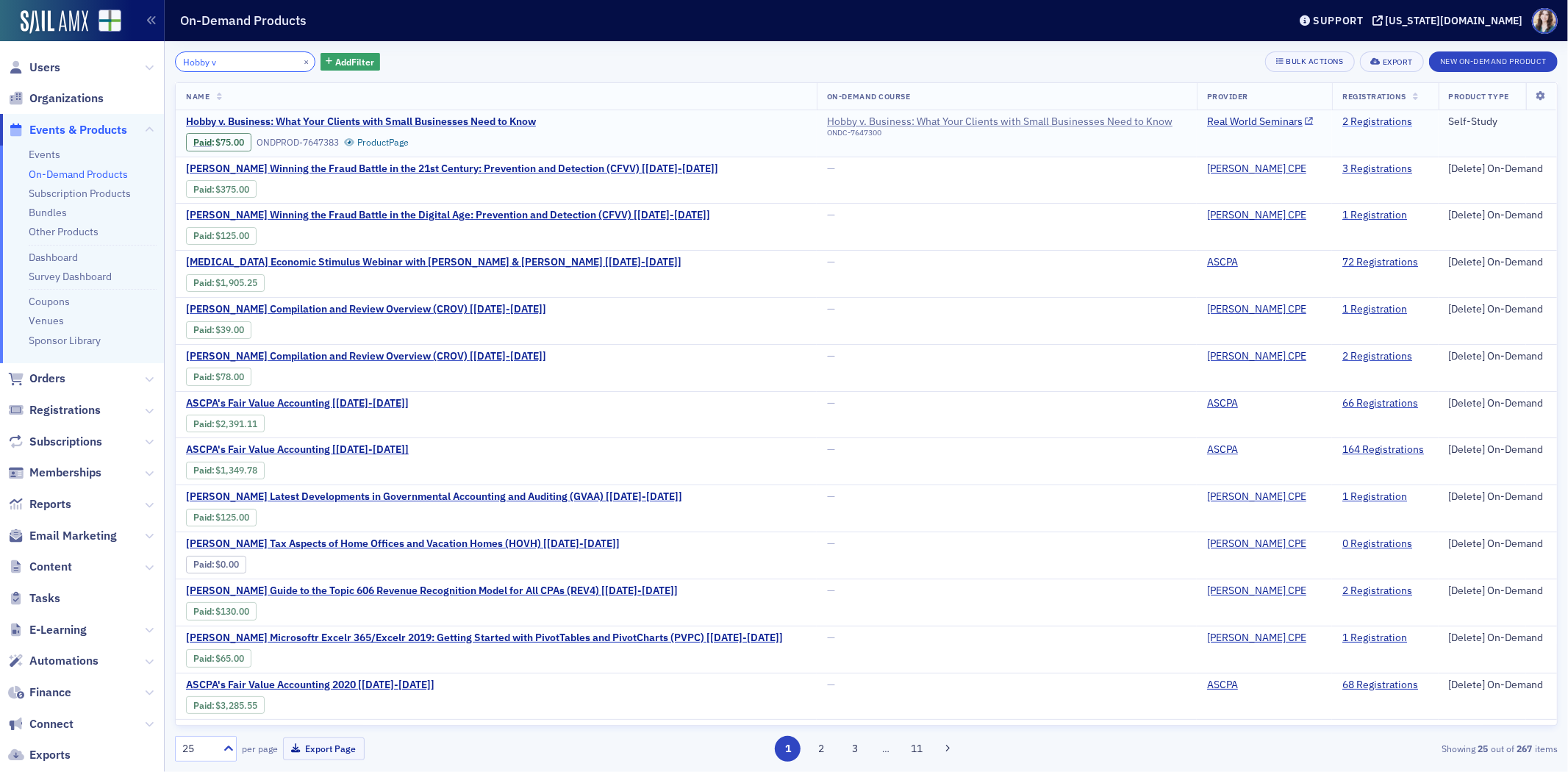
type input "Hobby v"
click at [1343, 122] on link "2 Registrations" at bounding box center [1377, 122] width 70 height 13
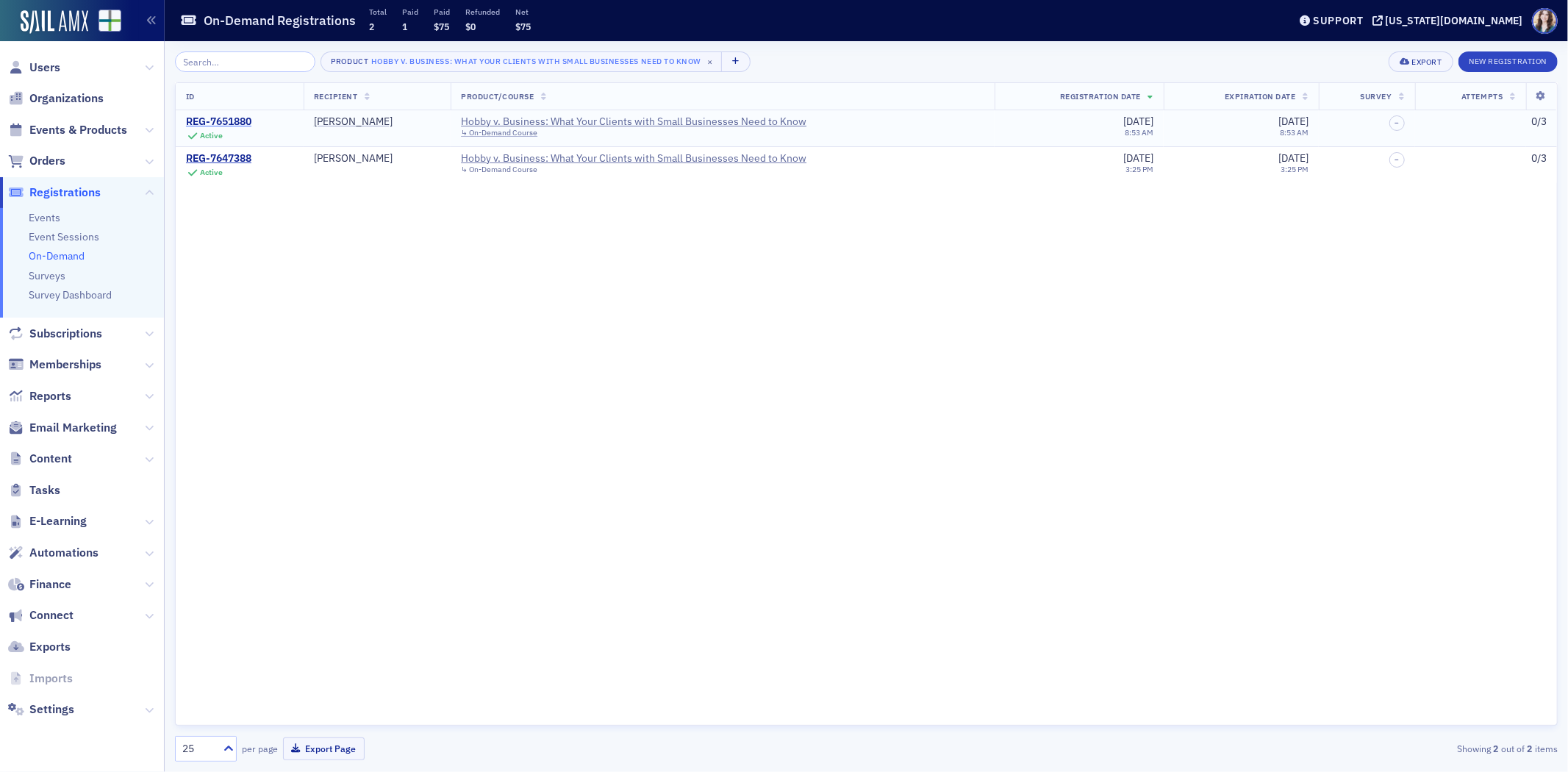
click at [230, 120] on div "REG-7651880" at bounding box center [219, 122] width 66 height 13
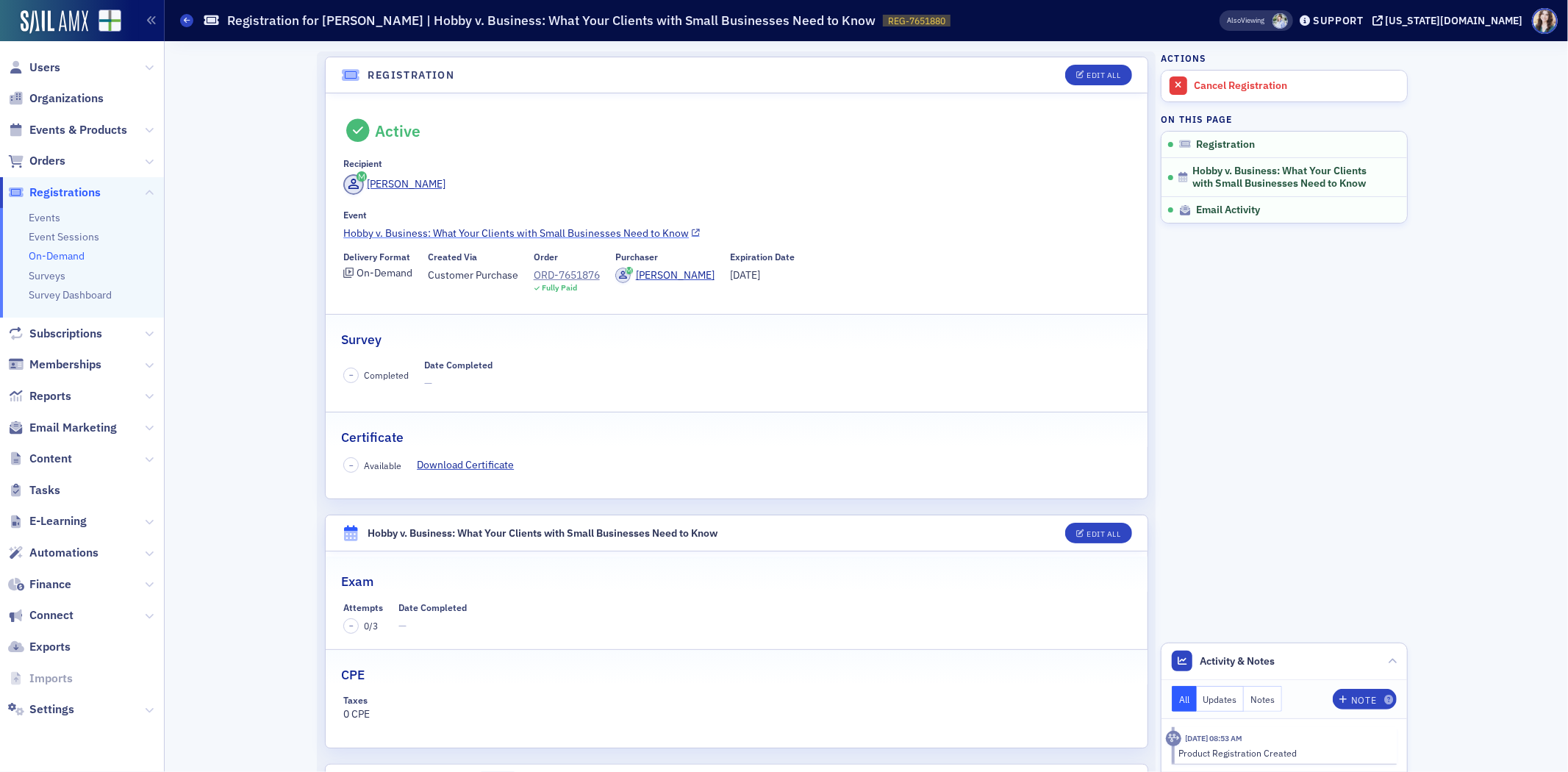
click at [356, 237] on link "Hobby v. Business: What Your Clients with Small Businesses Need to Know" at bounding box center [736, 232] width 786 height 15
click at [1044, 67] on header "Registration Edit All" at bounding box center [736, 75] width 822 height 36
click at [1041, 67] on header "Registration Edit All" at bounding box center [736, 75] width 822 height 36
click at [1046, 67] on header "Registration Edit All" at bounding box center [736, 75] width 822 height 36
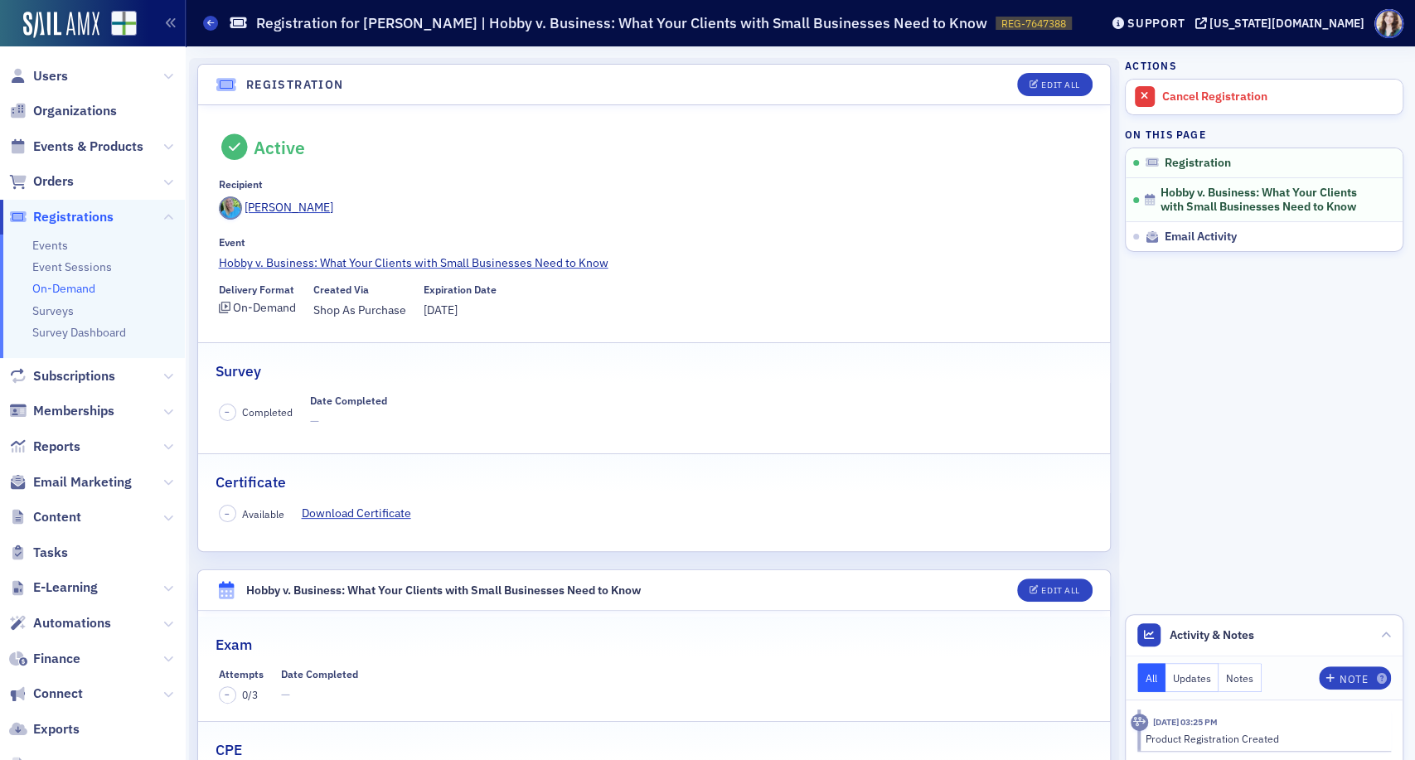
click at [205, 82] on header "Registration Edit All" at bounding box center [654, 85] width 912 height 41
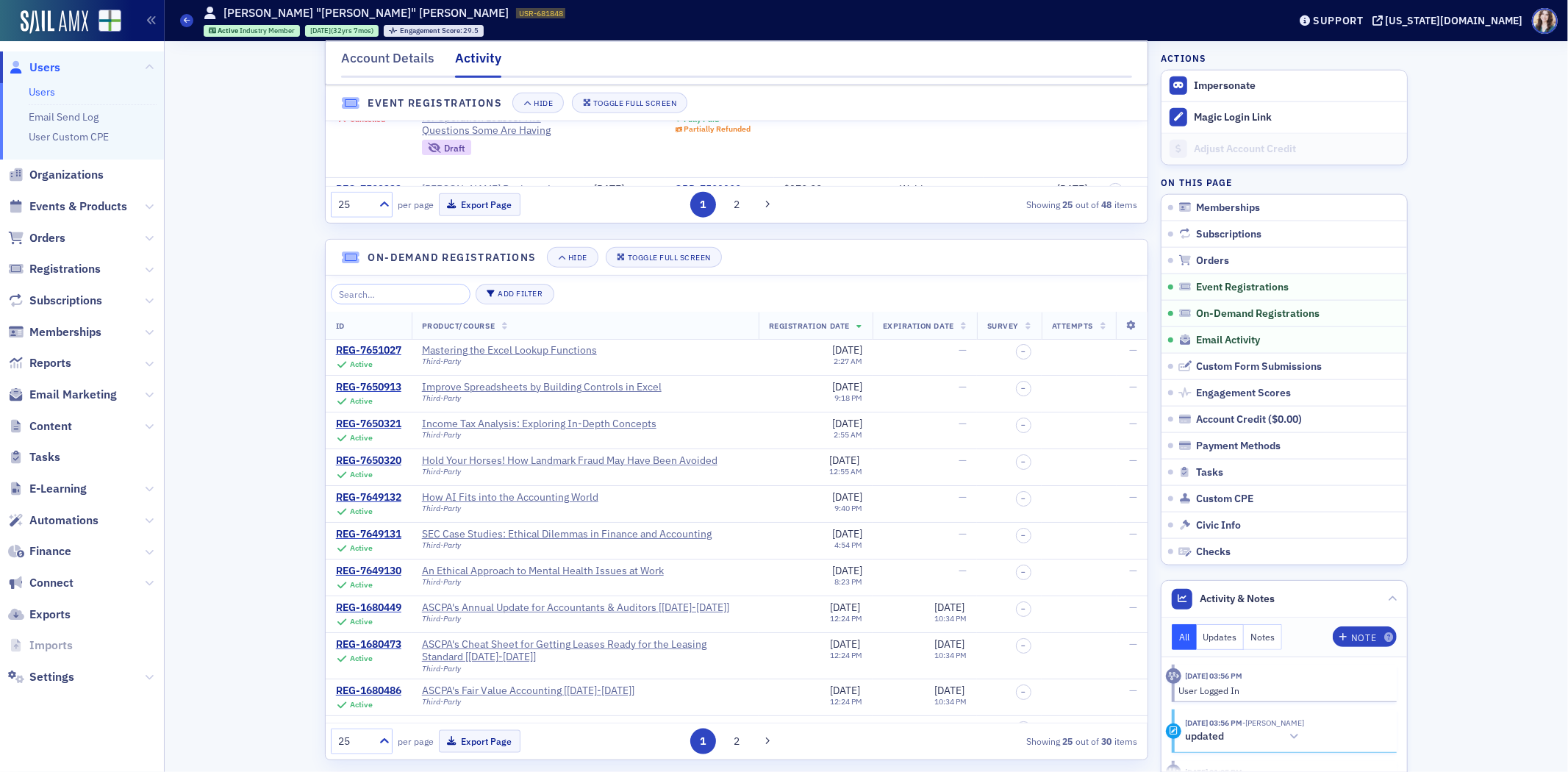
scroll to position [1471, 0]
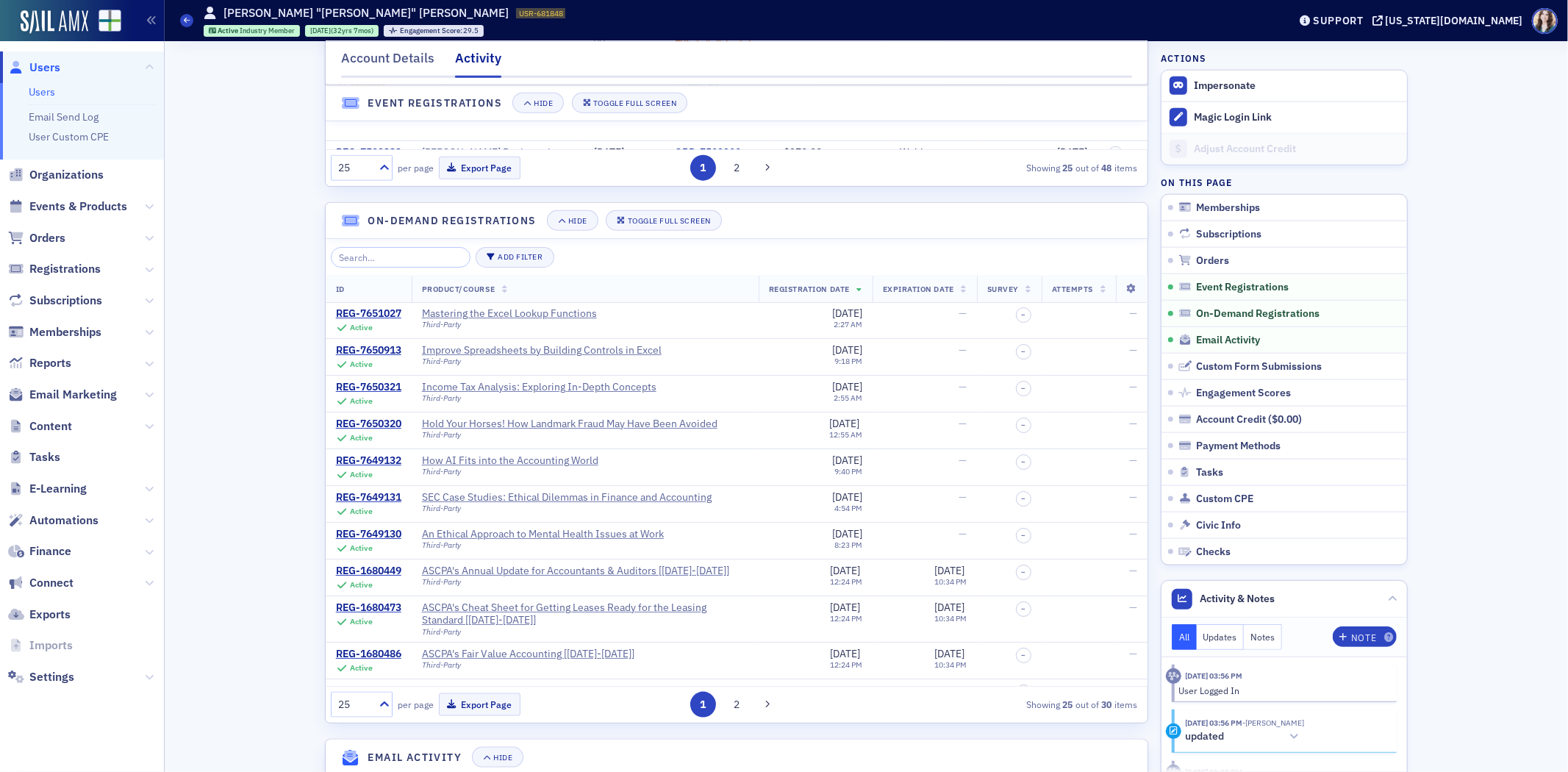
click at [230, 456] on div "Account Details Activity Memberships Hide Toggle Full Screen ID Plan Info Start…" at bounding box center [866, 357] width 1383 height 3572
click at [325, 224] on header "On-Demand Registrations Hide Toggle Full Screen" at bounding box center [736, 221] width 822 height 36
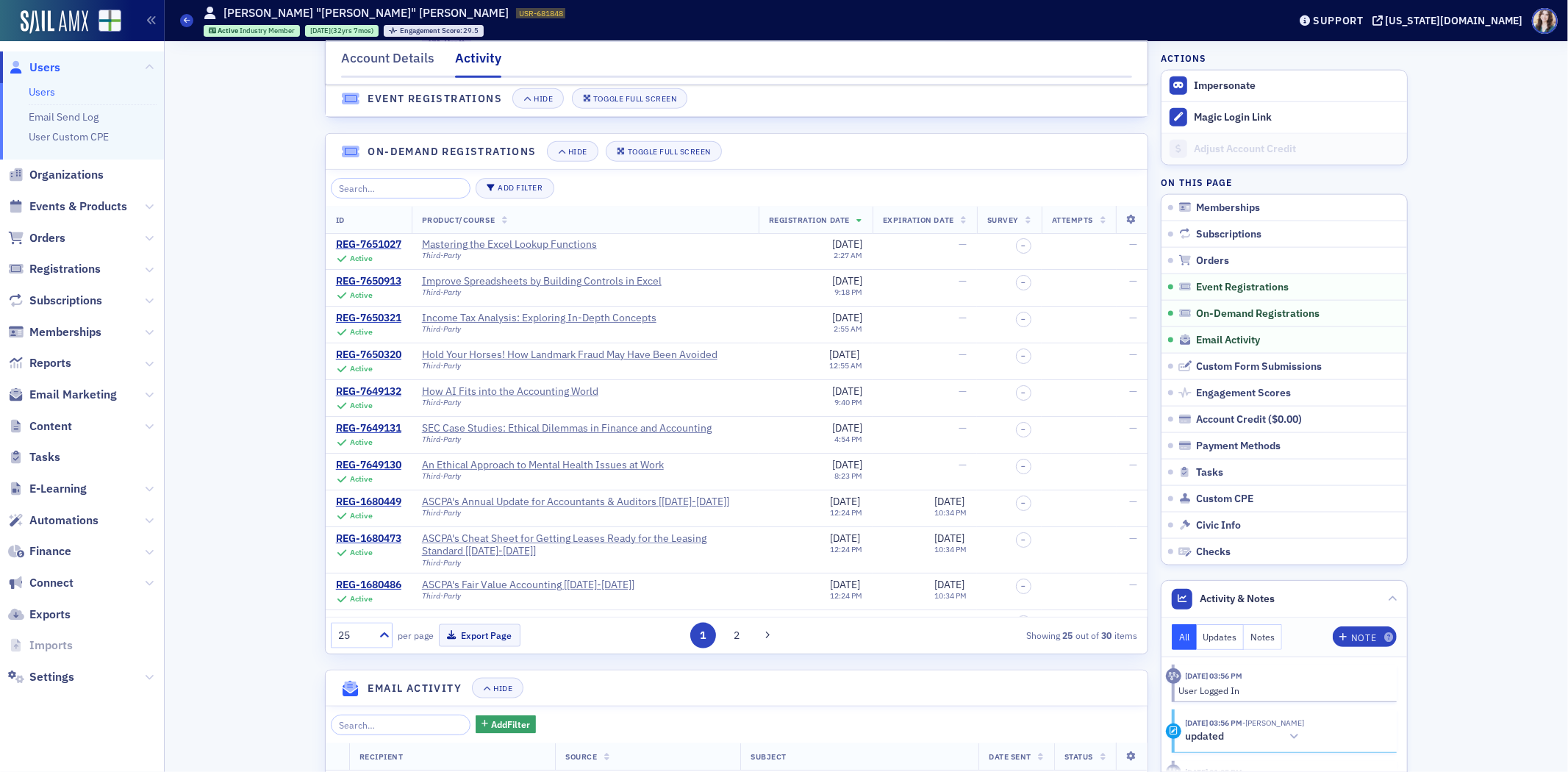
scroll to position [1553, 0]
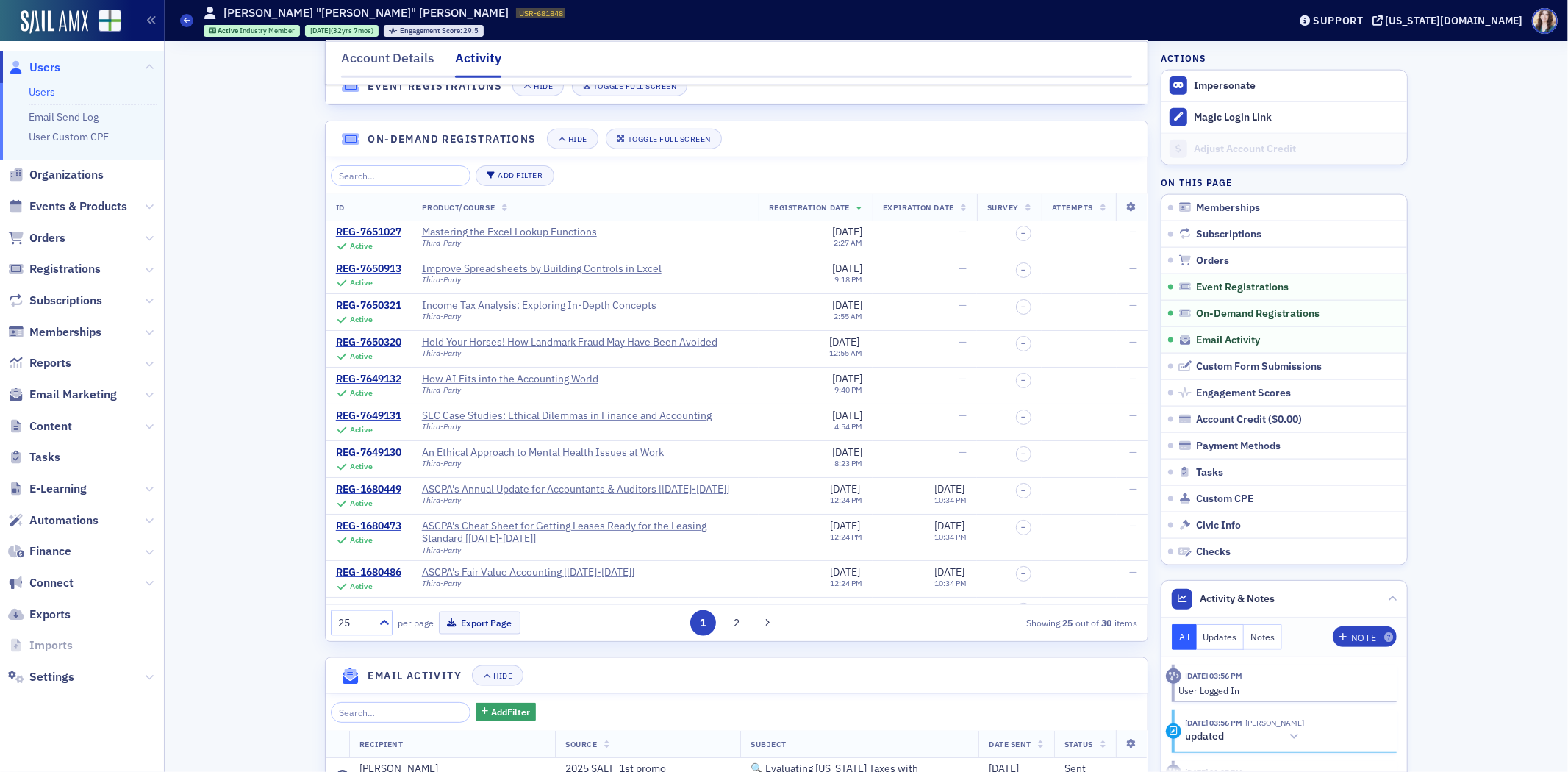
click at [289, 421] on div "Account Details Activity Memberships Hide Toggle Full Screen ID Plan Info Start…" at bounding box center [866, 274] width 1383 height 3572
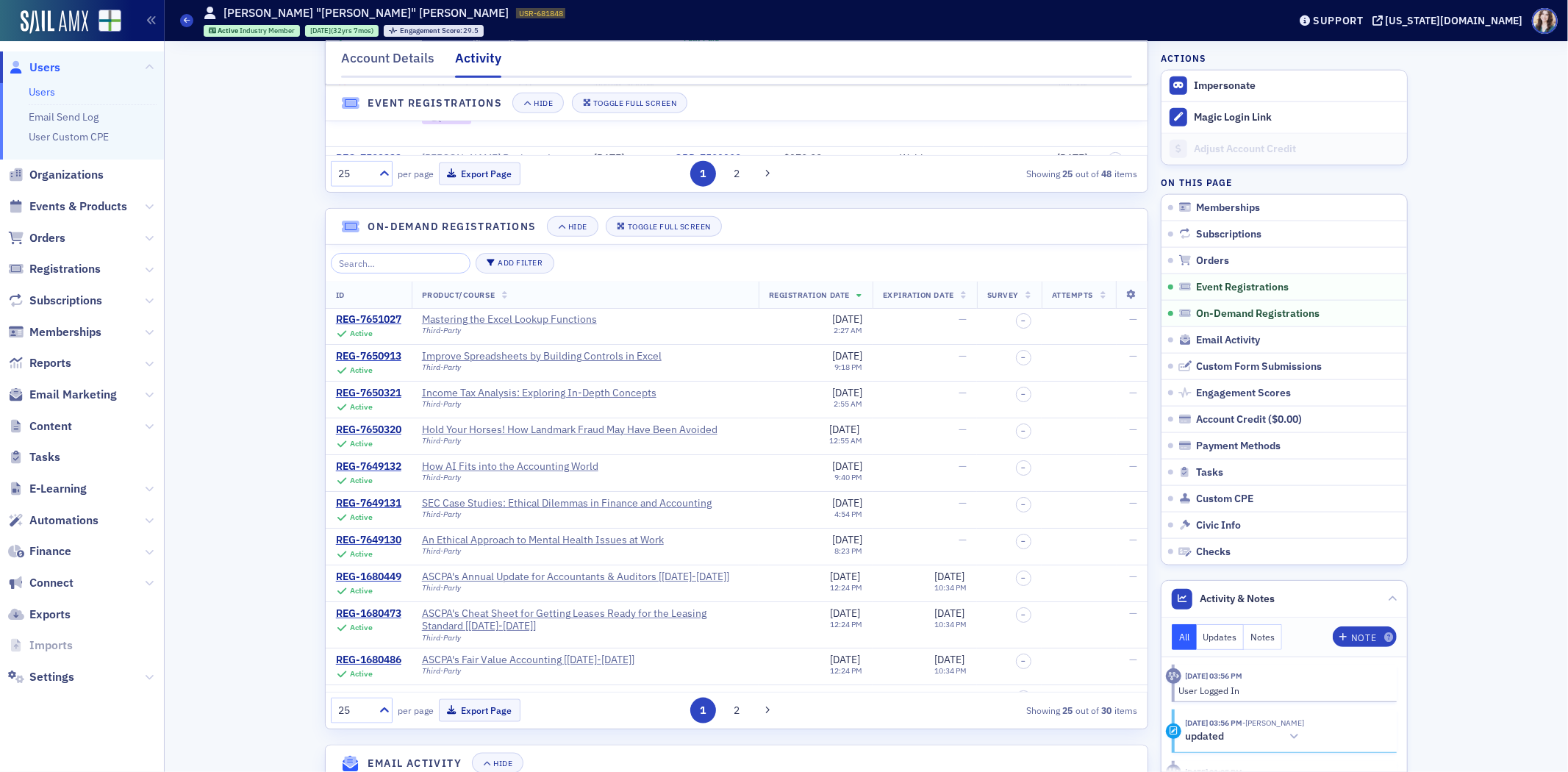
scroll to position [1307, 0]
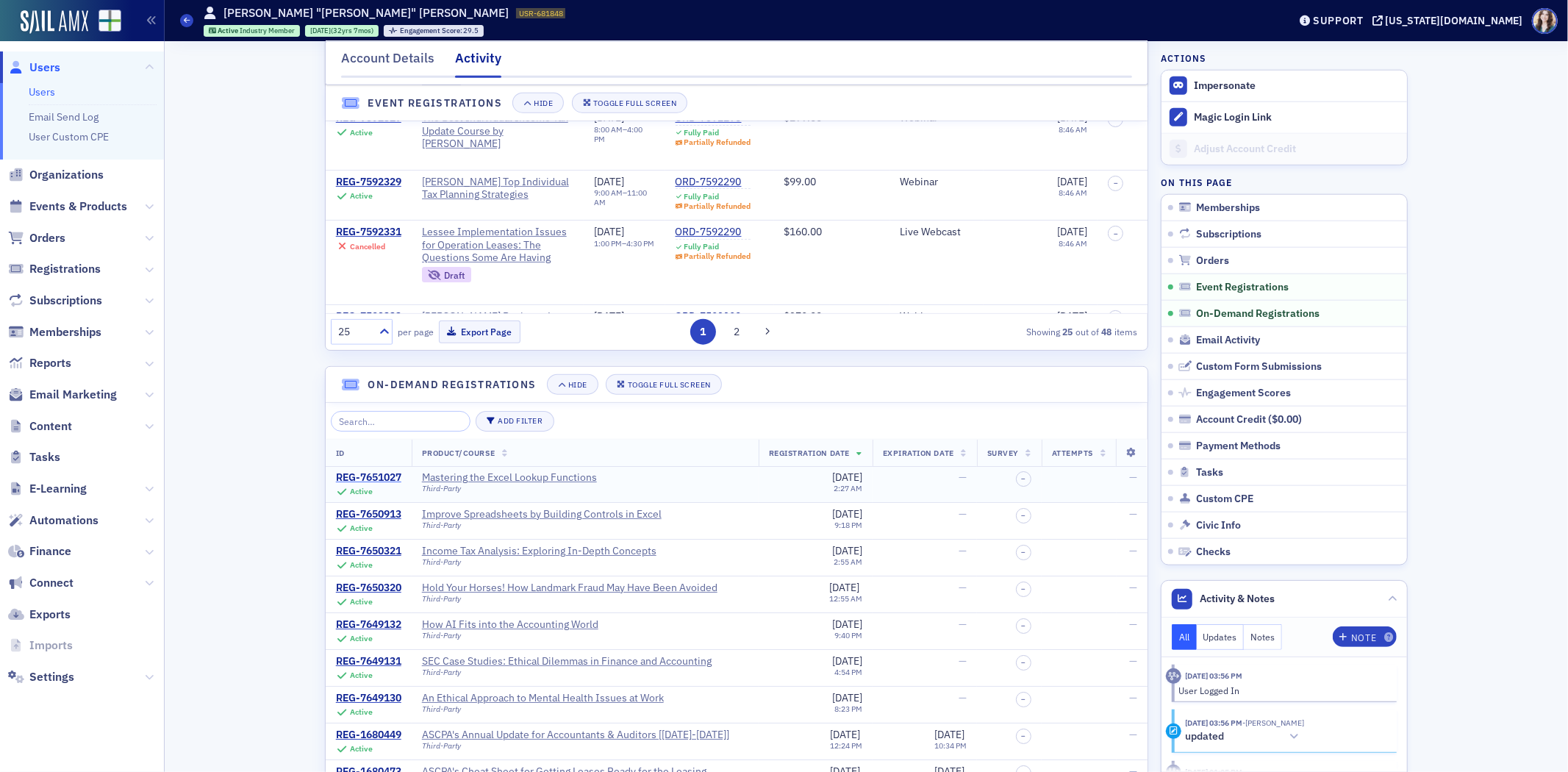
click at [380, 484] on div "REG-7651027" at bounding box center [369, 477] width 66 height 13
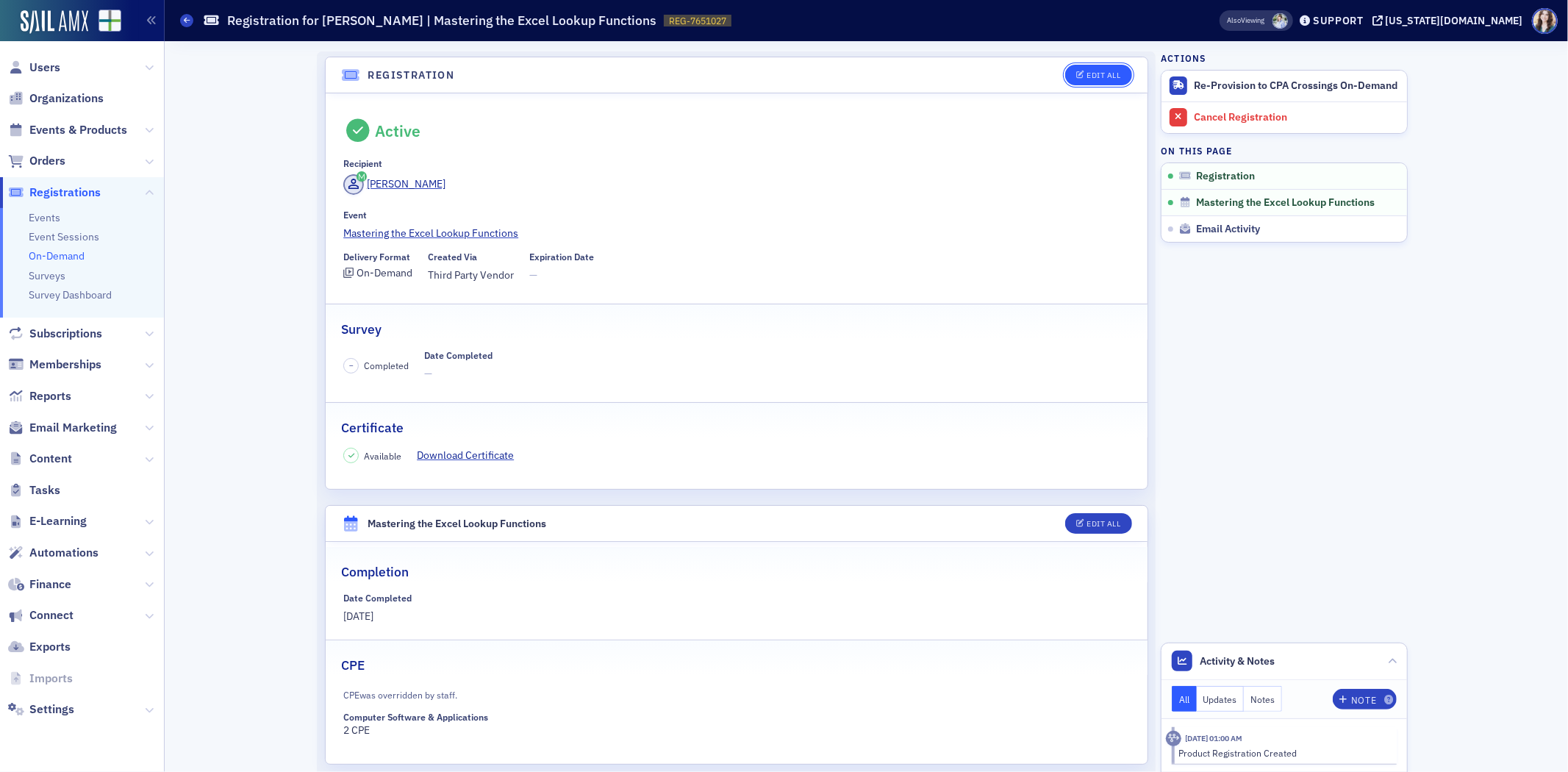
click at [1088, 75] on div "Edit All" at bounding box center [1104, 75] width 34 height 8
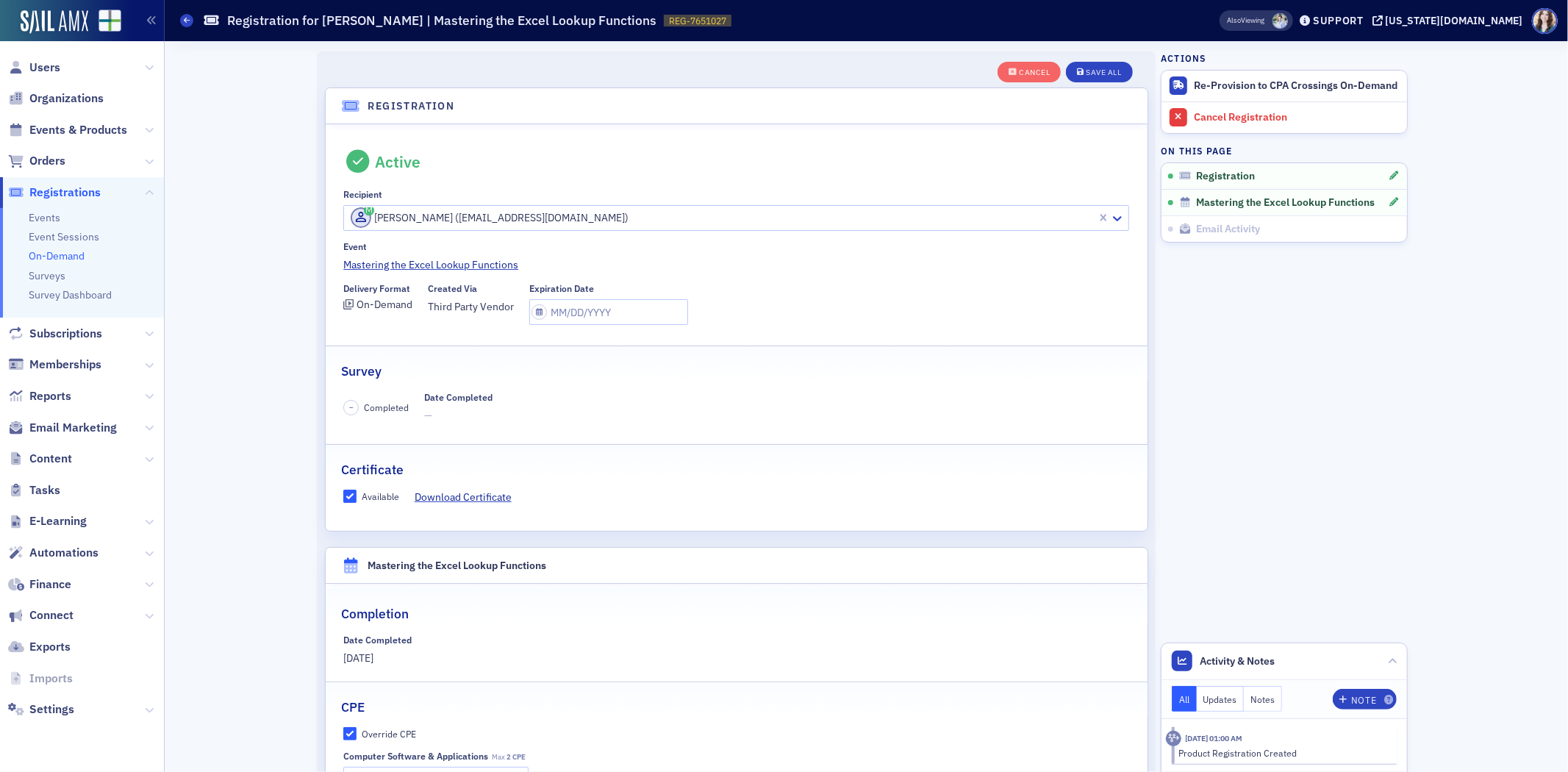
scroll to position [39, 0]
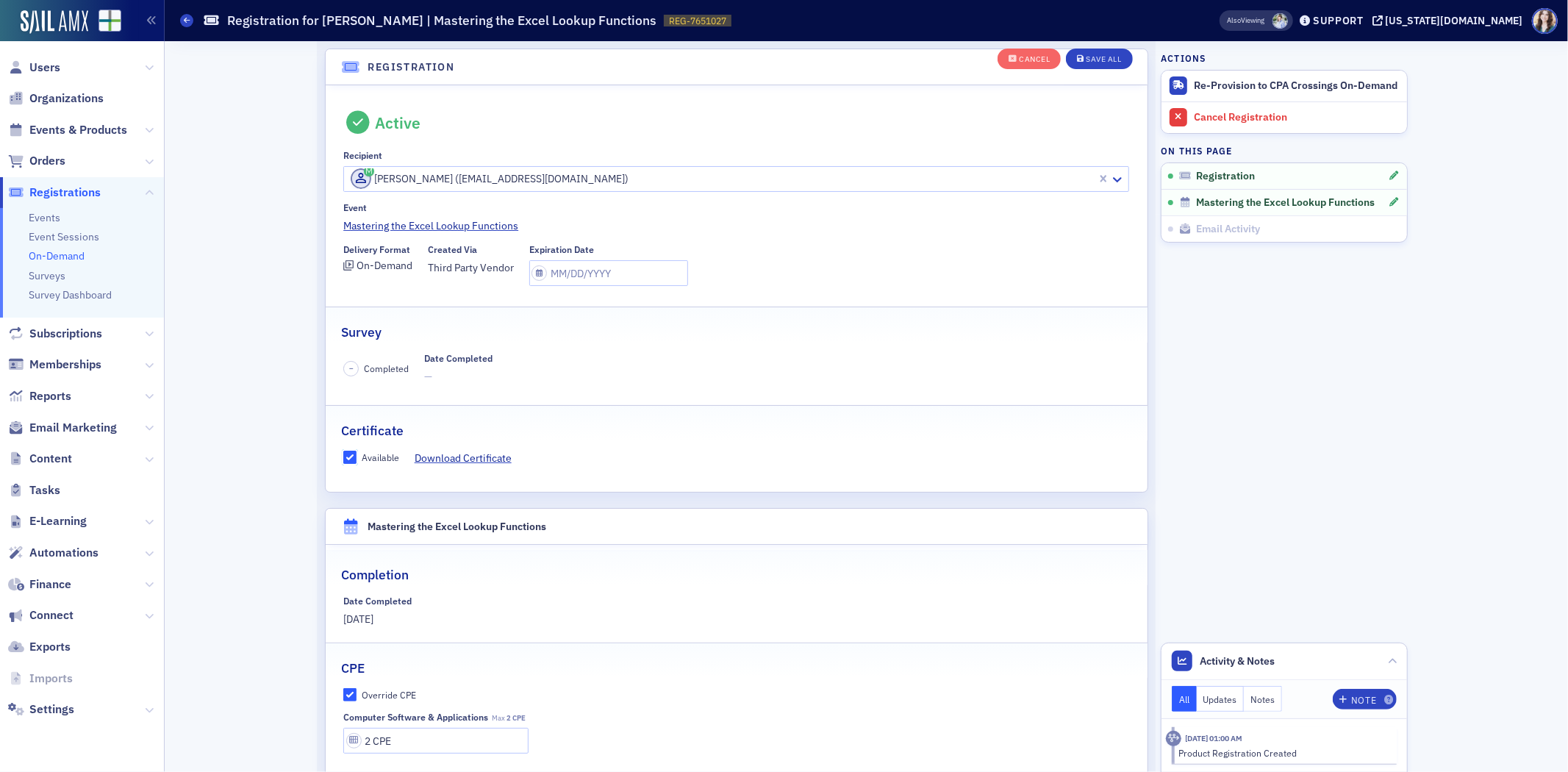
click at [343, 458] on input "Available" at bounding box center [349, 457] width 13 height 13
checkbox input "false"
click at [1103, 62] on div "Save All" at bounding box center [1104, 59] width 35 height 8
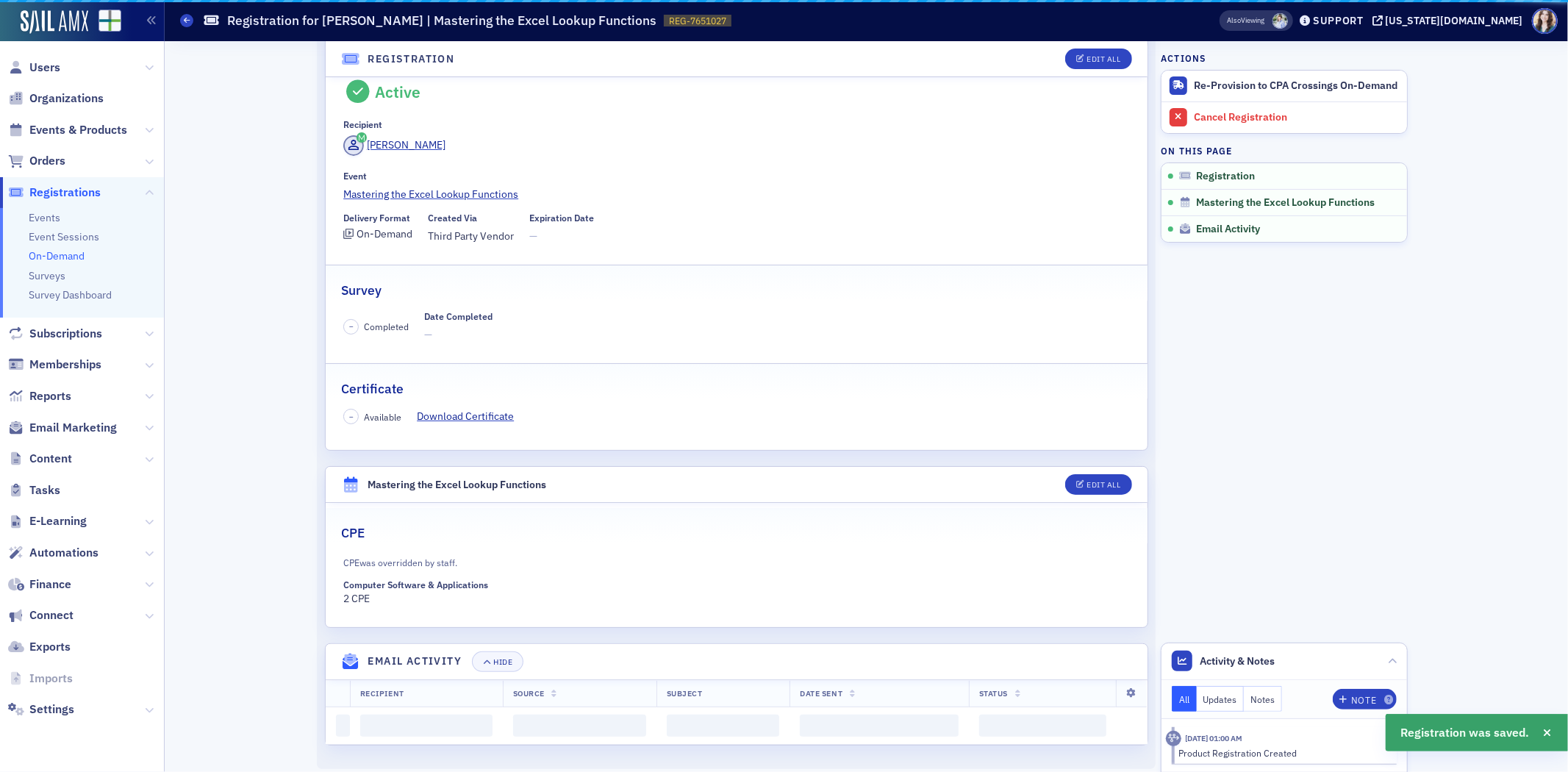
scroll to position [3, 0]
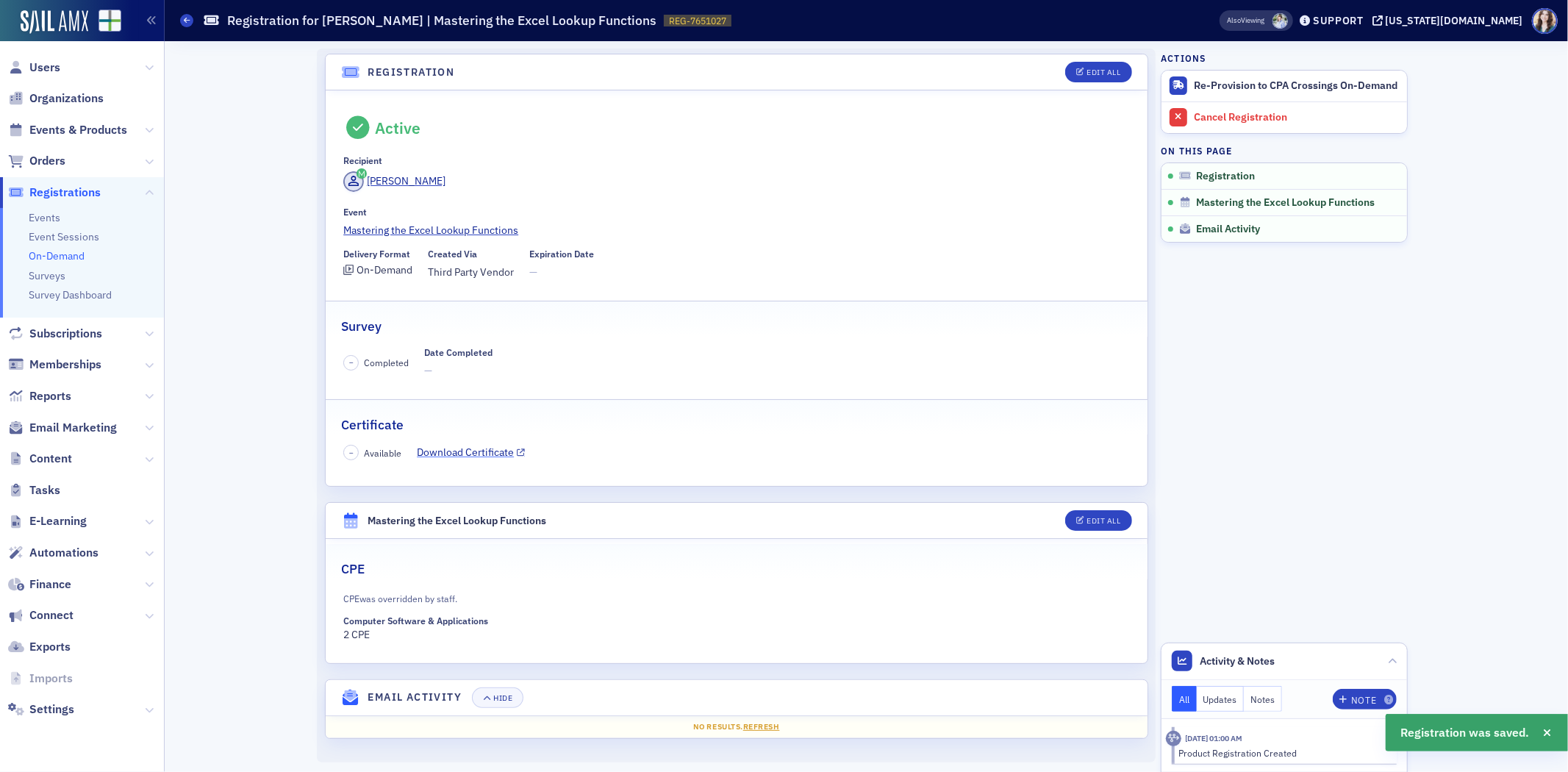
click at [466, 454] on link "Download Certificate" at bounding box center [471, 453] width 108 height 15
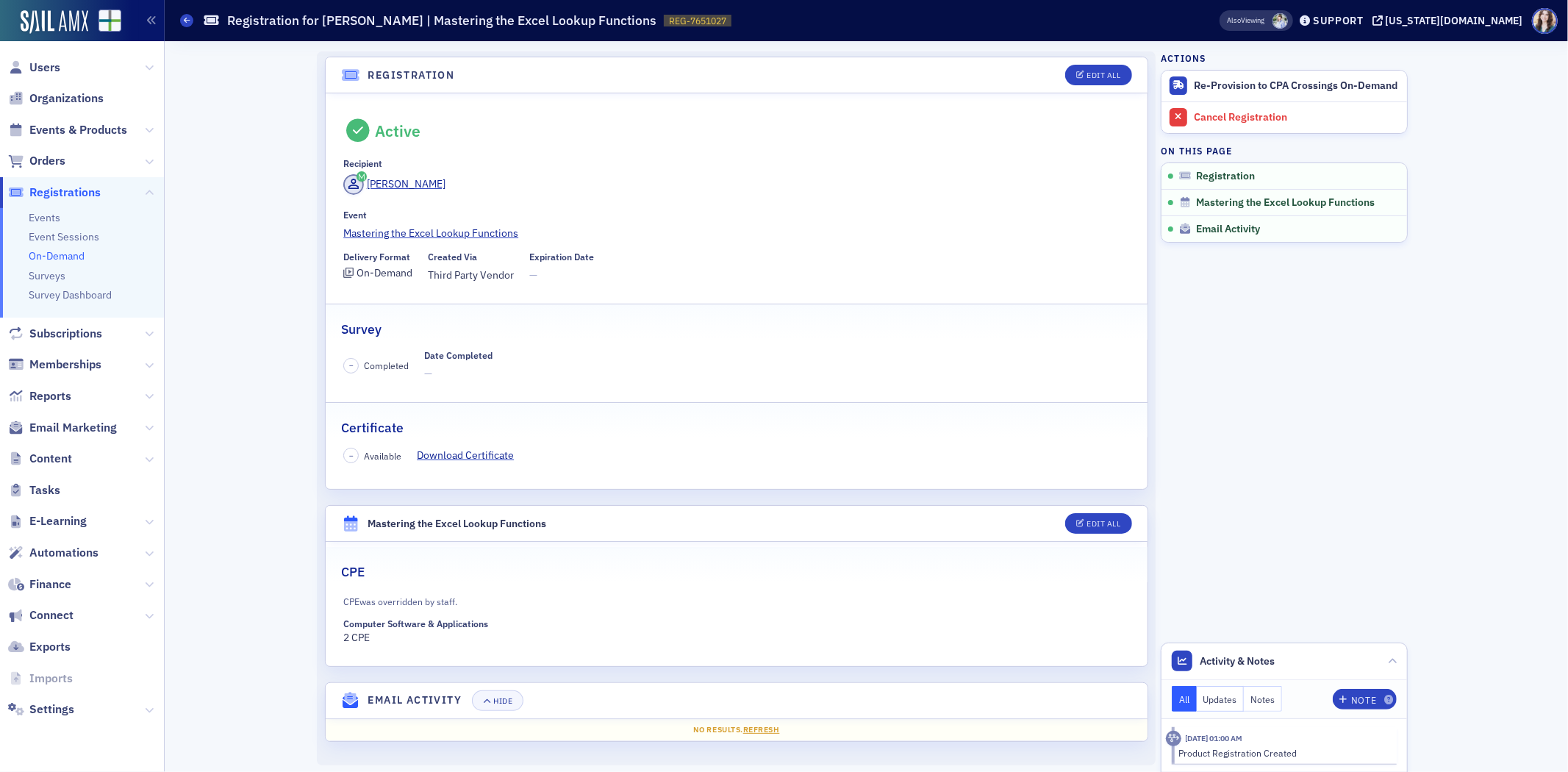
click at [329, 126] on div "Active Recipient [PERSON_NAME] Event Mastering the Excel Lookup Functions Deliv…" at bounding box center [736, 198] width 822 height 169
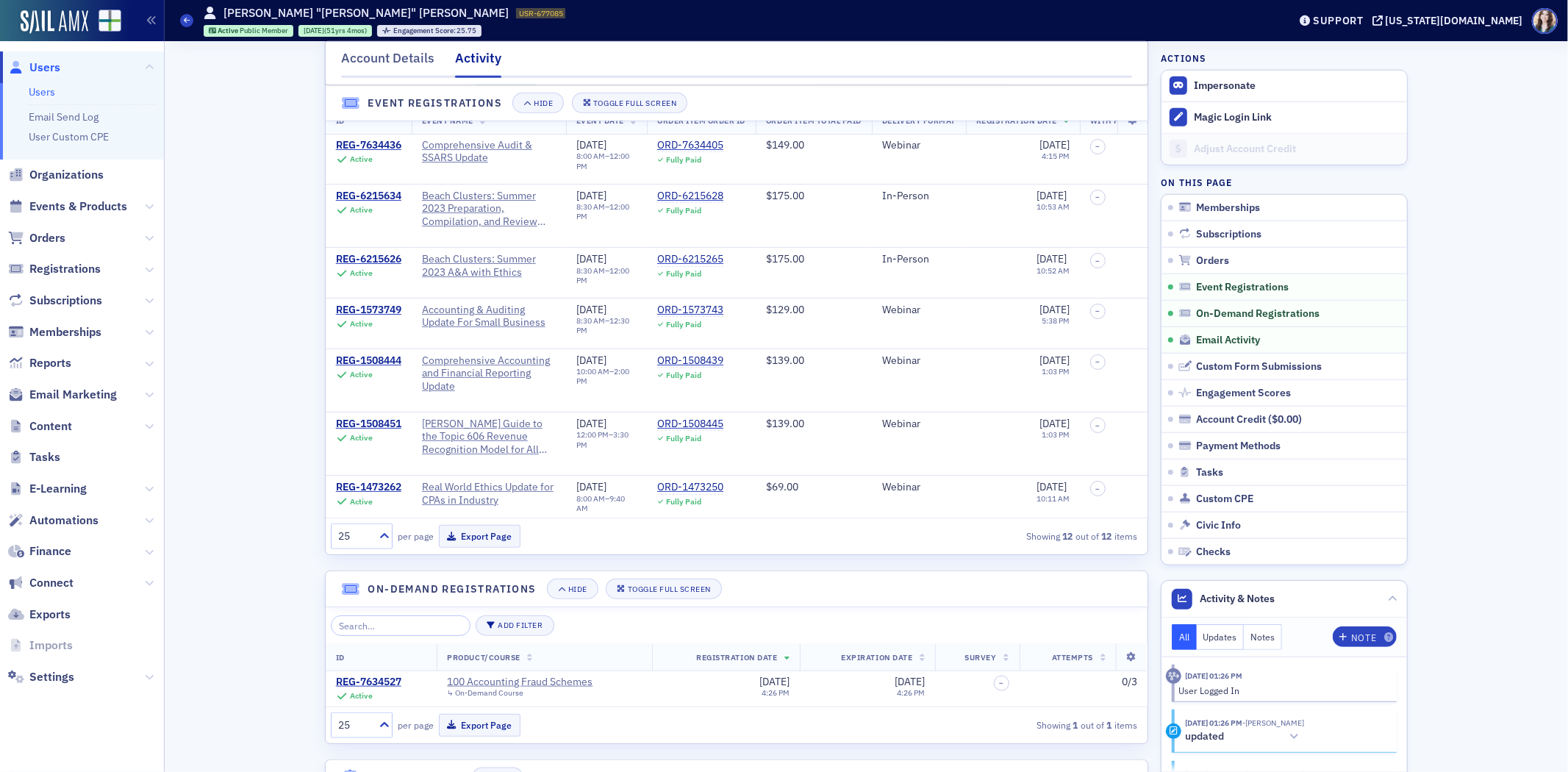
scroll to position [1028, 0]
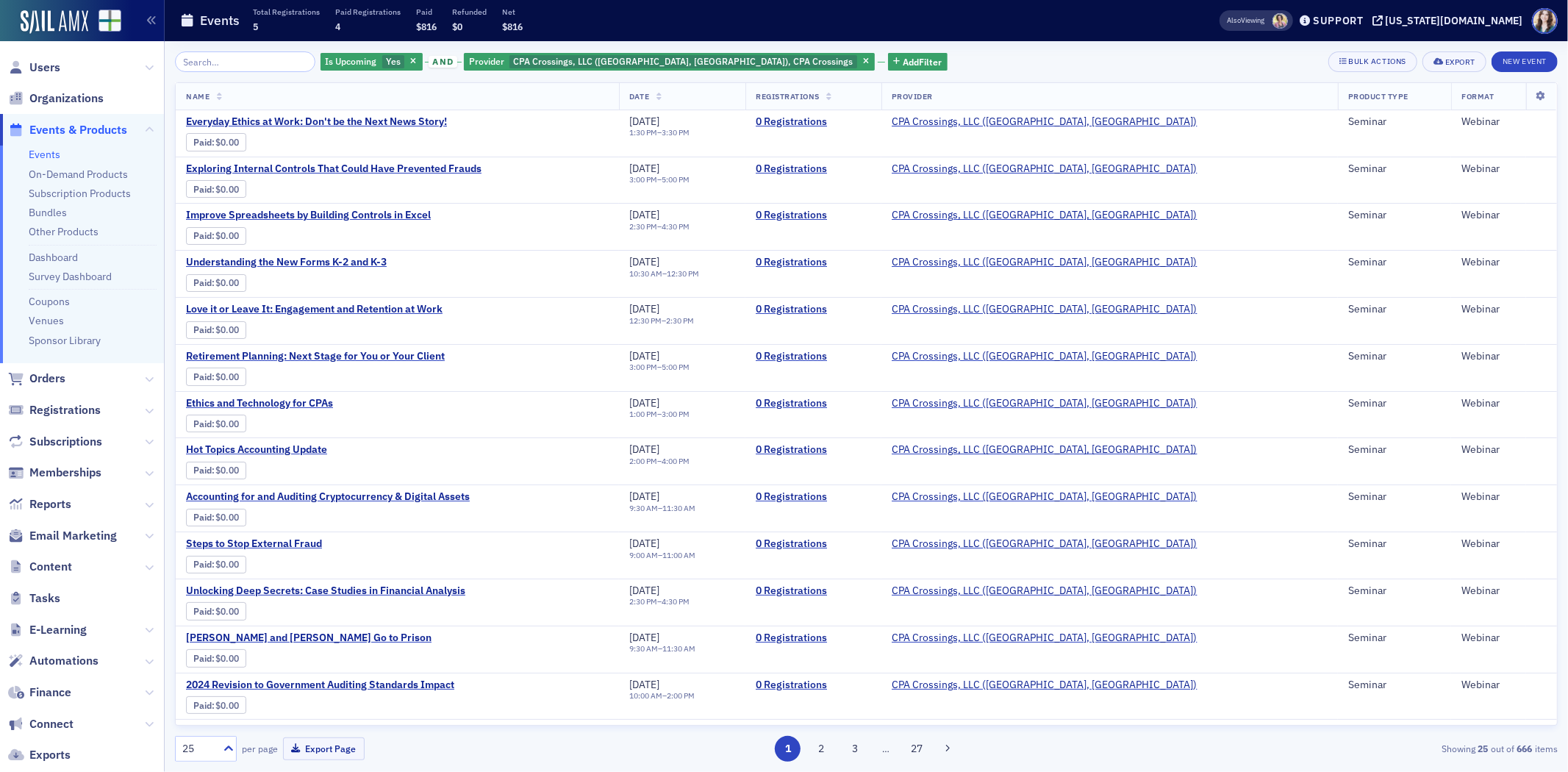
click at [809, 54] on div "Is Upcoming Yes and Provider CPA Crossings, LLC ([GEOGRAPHIC_DATA], [GEOGRAPHIC…" at bounding box center [866, 61] width 1383 height 20
